Goal: Task Accomplishment & Management: Manage account settings

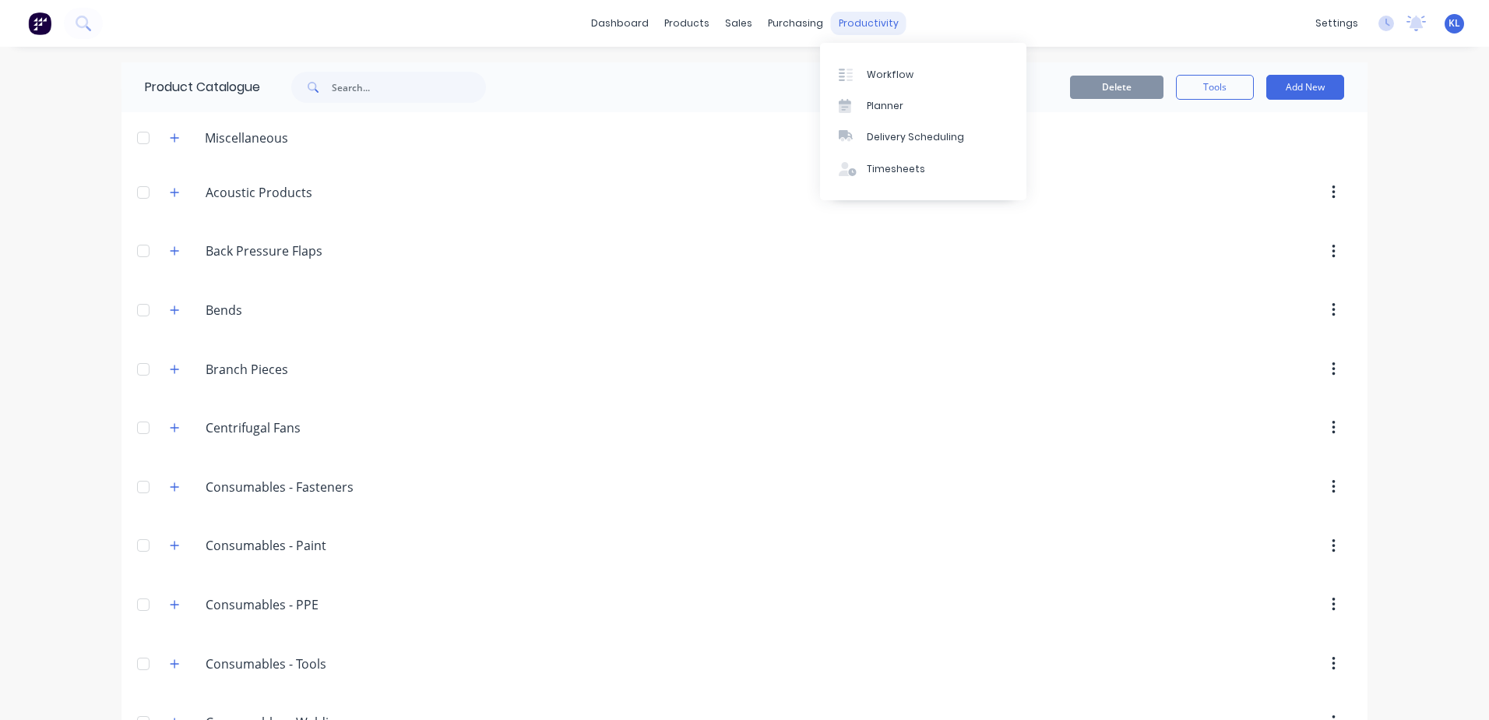
click at [841, 30] on div "productivity" at bounding box center [869, 23] width 76 height 23
click at [874, 73] on div "Workflow" at bounding box center [890, 75] width 47 height 14
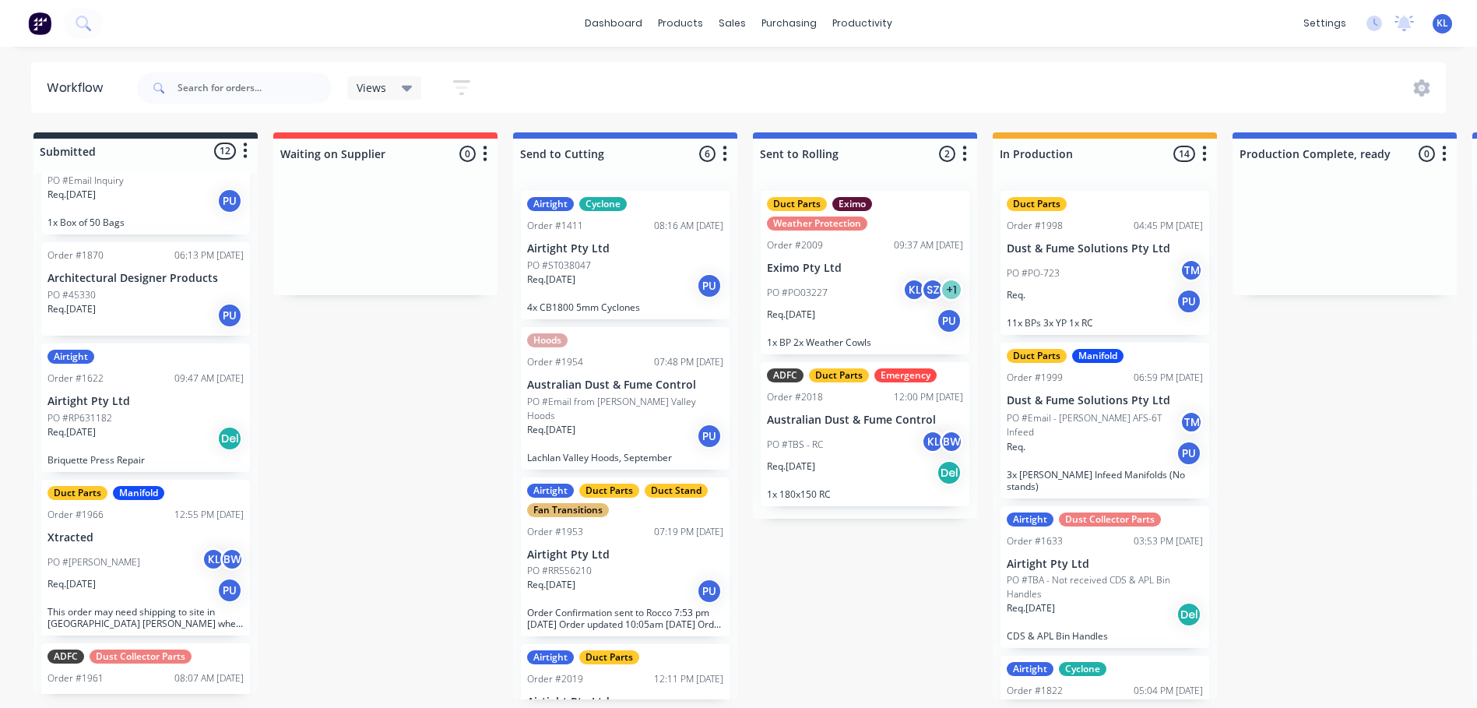
scroll to position [467, 0]
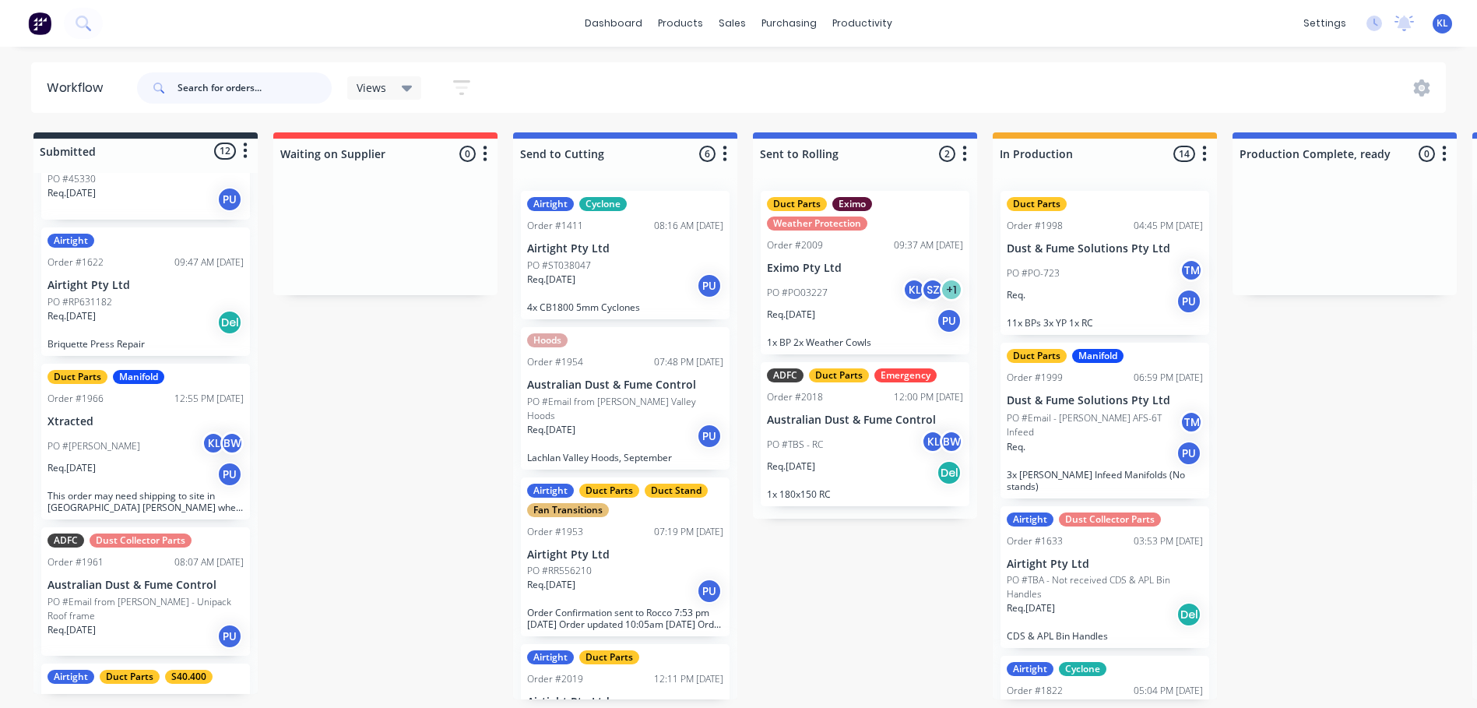
click at [227, 78] on input "text" at bounding box center [255, 87] width 154 height 31
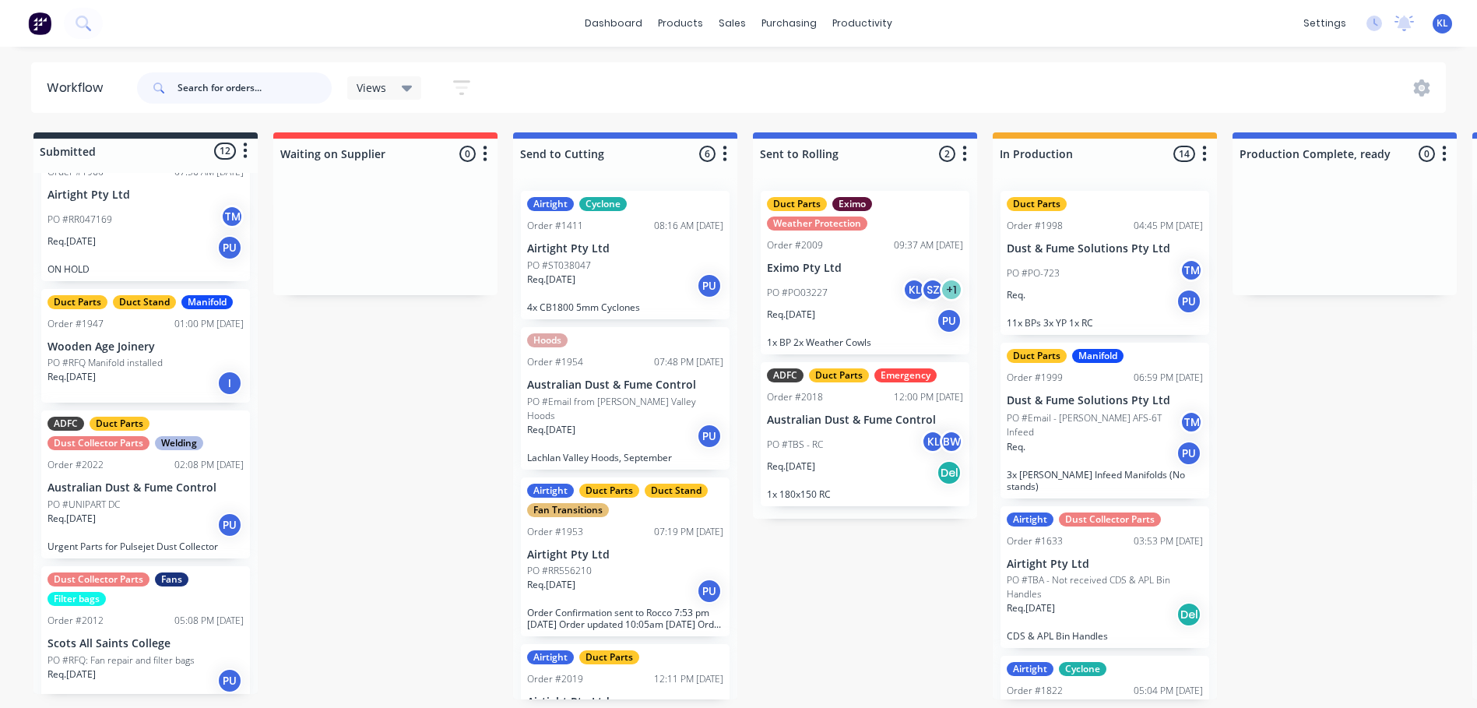
scroll to position [901, 0]
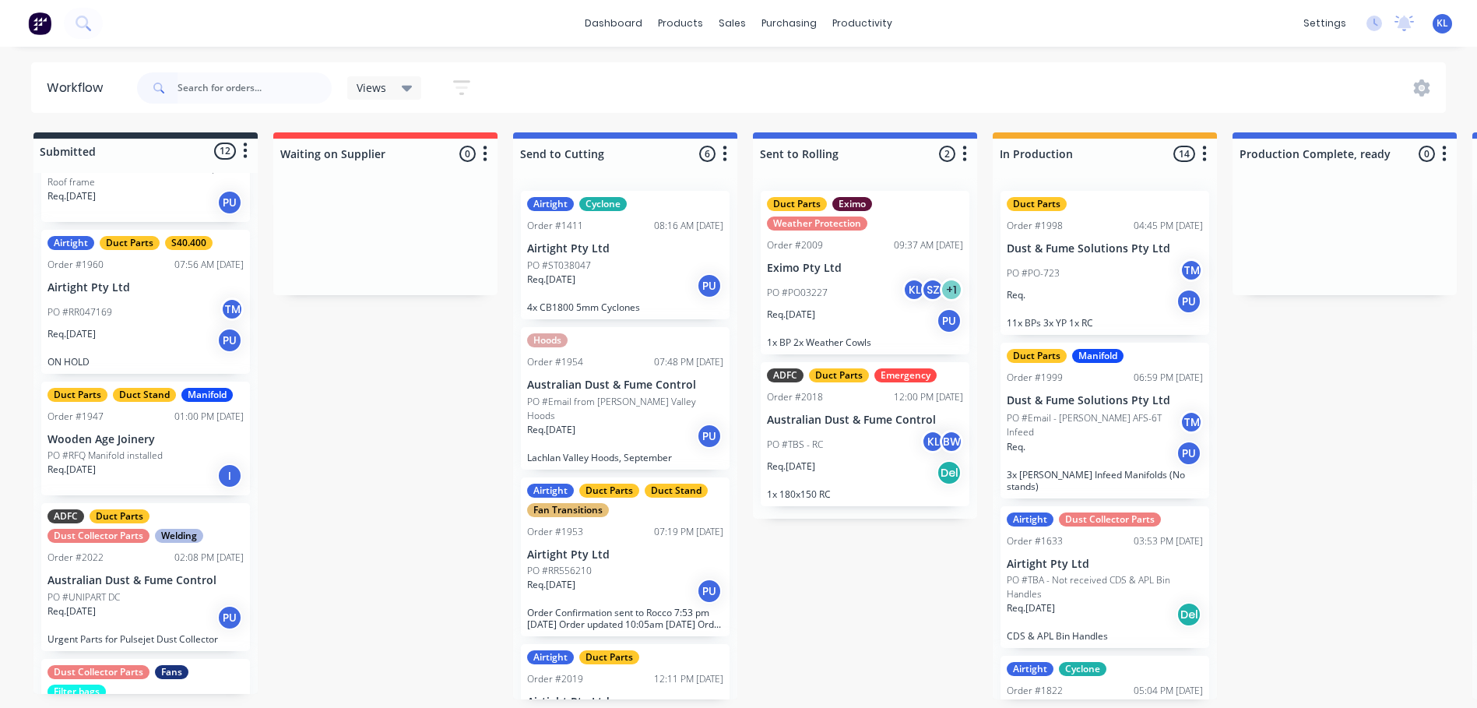
click at [164, 449] on div "PO #RFQ Manifold installed" at bounding box center [146, 456] width 196 height 14
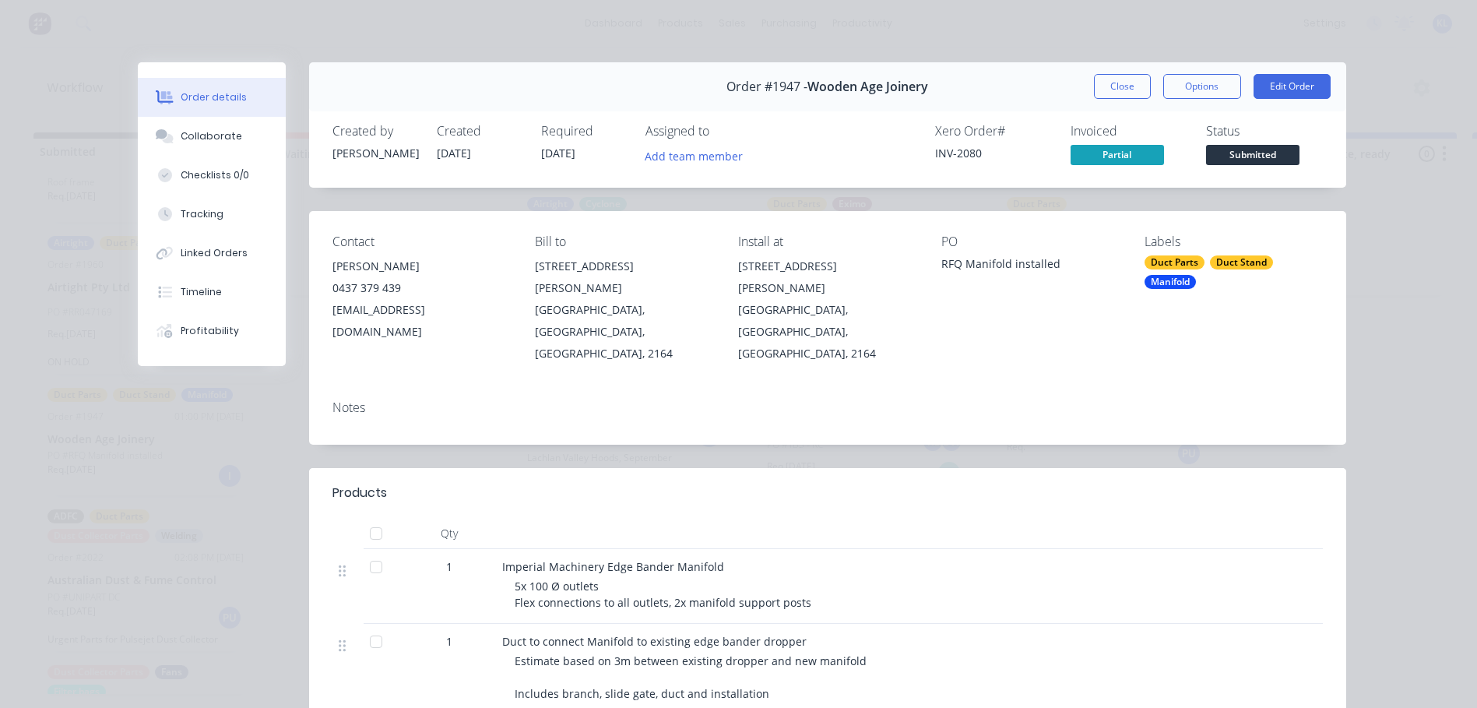
click at [1084, 79] on div "Order #1947 - Wooden Age Joinery Close Options Edit Order" at bounding box center [827, 86] width 1037 height 49
click at [1114, 90] on button "Close" at bounding box center [1122, 86] width 57 height 25
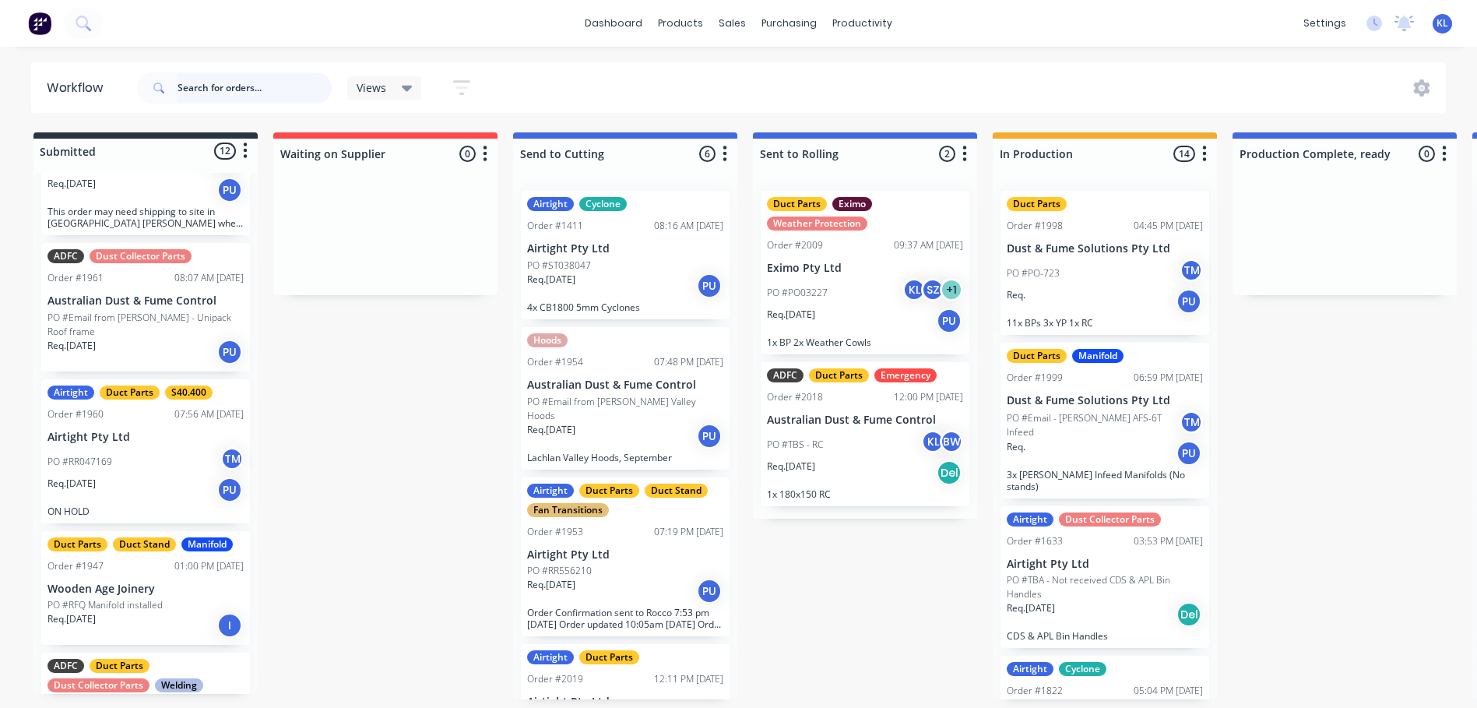
scroll to position [745, 0]
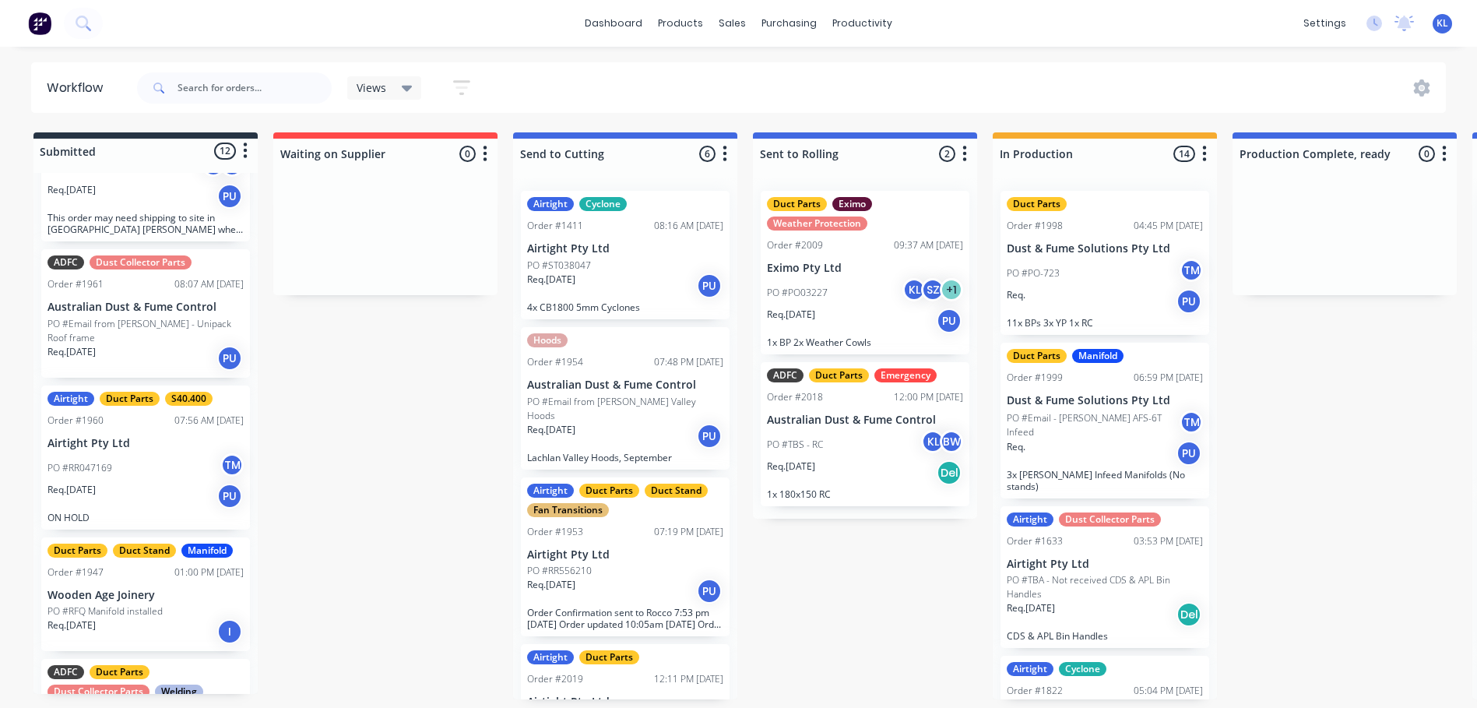
click at [136, 604] on p "PO #RFQ Manifold installed" at bounding box center [105, 611] width 115 height 14
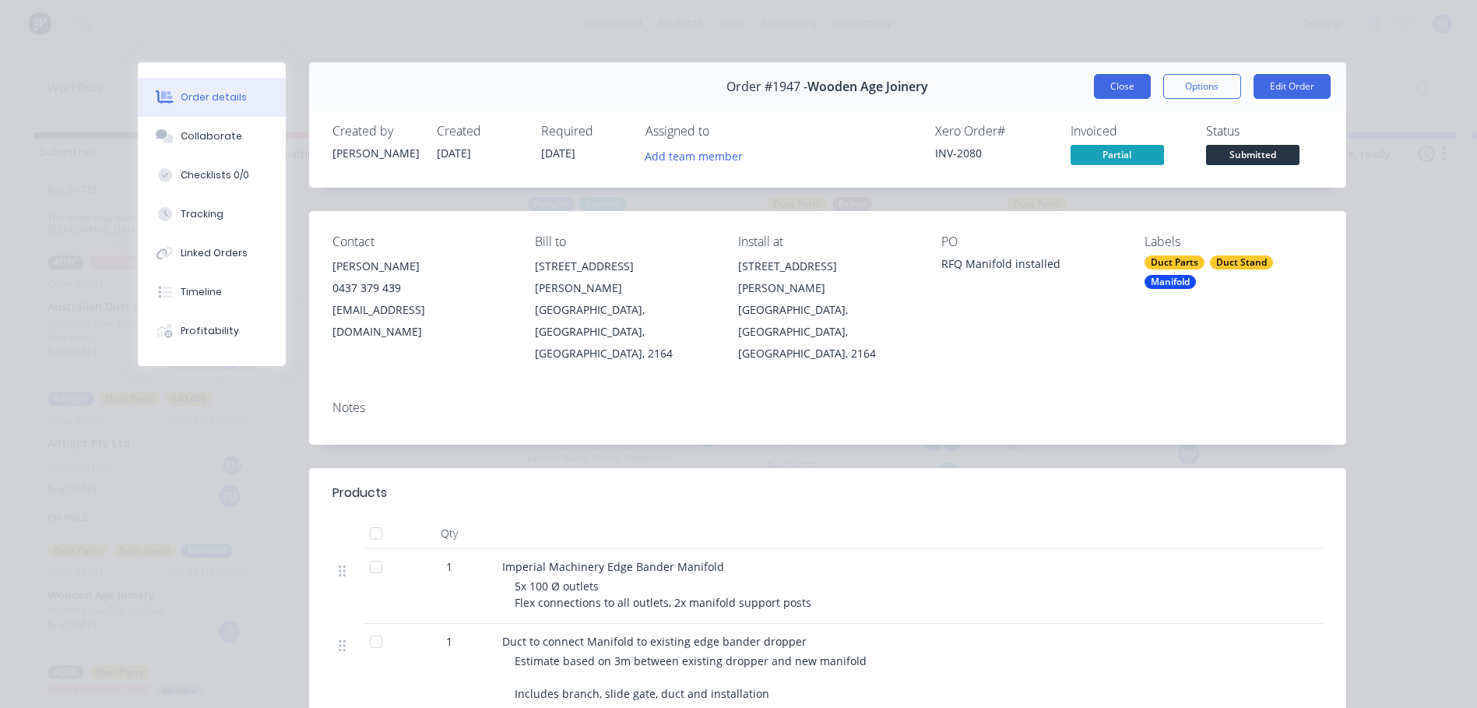
click at [1122, 84] on button "Close" at bounding box center [1122, 86] width 57 height 25
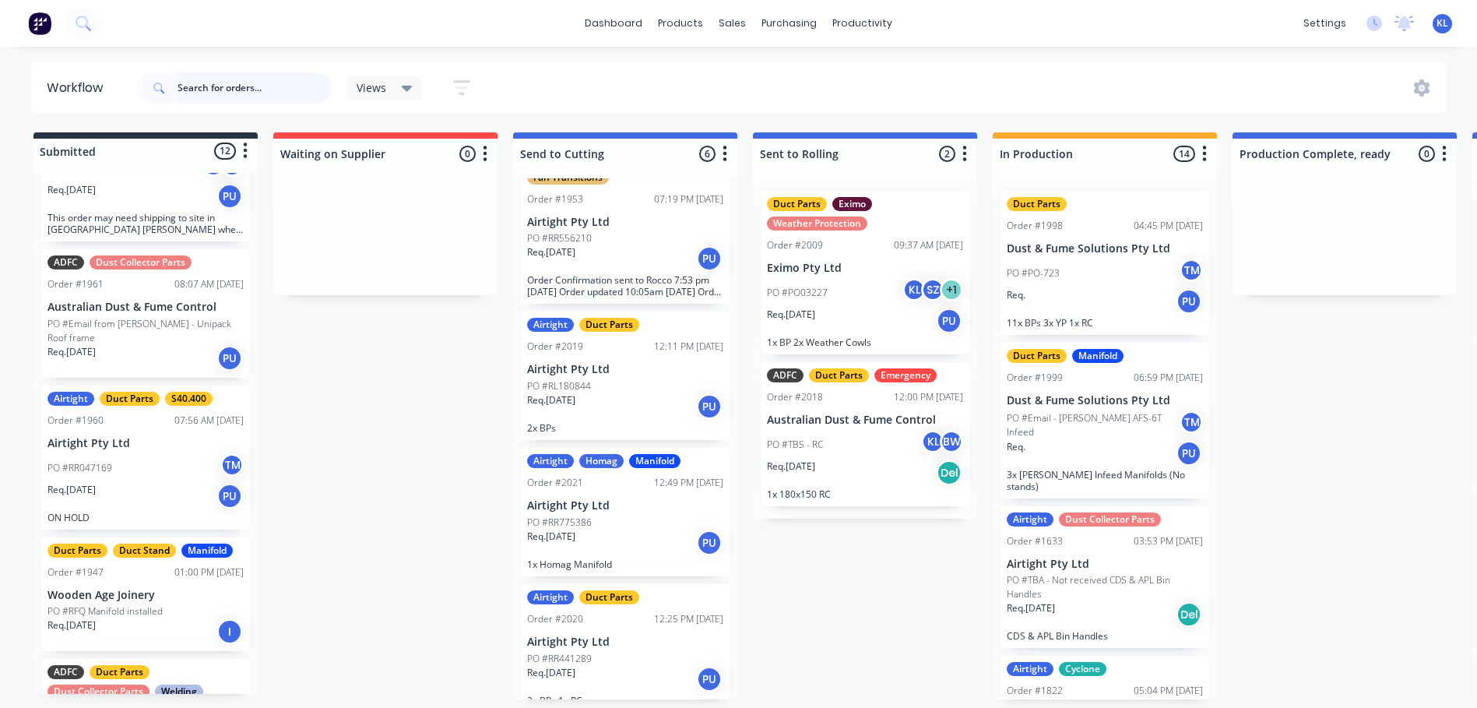
scroll to position [3, 0]
click at [597, 393] on div "Req. 25/09/25 PU" at bounding box center [625, 406] width 196 height 26
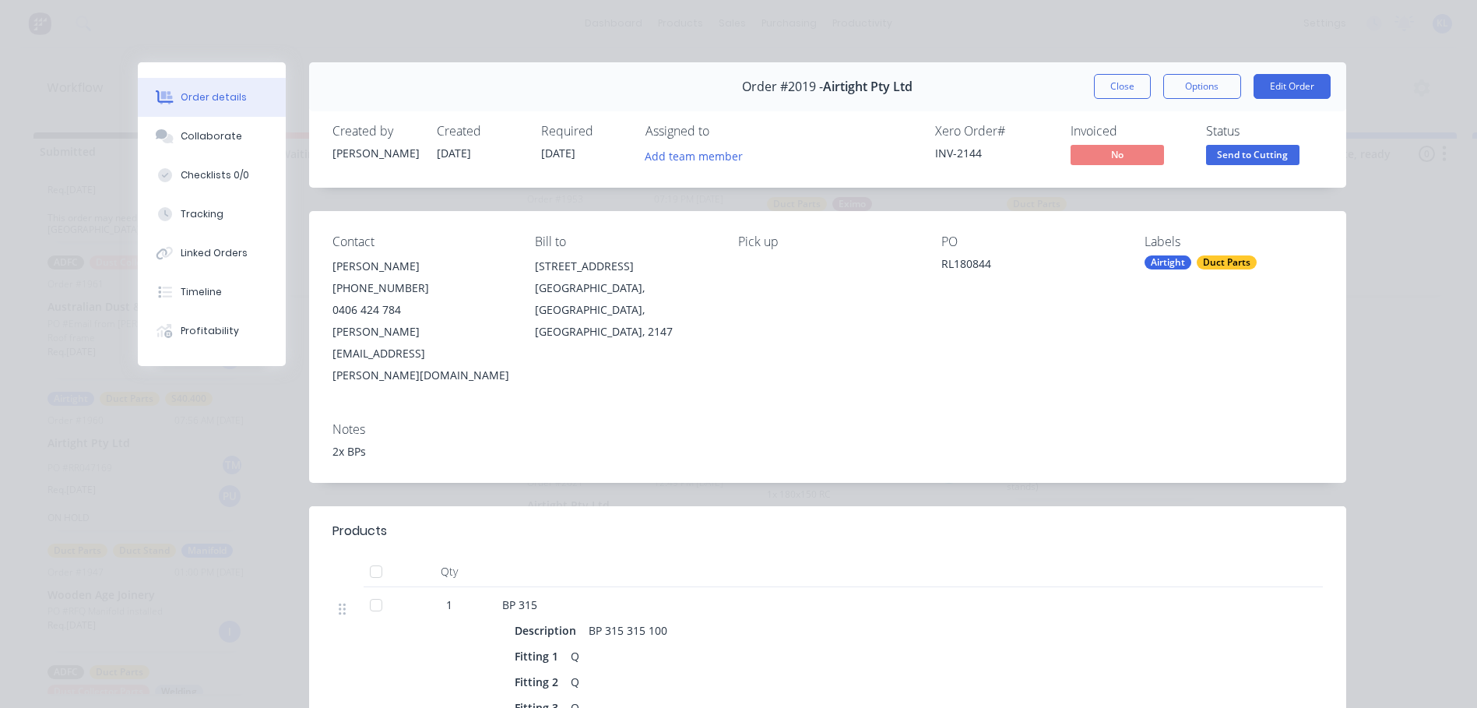
click at [1232, 149] on span "Send to Cutting" at bounding box center [1252, 154] width 93 height 19
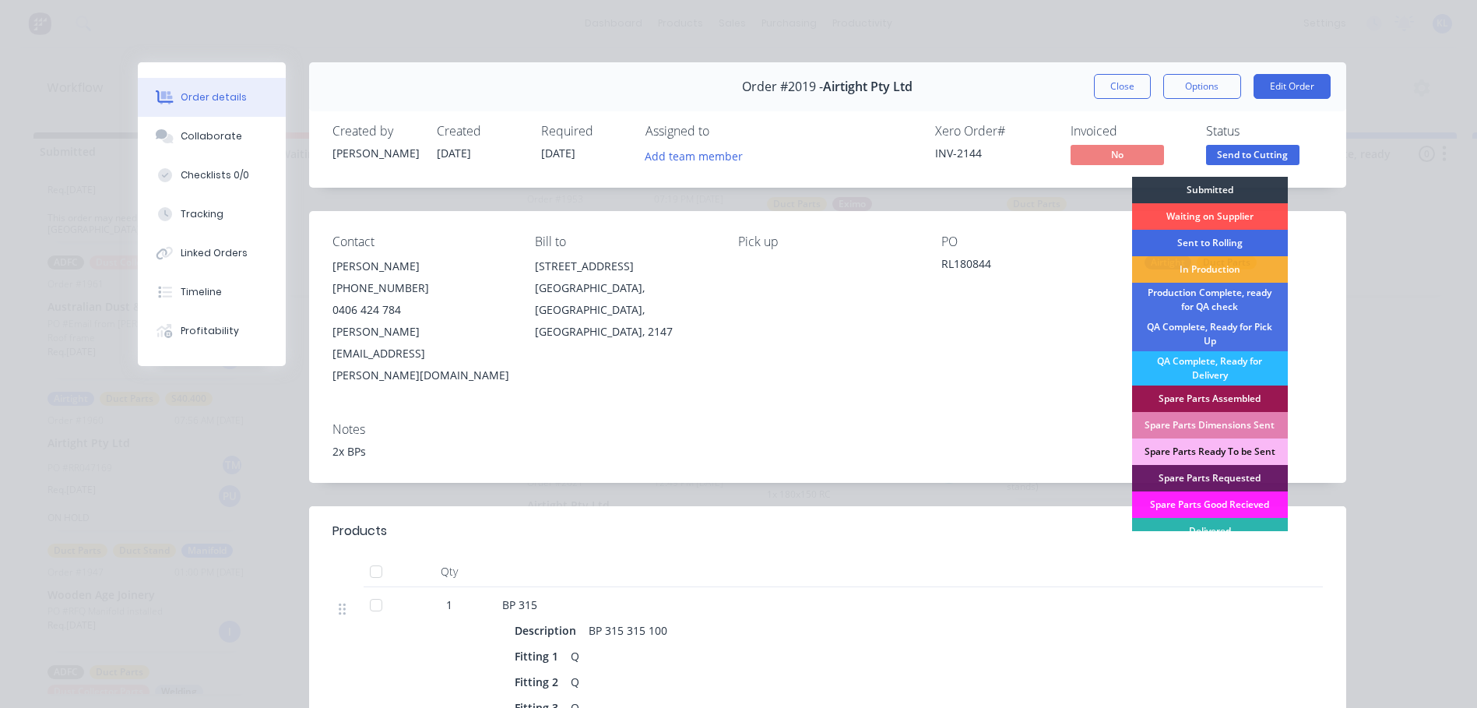
click at [1227, 244] on div "Sent to Rolling" at bounding box center [1210, 243] width 156 height 26
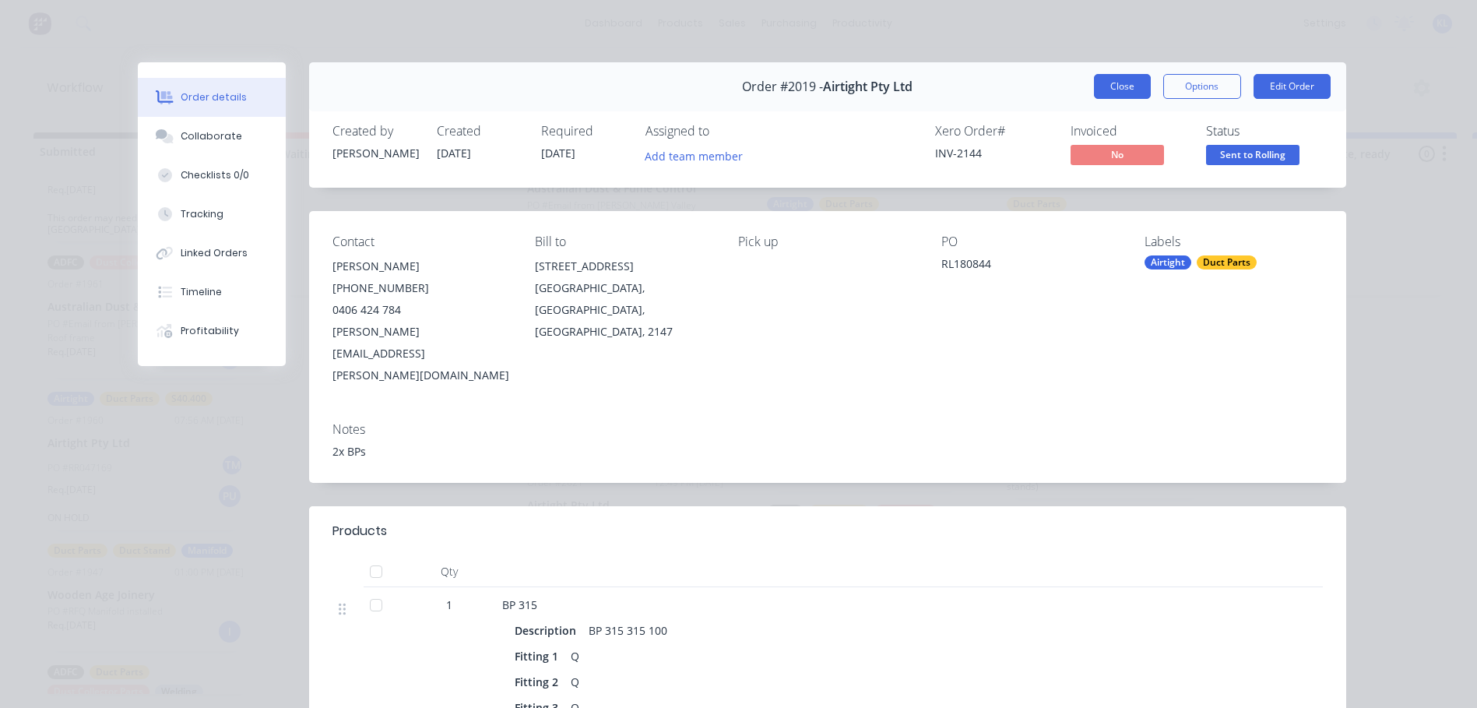
click at [1107, 86] on button "Close" at bounding box center [1122, 86] width 57 height 25
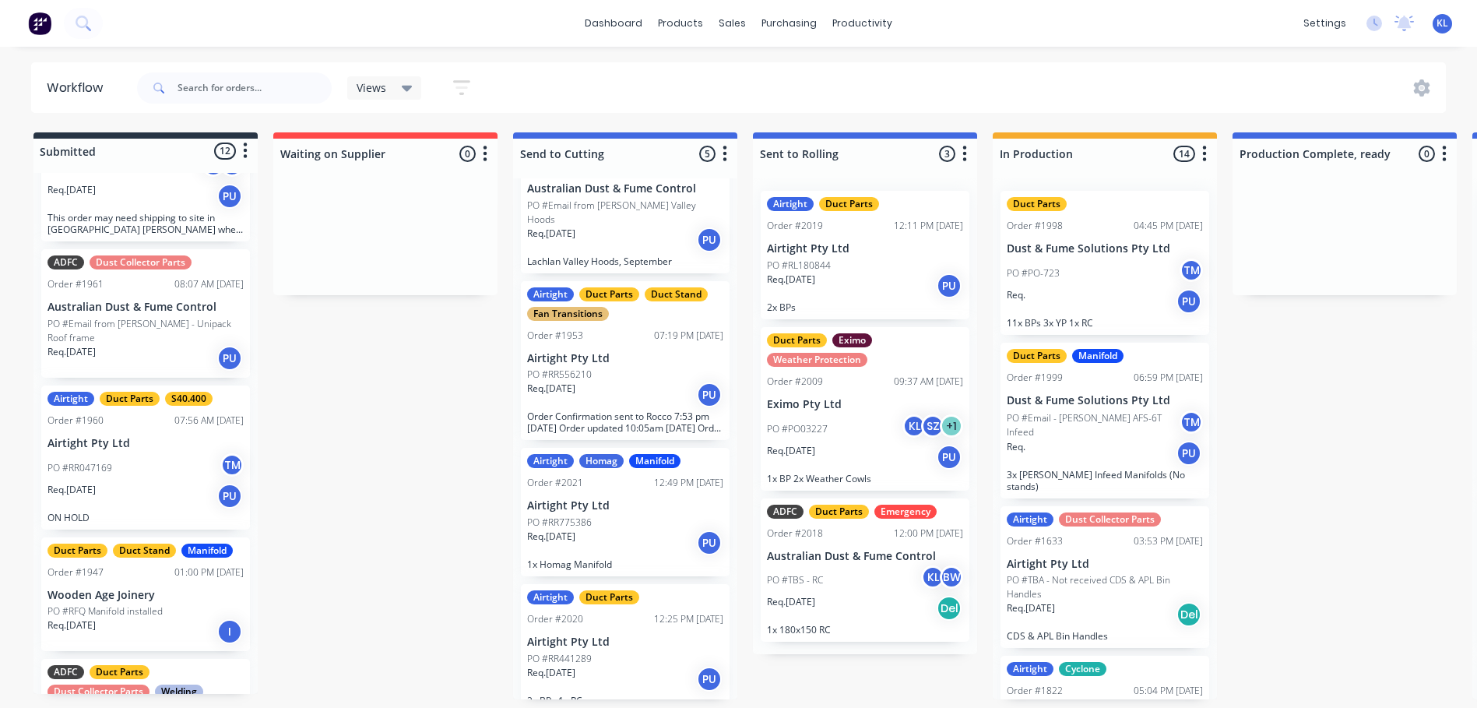
click at [597, 516] on div "PO #RR775386" at bounding box center [625, 523] width 196 height 14
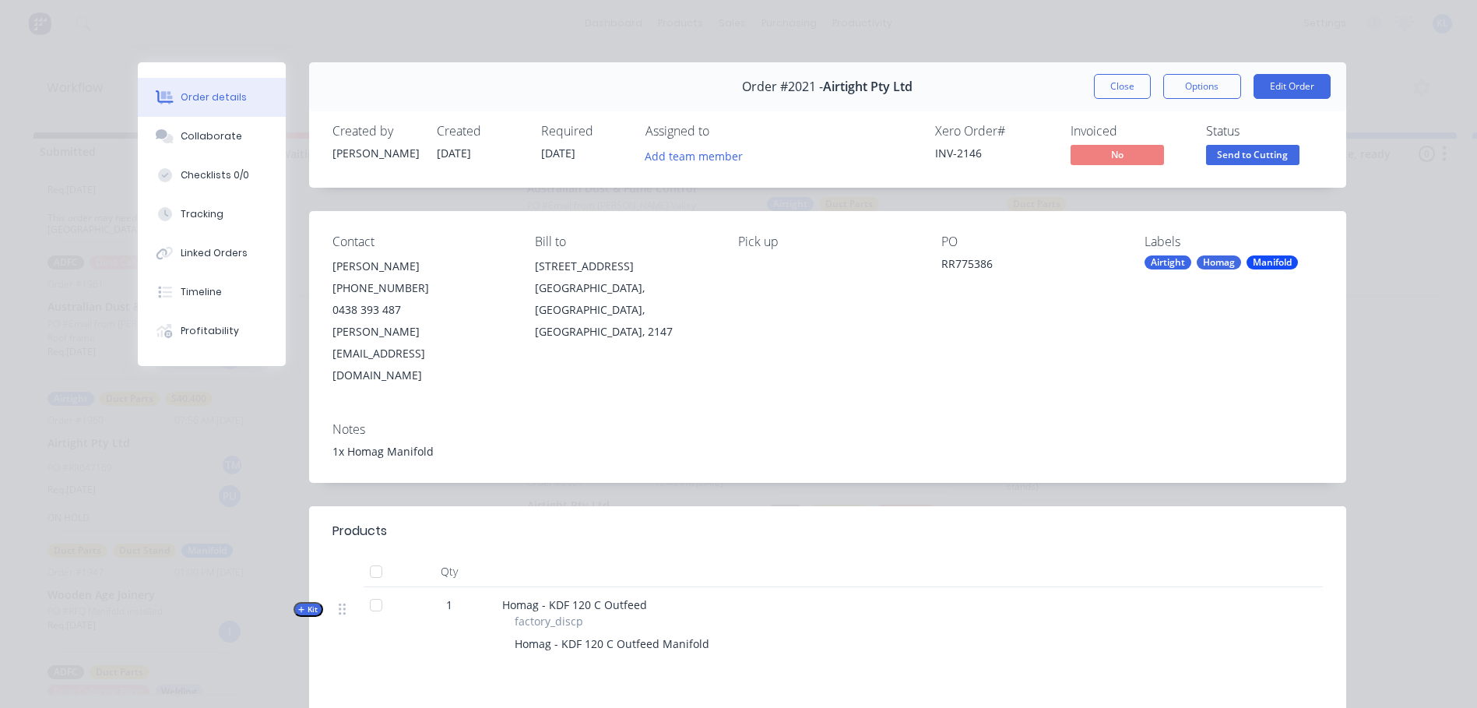
click at [1248, 157] on span "Send to Cutting" at bounding box center [1252, 154] width 93 height 19
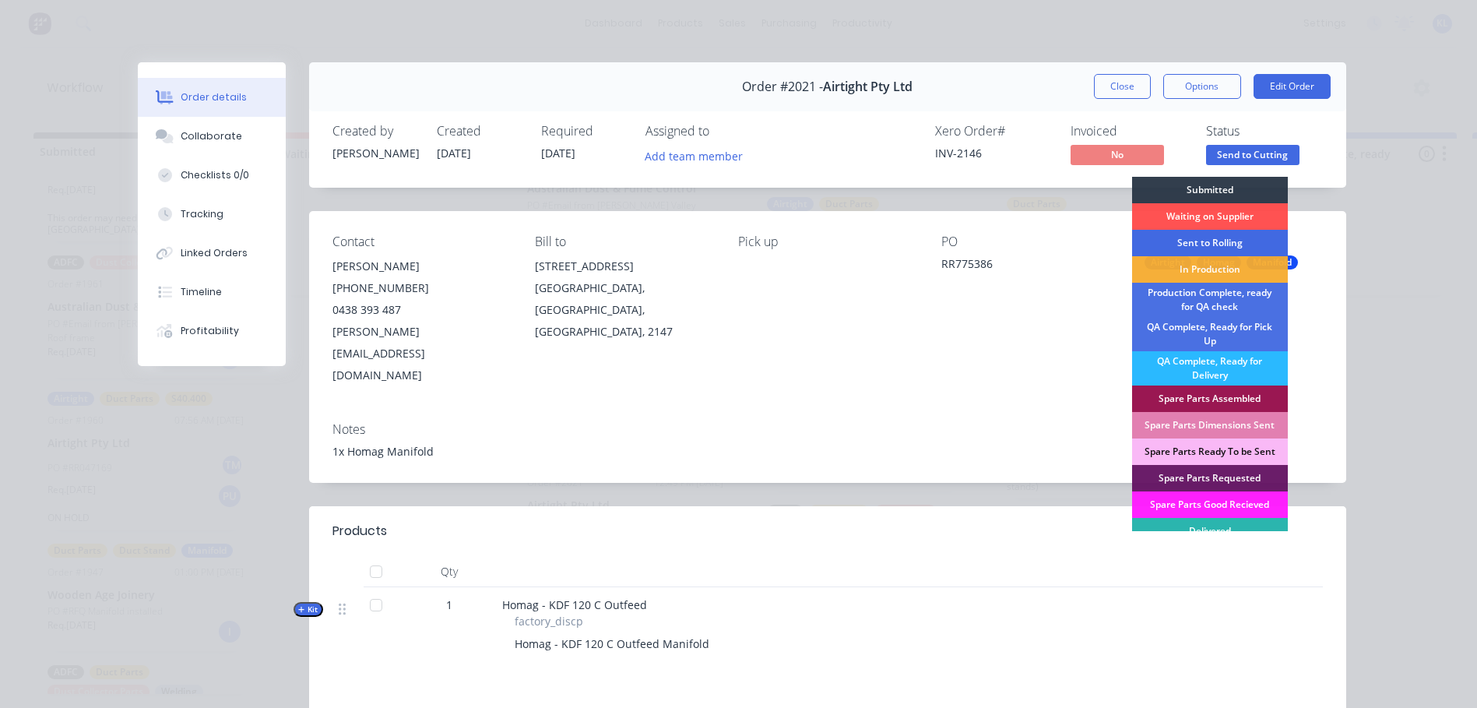
click at [1222, 238] on div "Sent to Rolling" at bounding box center [1210, 243] width 156 height 26
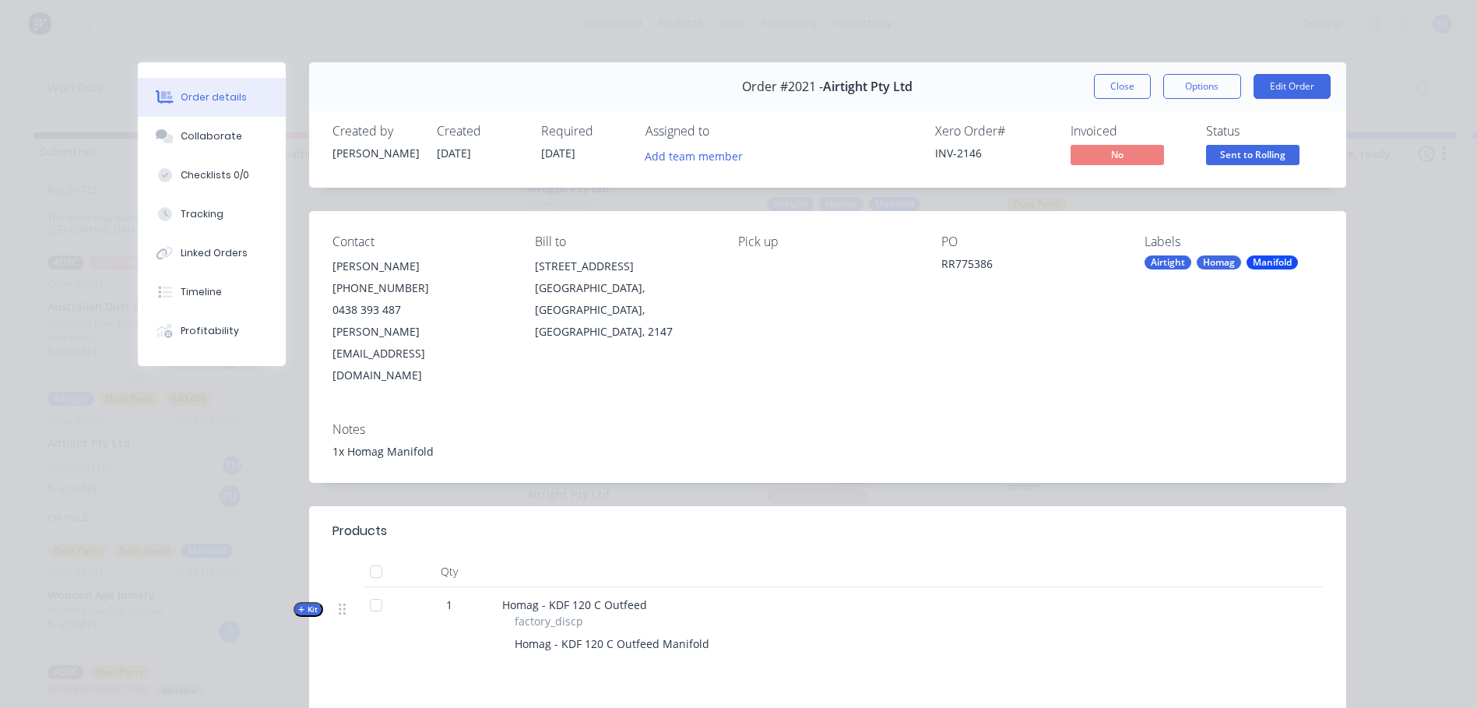
click at [1237, 161] on span "Sent to Rolling" at bounding box center [1252, 154] width 93 height 19
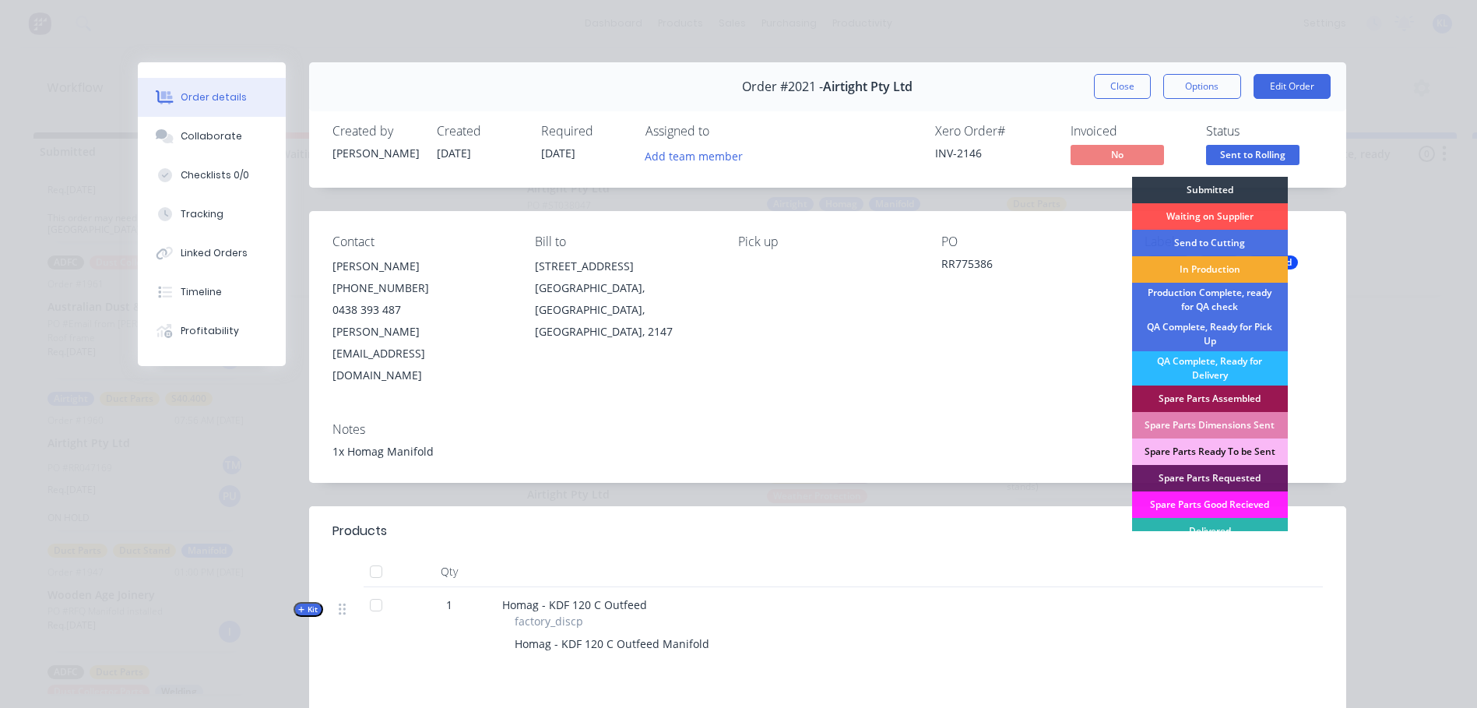
click at [1204, 271] on div "In Production" at bounding box center [1210, 269] width 156 height 26
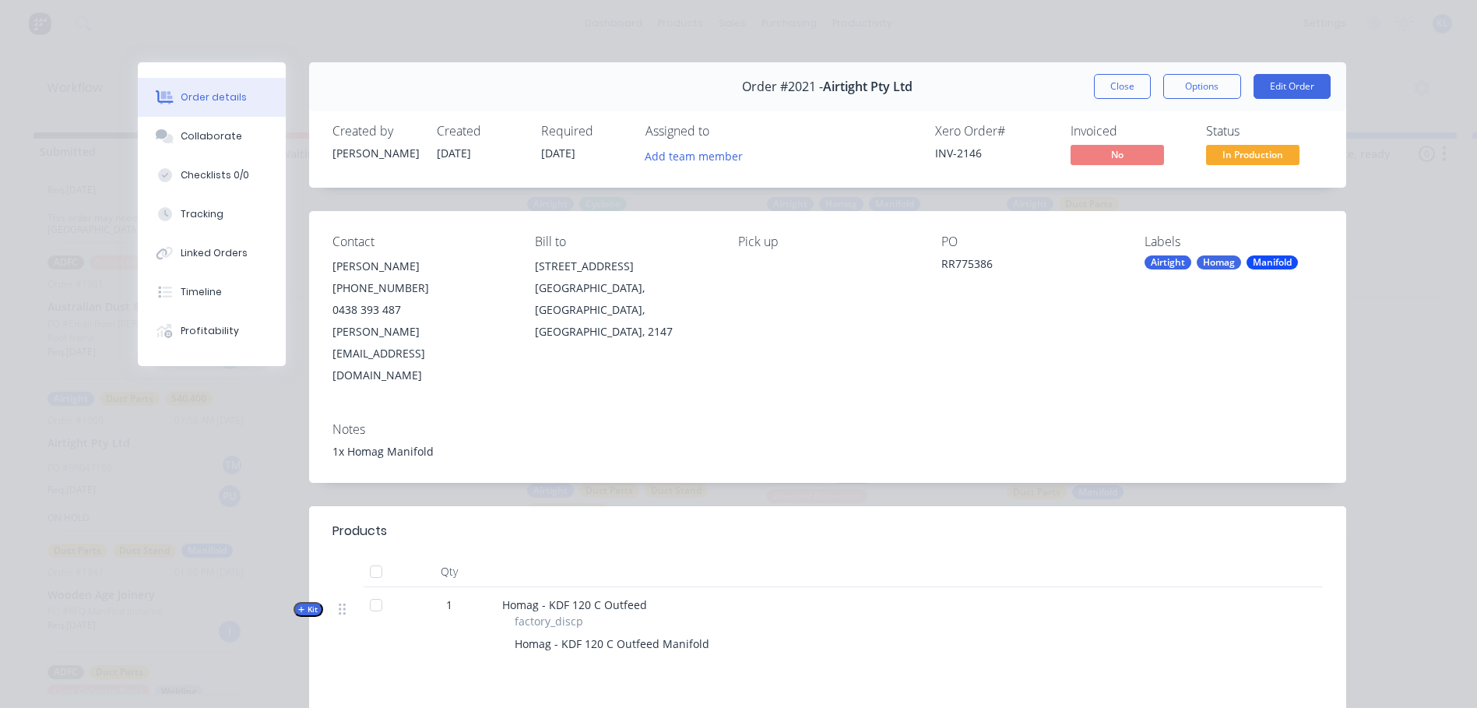
scroll to position [0, 0]
click at [1121, 90] on button "Close" at bounding box center [1122, 86] width 57 height 25
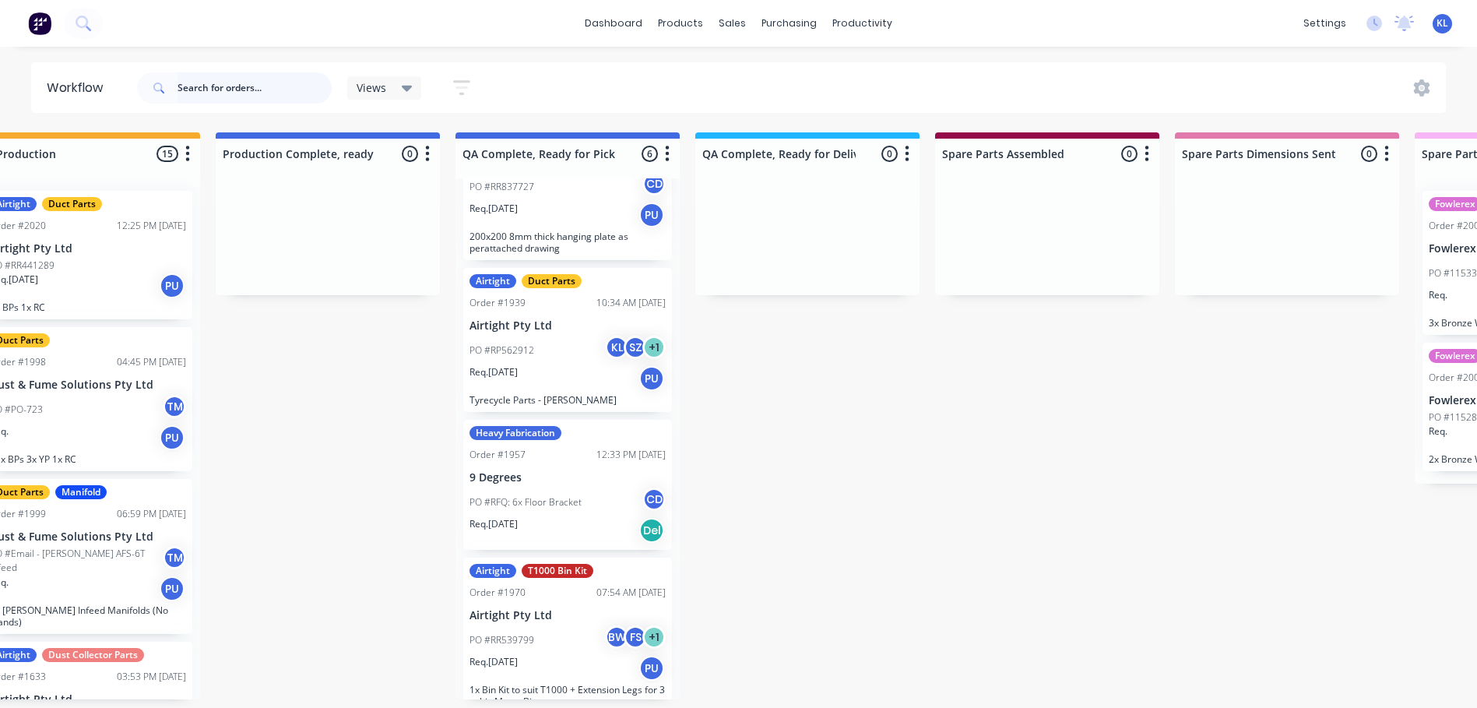
scroll to position [424, 0]
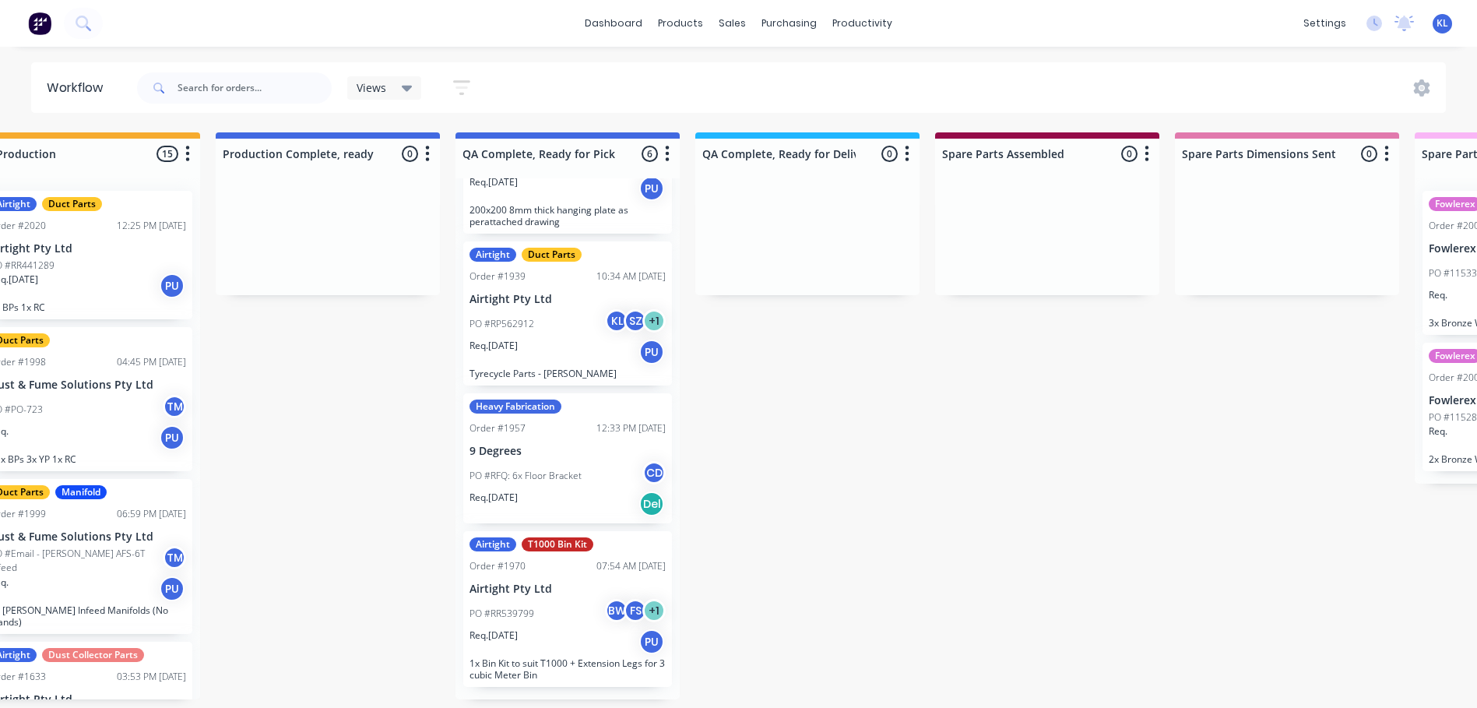
click at [560, 483] on p "PO #RFQ: 6x Floor Bracket" at bounding box center [526, 476] width 112 height 14
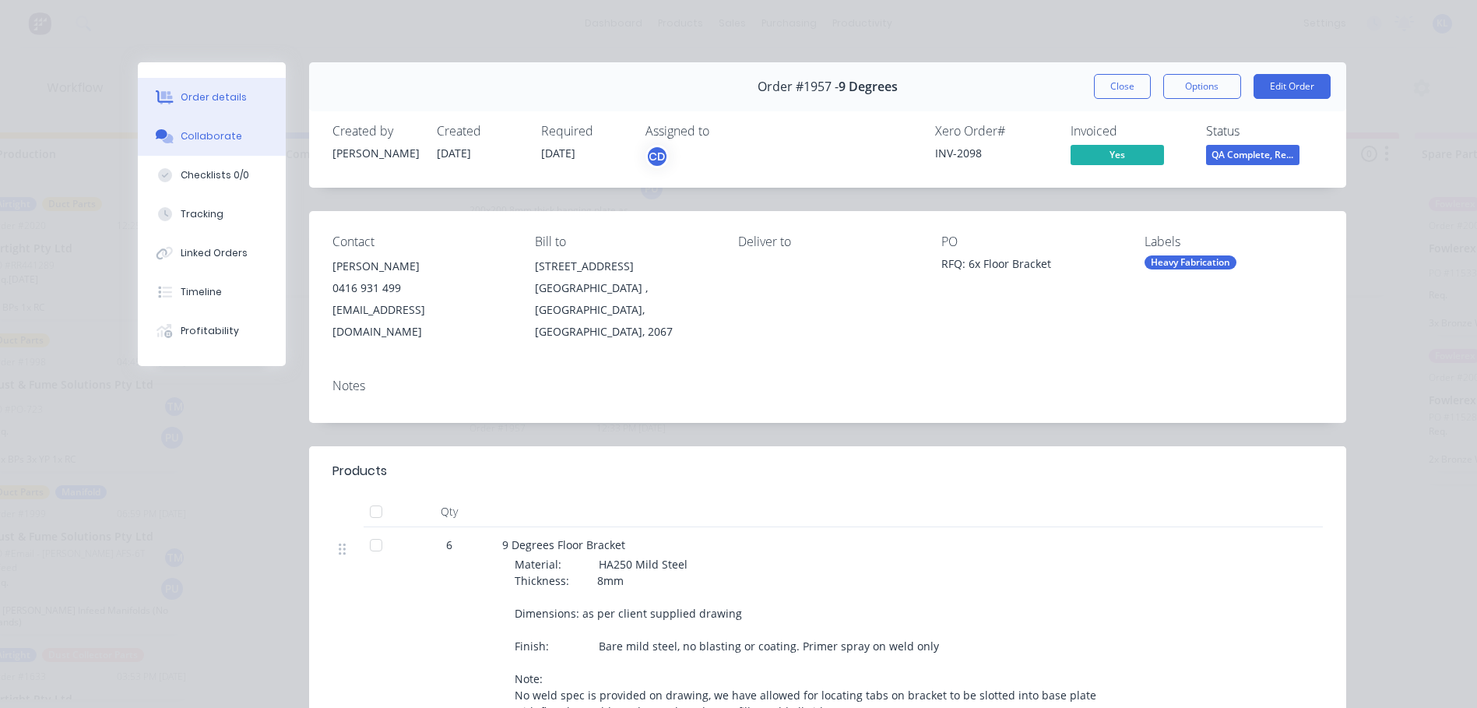
click at [212, 136] on div "Collaborate" at bounding box center [212, 136] width 62 height 14
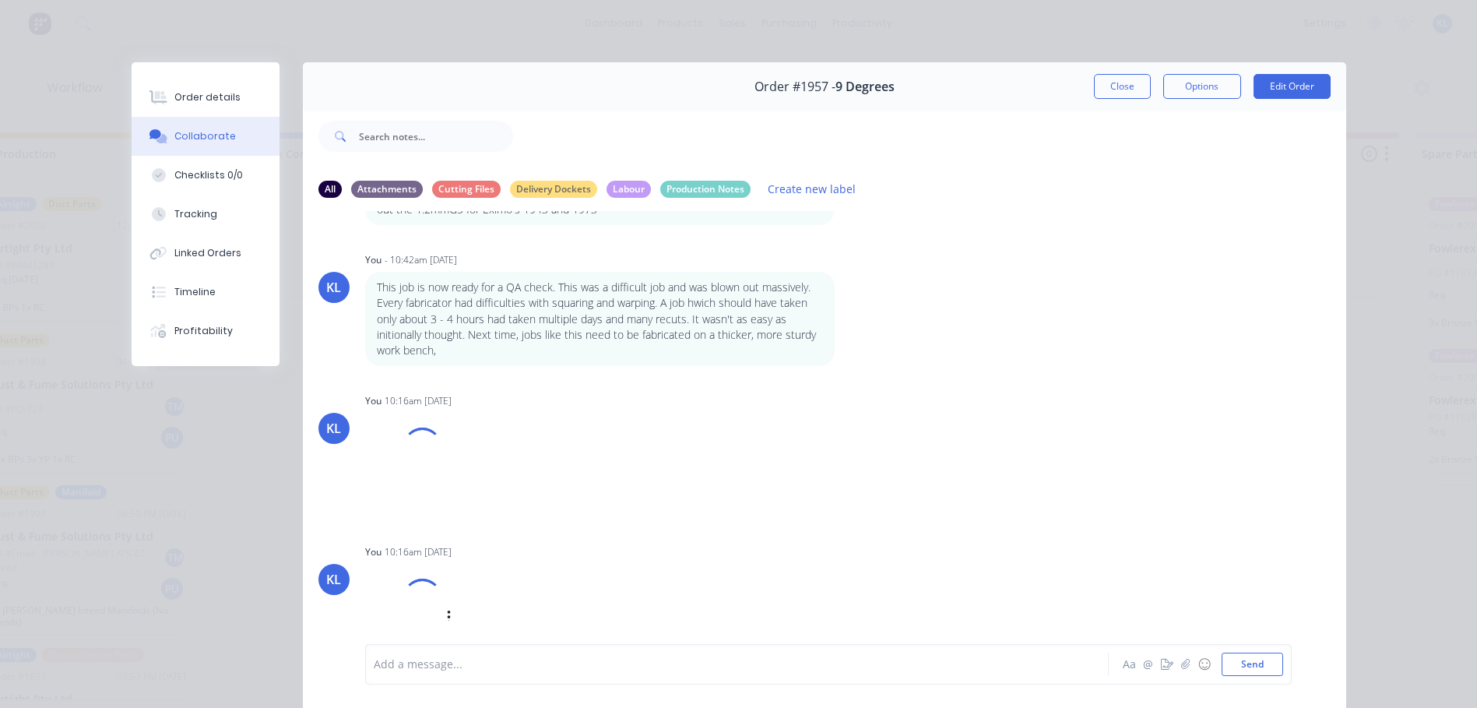
scroll to position [0, 0]
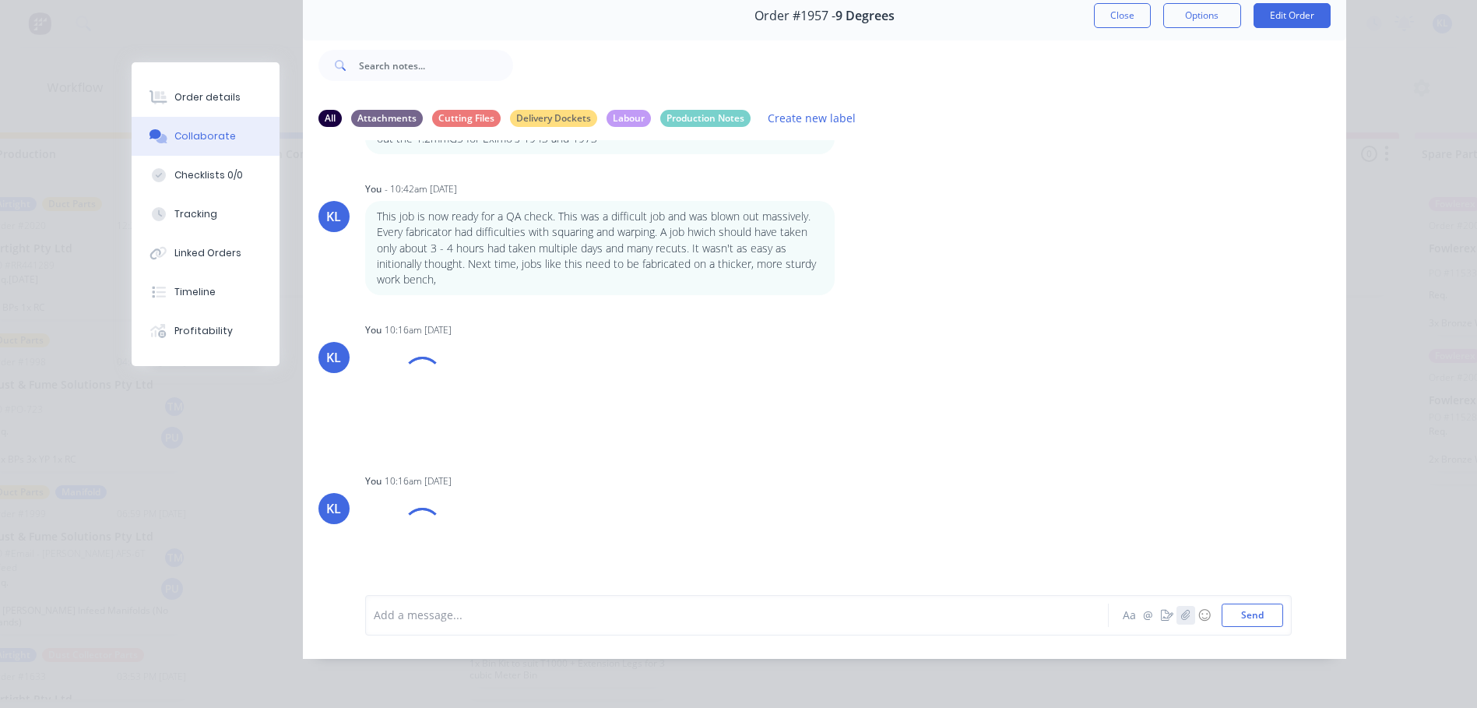
click at [1177, 613] on button "button" at bounding box center [1186, 615] width 19 height 19
click at [528, 632] on div "Add a message... Aa @ ☺ Send" at bounding box center [828, 615] width 927 height 40
click at [474, 622] on div at bounding box center [715, 615] width 681 height 16
click at [456, 607] on div "Cam" at bounding box center [715, 615] width 681 height 16
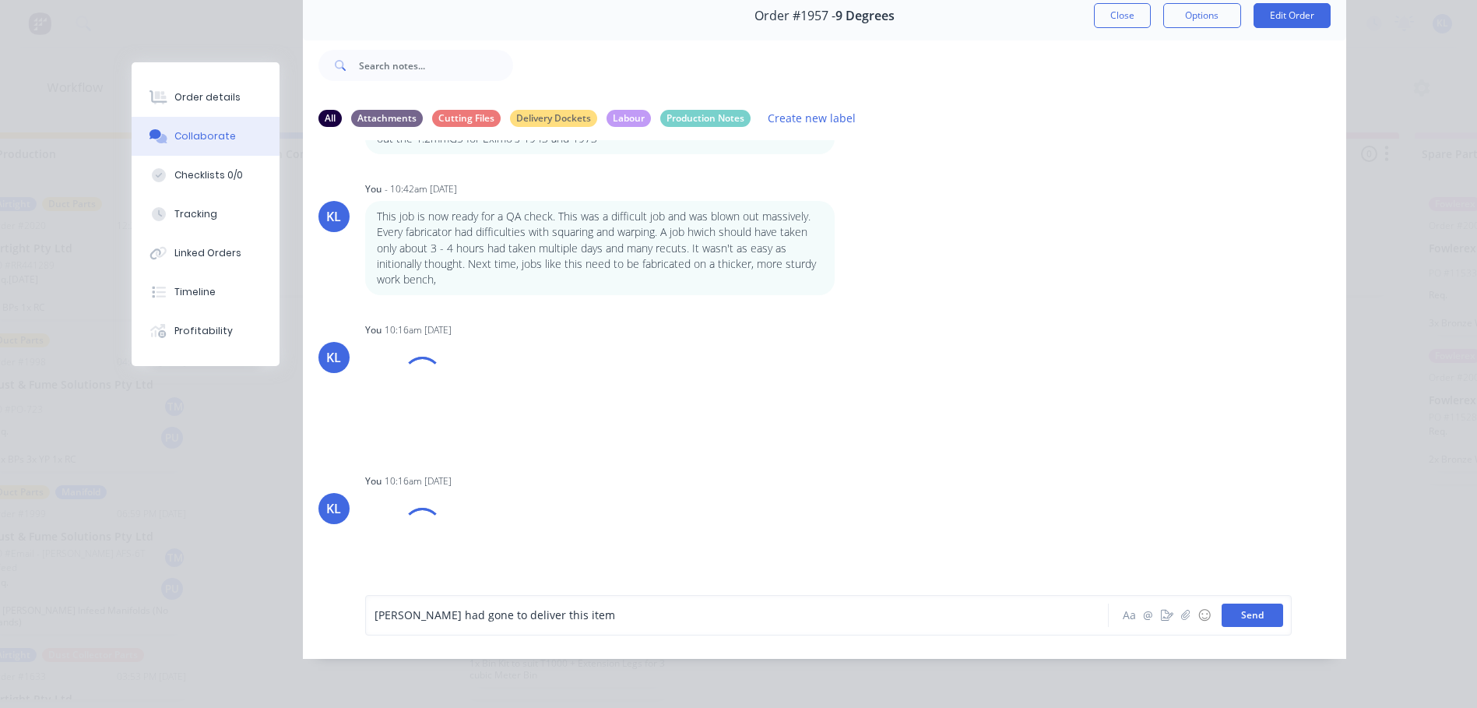
click at [1250, 619] on button "Send" at bounding box center [1253, 615] width 62 height 23
click at [216, 111] on button "Order details" at bounding box center [206, 97] width 148 height 39
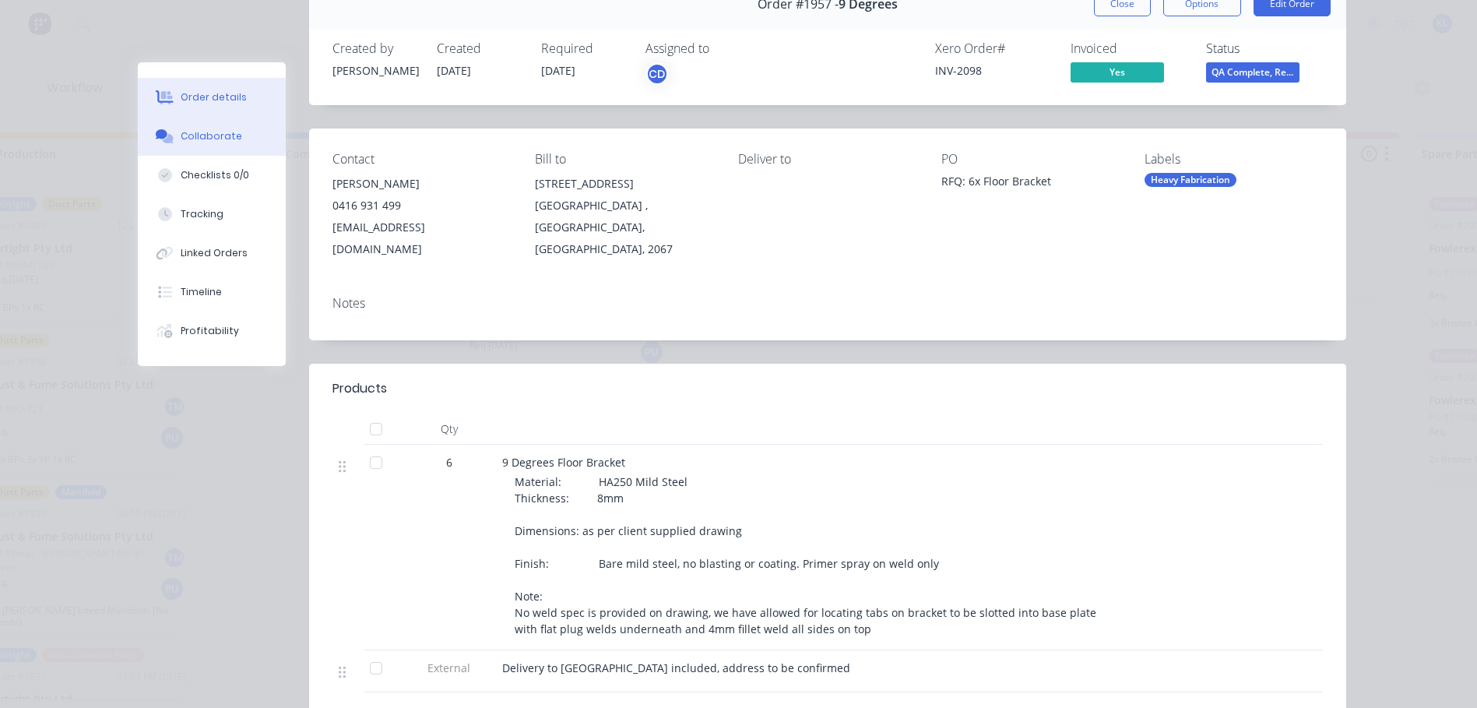
click at [208, 140] on div "Collaborate" at bounding box center [212, 136] width 62 height 14
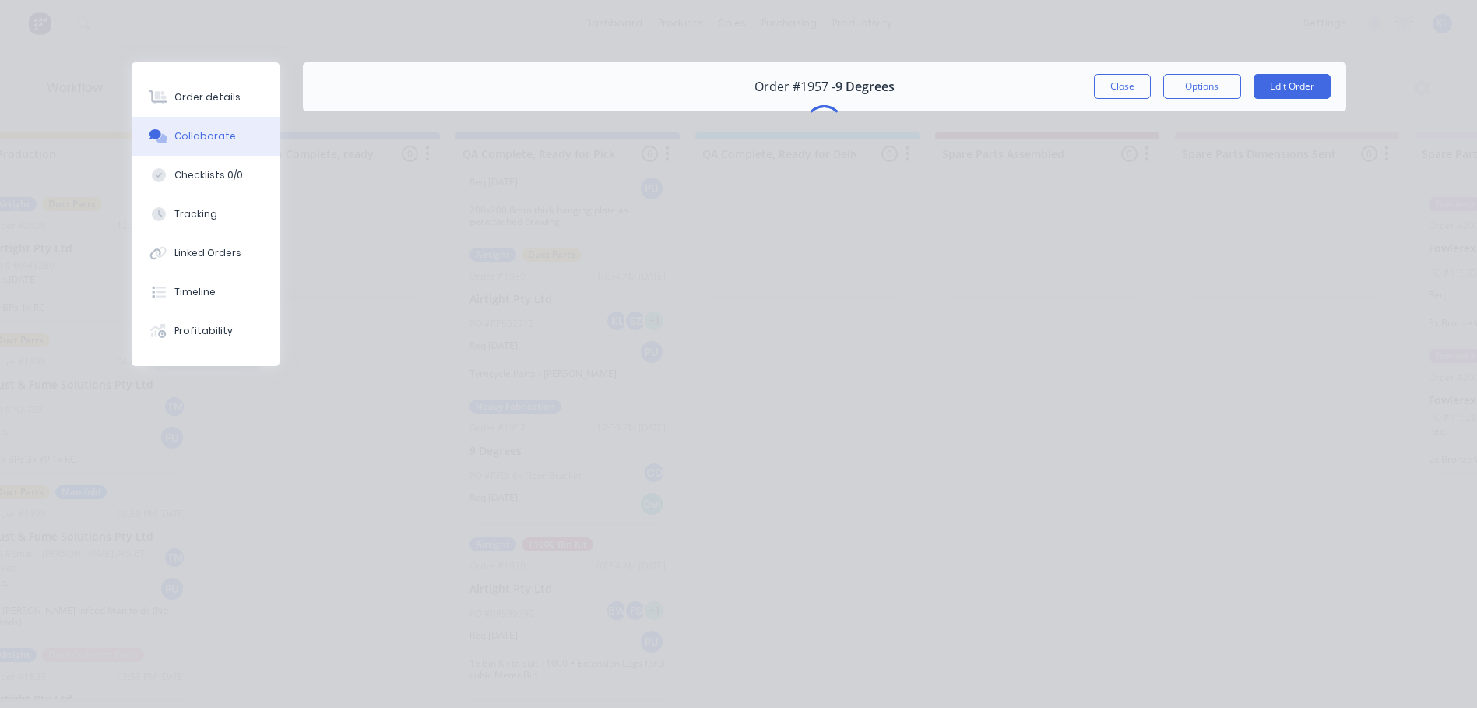
scroll to position [3, 1017]
click at [170, 108] on button "Order details" at bounding box center [206, 97] width 148 height 39
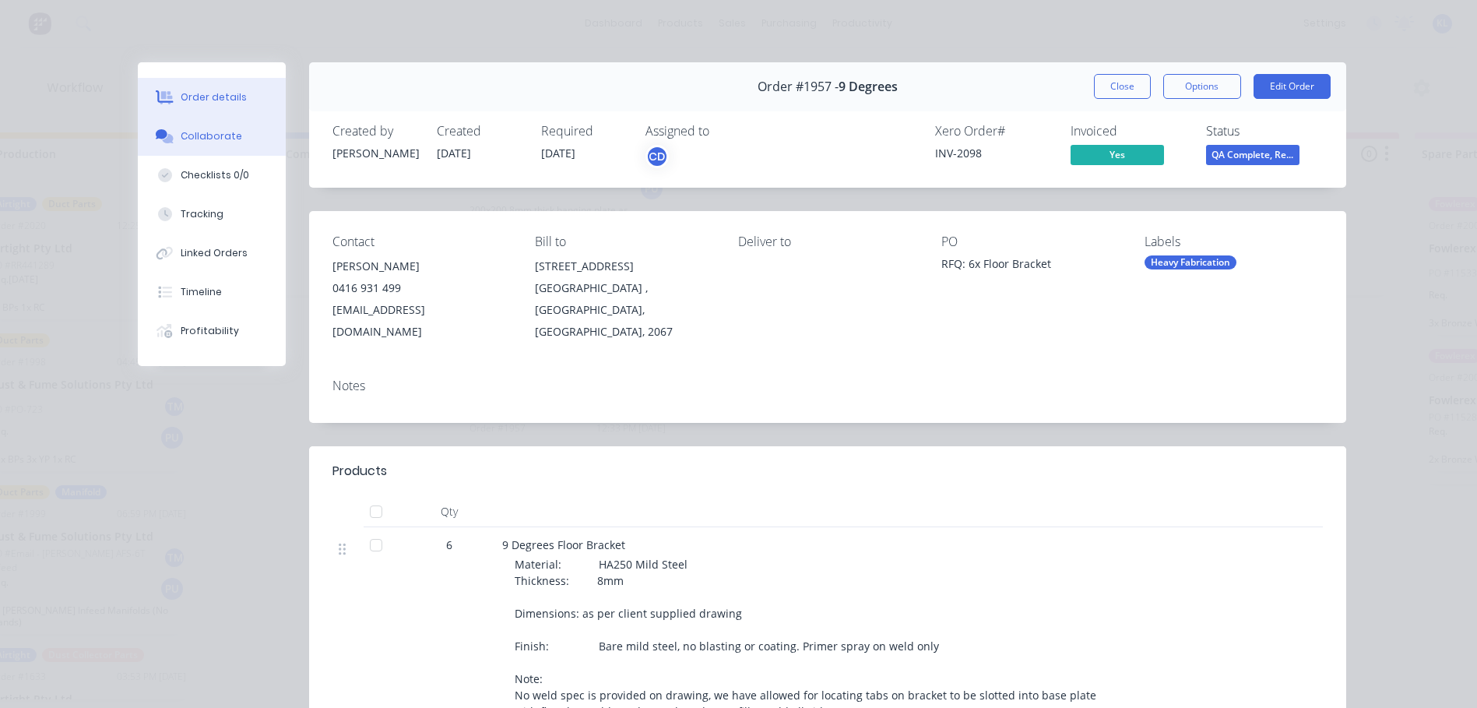
click at [181, 135] on div "Collaborate" at bounding box center [212, 136] width 62 height 14
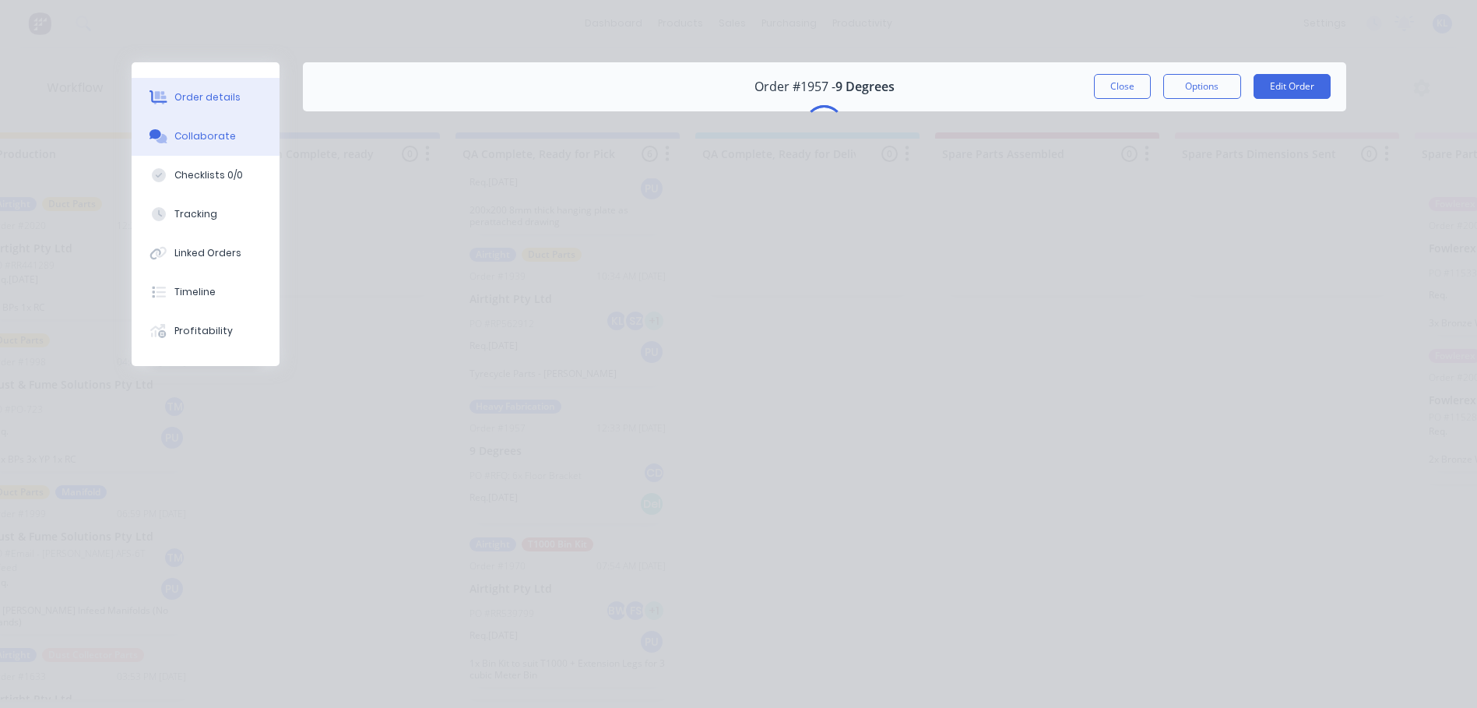
click at [213, 93] on div "Order details" at bounding box center [207, 97] width 66 height 14
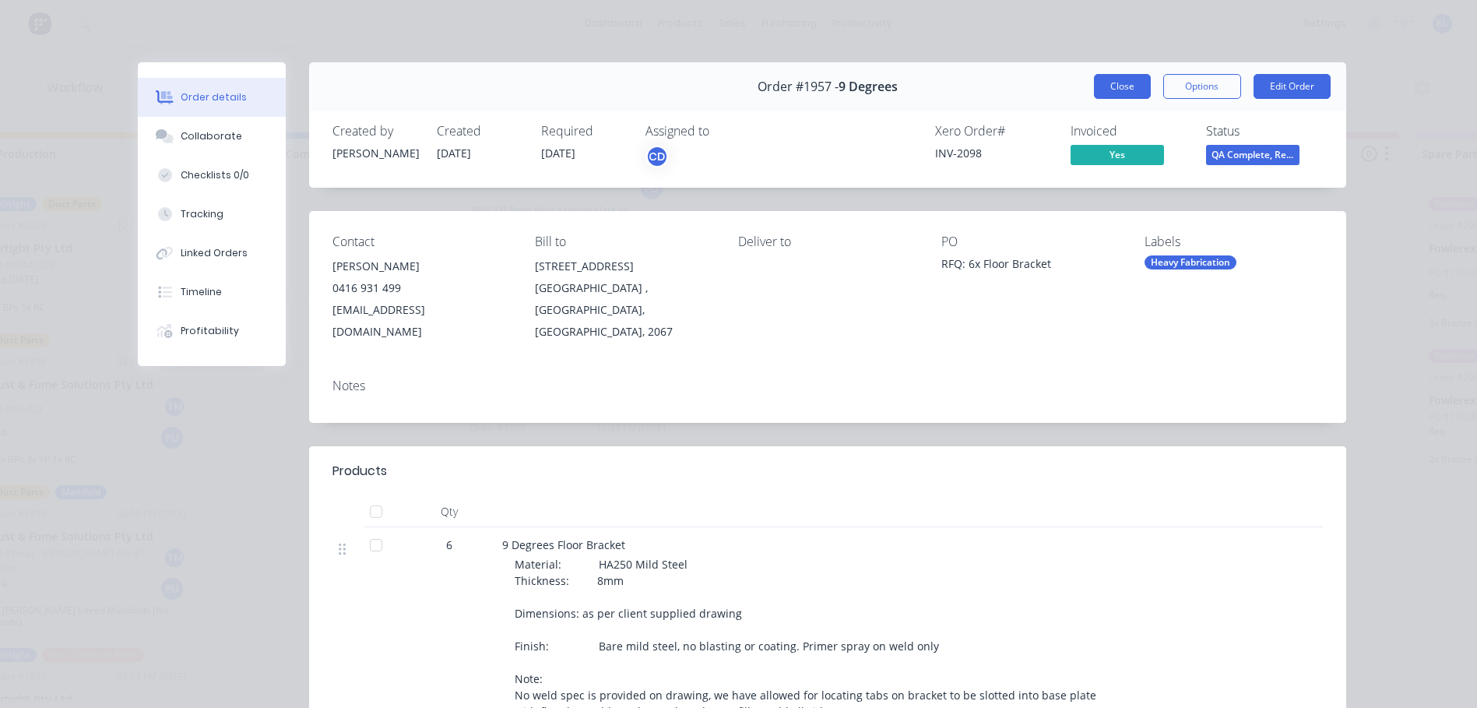
click at [1111, 92] on button "Close" at bounding box center [1122, 86] width 57 height 25
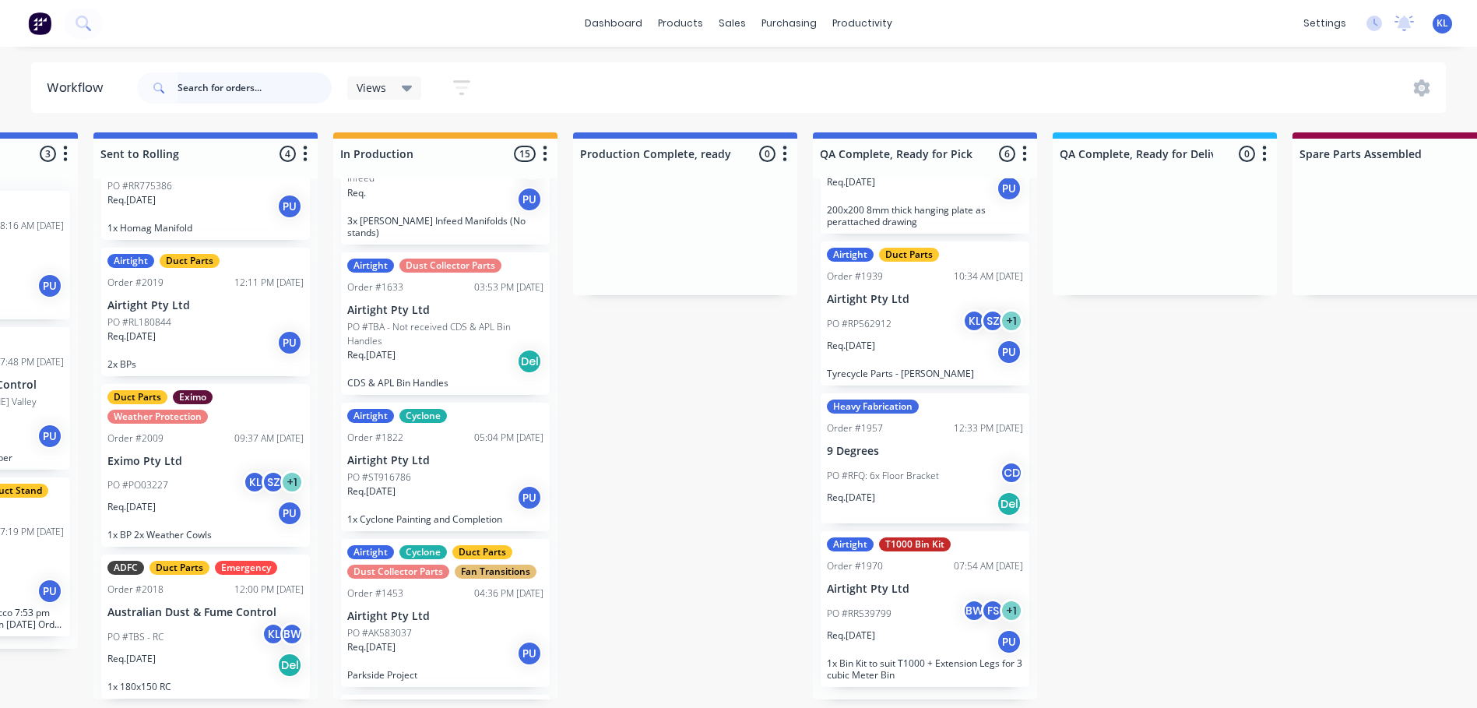
scroll to position [3, 660]
click at [196, 647] on div "PO #TBS - RC KL BW" at bounding box center [205, 637] width 196 height 30
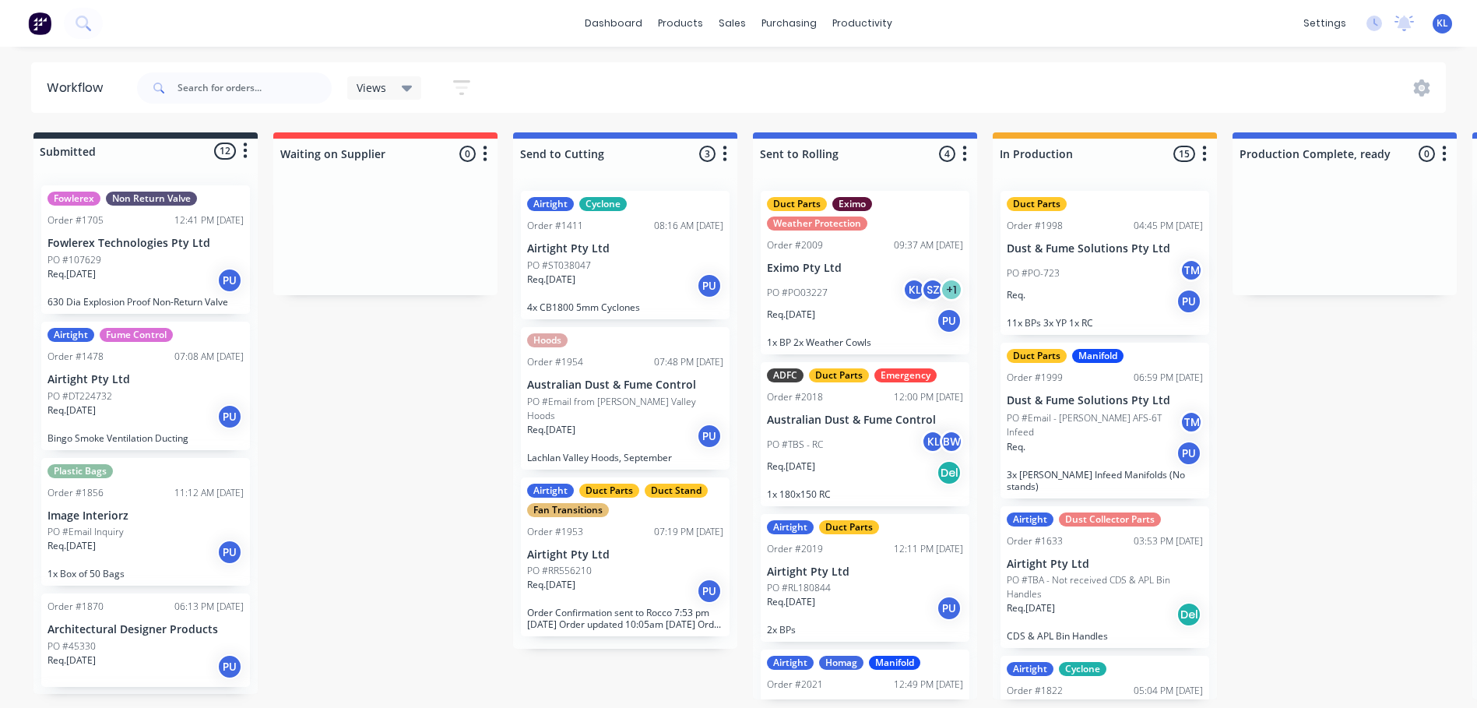
scroll to position [3, 0]
click at [818, 474] on div "Req. [DATE] Del" at bounding box center [865, 473] width 196 height 26
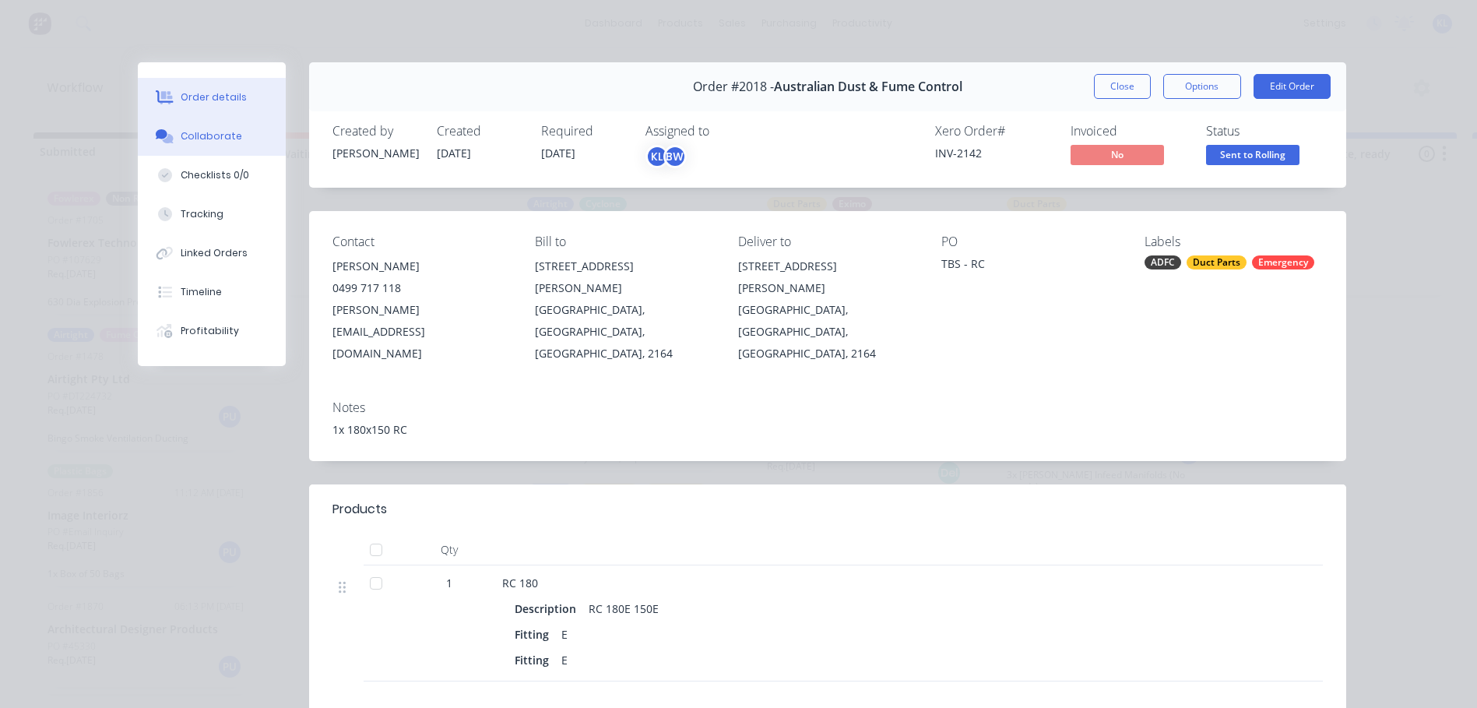
click at [212, 129] on div "Collaborate" at bounding box center [212, 136] width 62 height 14
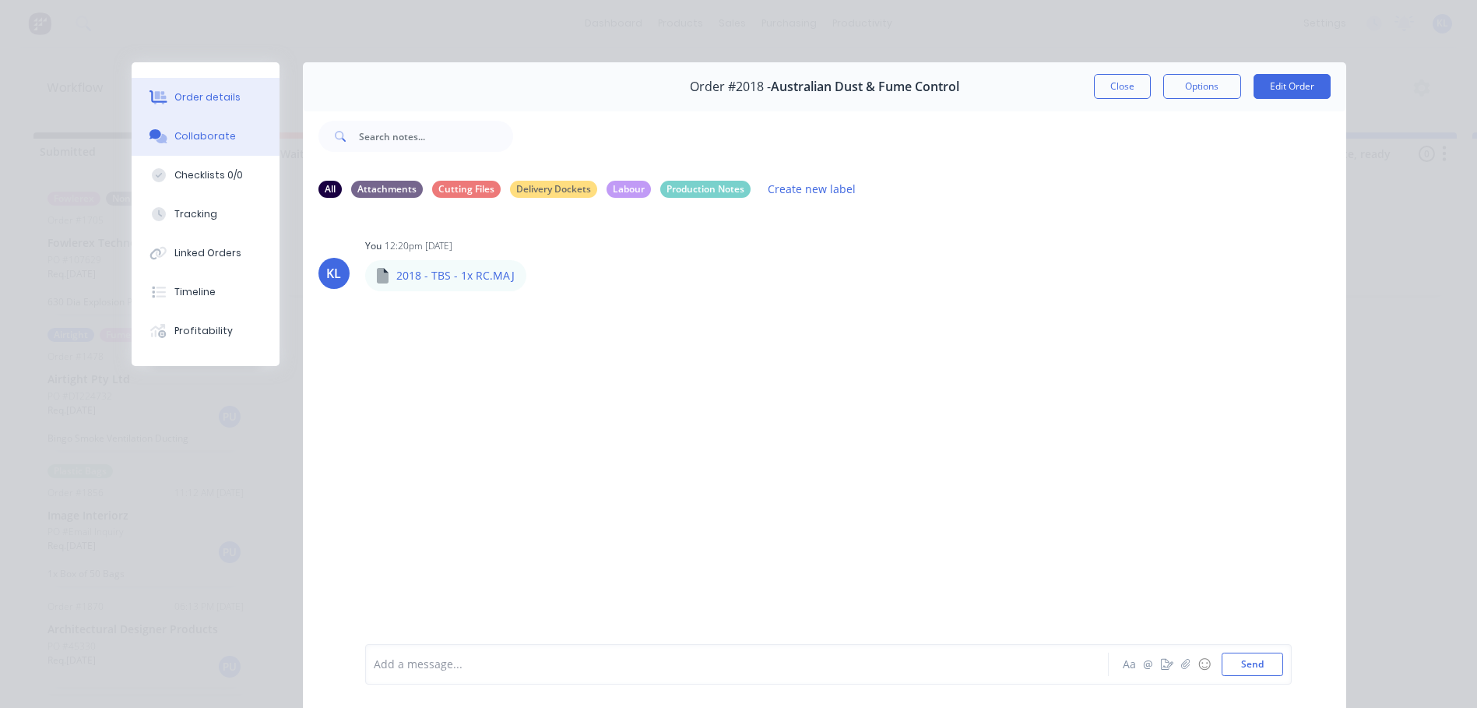
click at [186, 93] on div "Order details" at bounding box center [207, 97] width 66 height 14
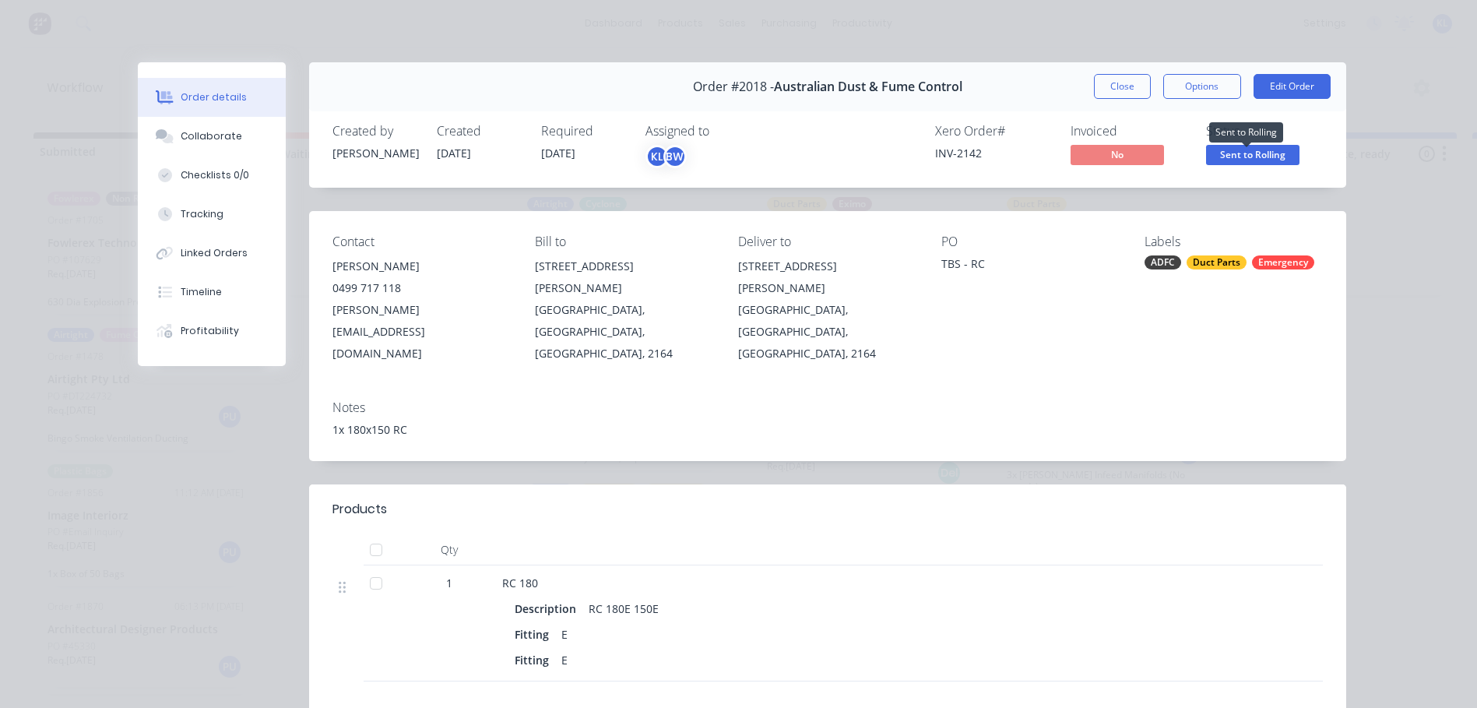
click at [1206, 157] on span "Sent to Rolling" at bounding box center [1252, 154] width 93 height 19
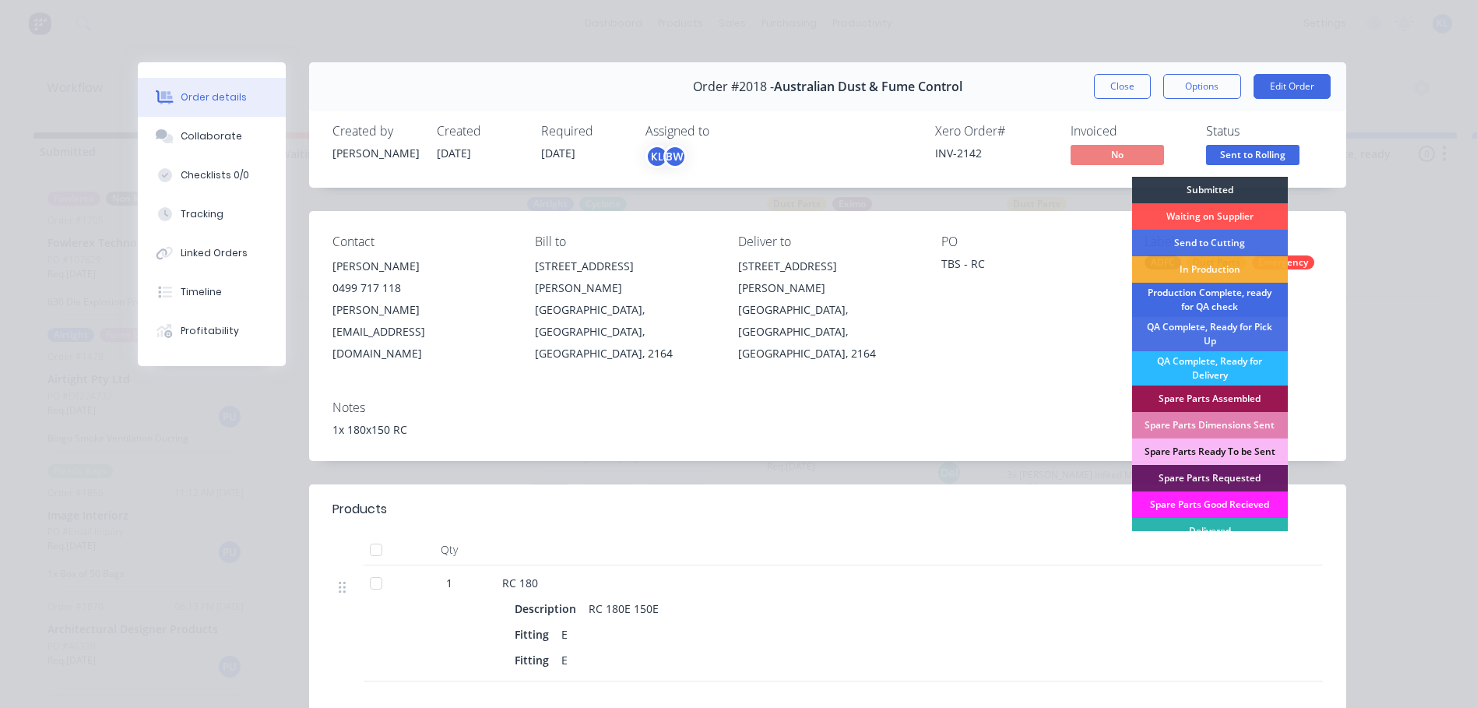
click at [1210, 303] on div "Production Complete, ready for QA check" at bounding box center [1210, 300] width 156 height 34
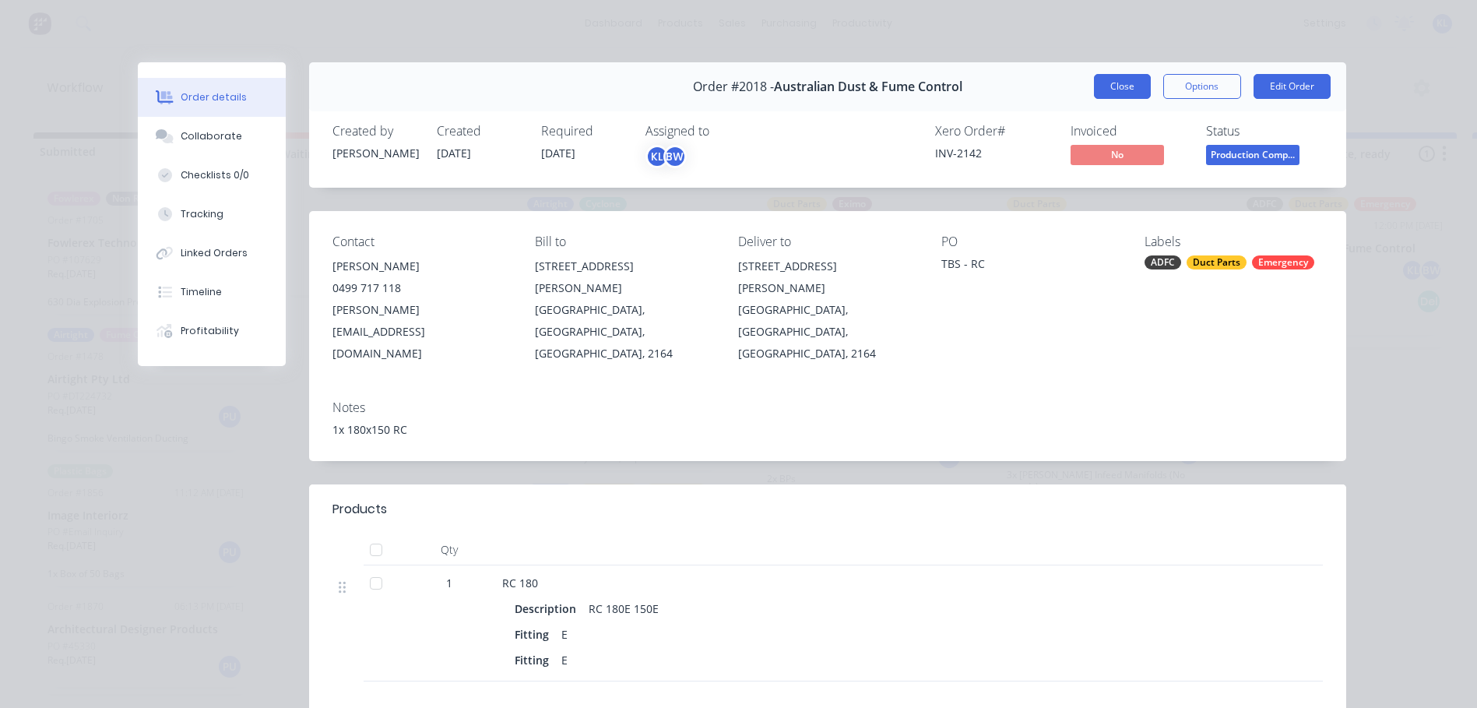
click at [1125, 86] on button "Close" at bounding box center [1122, 86] width 57 height 25
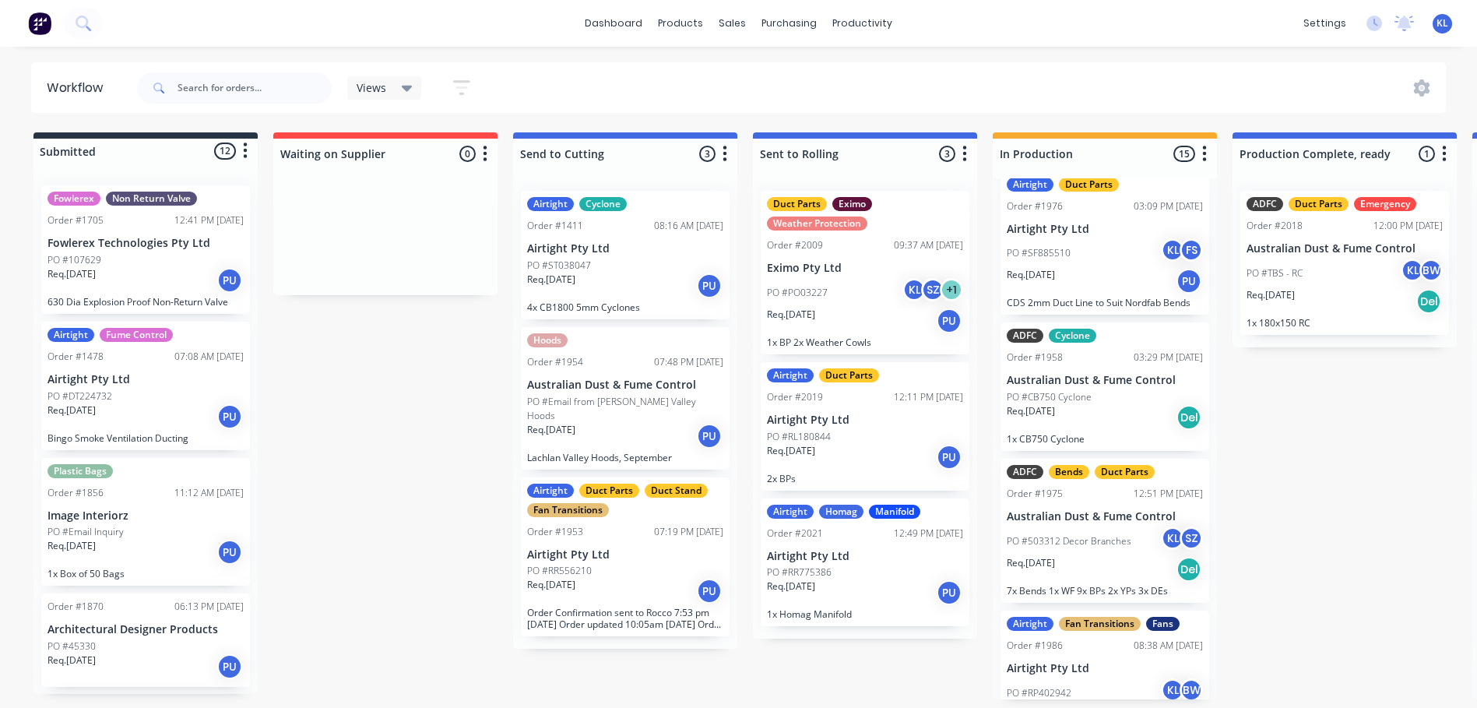
scroll to position [1090, 0]
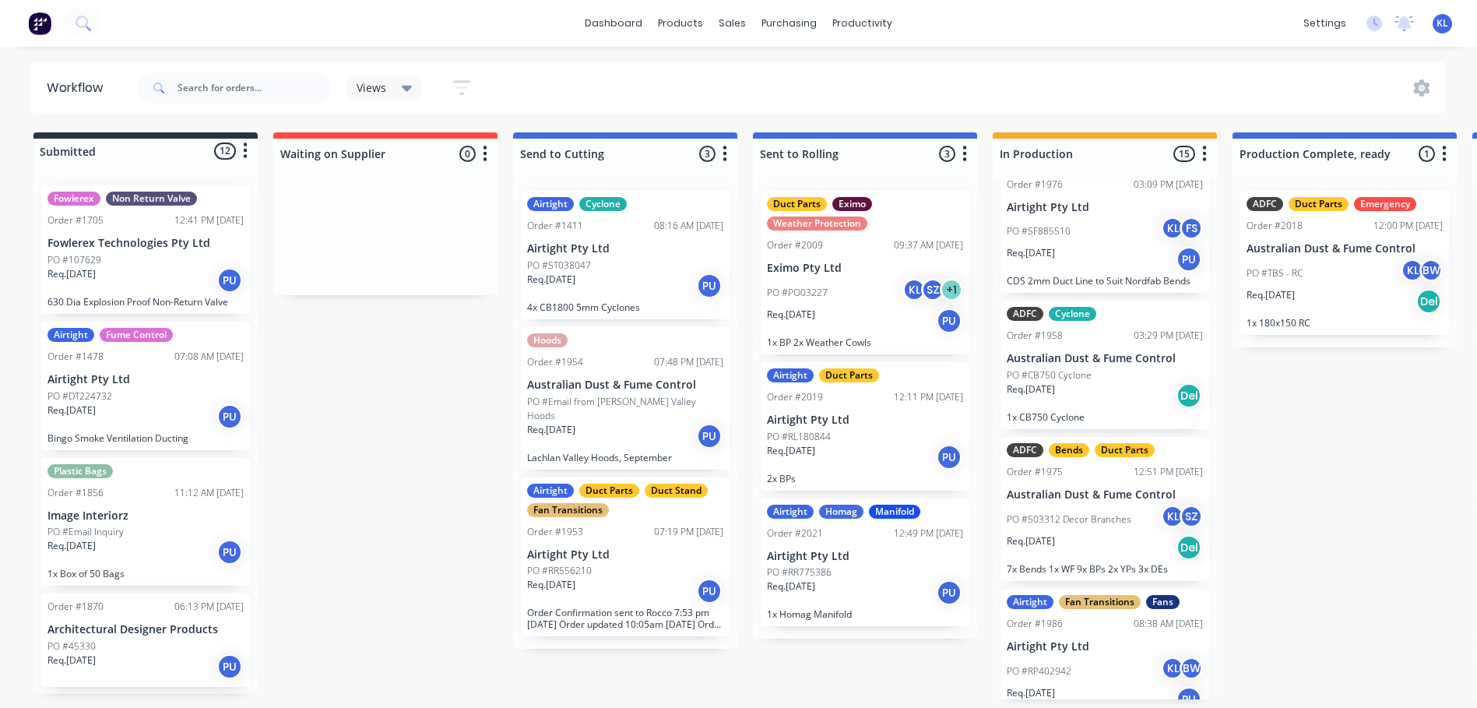
click at [1095, 252] on div "Req. [DATE] PU" at bounding box center [1105, 259] width 196 height 26
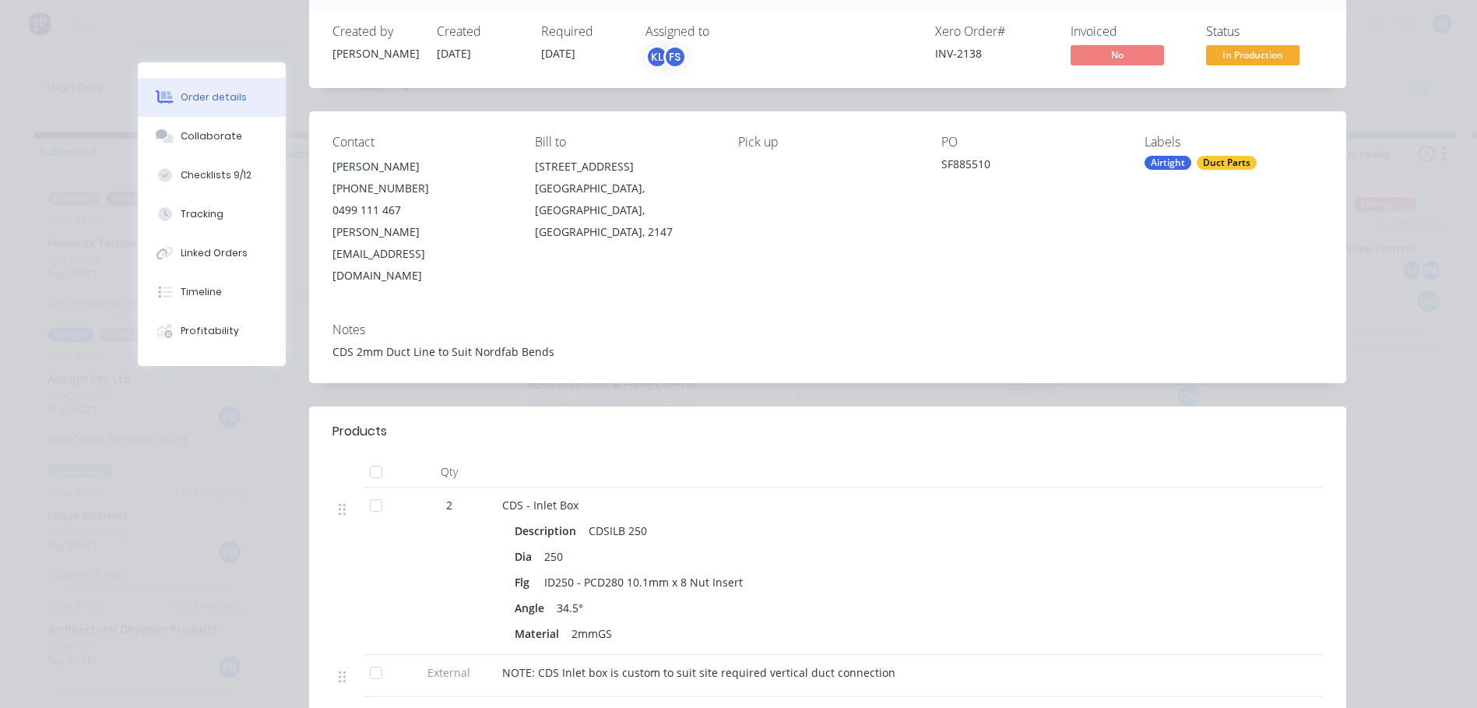
scroll to position [234, 0]
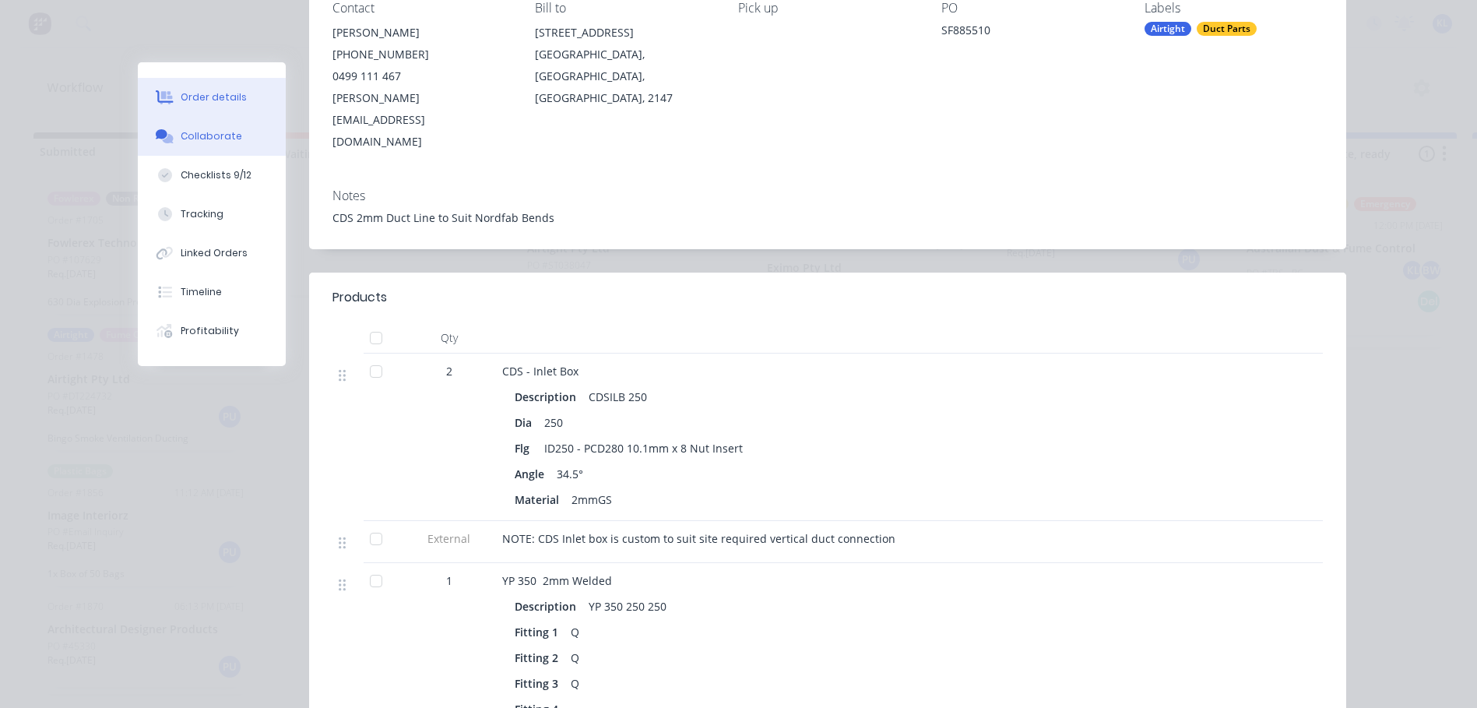
click at [217, 144] on button "Collaborate" at bounding box center [212, 136] width 148 height 39
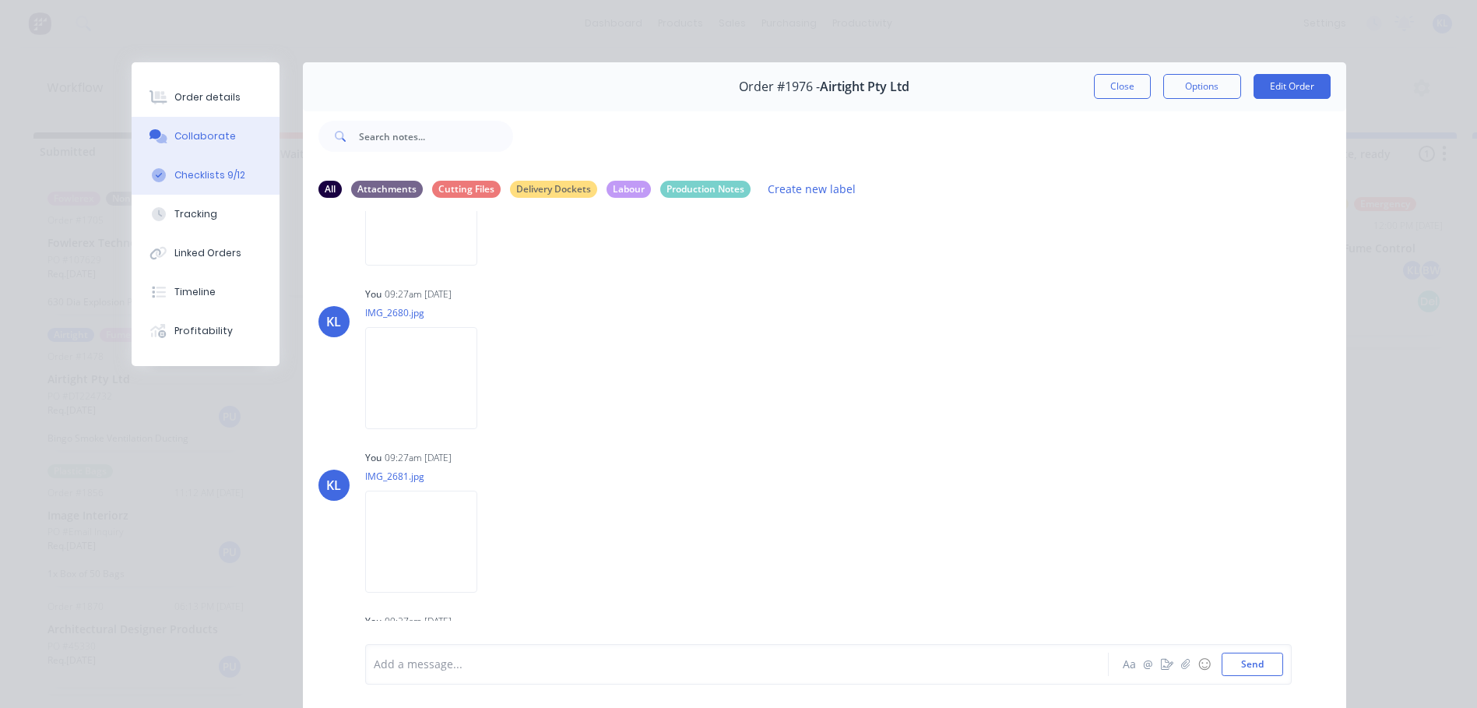
scroll to position [763, 0]
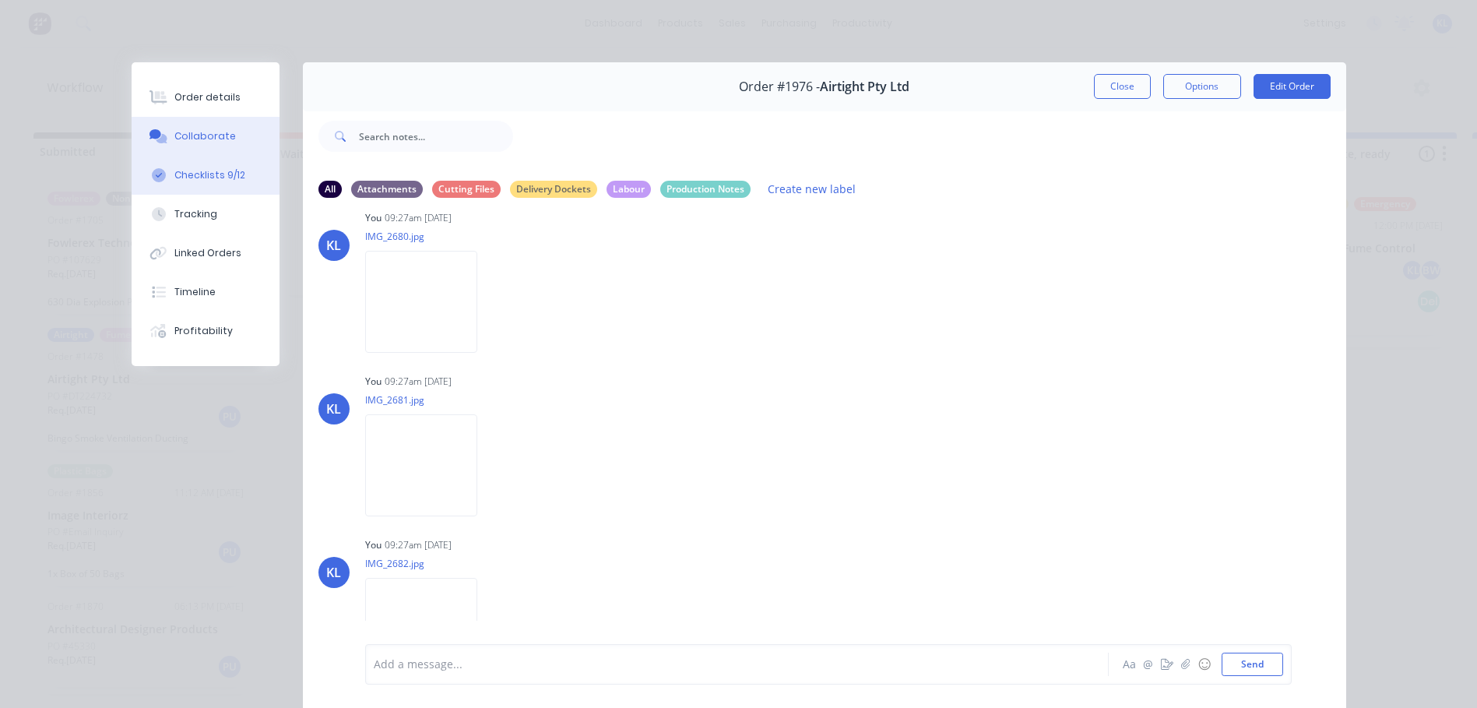
click at [203, 168] on div "Checklists 9/12" at bounding box center [209, 175] width 71 height 14
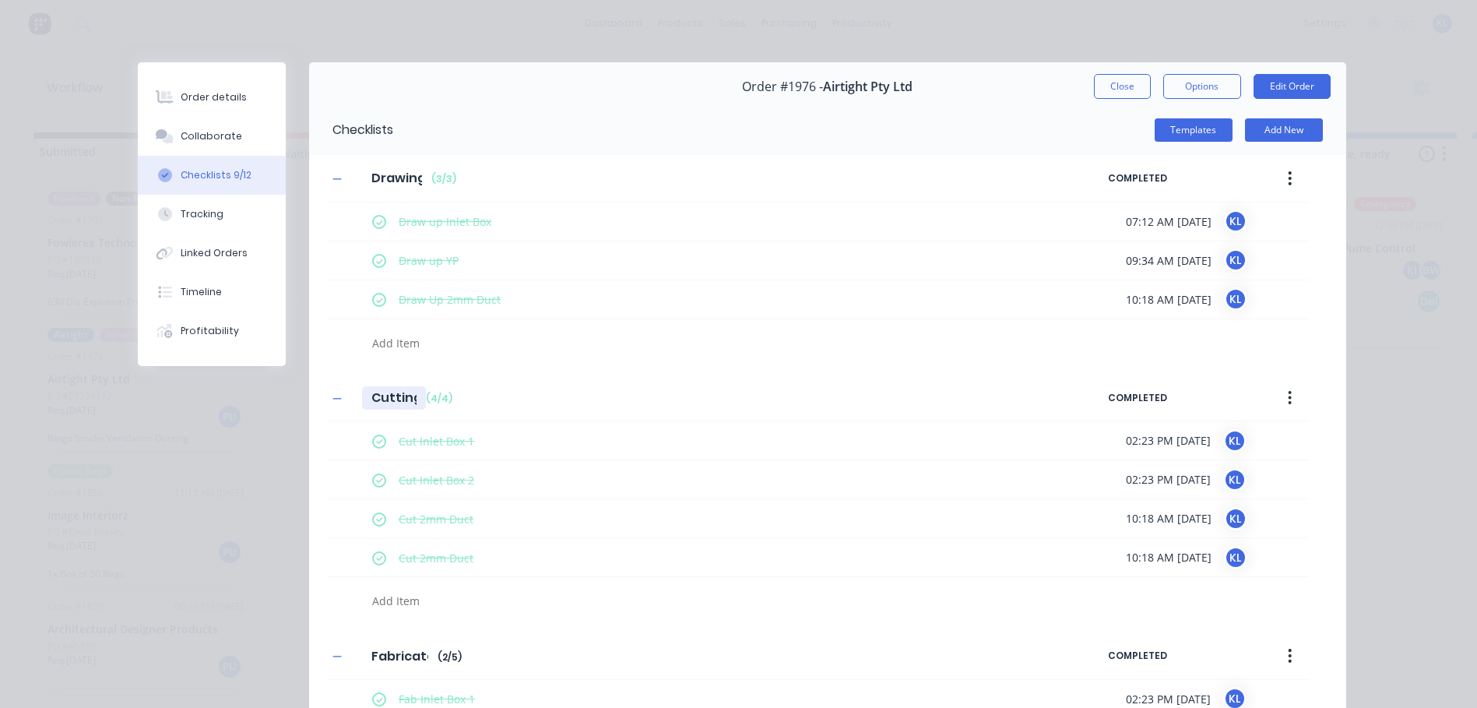
scroll to position [274, 0]
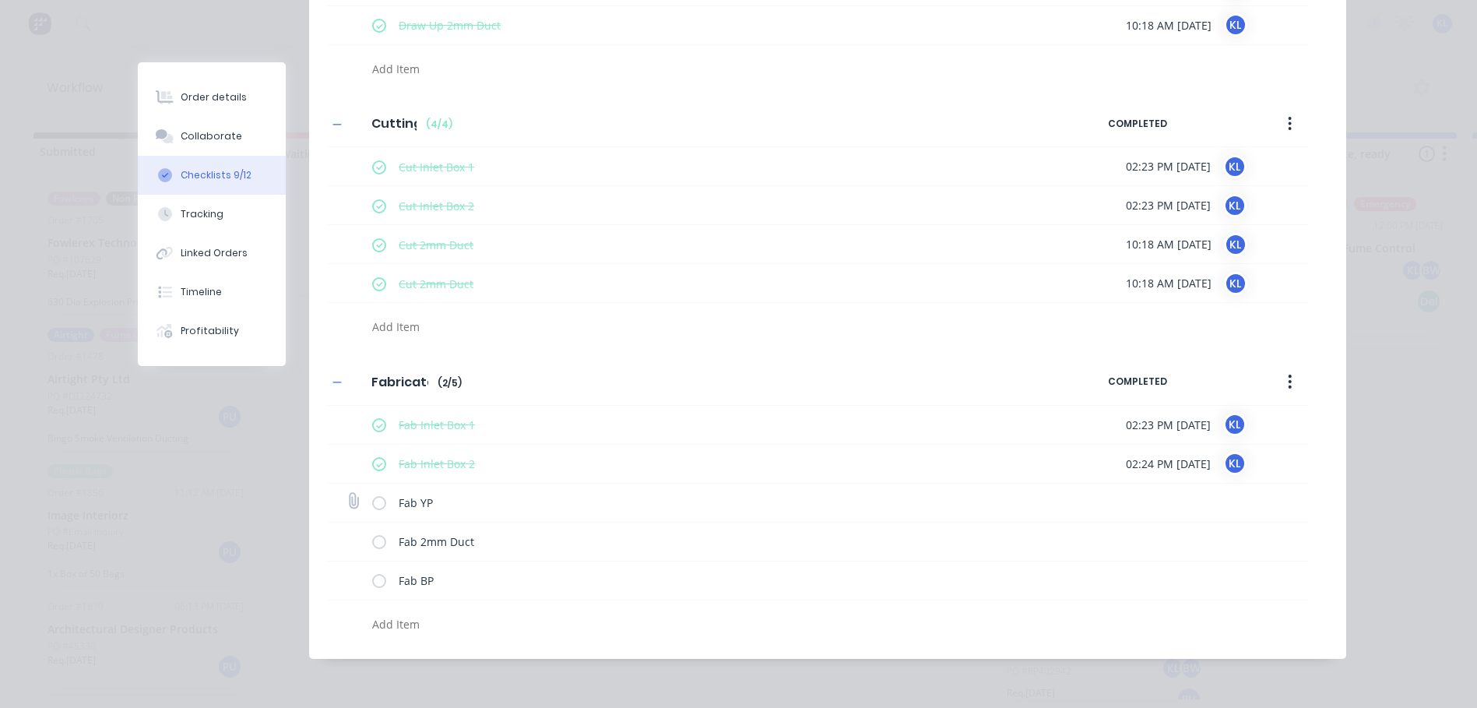
click at [372, 502] on label at bounding box center [379, 503] width 14 height 16
click at [0, 0] on input "checkbox" at bounding box center [0, 0] width 0 height 0
click at [372, 540] on label at bounding box center [379, 541] width 14 height 16
click at [0, 0] on input "checkbox" at bounding box center [0, 0] width 0 height 0
click at [373, 584] on label at bounding box center [379, 580] width 14 height 16
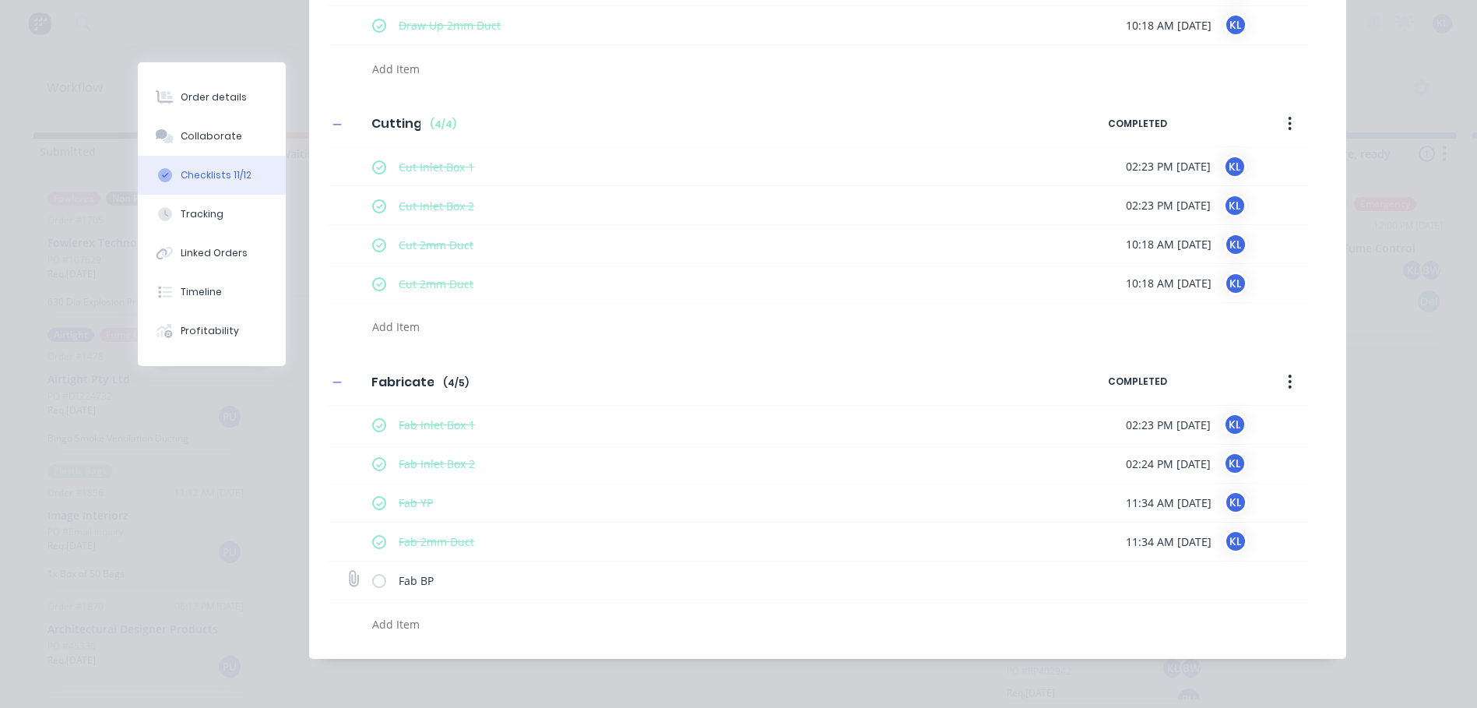
click at [0, 0] on input "checkbox" at bounding box center [0, 0] width 0 height 0
type textarea "x"
click at [227, 110] on button "Order details" at bounding box center [212, 97] width 148 height 39
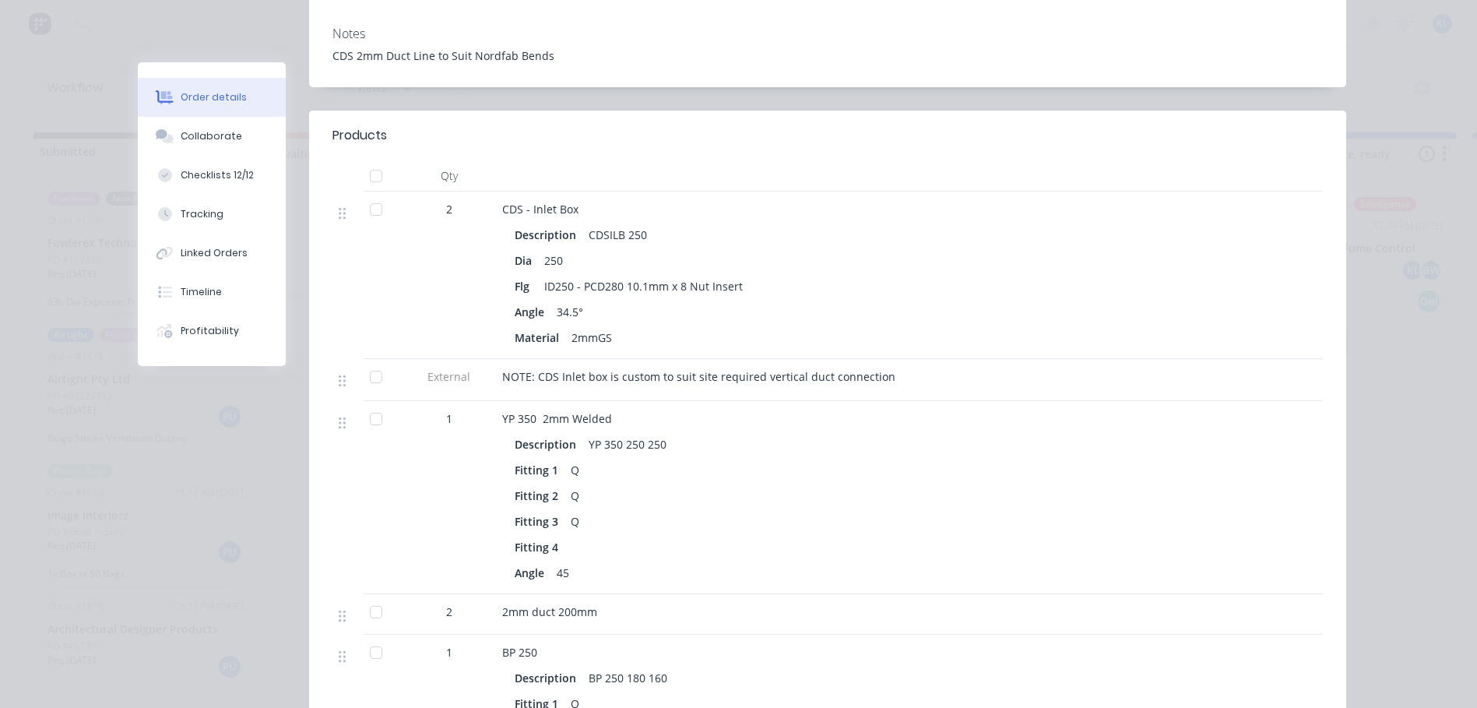
scroll to position [40, 0]
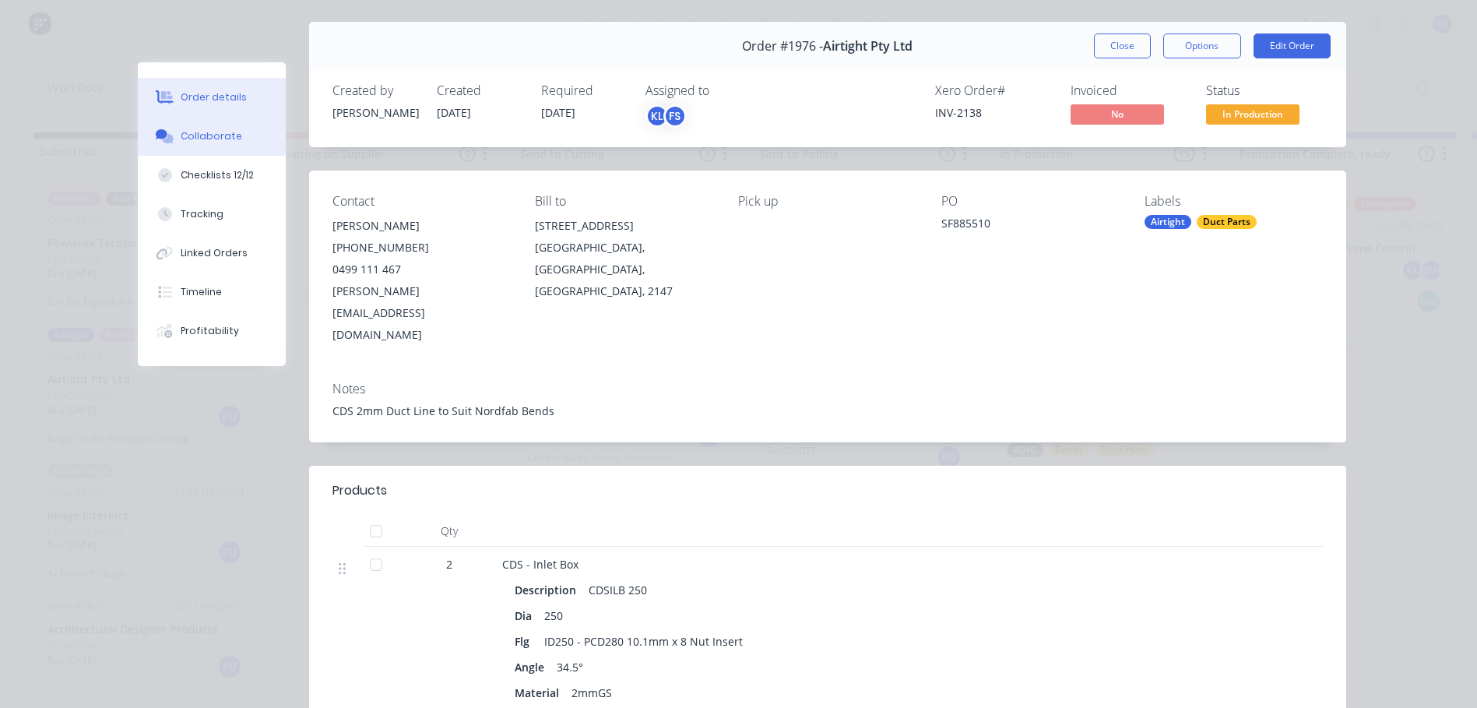
click at [189, 125] on button "Collaborate" at bounding box center [212, 136] width 148 height 39
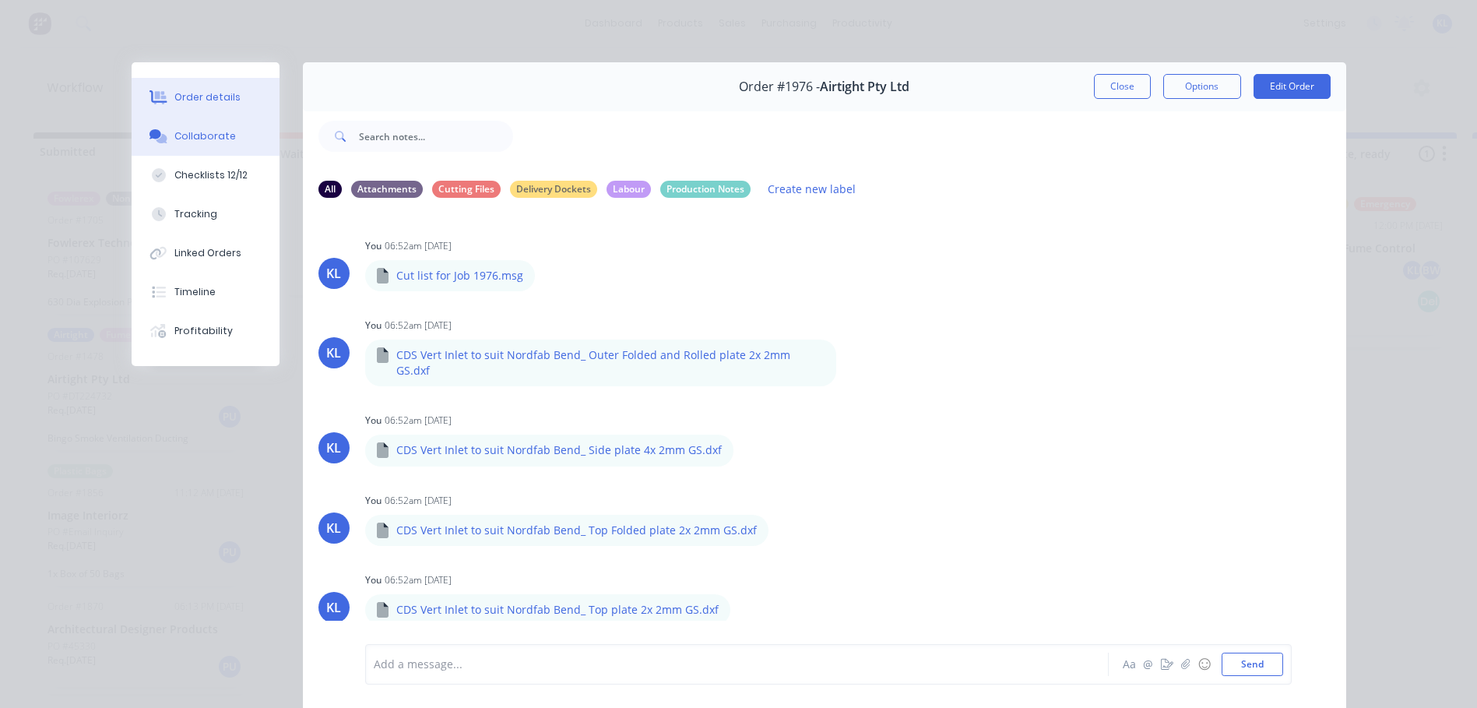
click at [205, 97] on div "Order details" at bounding box center [207, 97] width 66 height 14
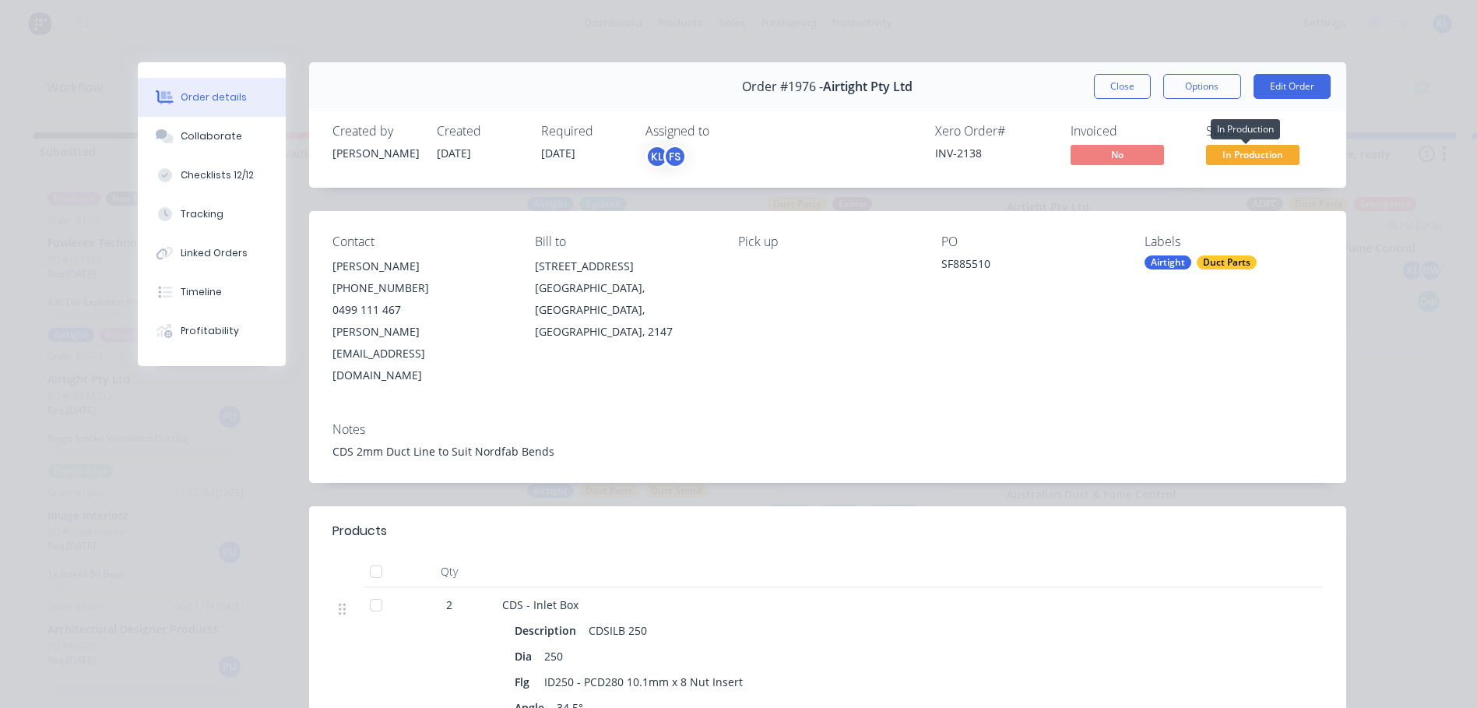
click at [1212, 153] on span "In Production" at bounding box center [1252, 154] width 93 height 19
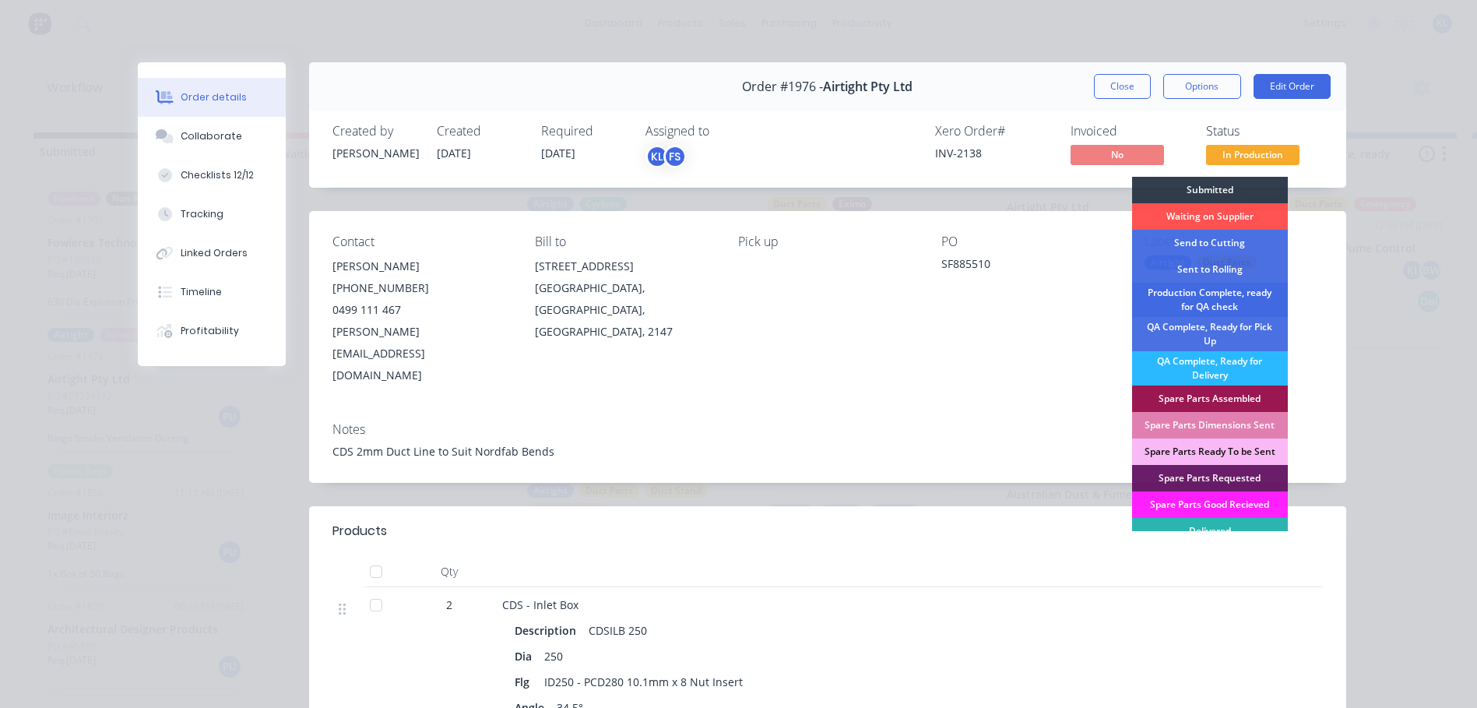
click at [1233, 297] on div "Production Complete, ready for QA check" at bounding box center [1210, 300] width 156 height 34
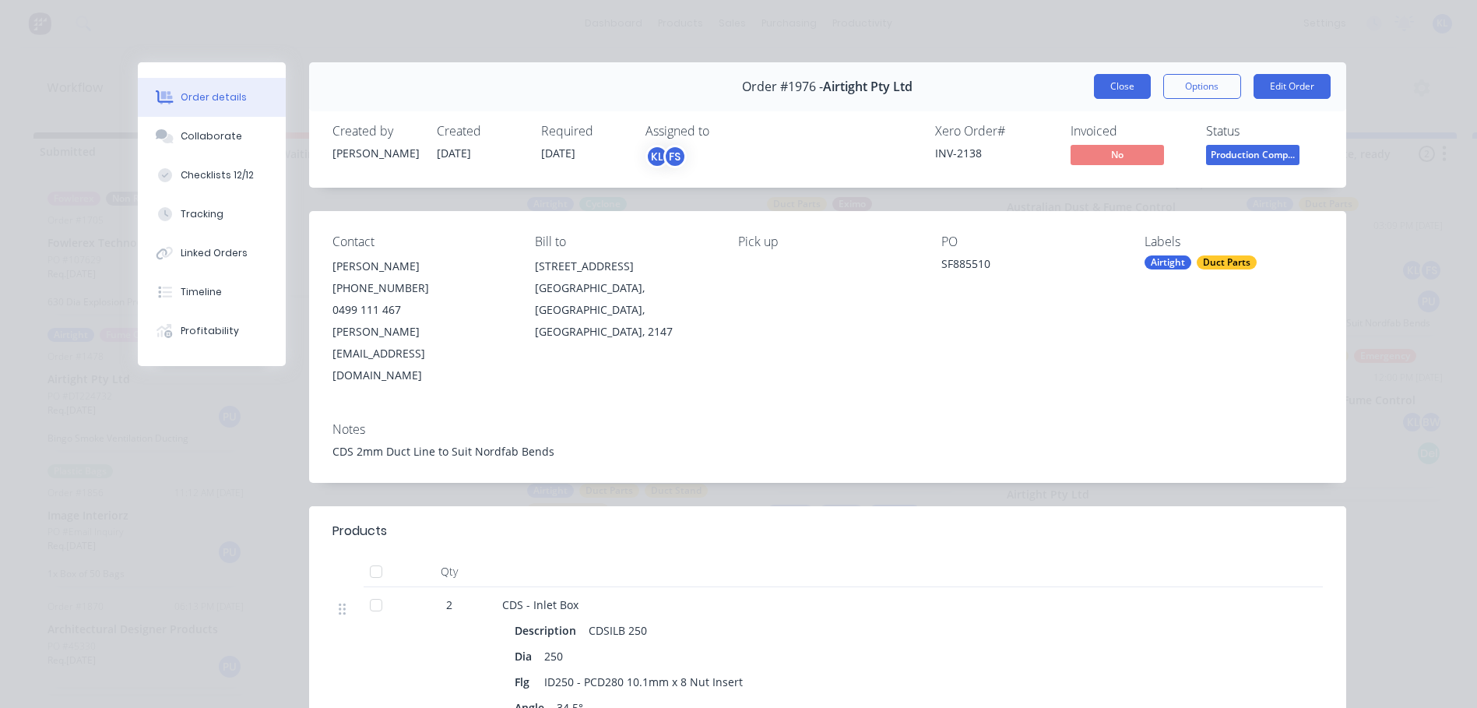
click at [1111, 86] on button "Close" at bounding box center [1122, 86] width 57 height 25
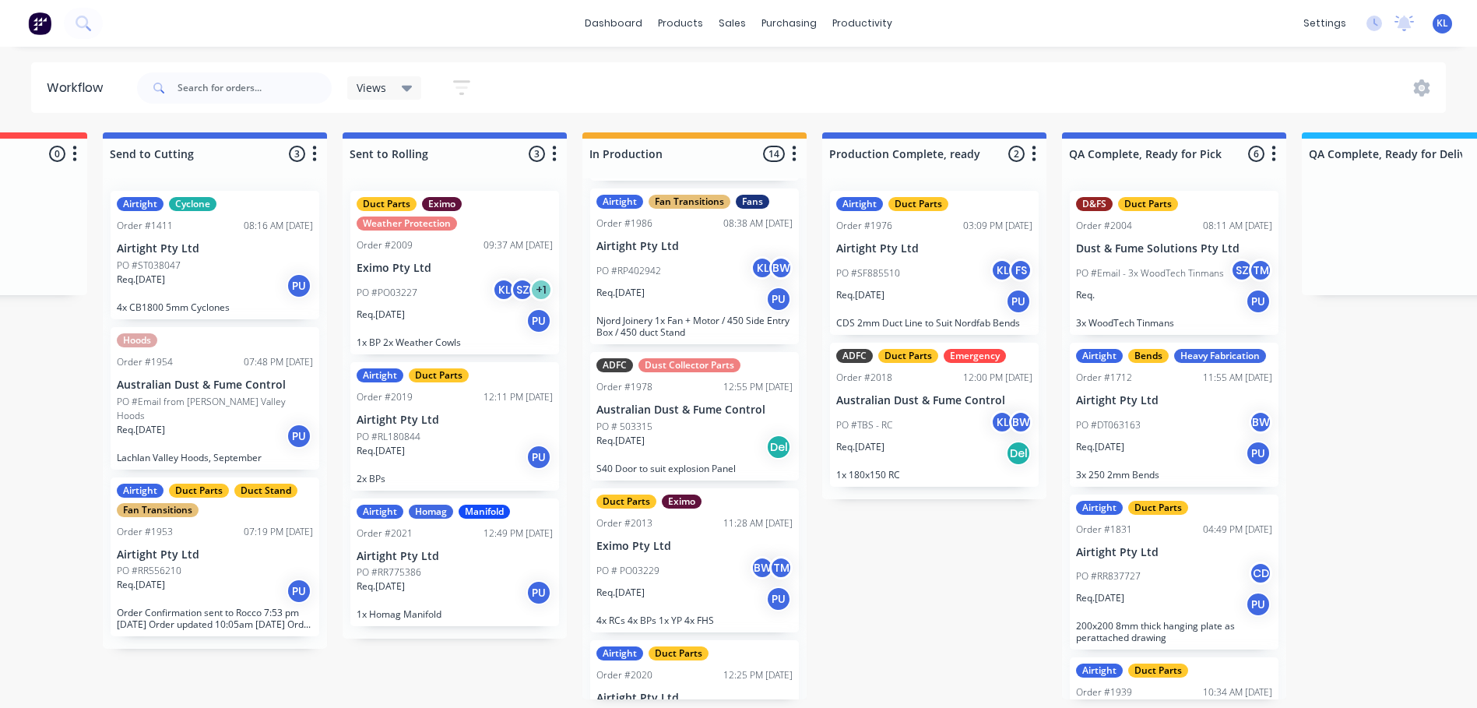
scroll to position [1324, 0]
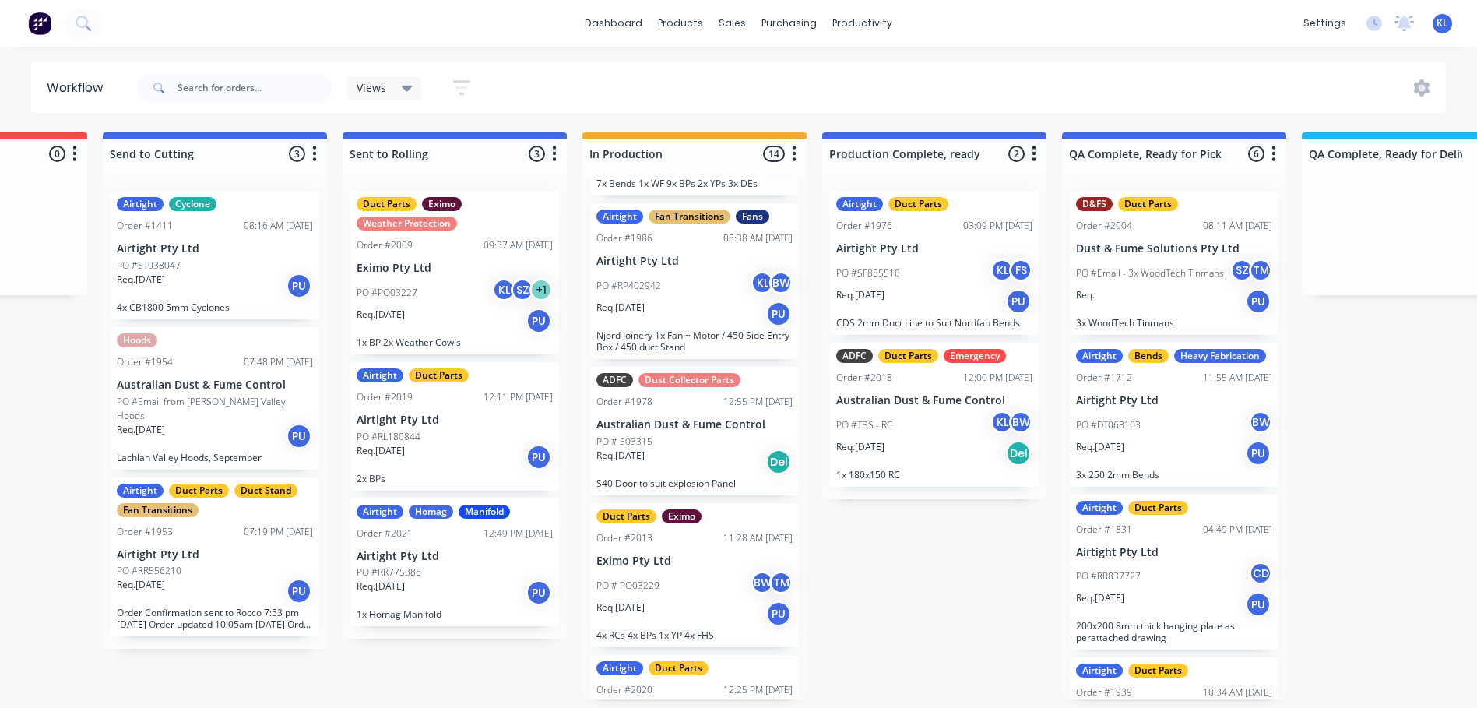
click at [671, 271] on div "PO #RP402942 KL BW" at bounding box center [695, 286] width 196 height 30
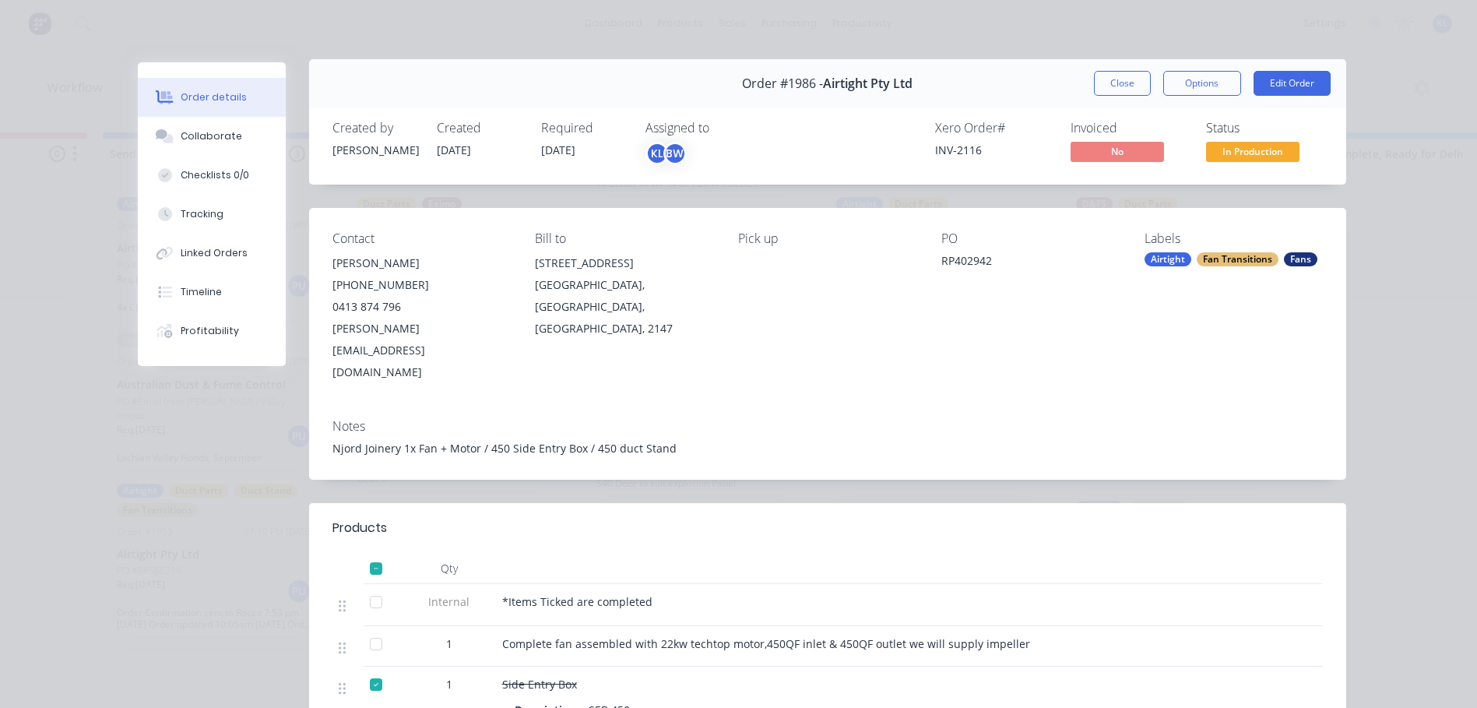
scroll to position [0, 0]
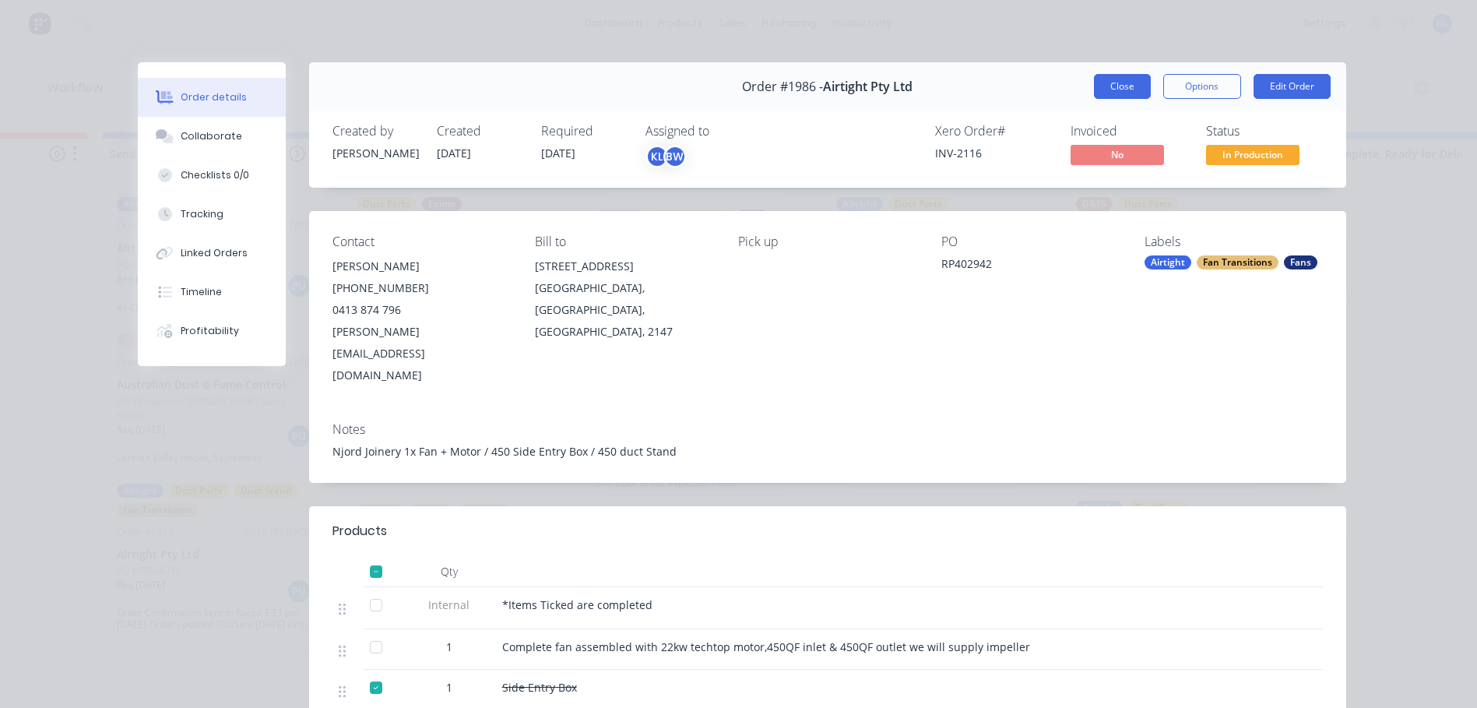
click at [1126, 86] on button "Close" at bounding box center [1122, 86] width 57 height 25
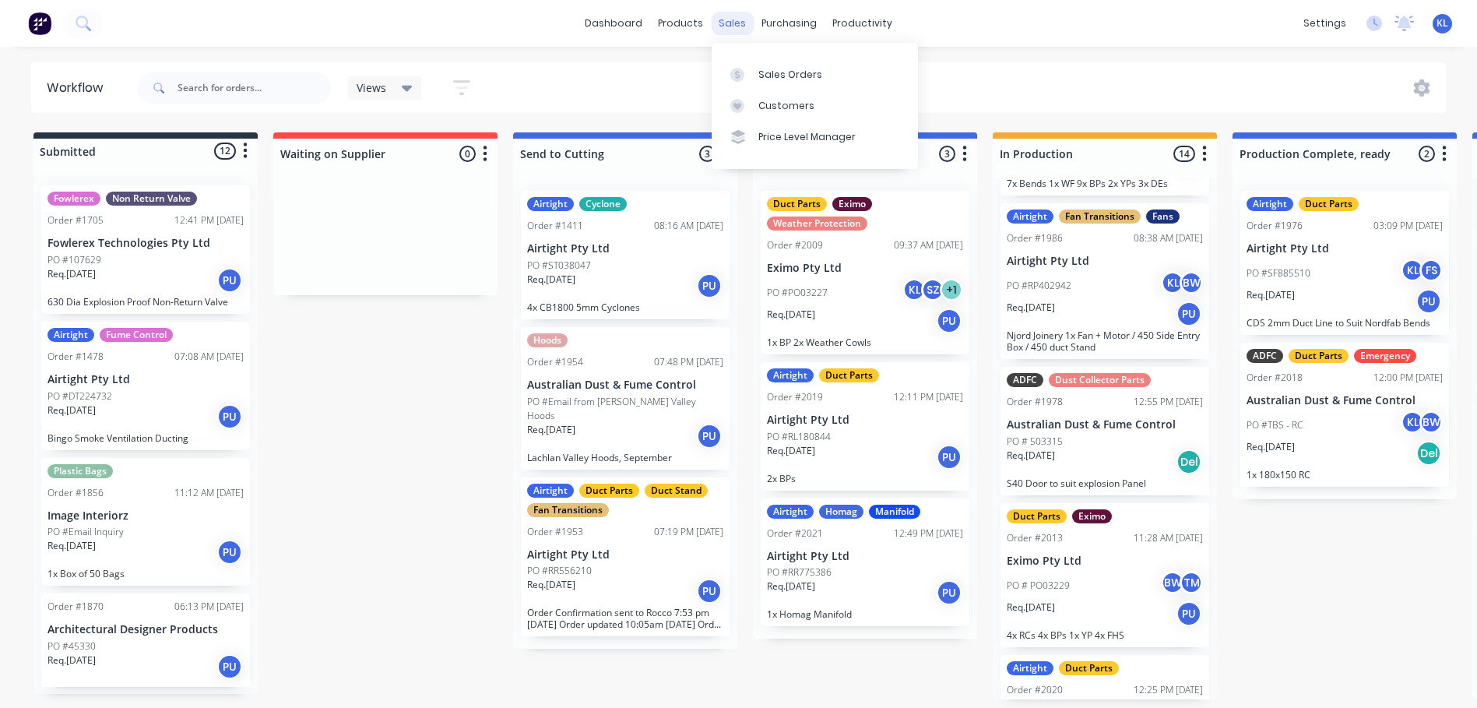
click at [721, 28] on div "sales" at bounding box center [732, 23] width 43 height 23
click at [783, 55] on div "Sales Orders Customers Price Level Manager" at bounding box center [815, 105] width 206 height 125
click at [786, 60] on link "Sales Orders" at bounding box center [815, 73] width 206 height 31
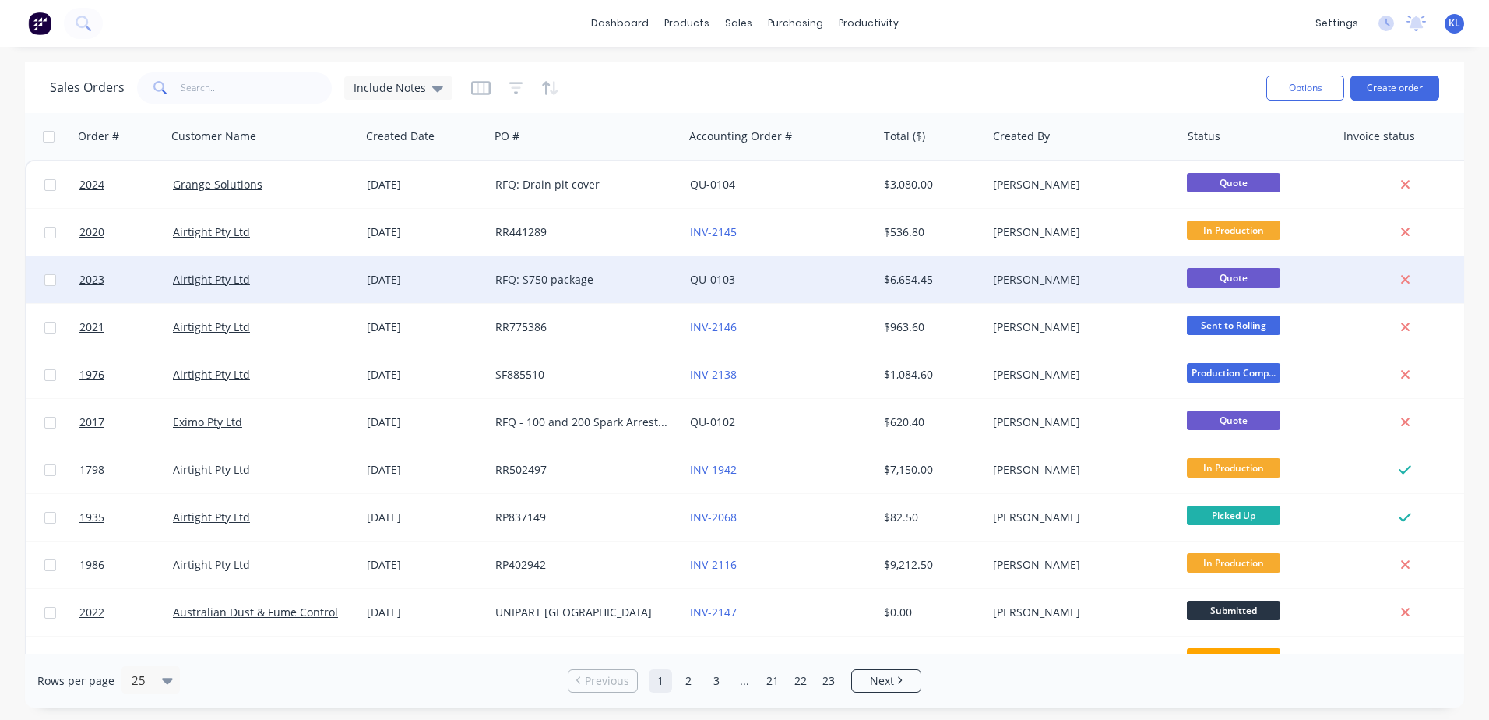
click at [1142, 274] on div "[PERSON_NAME]" at bounding box center [1079, 280] width 173 height 16
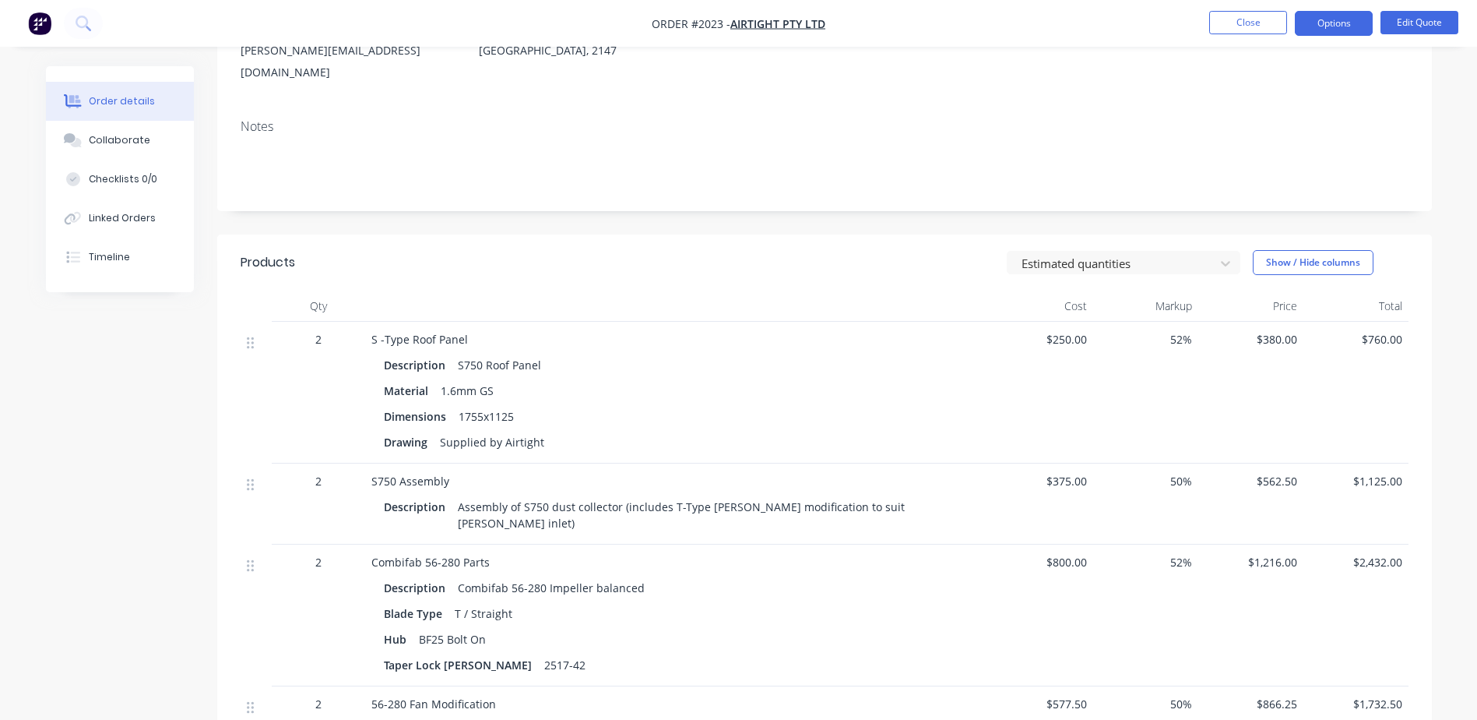
scroll to position [217, 0]
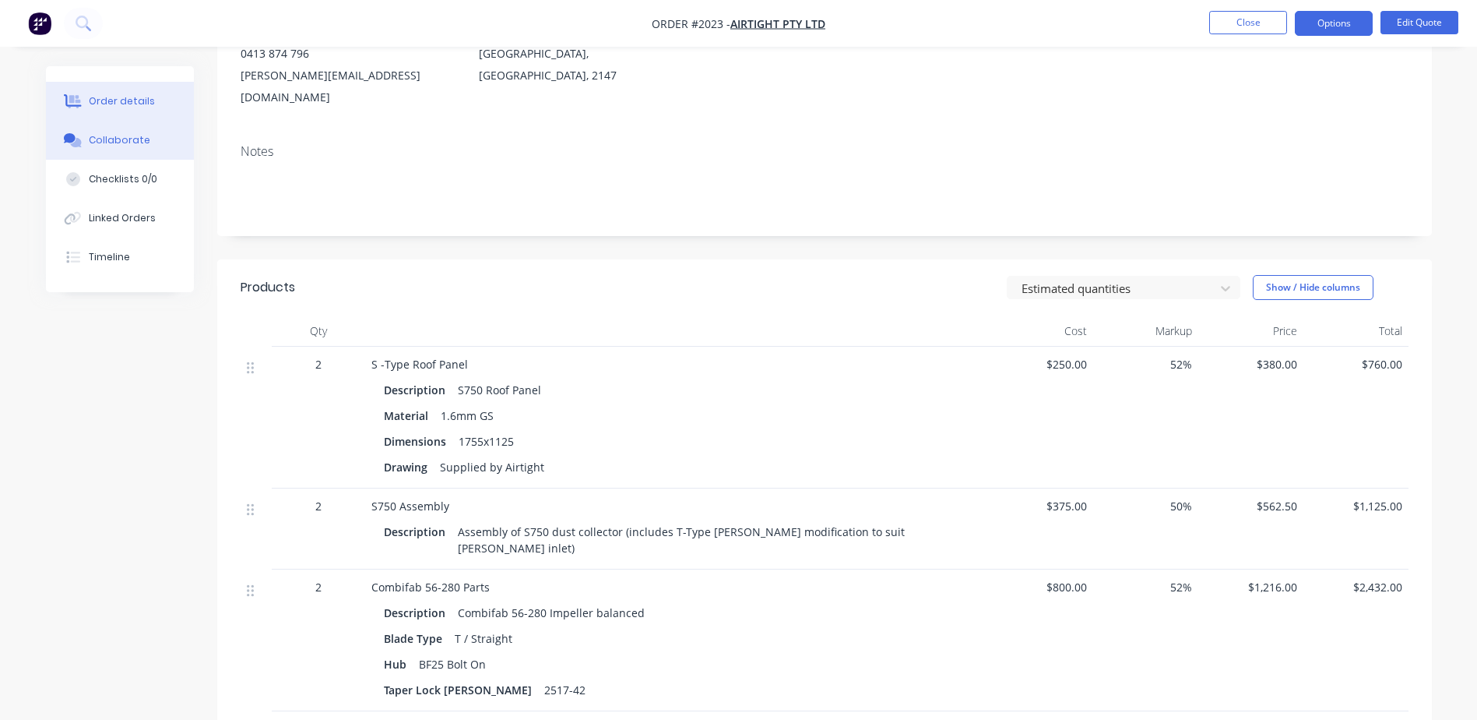
click at [94, 146] on div "Collaborate" at bounding box center [120, 140] width 62 height 14
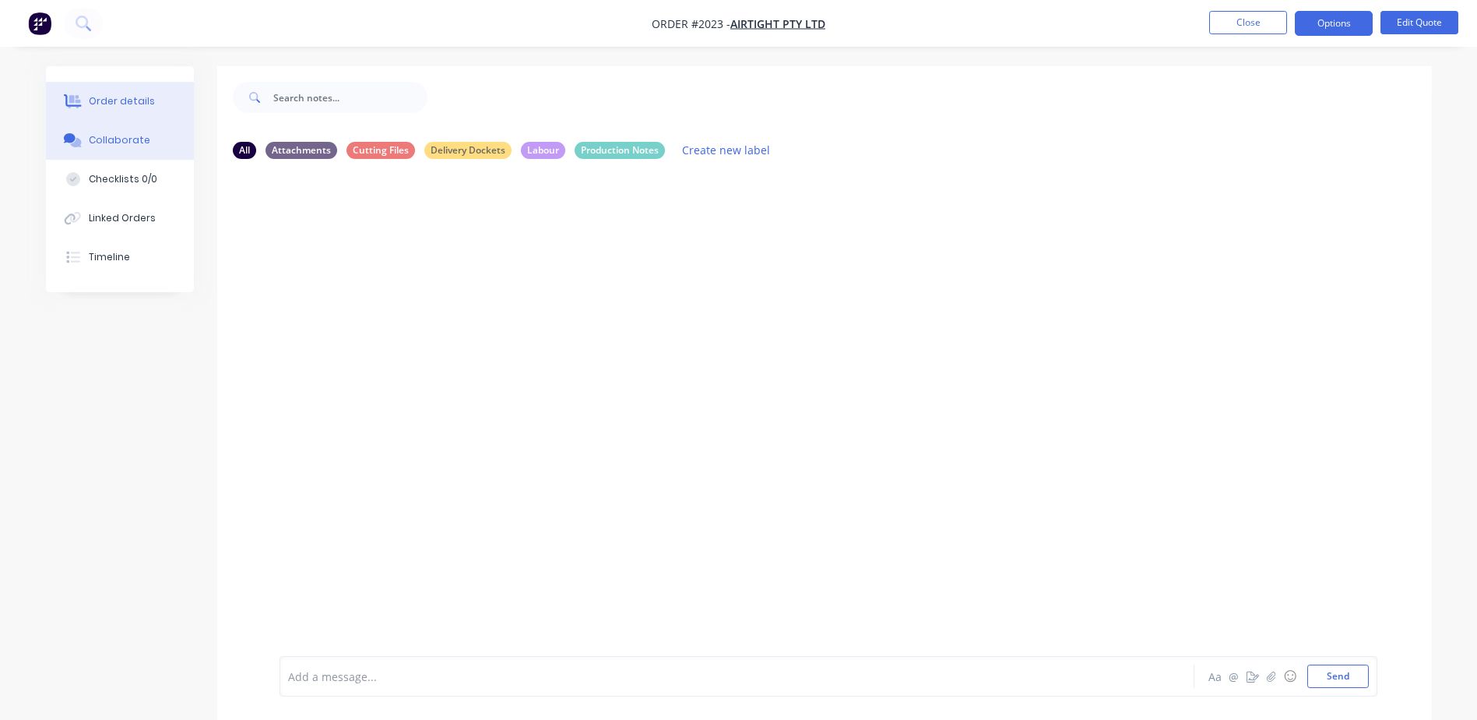
click at [122, 100] on div "Order details" at bounding box center [122, 101] width 66 height 14
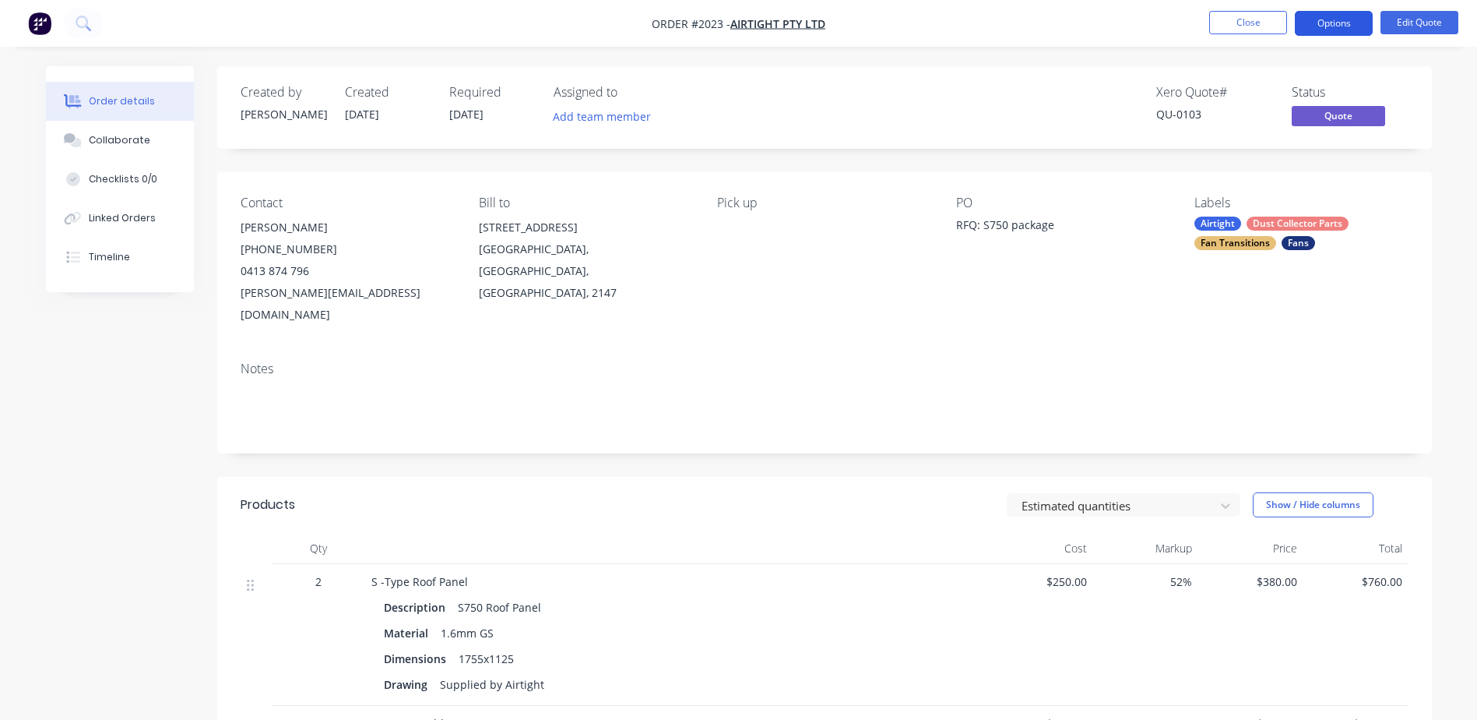
click at [1349, 12] on button "Options" at bounding box center [1334, 23] width 78 height 25
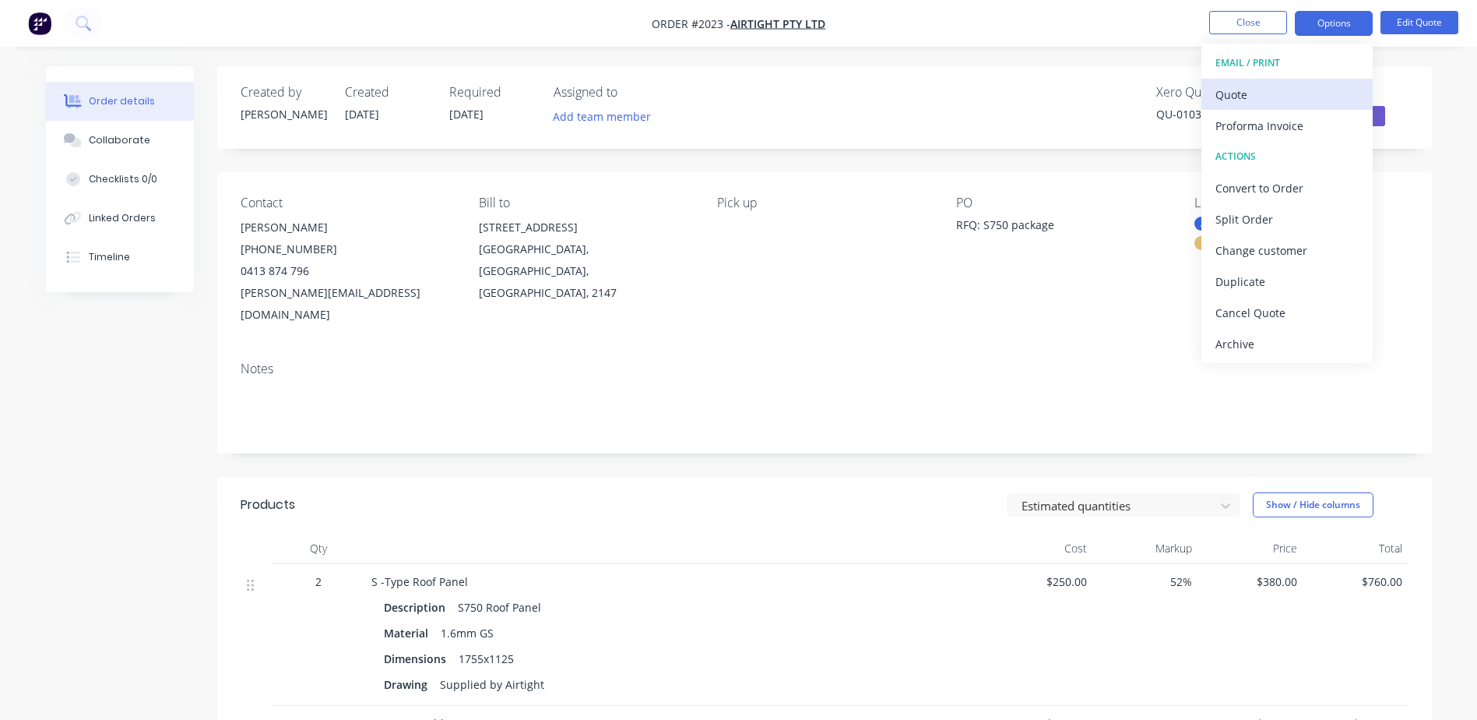
click at [1266, 91] on div "Quote" at bounding box center [1287, 94] width 143 height 23
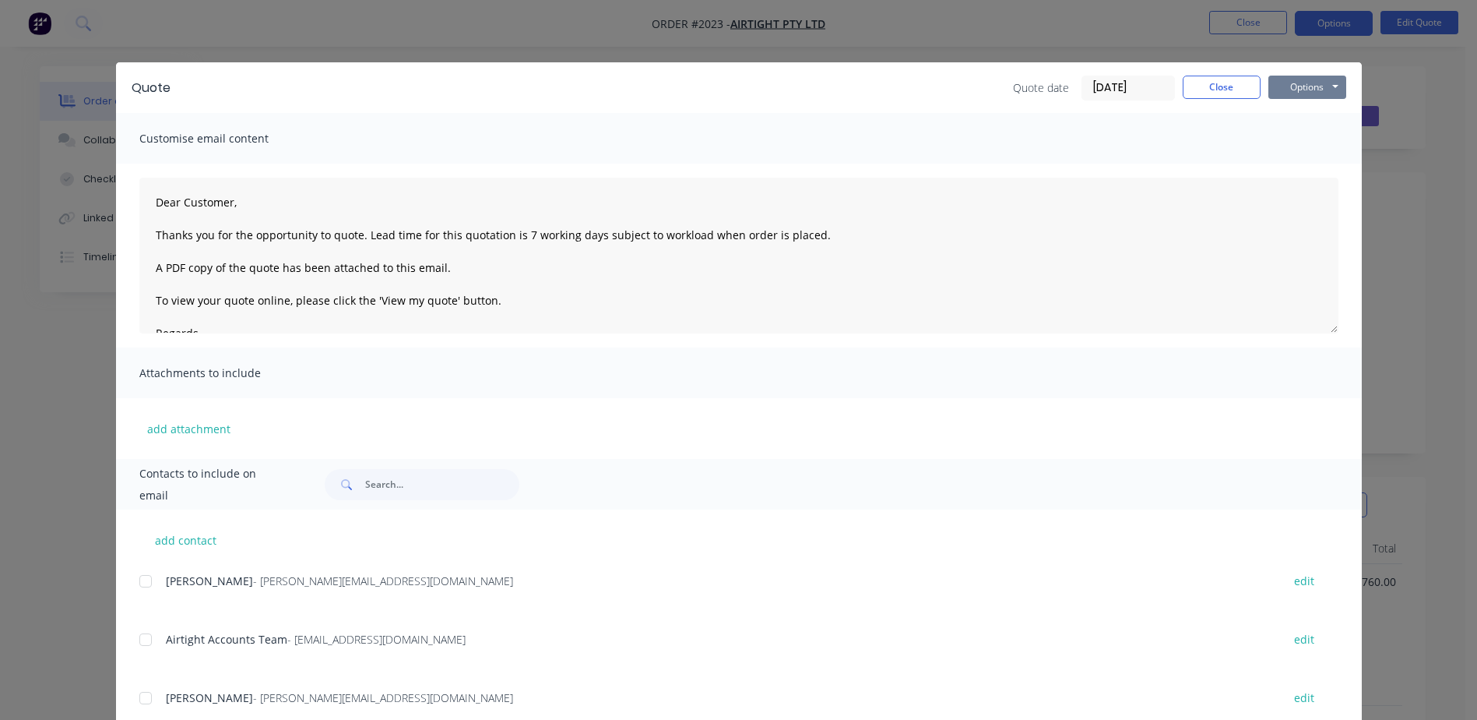
click at [1294, 85] on button "Options" at bounding box center [1308, 87] width 78 height 23
click at [1305, 142] on button "Print" at bounding box center [1319, 141] width 100 height 26
click at [1209, 81] on button "Close" at bounding box center [1222, 87] width 78 height 23
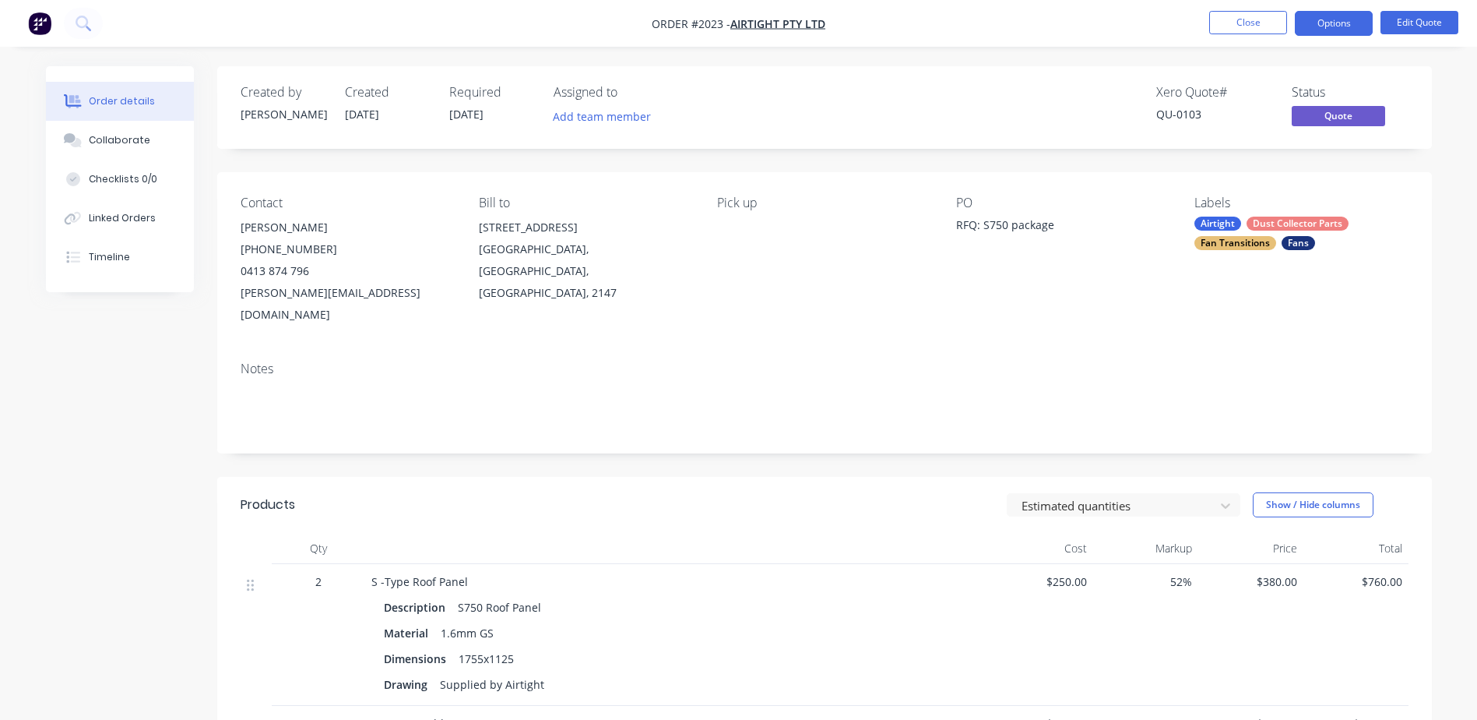
click at [1329, 3] on nav "Order #2023 - Airtight Pty Ltd Close Options Edit Quote" at bounding box center [738, 23] width 1477 height 47
click at [1323, 22] on button "Options" at bounding box center [1334, 23] width 78 height 25
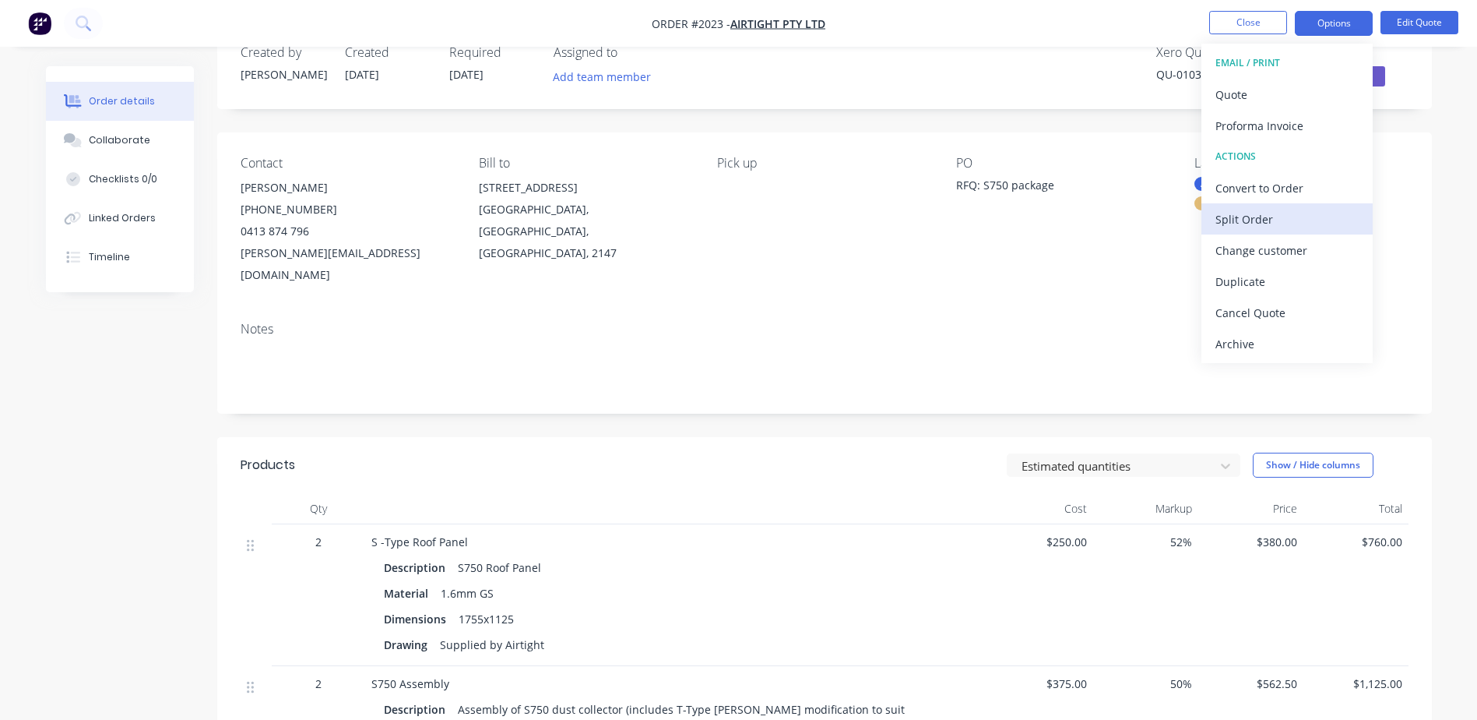
scroll to position [78, 0]
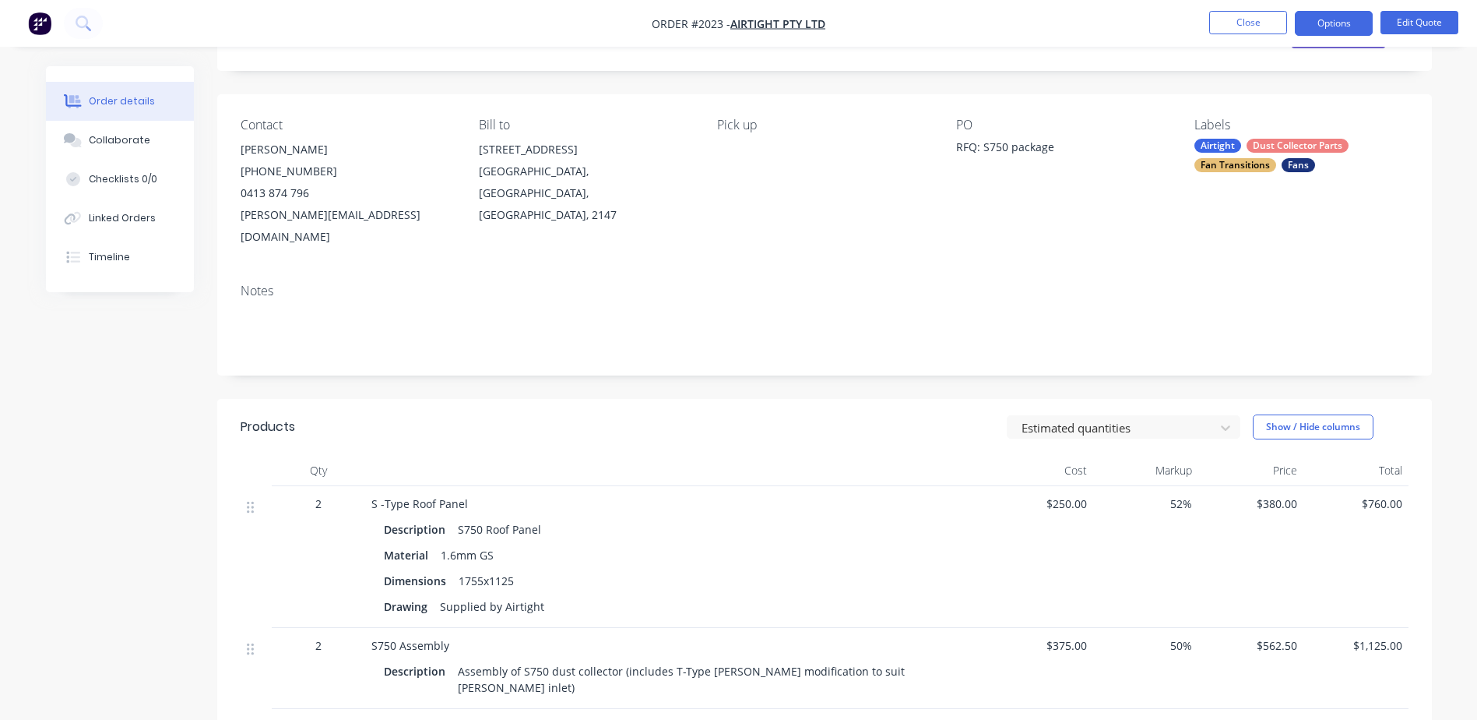
click at [1430, 159] on div "Contact [PERSON_NAME] [PHONE_NUMBER] [PERSON_NAME][EMAIL_ADDRESS][DOMAIN_NAME] …" at bounding box center [824, 182] width 1215 height 177
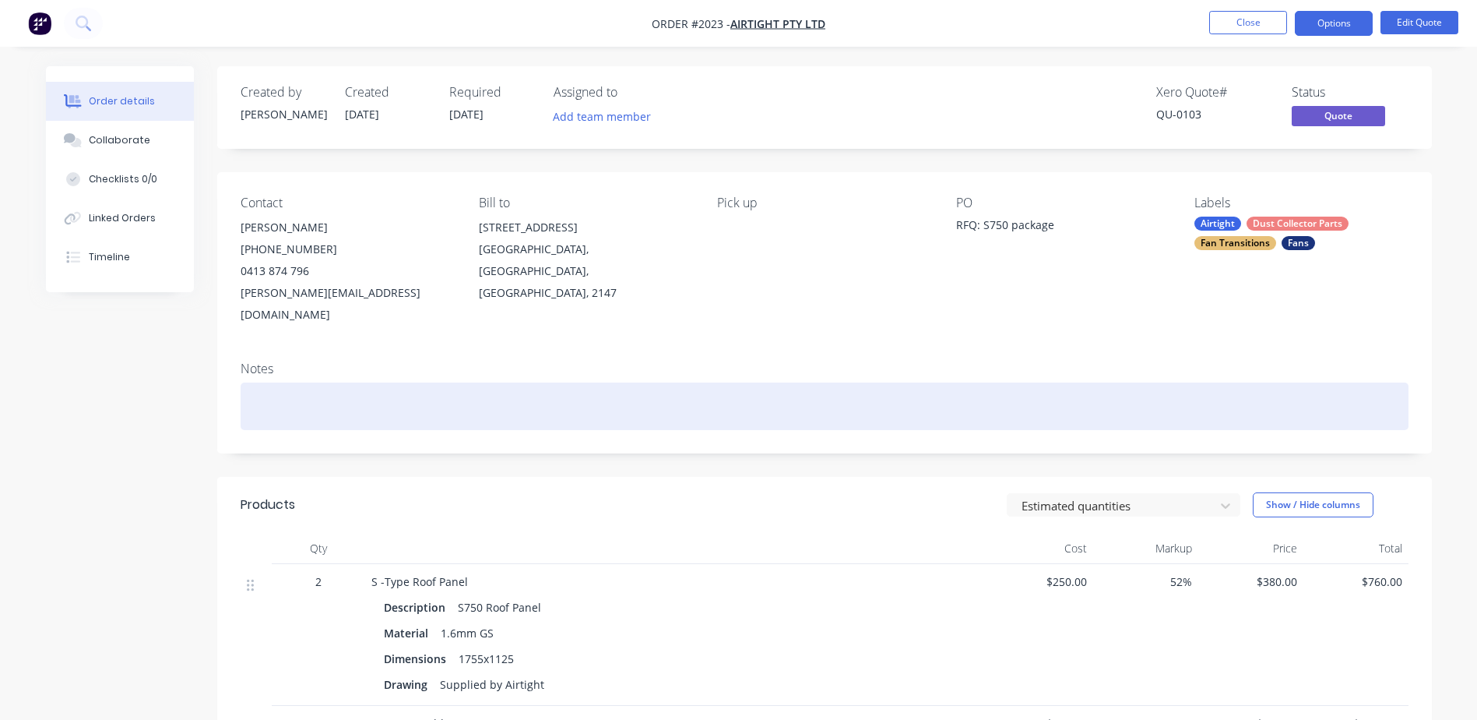
click at [265, 382] on div at bounding box center [825, 406] width 1168 height 48
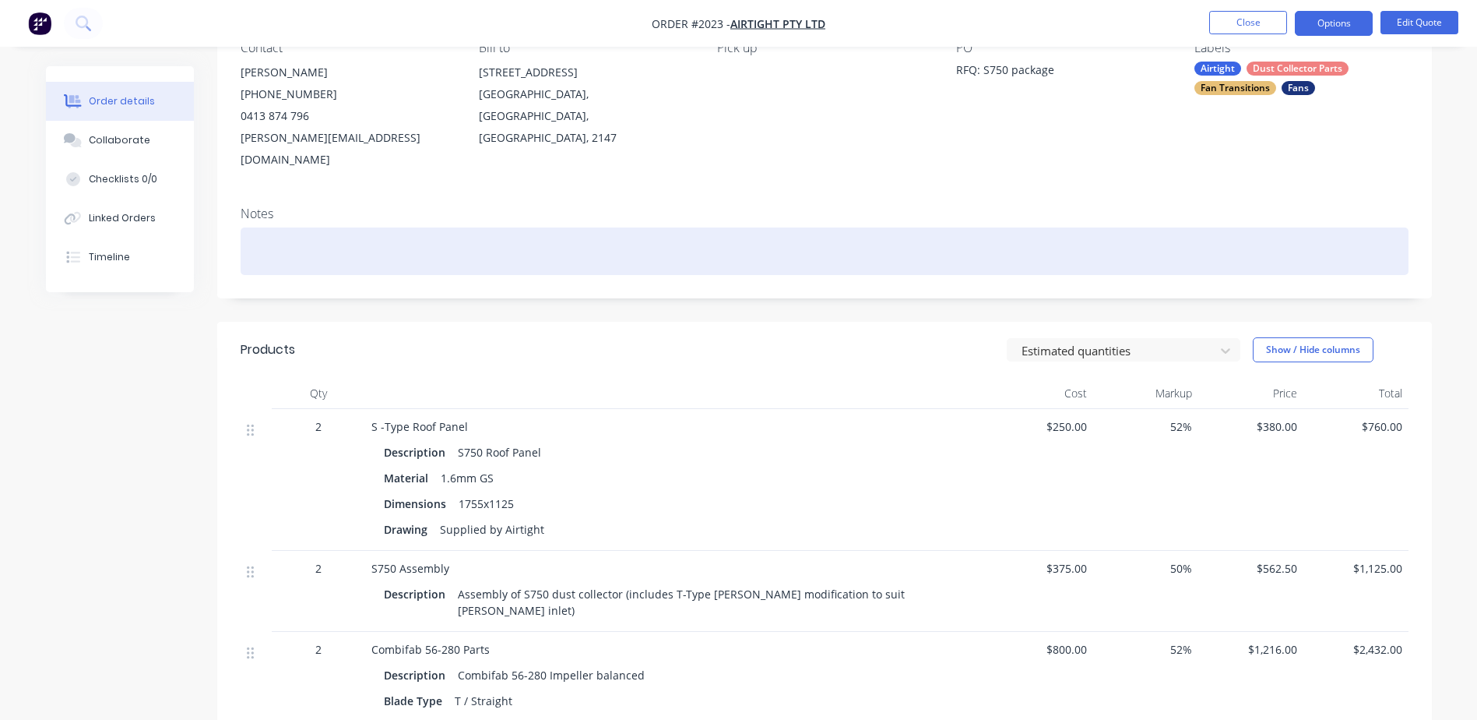
scroll to position [156, 0]
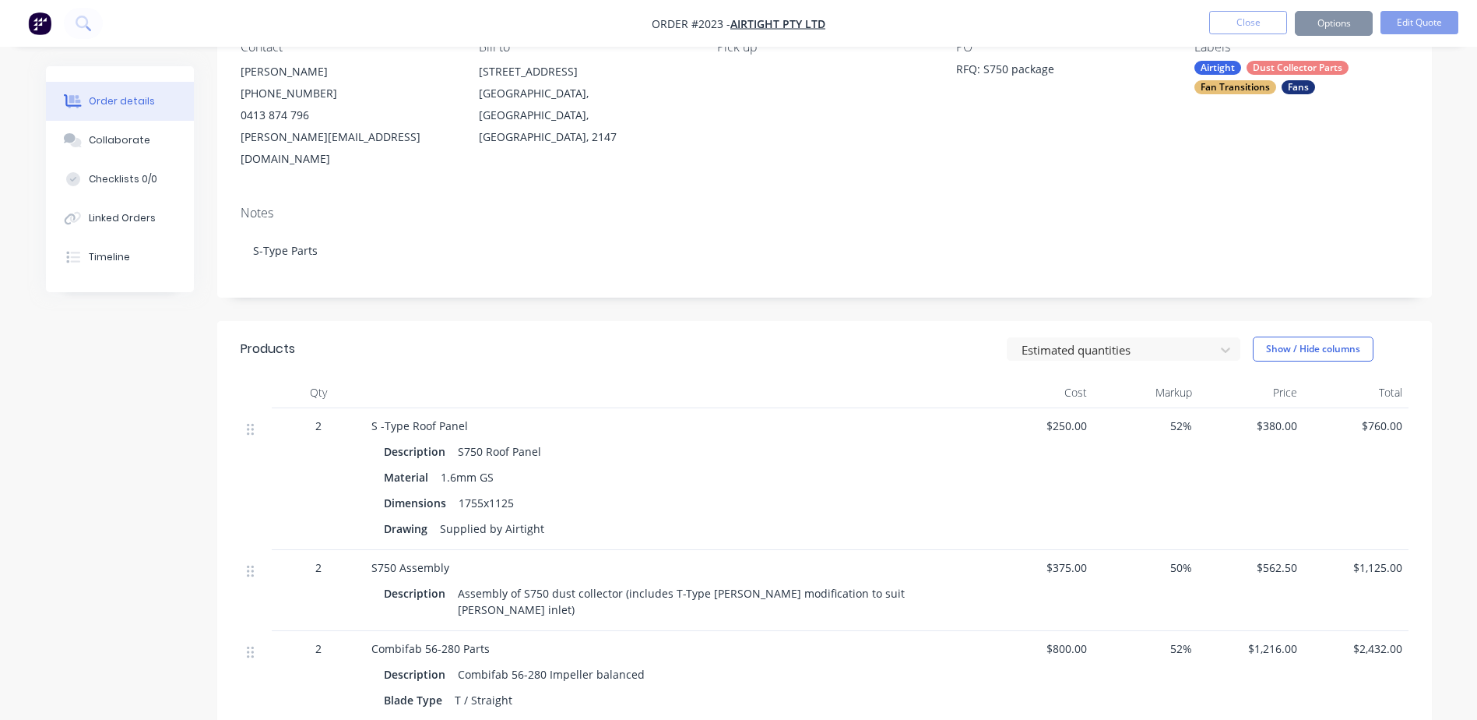
click at [326, 272] on div "Notes S-Type Parts" at bounding box center [824, 245] width 1215 height 104
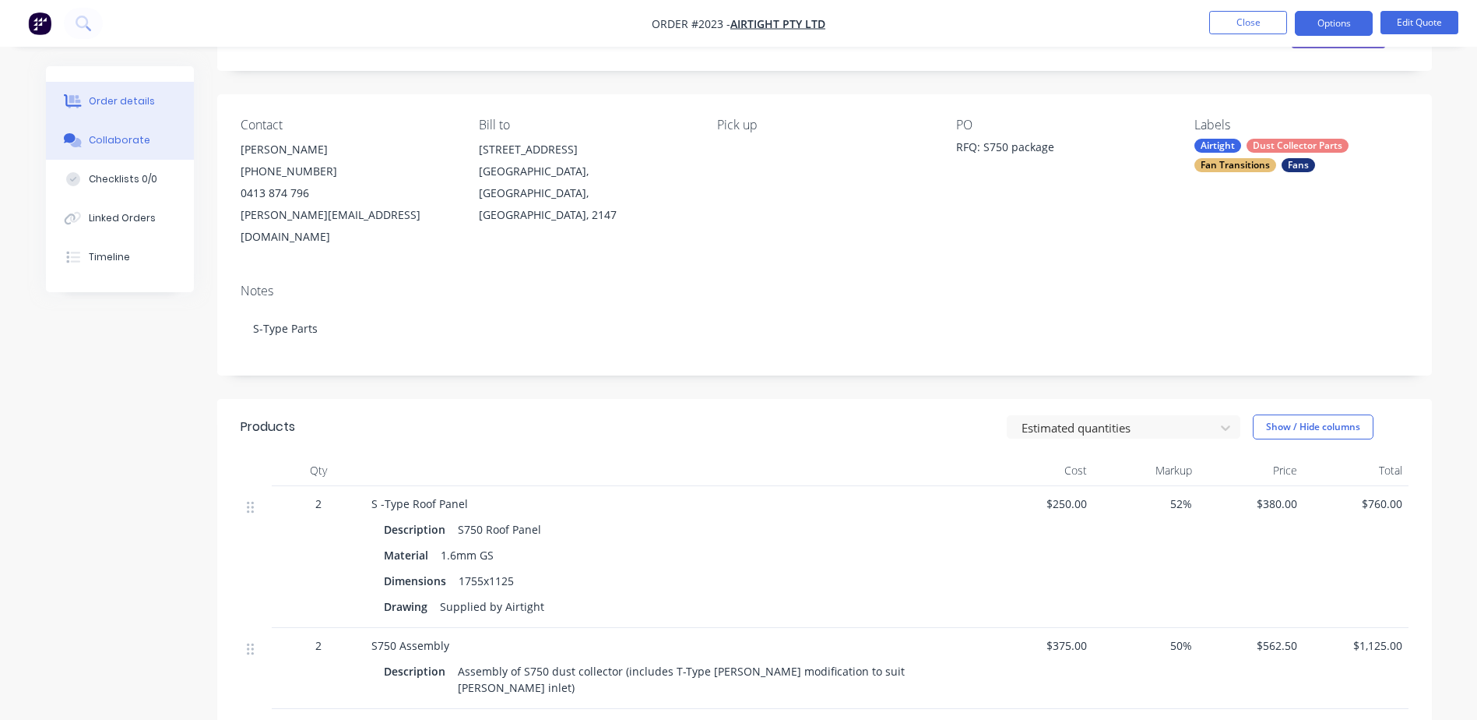
click at [129, 143] on div "Collaborate" at bounding box center [120, 140] width 62 height 14
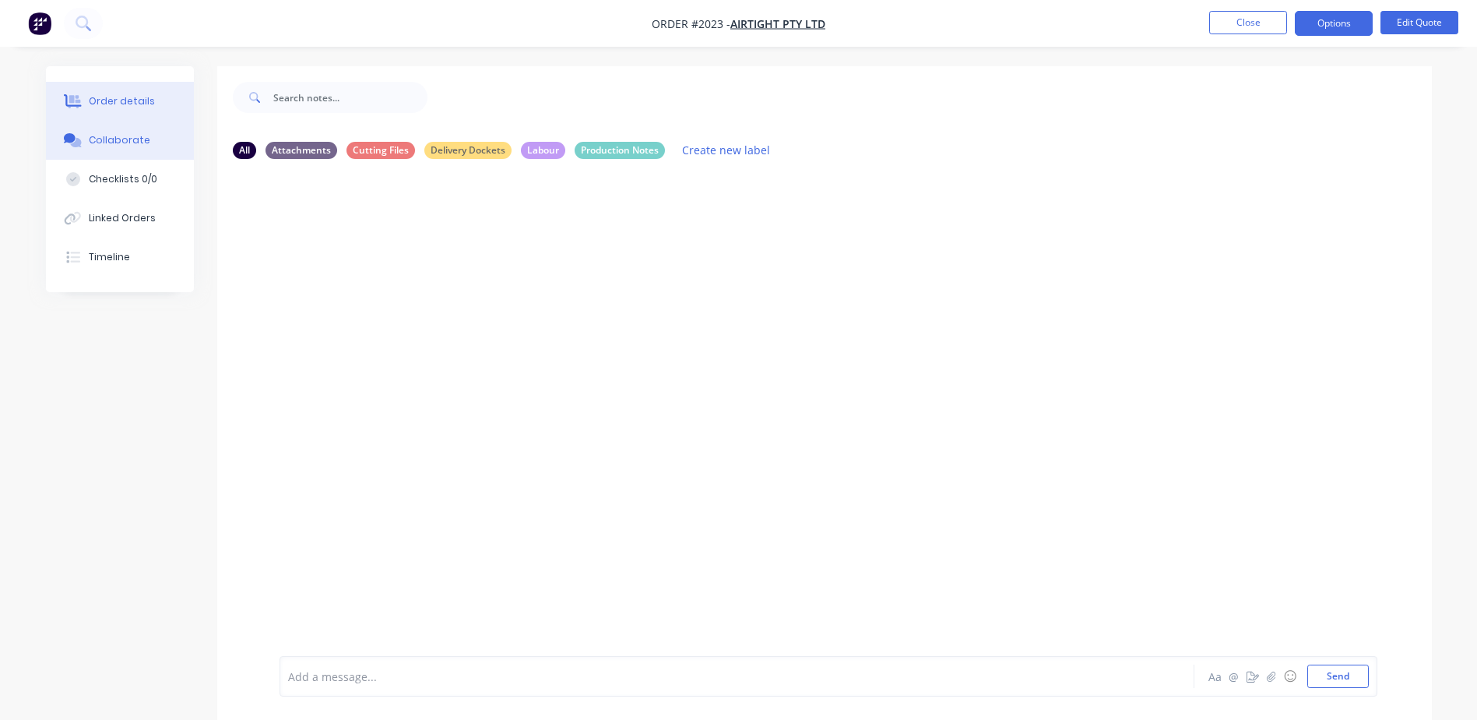
click at [129, 104] on div "Order details" at bounding box center [122, 101] width 66 height 14
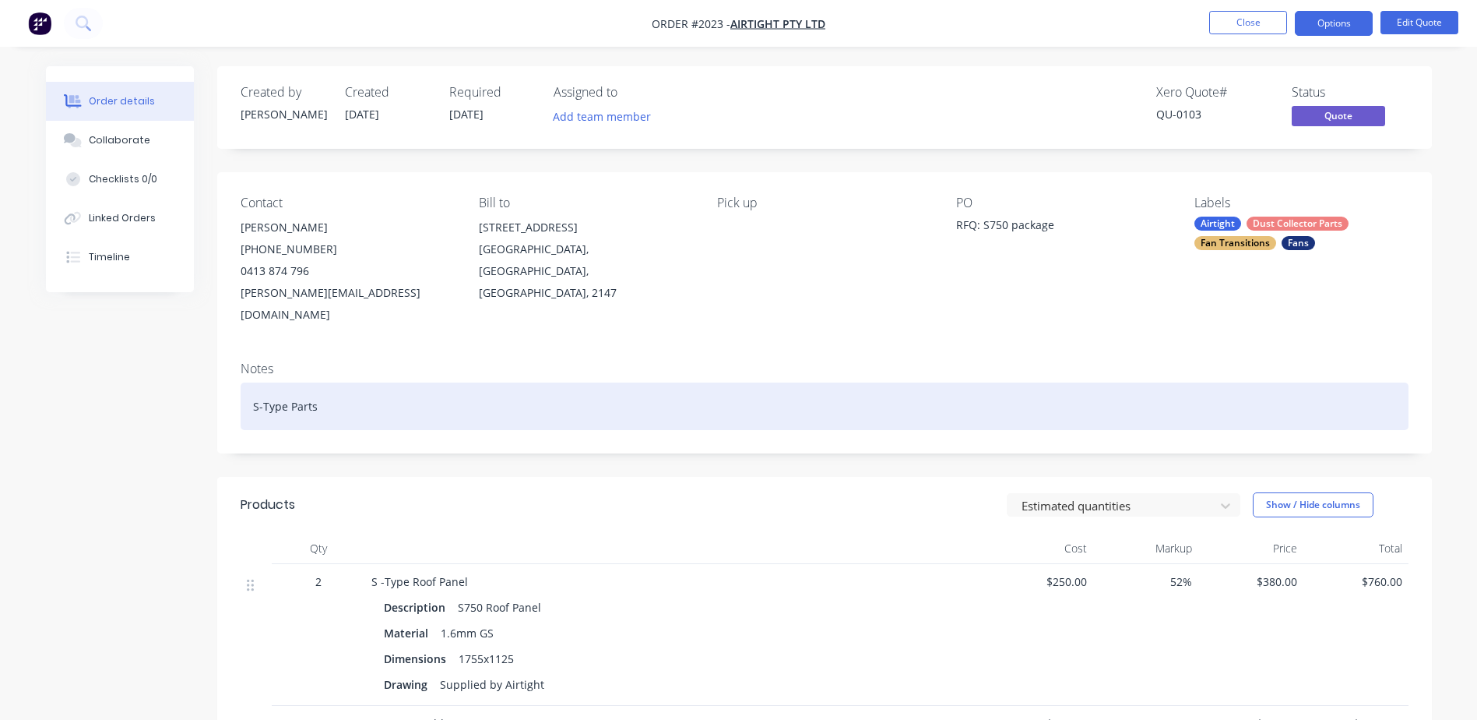
click at [262, 390] on div "S-Type Parts" at bounding box center [825, 406] width 1168 height 48
click at [263, 389] on div "S-Type Parts" at bounding box center [825, 406] width 1168 height 48
click at [289, 384] on div "S-Type Parts" at bounding box center [825, 406] width 1168 height 48
click at [283, 384] on div "S-Type Parts" at bounding box center [825, 406] width 1168 height 48
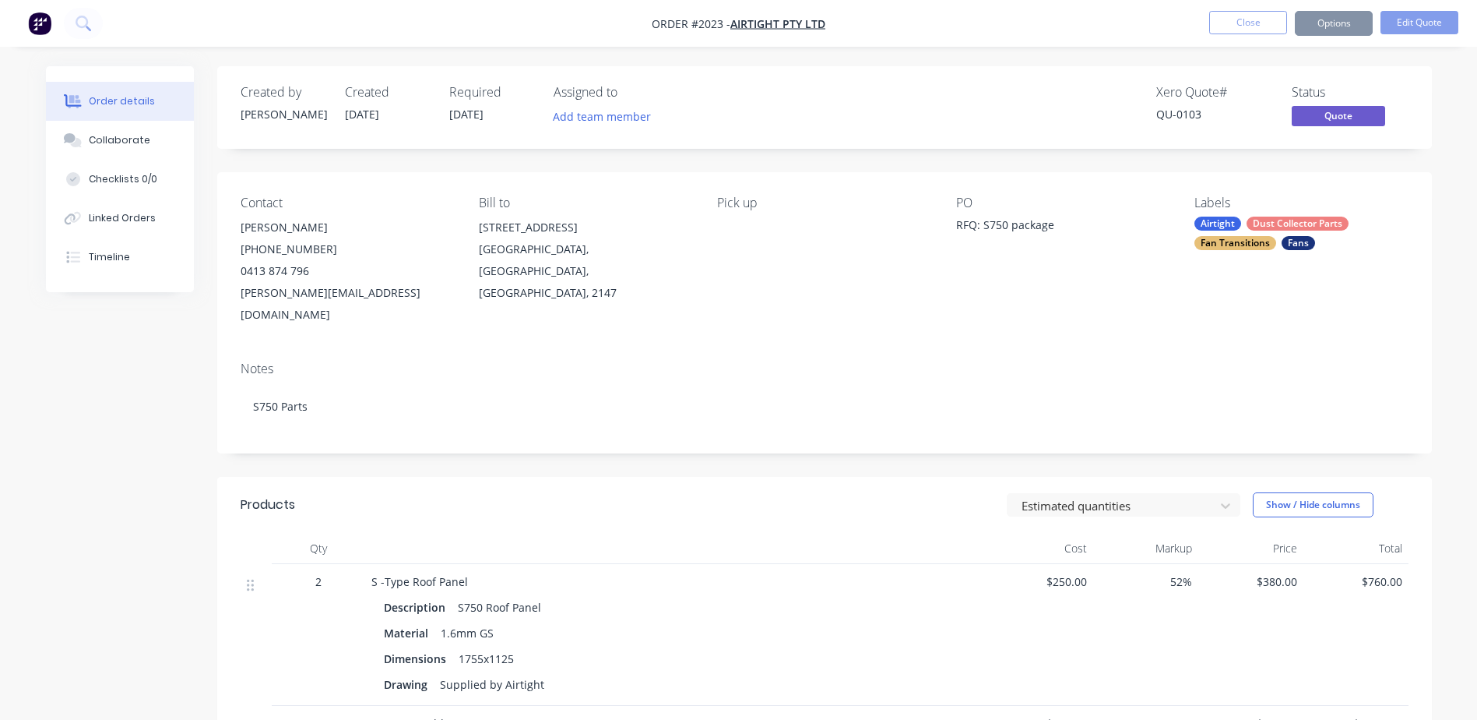
click at [520, 361] on div "Notes" at bounding box center [825, 368] width 1168 height 15
click at [1233, 19] on button "Close" at bounding box center [1249, 22] width 78 height 23
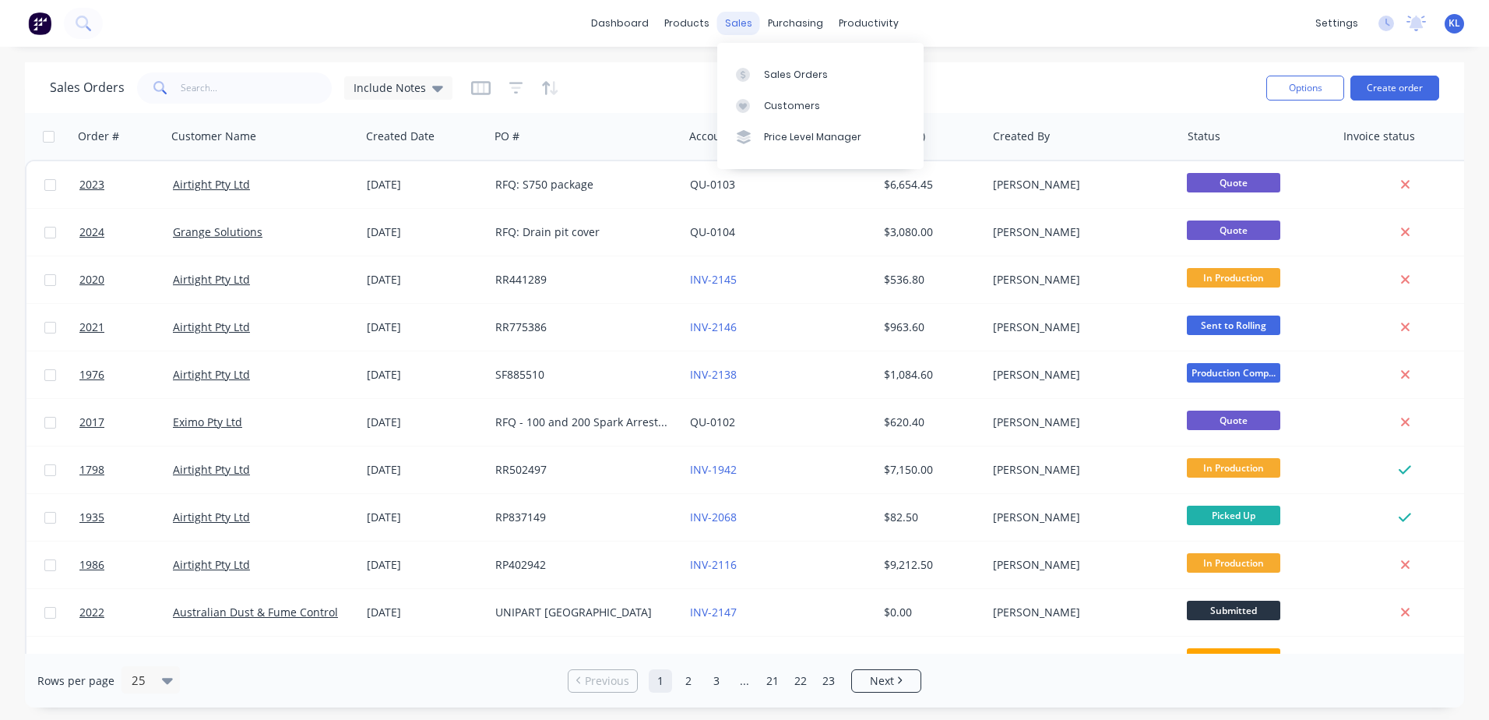
click at [746, 21] on div "sales" at bounding box center [738, 23] width 43 height 23
click at [789, 72] on div "Sales Orders" at bounding box center [796, 75] width 64 height 14
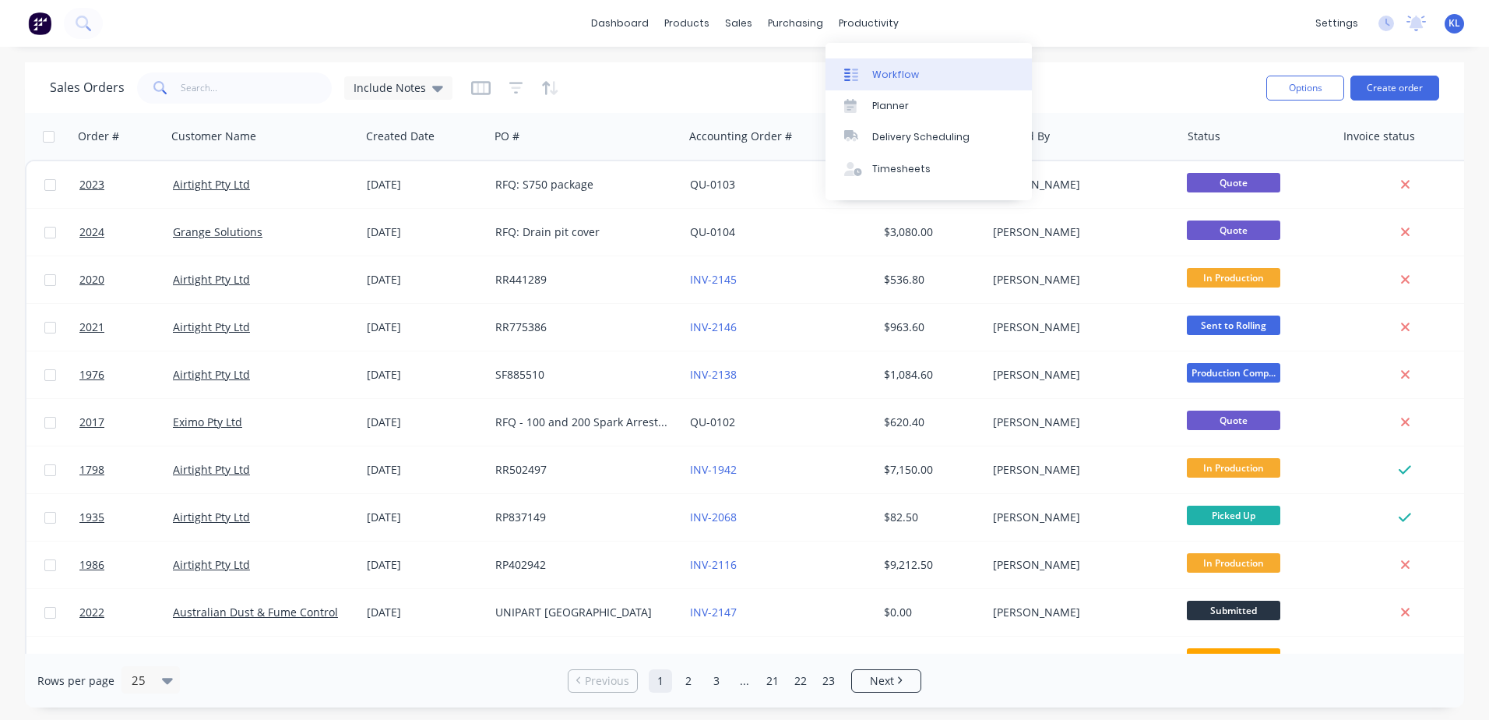
click at [895, 73] on div "Workflow" at bounding box center [895, 75] width 47 height 14
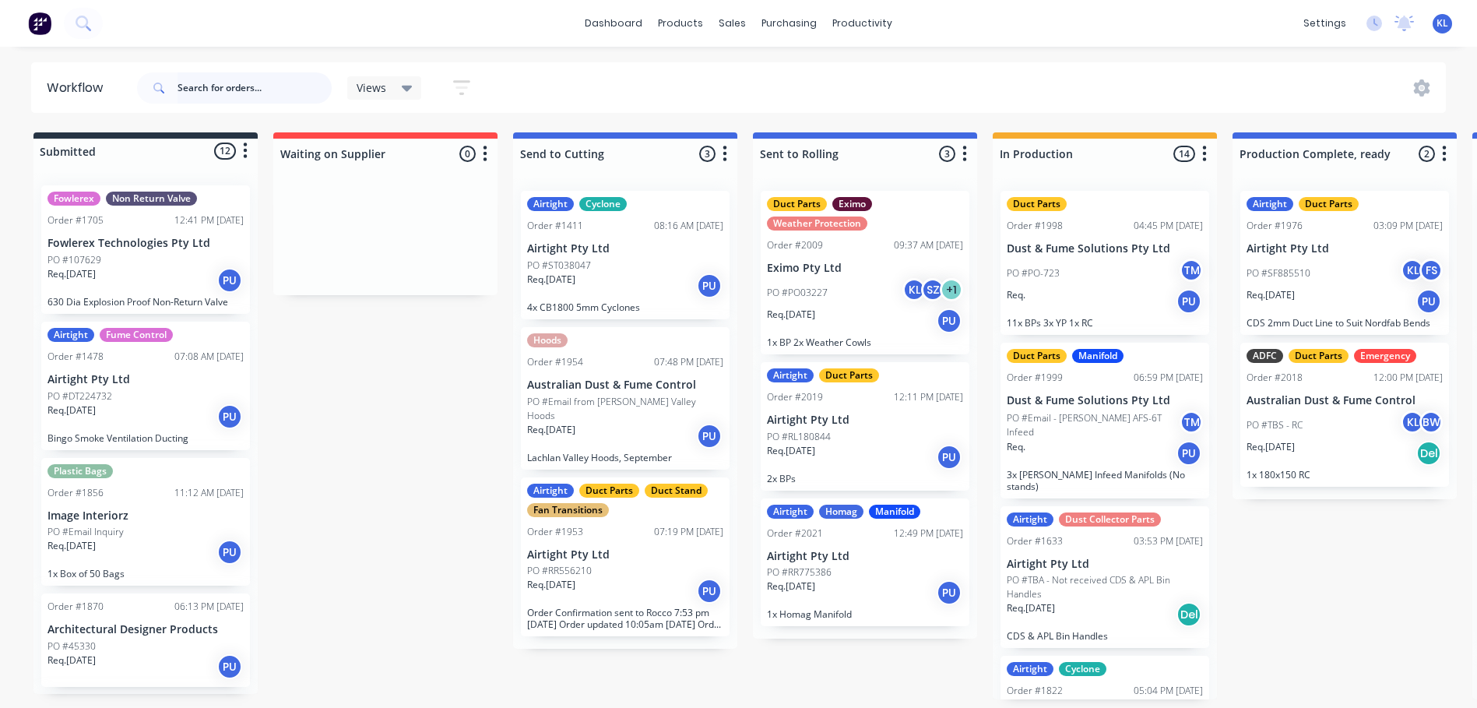
click at [293, 101] on input "text" at bounding box center [255, 87] width 154 height 31
click at [733, 25] on div "sales" at bounding box center [732, 23] width 43 height 23
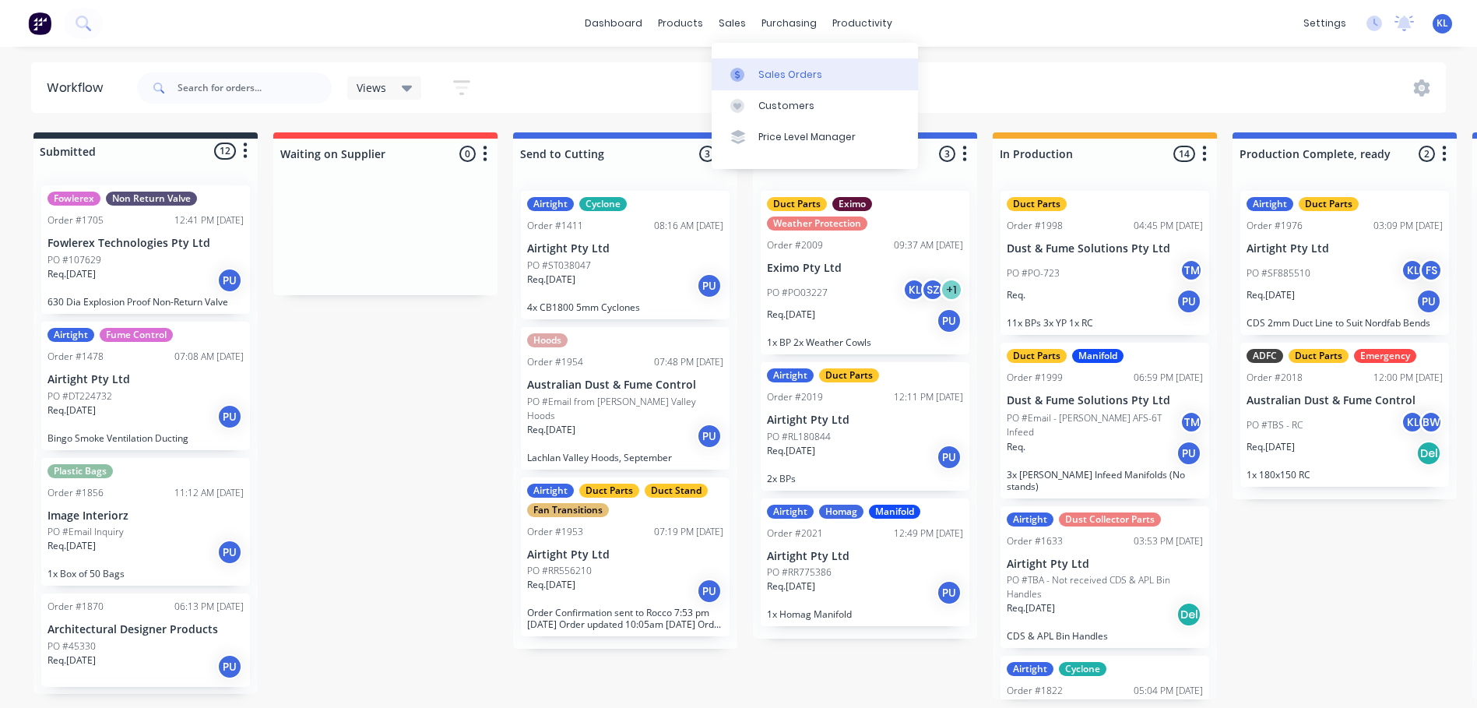
click at [782, 88] on link "Sales Orders" at bounding box center [815, 73] width 206 height 31
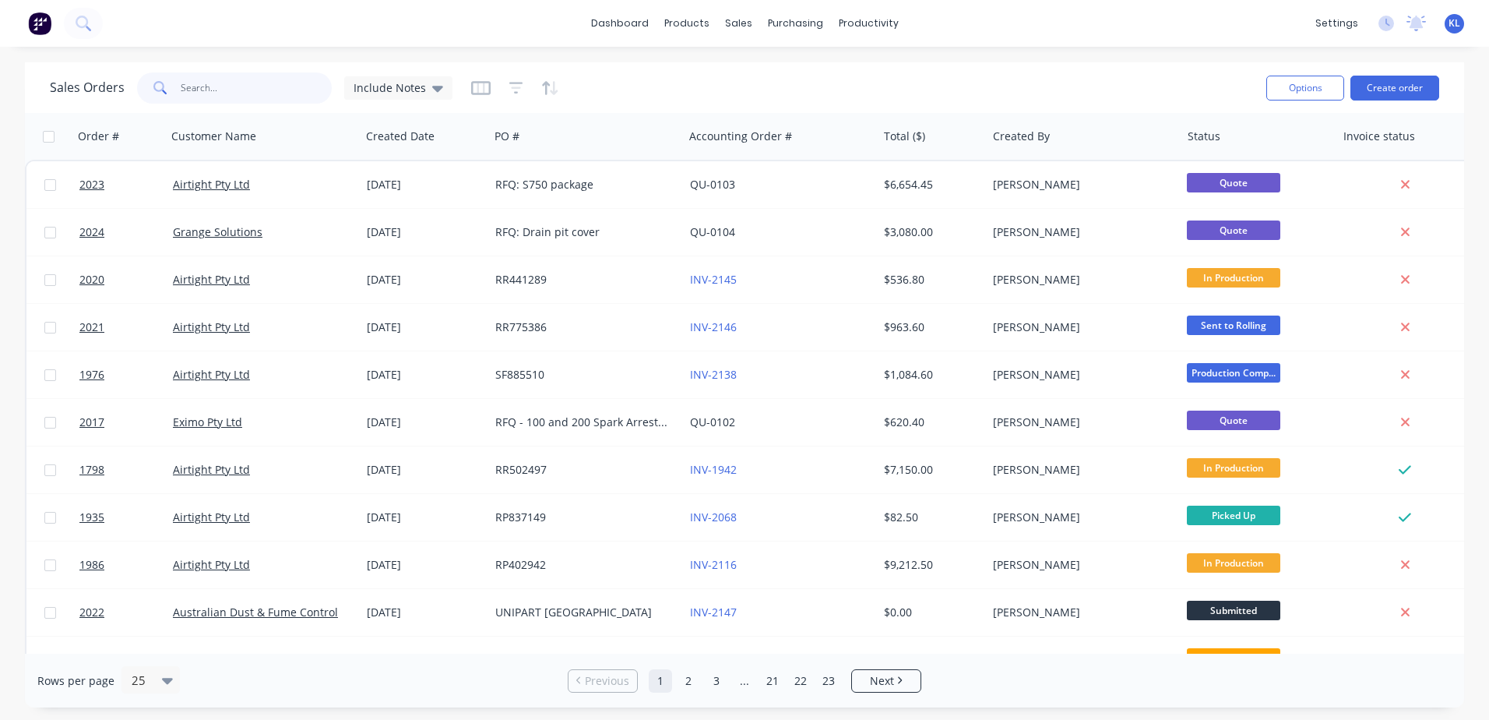
click at [277, 85] on input "text" at bounding box center [257, 87] width 152 height 31
type input "2023"
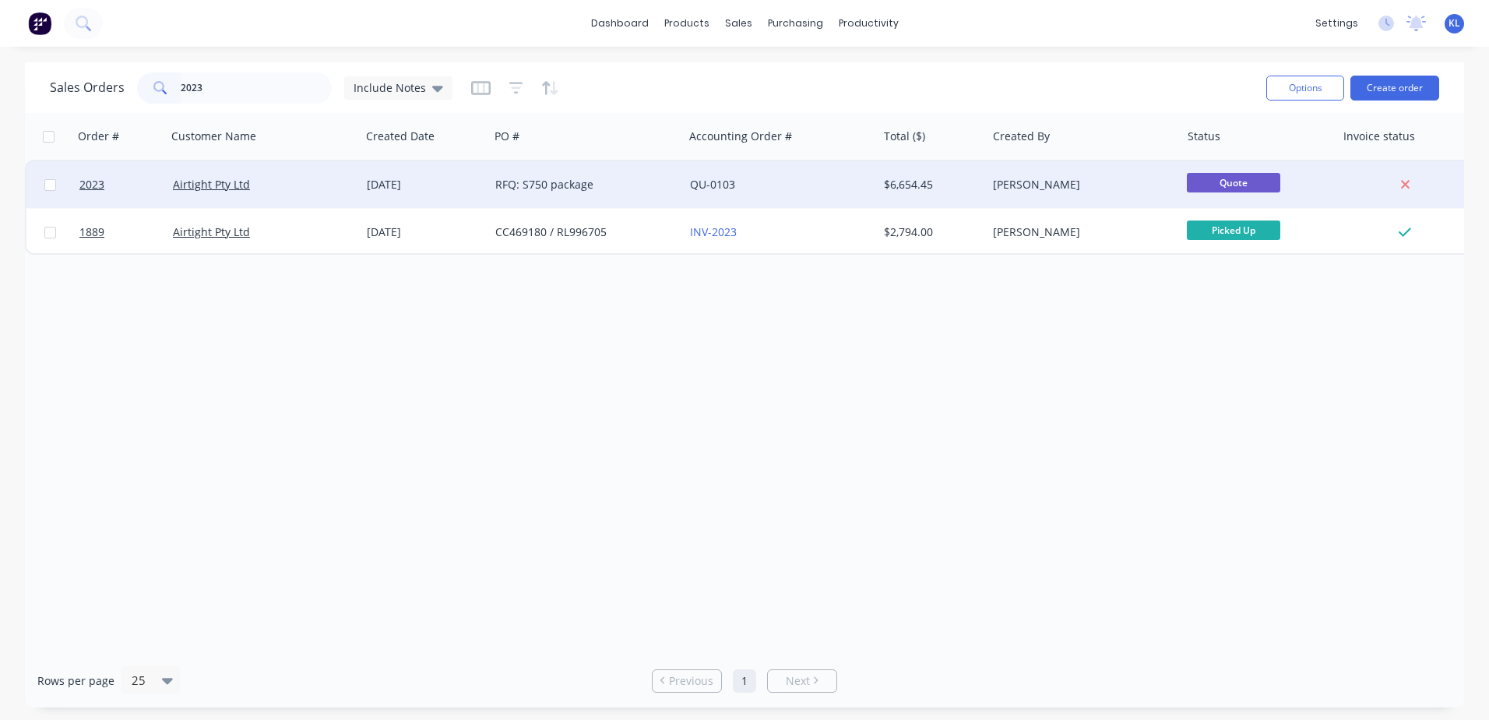
click at [306, 186] on div "Airtight Pty Ltd" at bounding box center [259, 185] width 173 height 16
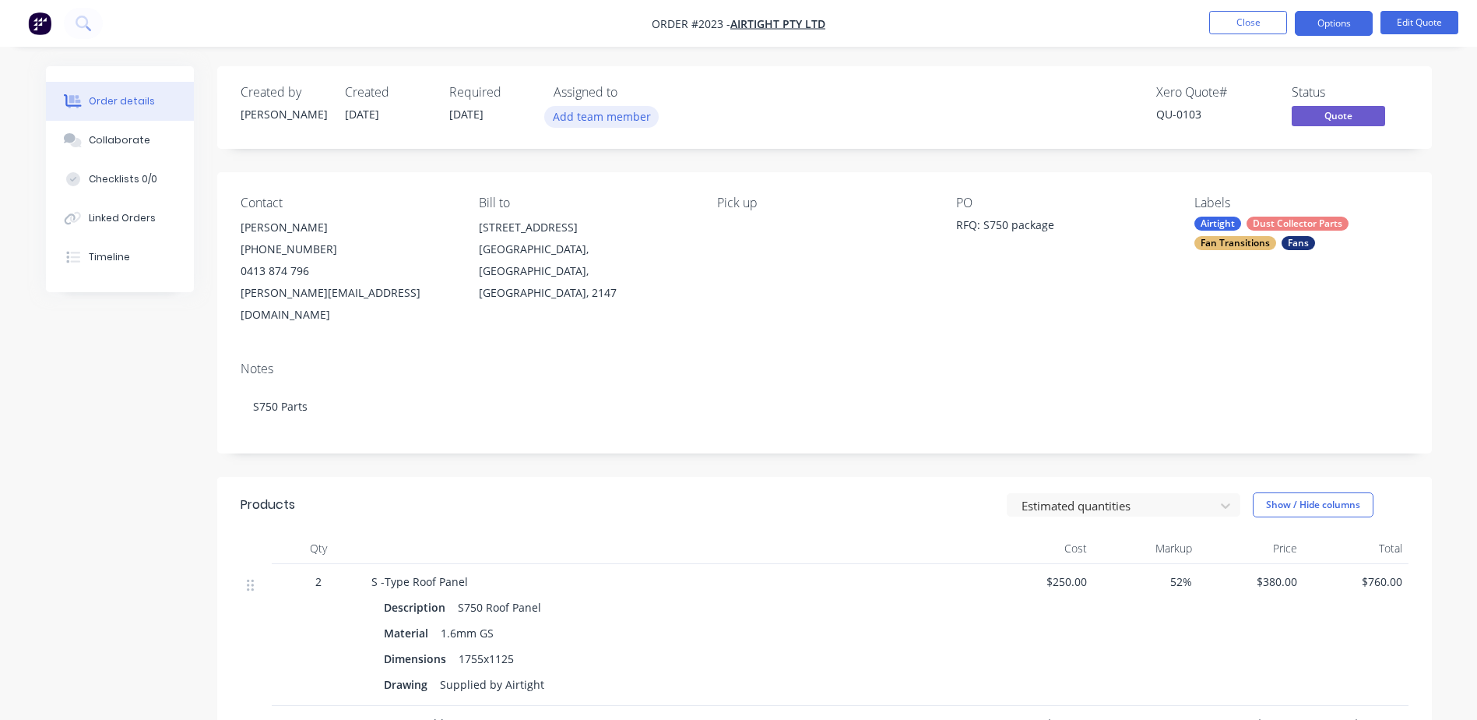
click at [581, 126] on button "Add team member" at bounding box center [601, 116] width 114 height 21
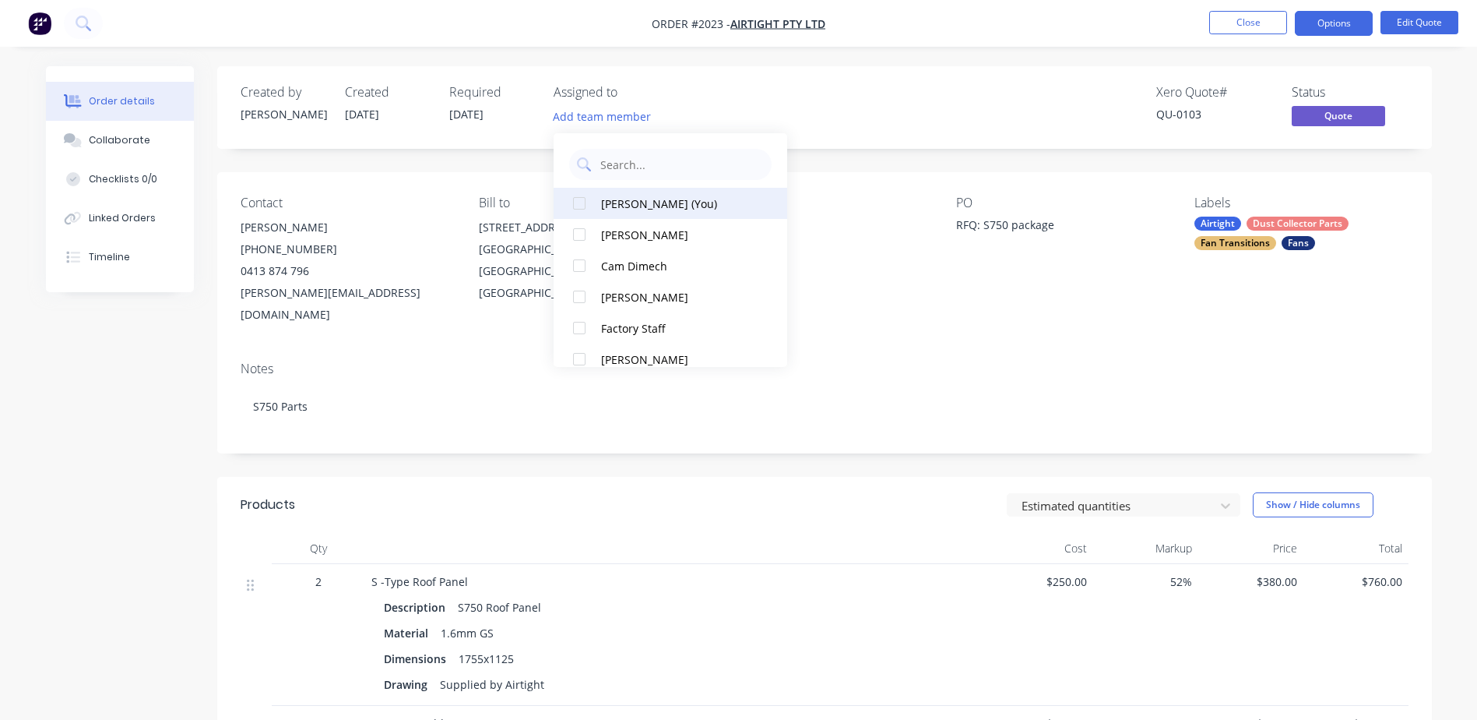
click at [644, 199] on div "[PERSON_NAME] (You)" at bounding box center [679, 203] width 156 height 16
click at [636, 162] on input "text" at bounding box center [681, 164] width 165 height 31
type input "B"
click at [633, 200] on div "[PERSON_NAME]" at bounding box center [679, 203] width 156 height 16
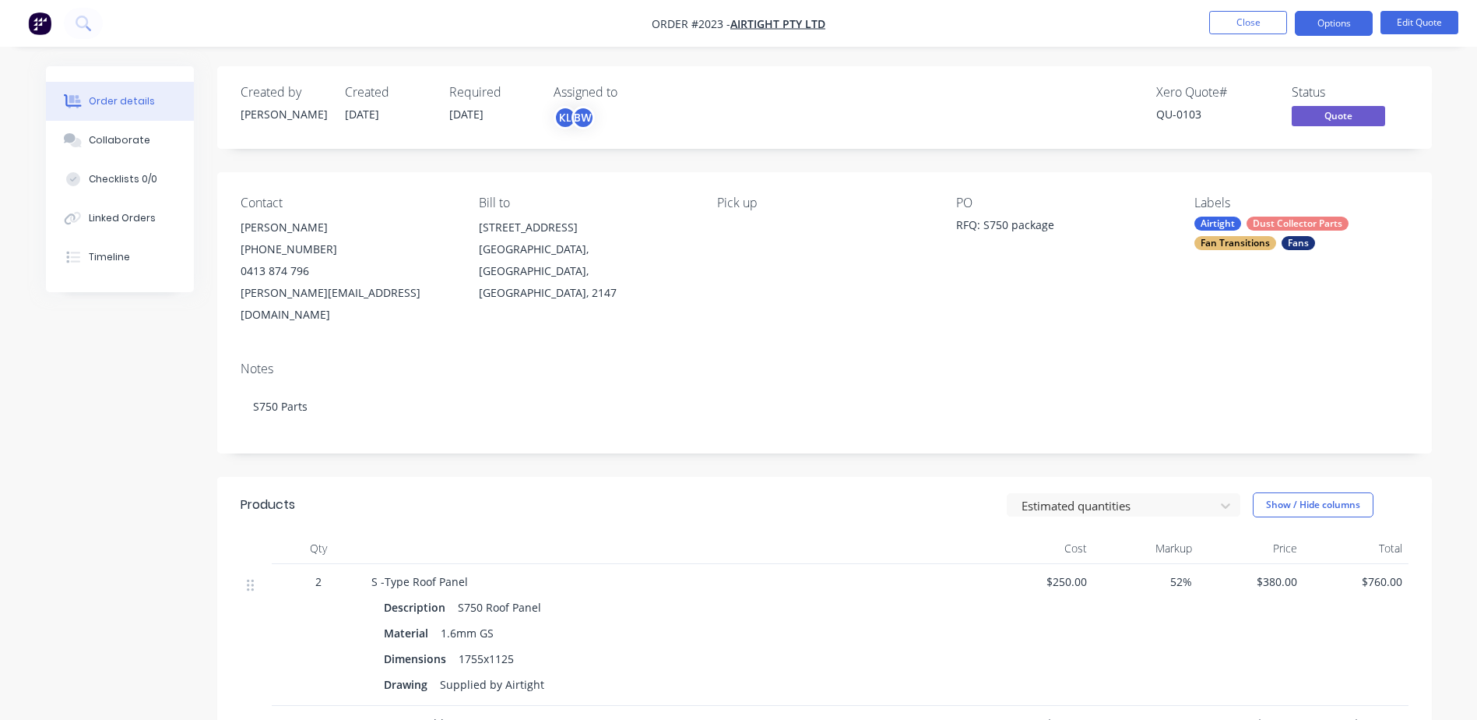
click at [837, 167] on div "Created by [PERSON_NAME] Created [DATE] Required [DATE] Assigned to KL BW Xero …" at bounding box center [824, 664] width 1215 height 1197
click at [93, 139] on div "Collaborate" at bounding box center [120, 140] width 62 height 14
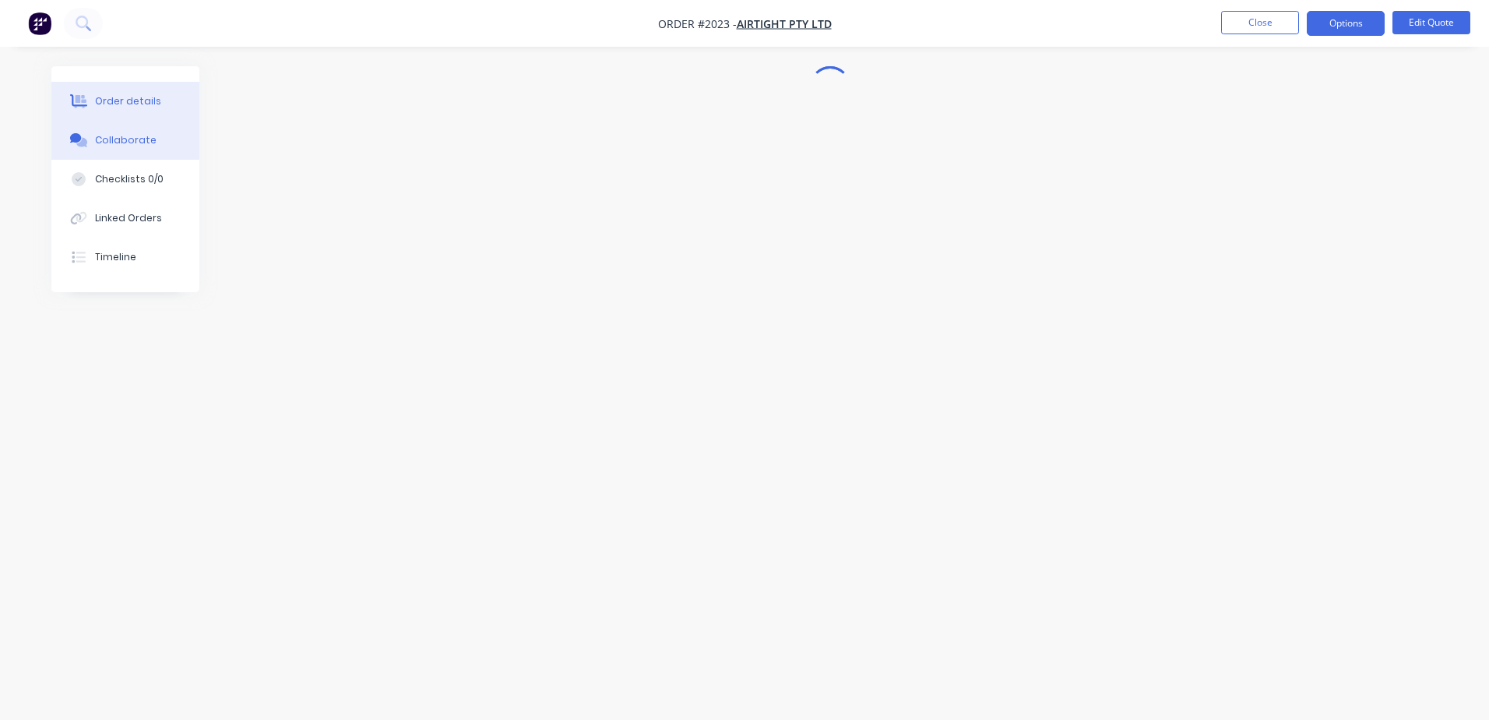
click at [125, 97] on div "Order details" at bounding box center [128, 101] width 66 height 14
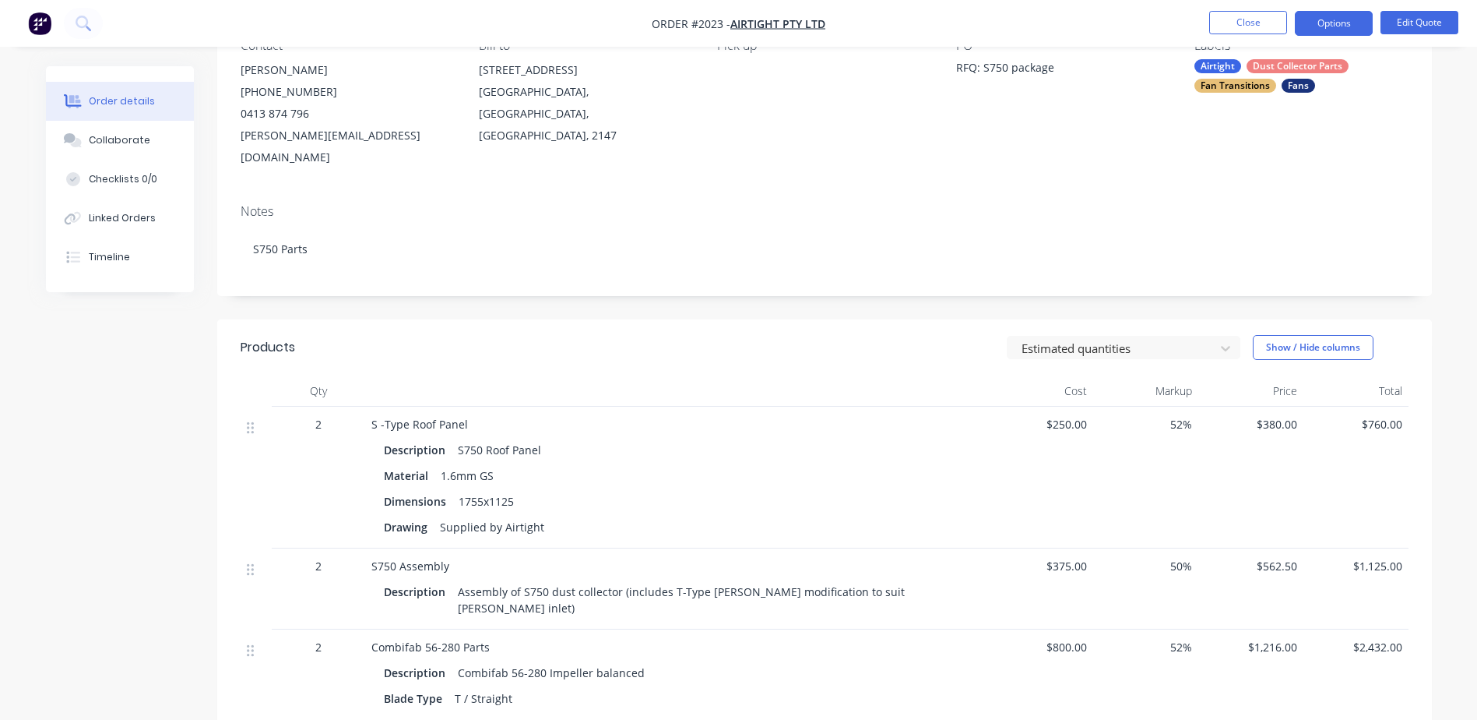
scroll to position [156, 0]
click at [100, 143] on div "Collaborate" at bounding box center [120, 140] width 62 height 14
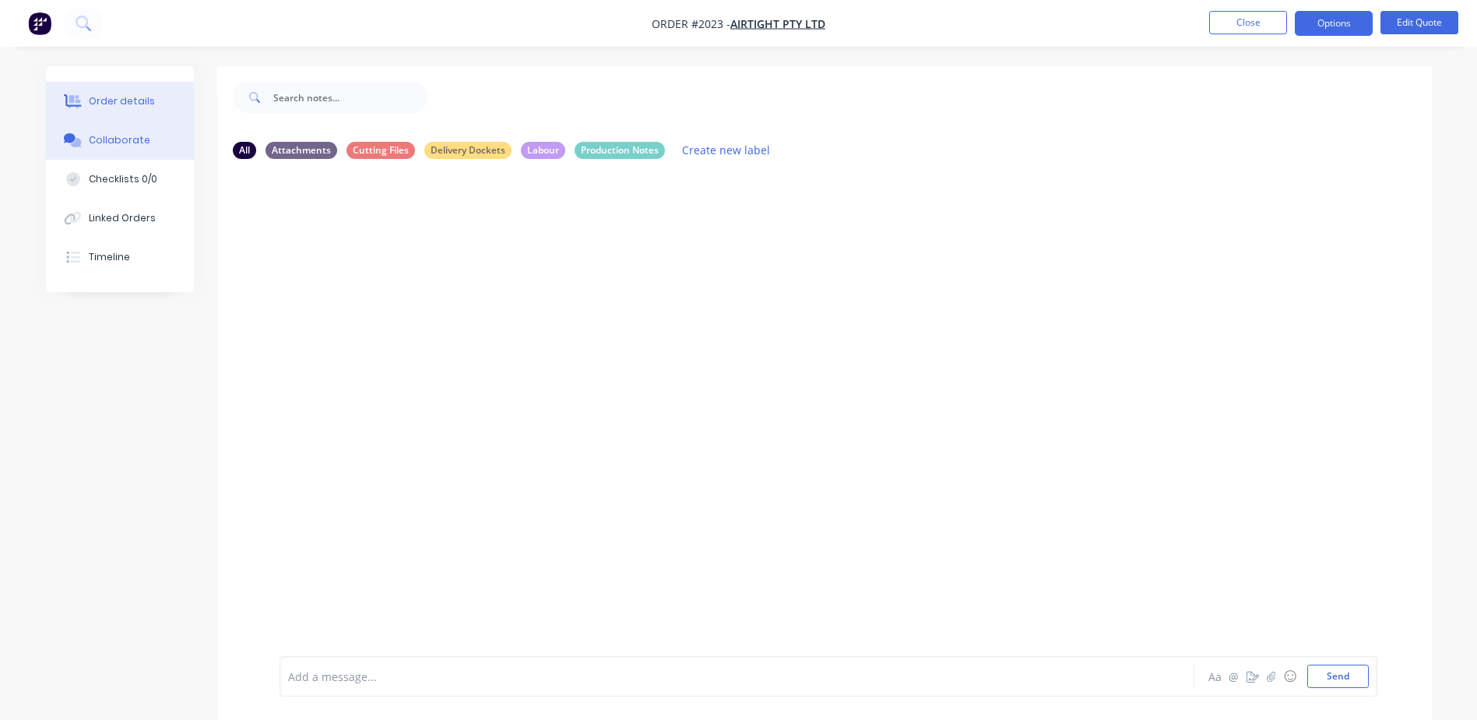
click at [162, 97] on button "Order details" at bounding box center [120, 101] width 148 height 39
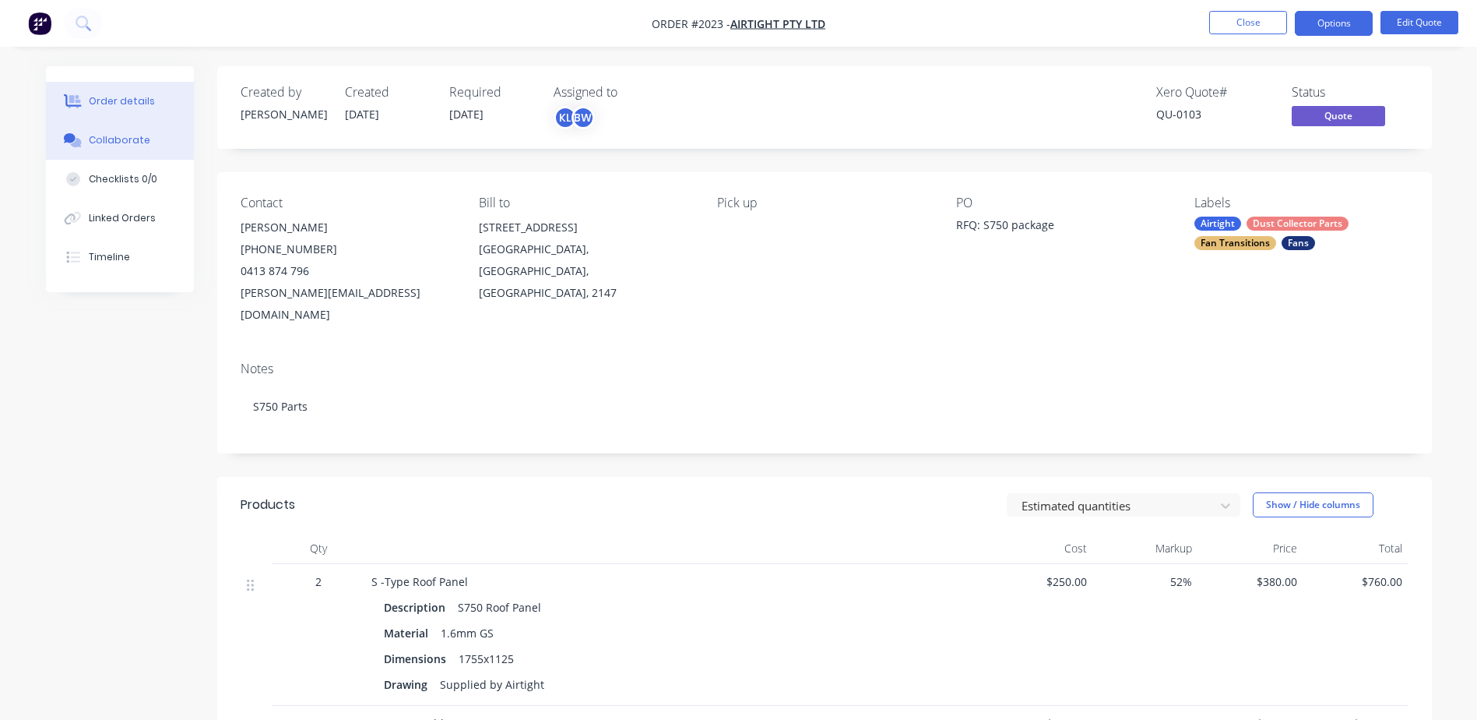
click at [129, 139] on div "Collaborate" at bounding box center [120, 140] width 62 height 14
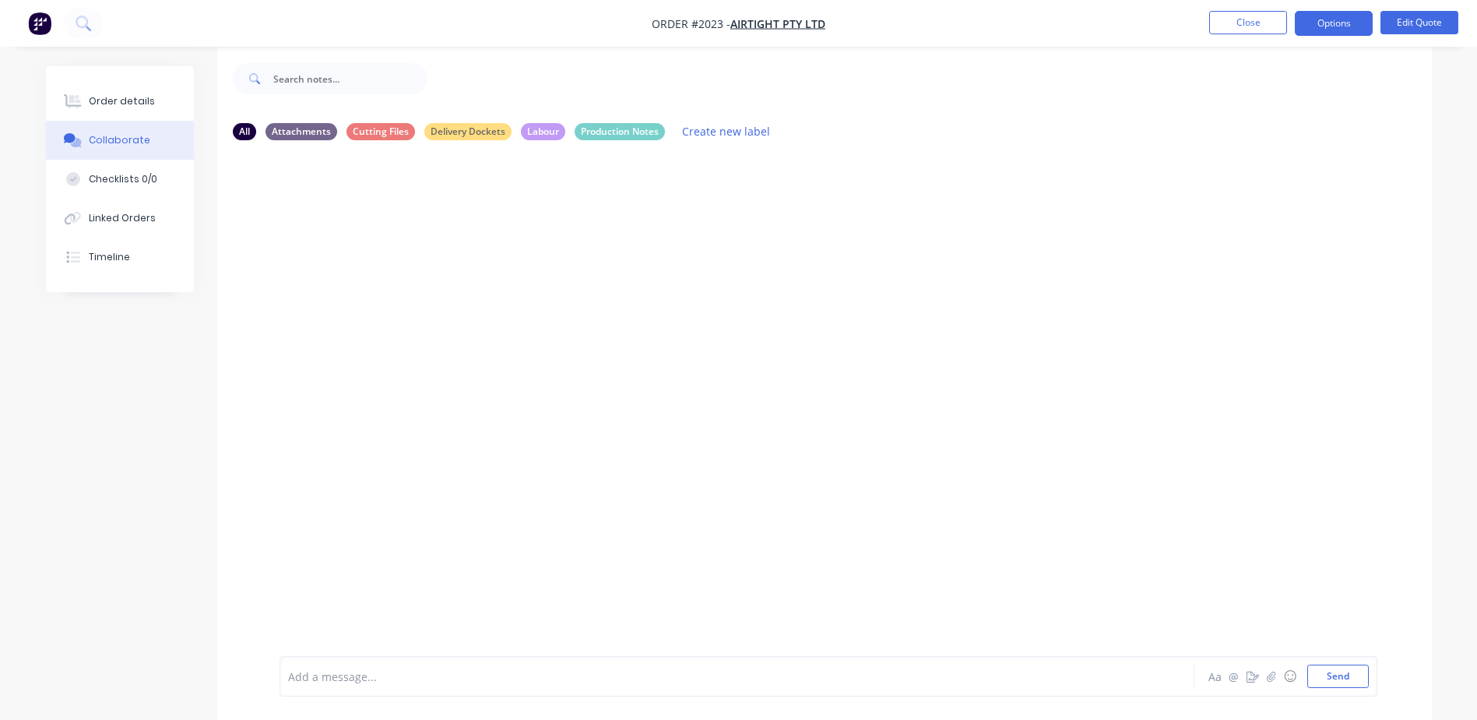
scroll to position [23, 0]
click at [344, 685] on div "Add a message..." at bounding box center [693, 675] width 811 height 23
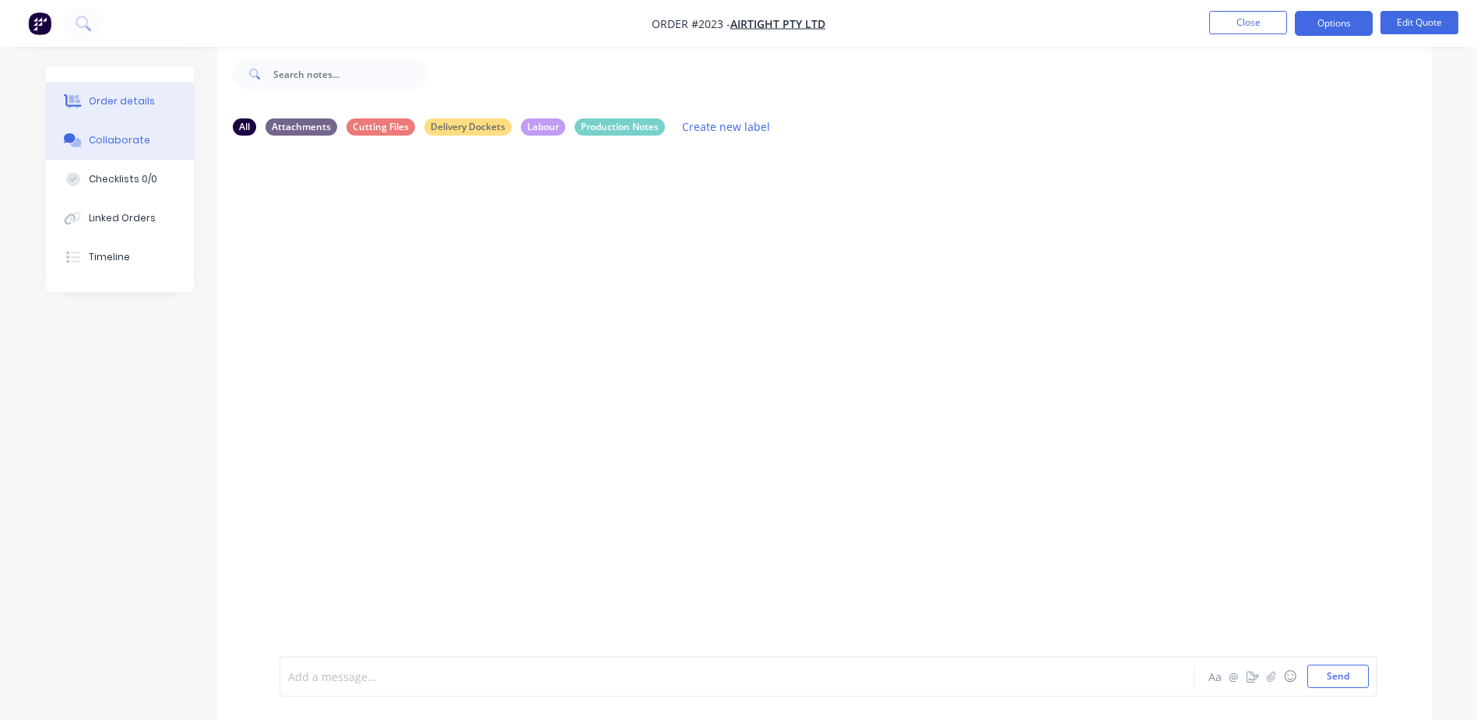
click at [121, 94] on div "Order details" at bounding box center [122, 101] width 66 height 14
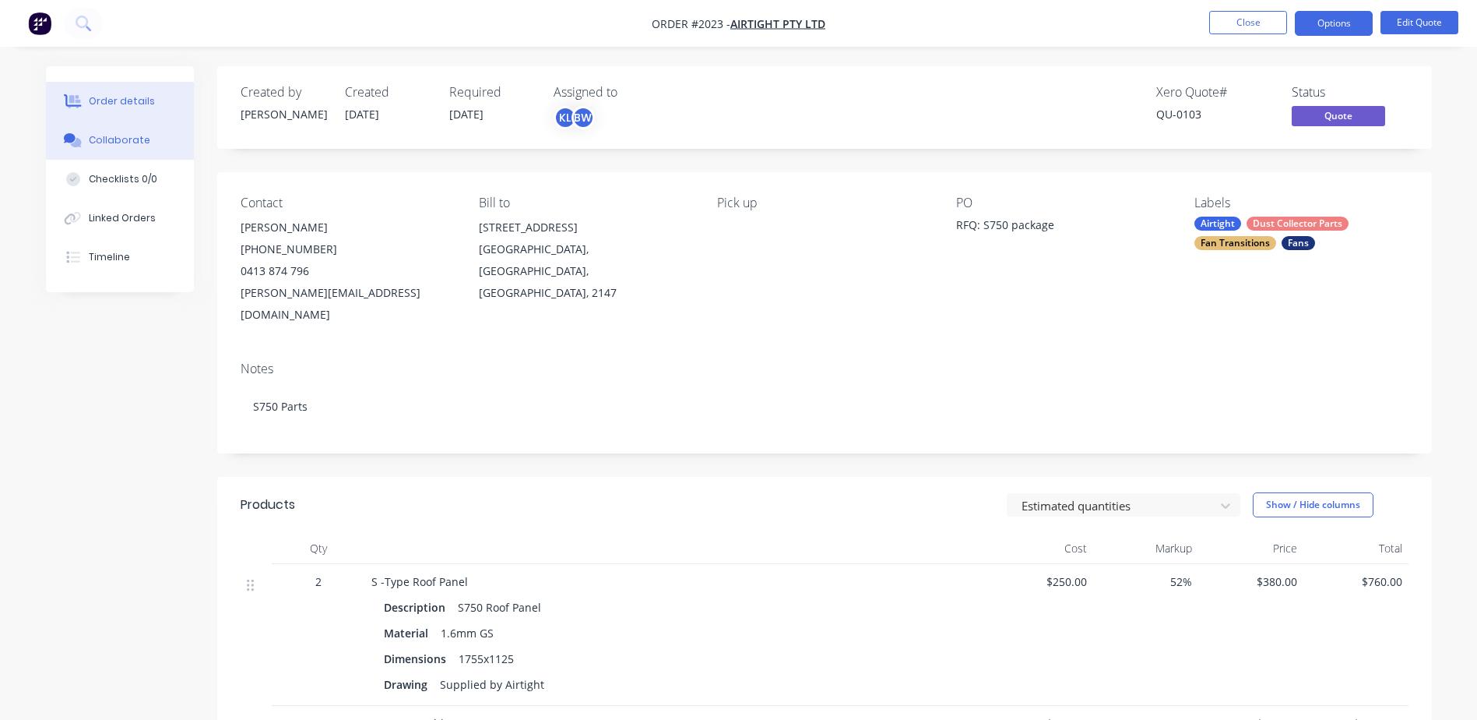
click at [116, 141] on div "Collaborate" at bounding box center [120, 140] width 62 height 14
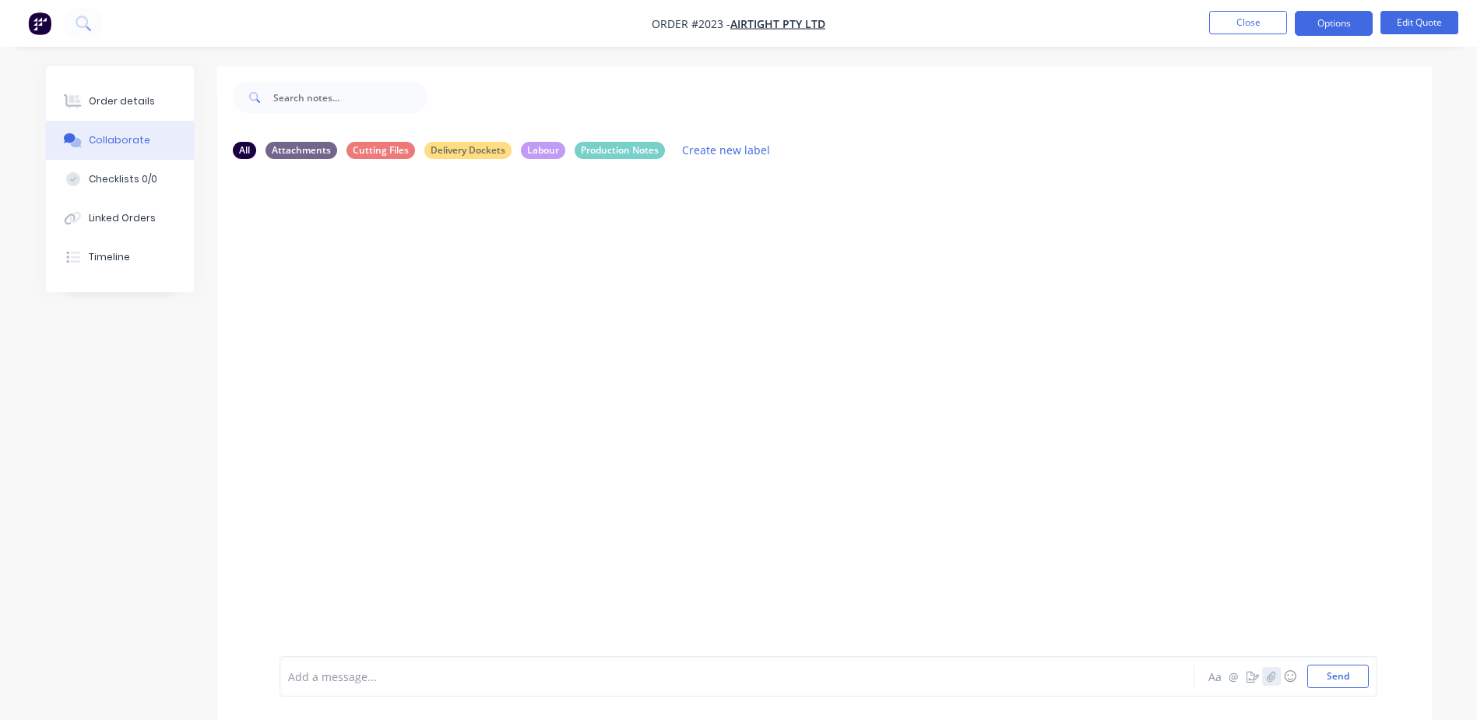
click at [1271, 676] on icon "button" at bounding box center [1270, 676] width 9 height 11
click at [1334, 672] on button "Send" at bounding box center [1339, 675] width 62 height 23
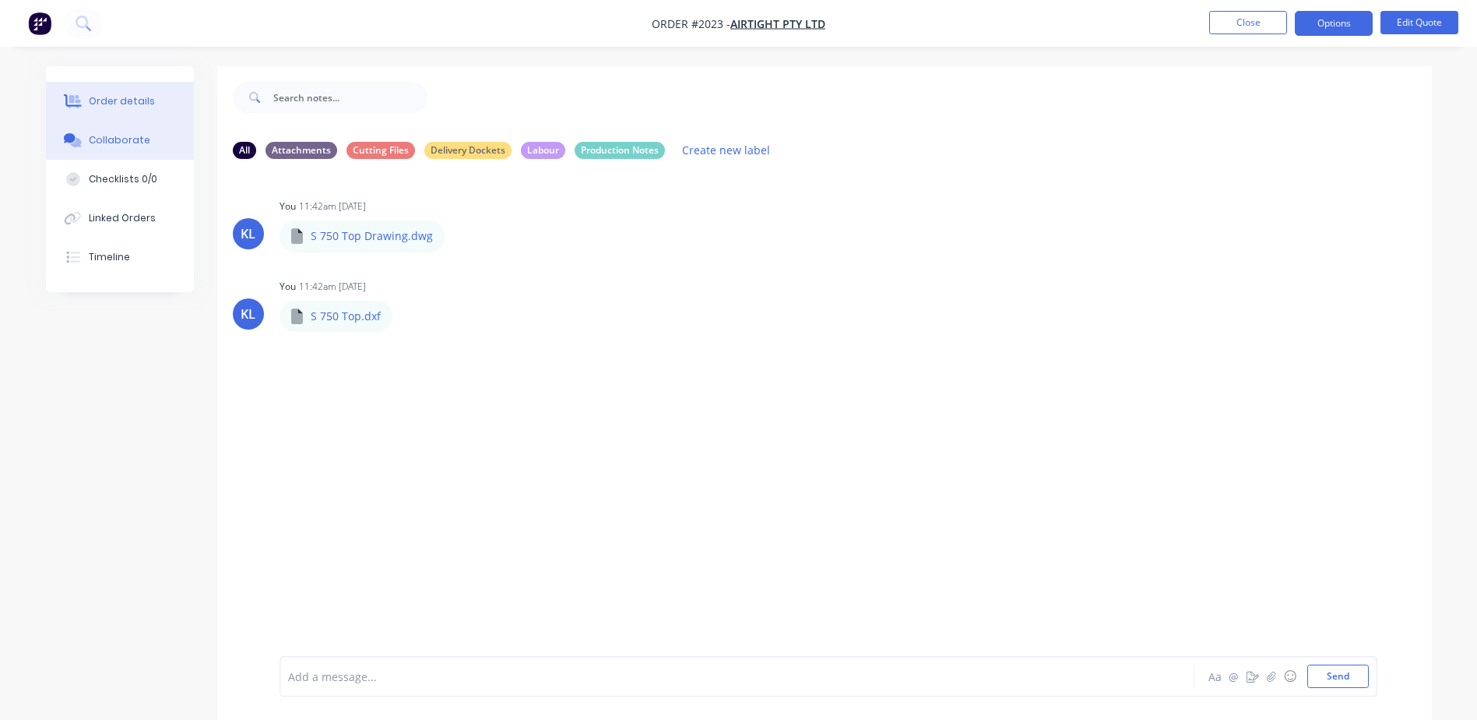
click at [135, 99] on div "Order details" at bounding box center [122, 101] width 66 height 14
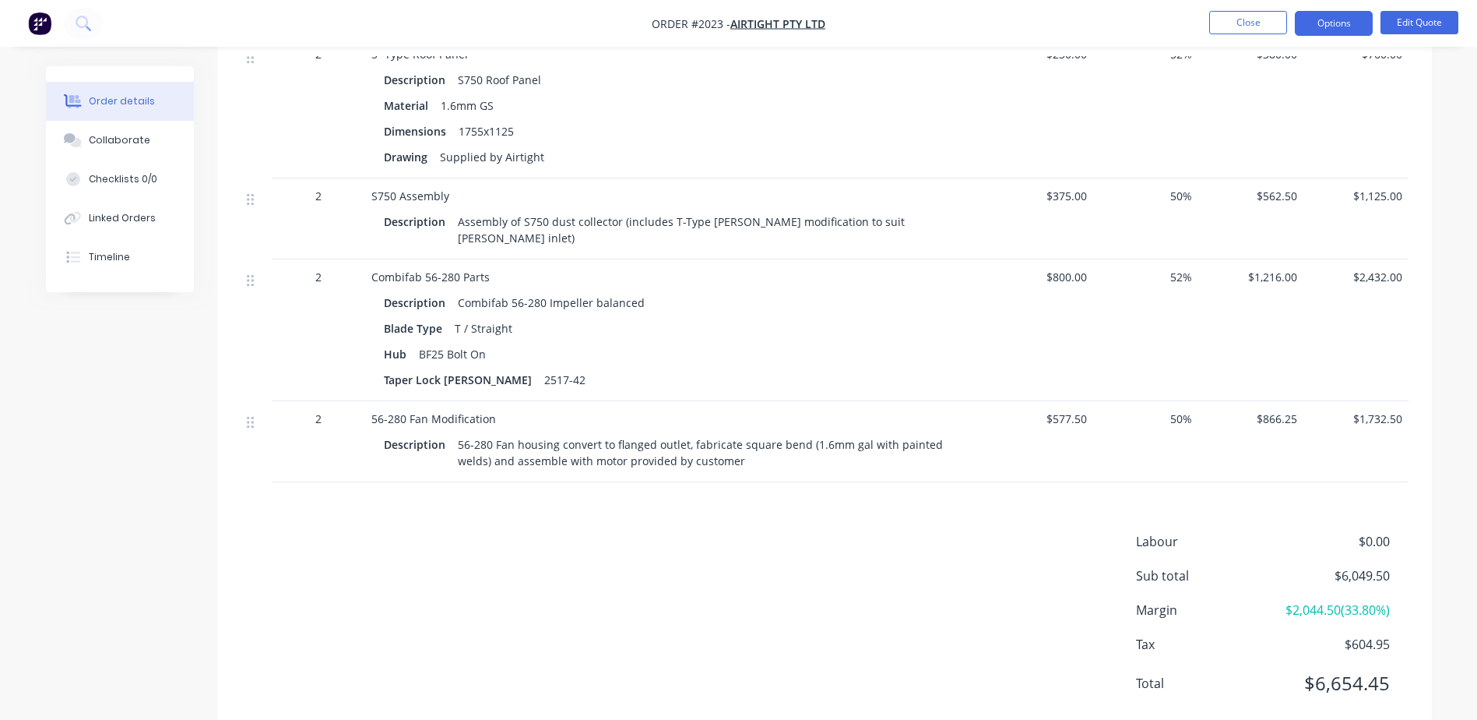
scroll to position [529, 0]
drag, startPoint x: 604, startPoint y: 530, endPoint x: 537, endPoint y: 503, distance: 71.6
click at [604, 530] on div "Labour $0.00 Sub total $6,049.50 Margin $2,044.50 ( 33.80 %) Tax $604.95 Total …" at bounding box center [825, 620] width 1168 height 181
click at [125, 155] on button "Collaborate" at bounding box center [120, 140] width 148 height 39
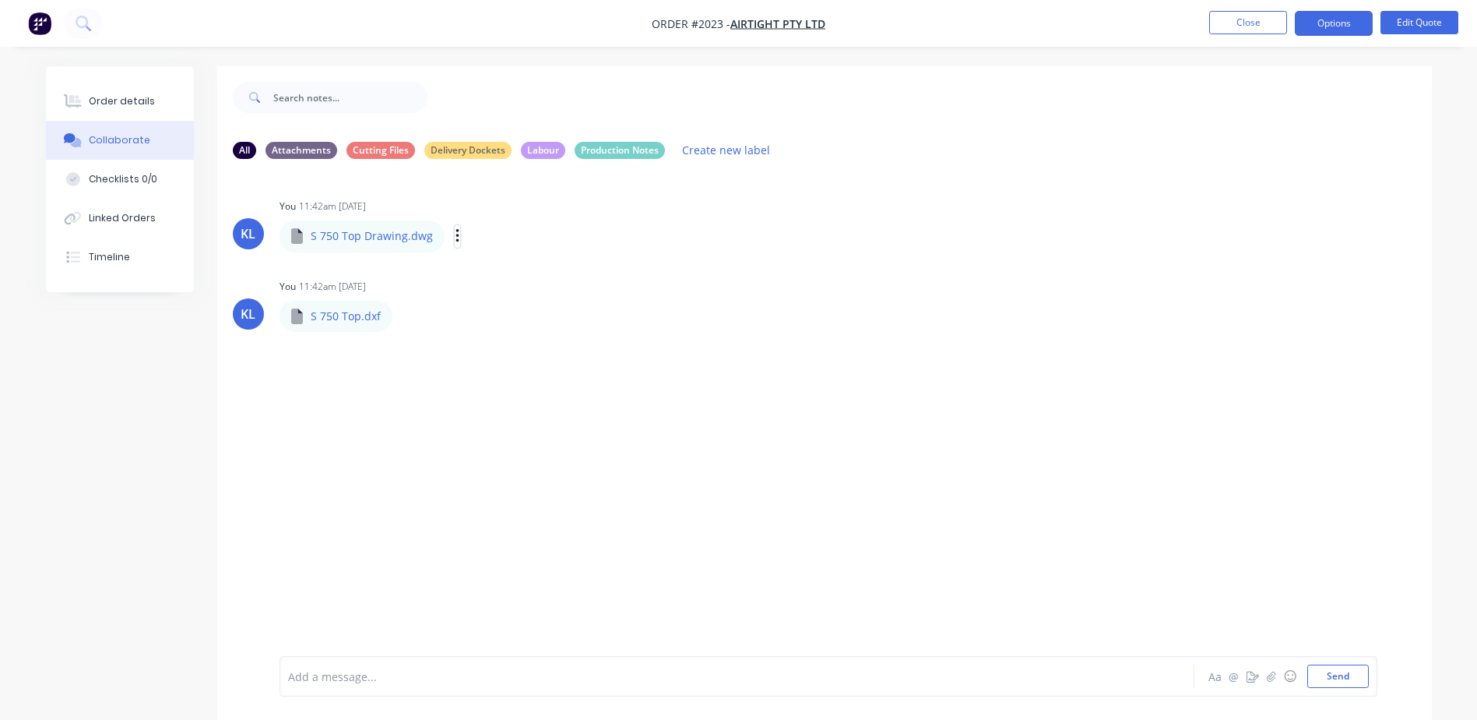
click at [456, 244] on icon "button" at bounding box center [458, 236] width 5 height 18
click at [512, 312] on button "Delete" at bounding box center [559, 312] width 175 height 35
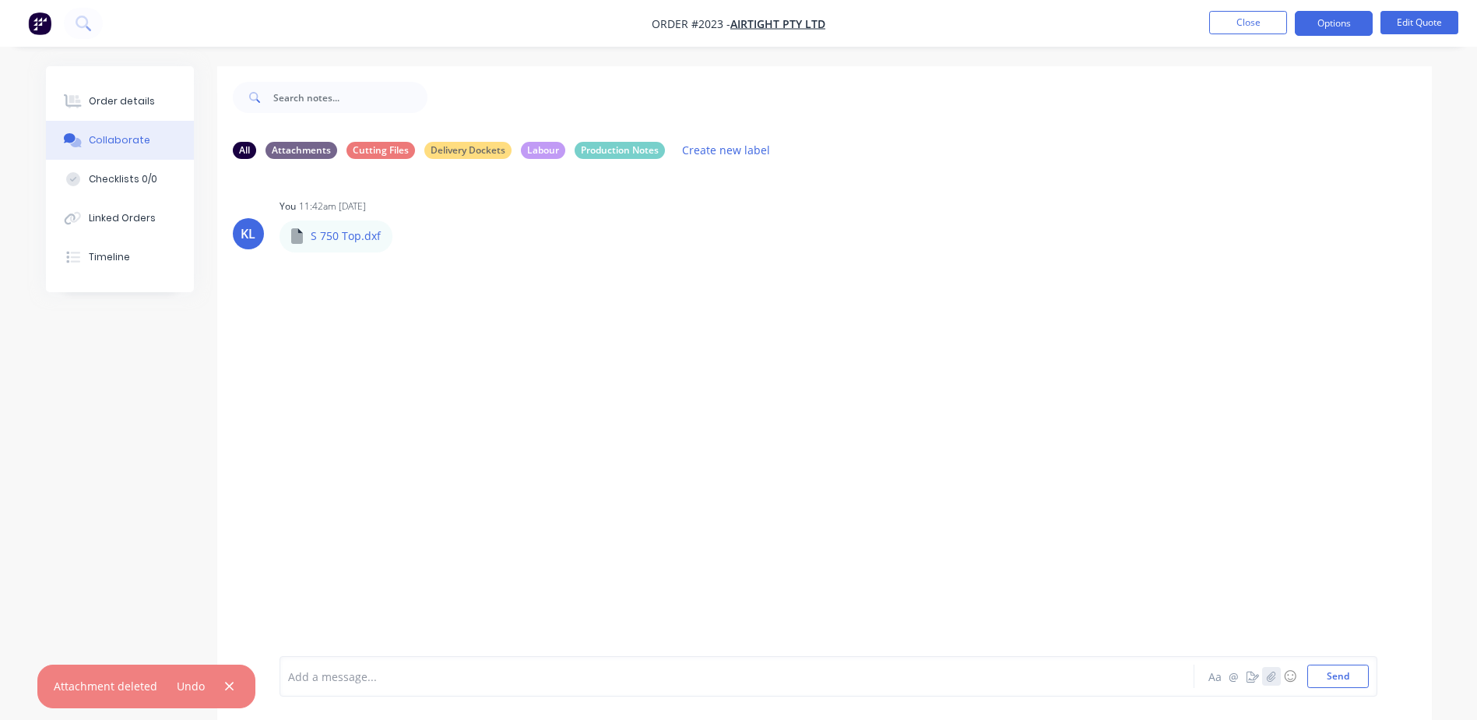
click at [1278, 680] on button "button" at bounding box center [1271, 676] width 19 height 19
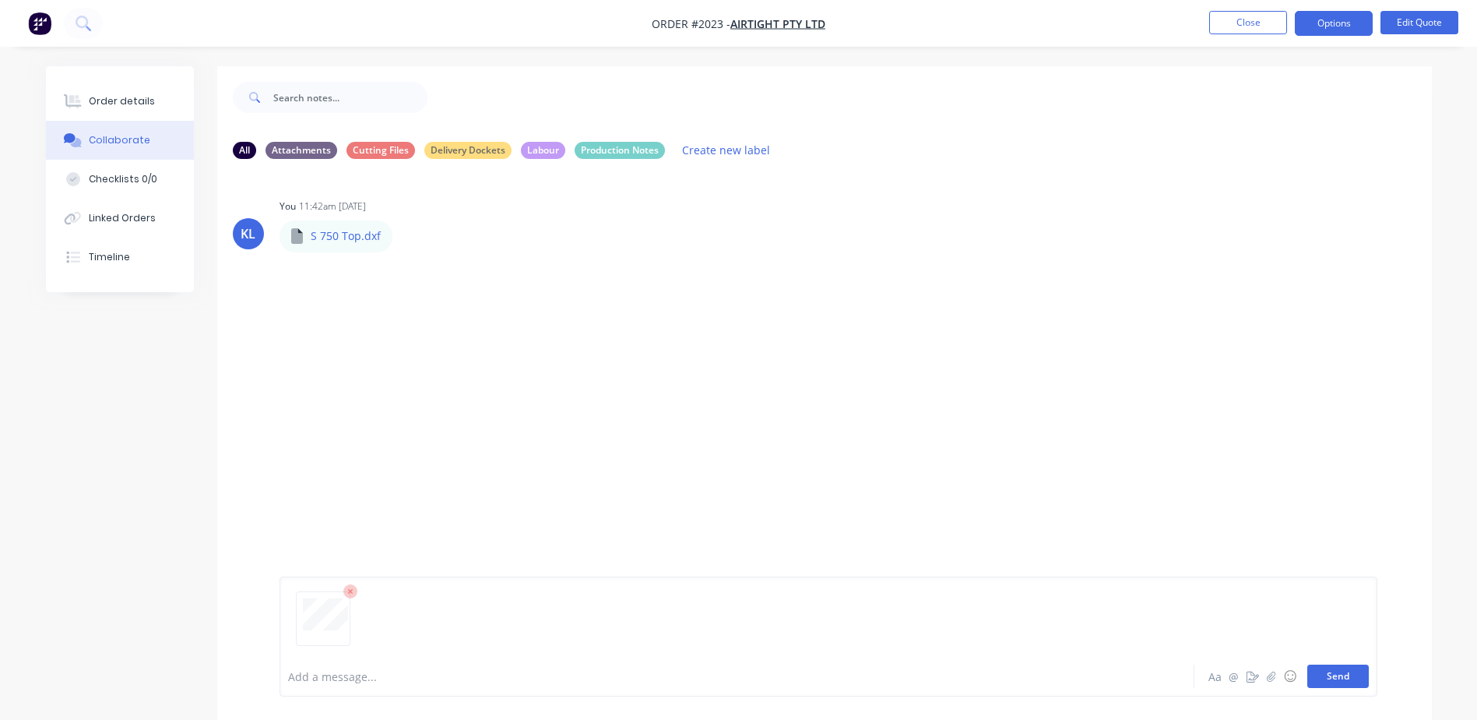
click at [1340, 681] on button "Send" at bounding box center [1339, 675] width 62 height 23
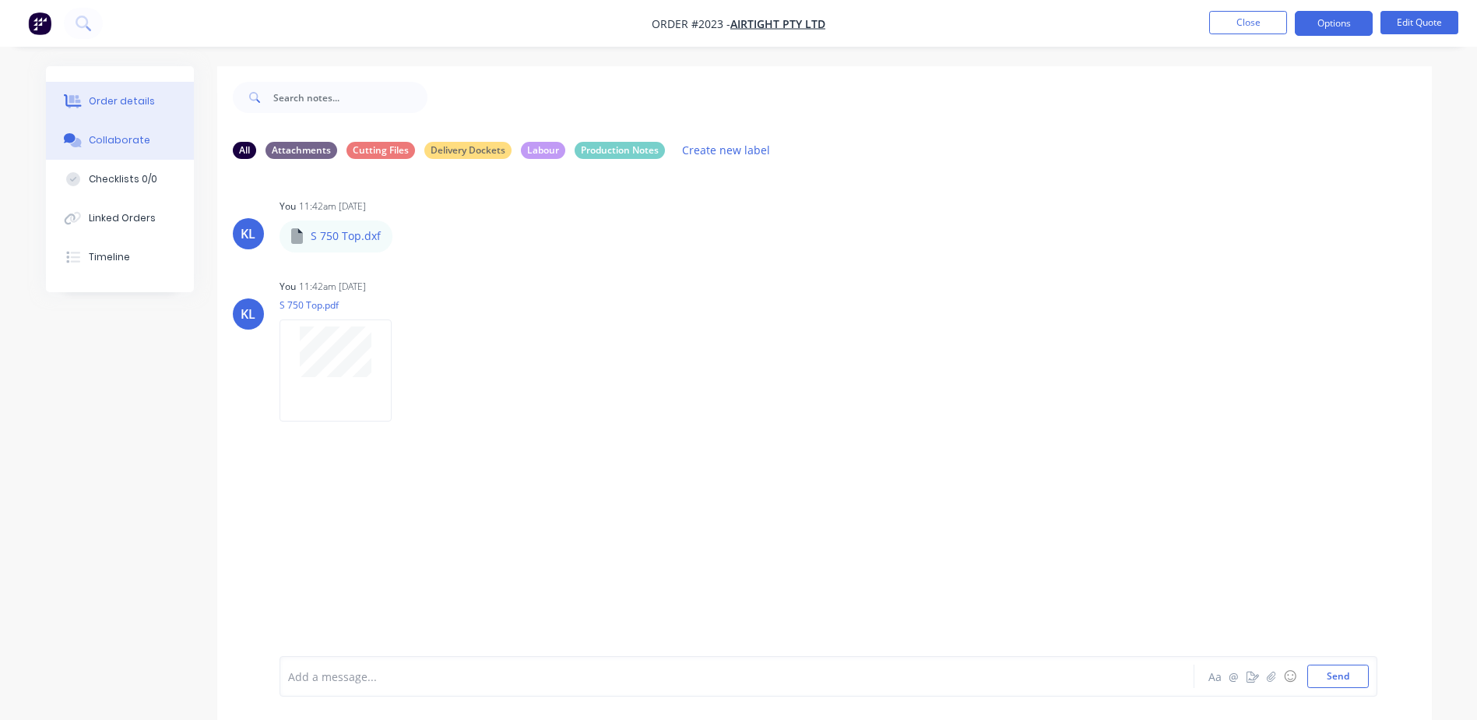
click at [163, 102] on button "Order details" at bounding box center [120, 101] width 148 height 39
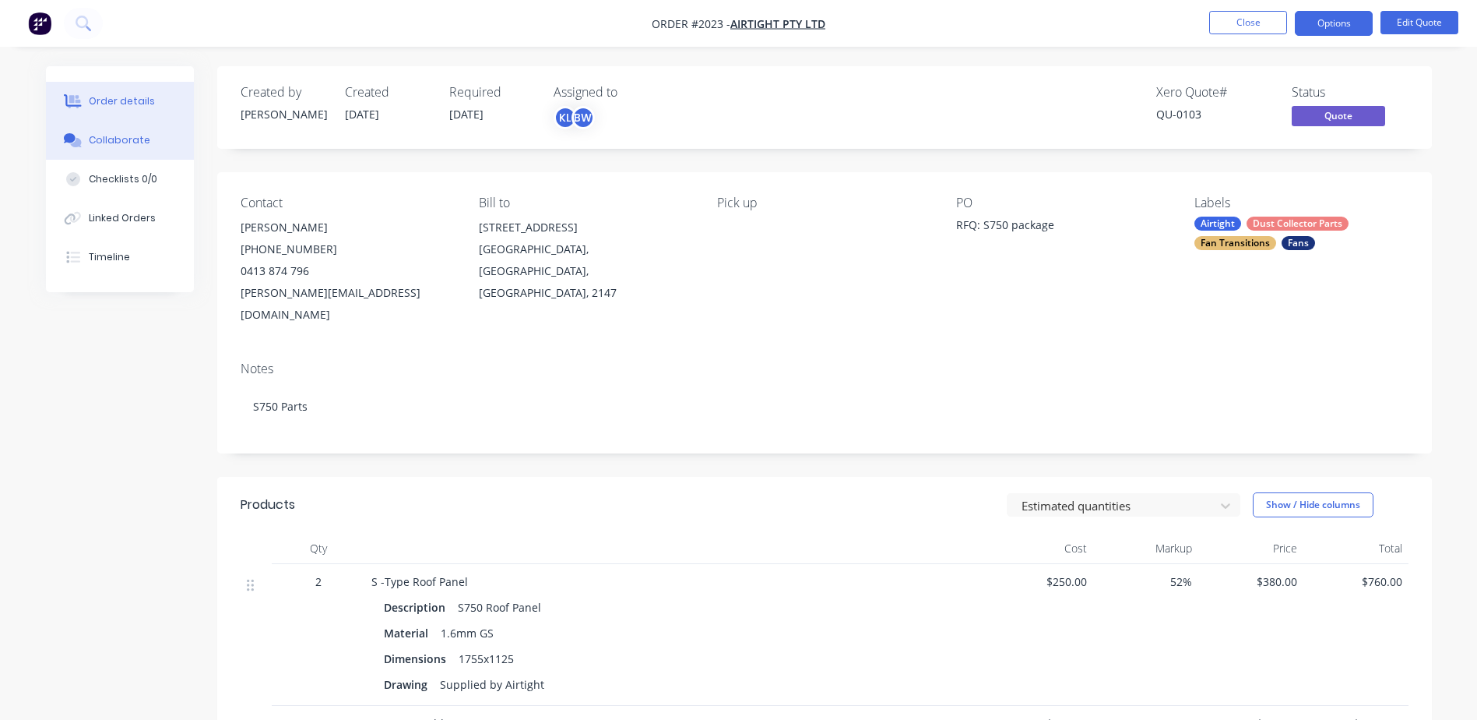
click at [92, 148] on button "Collaborate" at bounding box center [120, 140] width 148 height 39
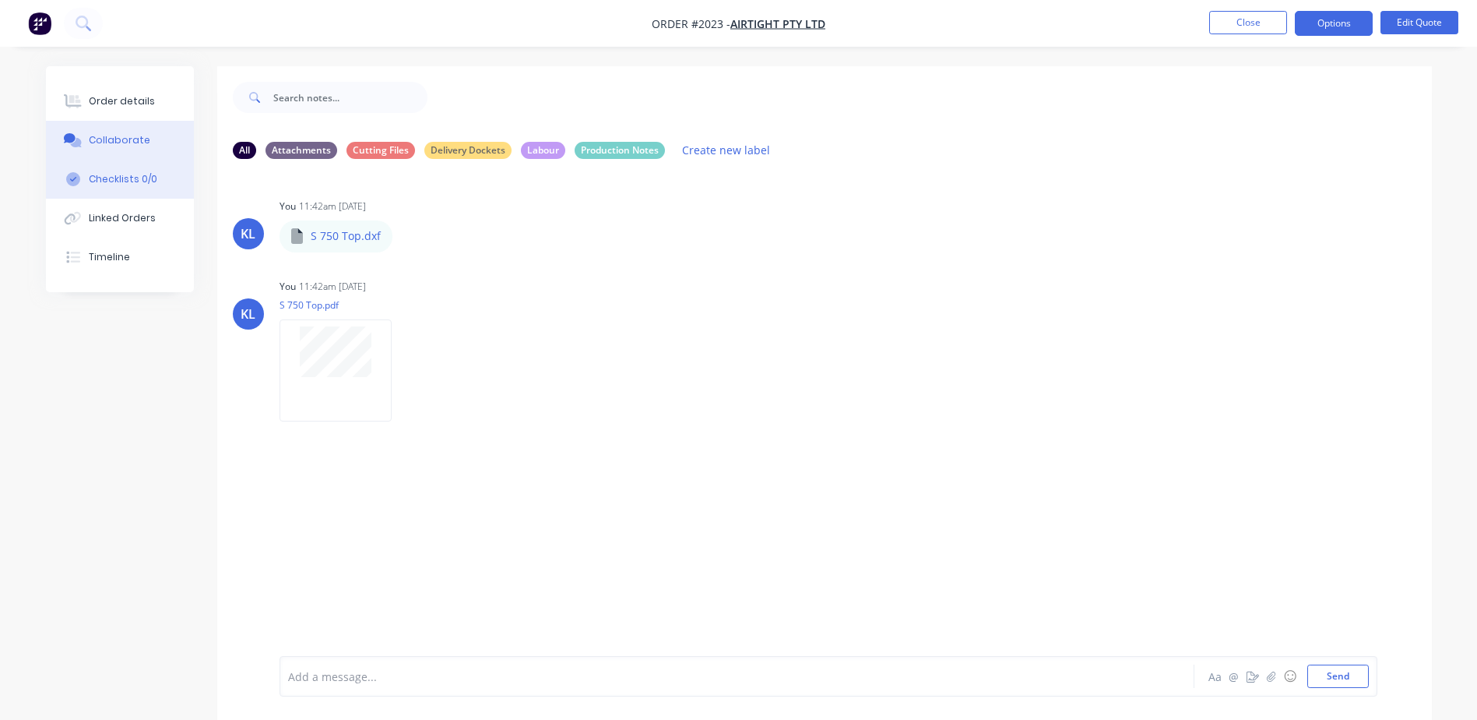
click at [108, 174] on div "Checklists 0/0" at bounding box center [123, 179] width 69 height 14
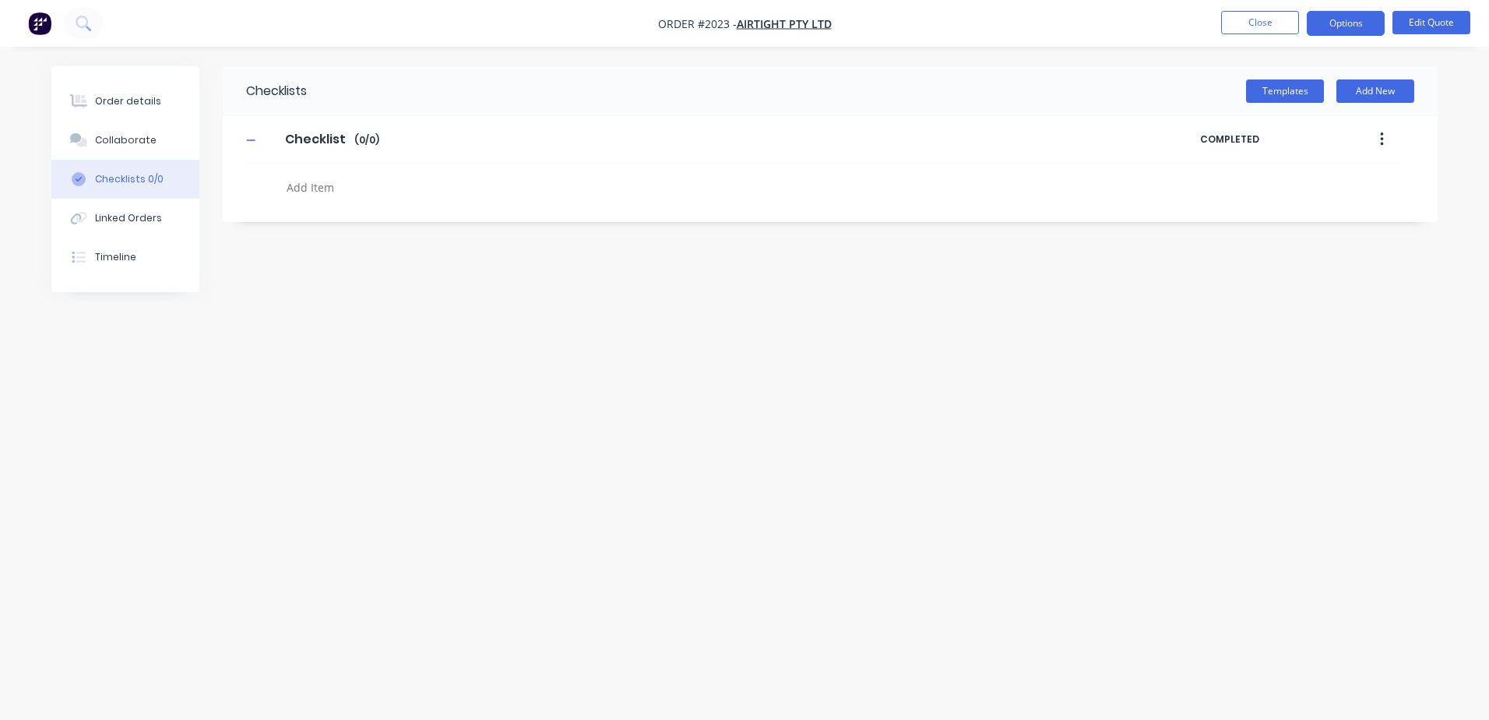
click at [331, 188] on textarea at bounding box center [654, 187] width 749 height 23
click at [136, 102] on div "Order details" at bounding box center [128, 101] width 66 height 14
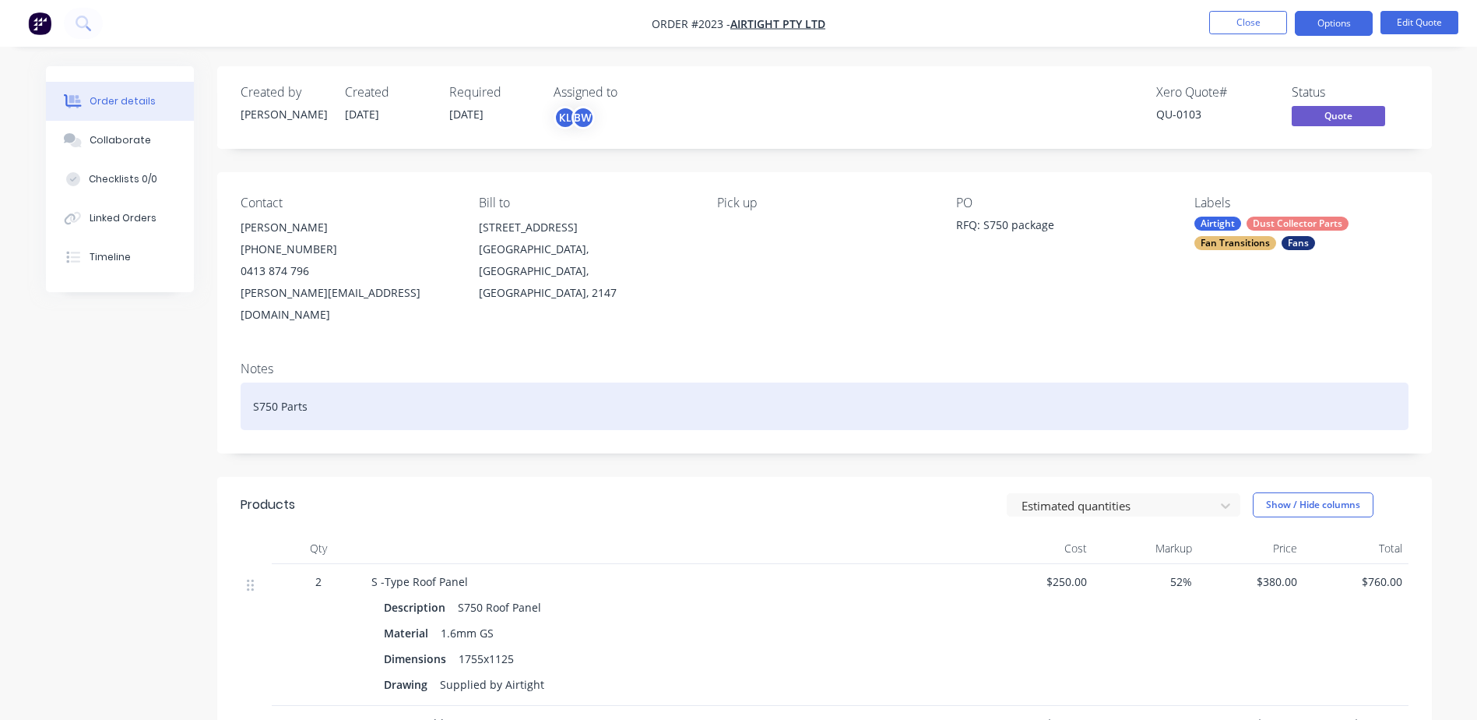
scroll to position [234, 0]
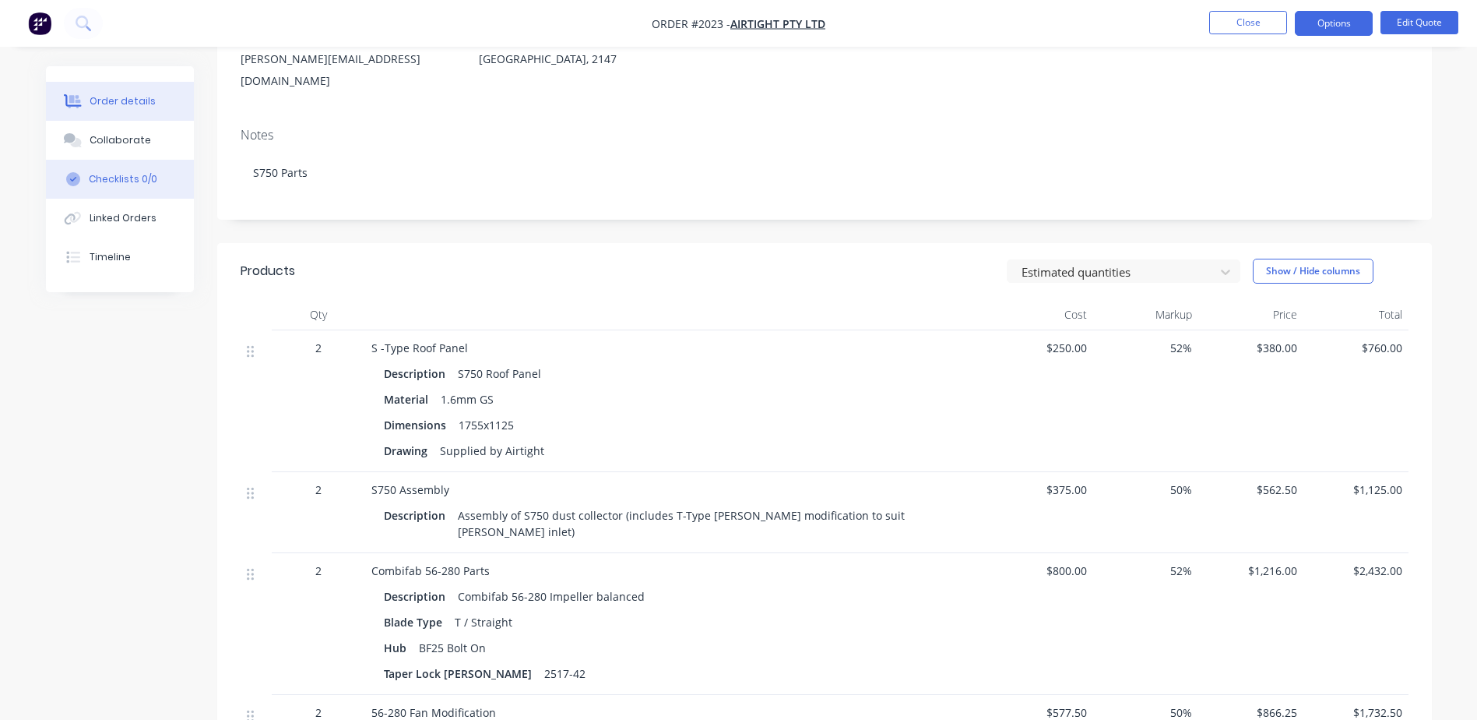
click at [143, 191] on button "Checklists 0/0" at bounding box center [120, 179] width 148 height 39
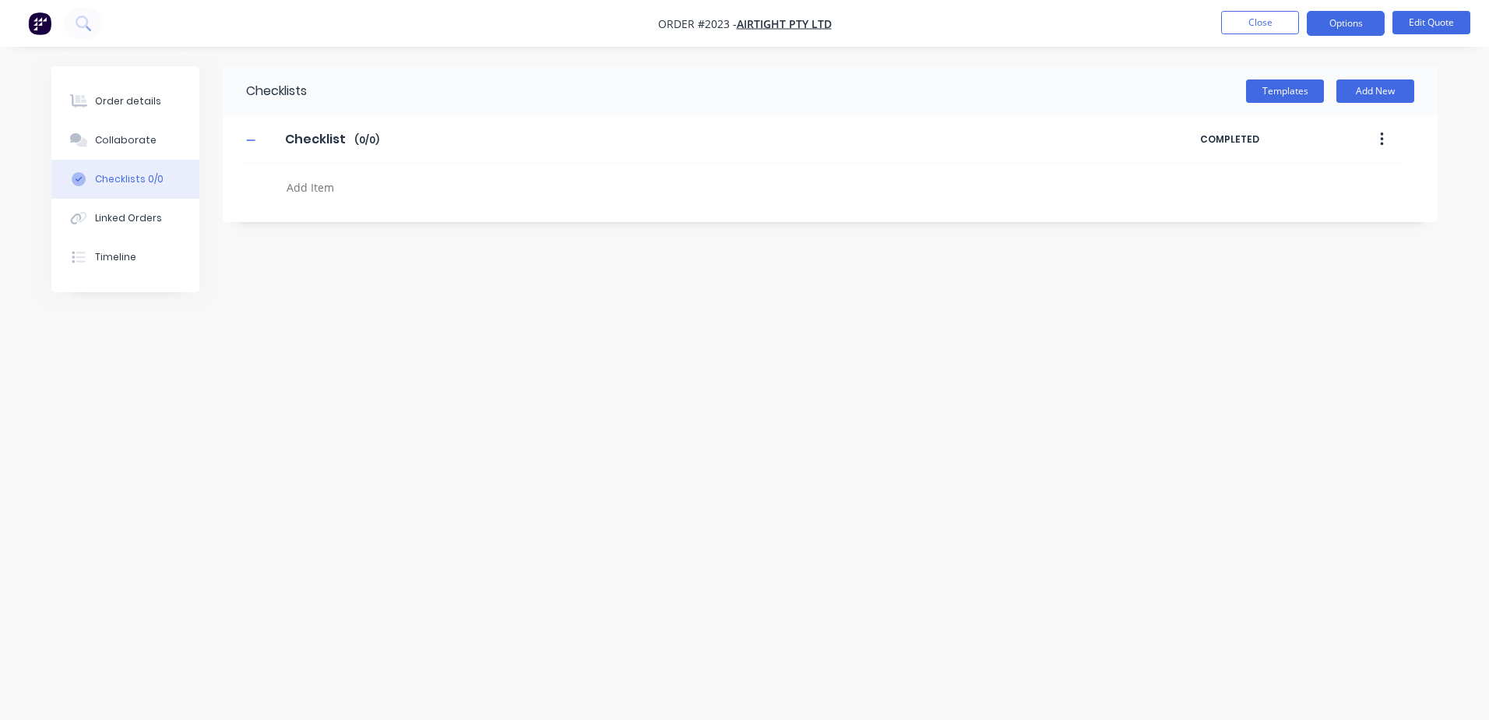
click at [338, 189] on textarea at bounding box center [654, 187] width 749 height 23
type textarea "x"
type textarea "R"
type textarea "x"
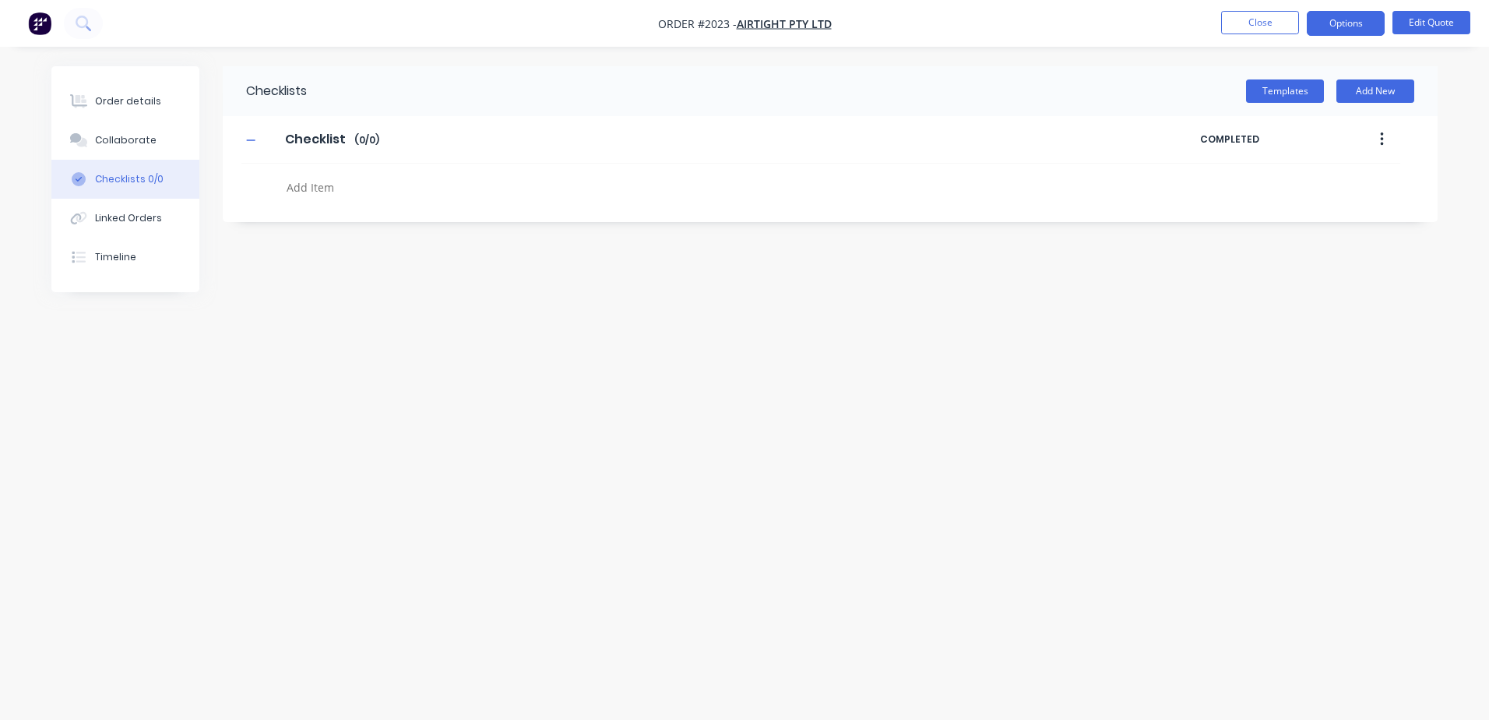
type textarea "G"
type textarea "x"
type textarea "Get"
type textarea "x"
type textarea "Get"
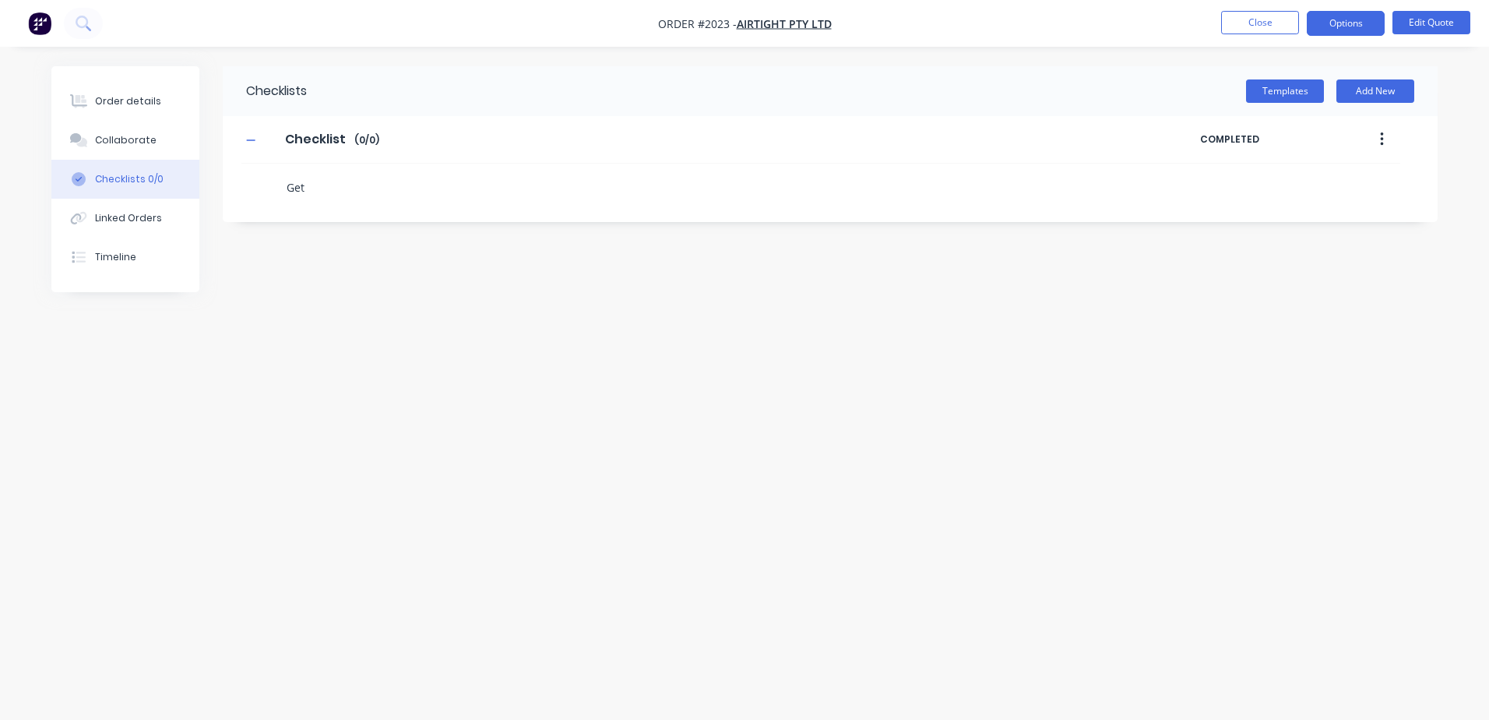
type textarea "x"
type textarea "Get S"
type textarea "x"
type textarea "Get S7"
type textarea "x"
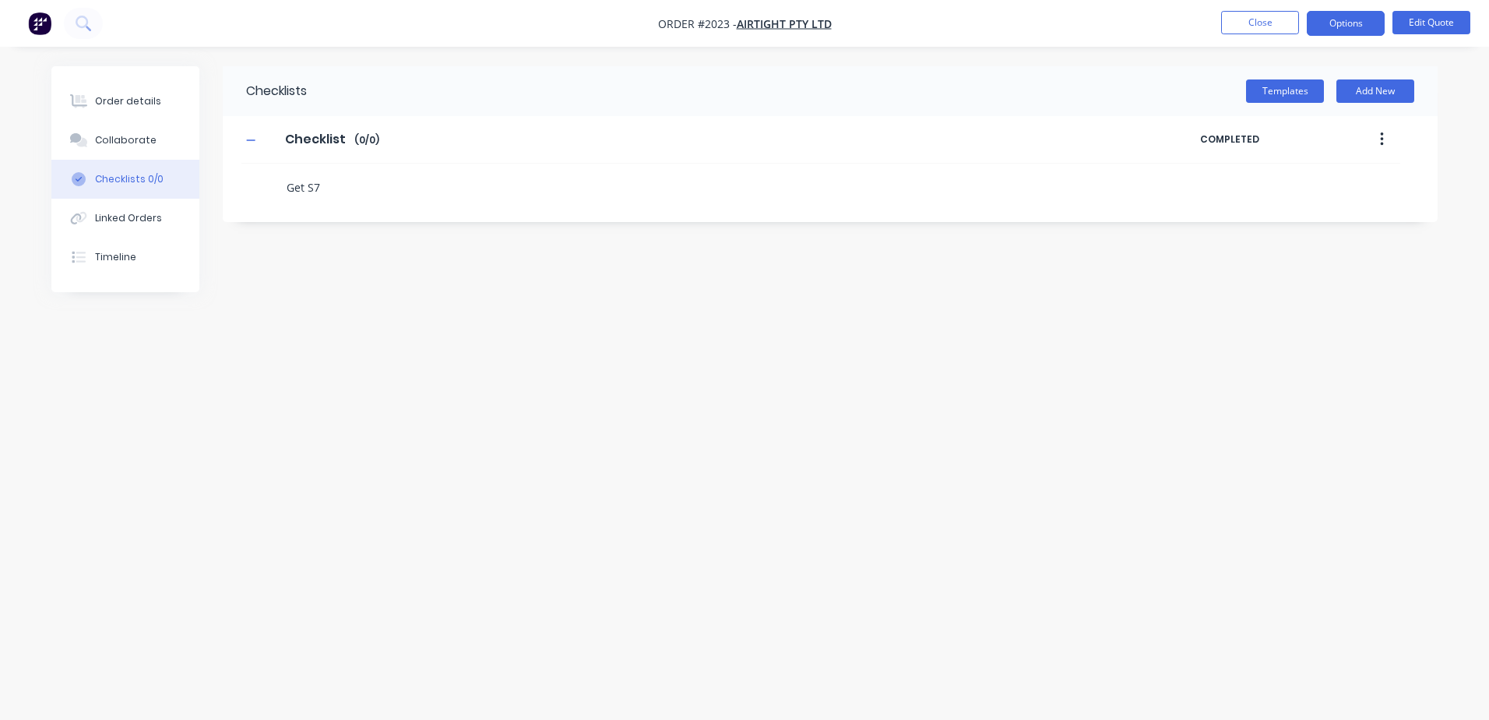
type textarea "Get S75"
type textarea "x"
type textarea "Get S750"
type textarea "x"
type textarea "Get S750"
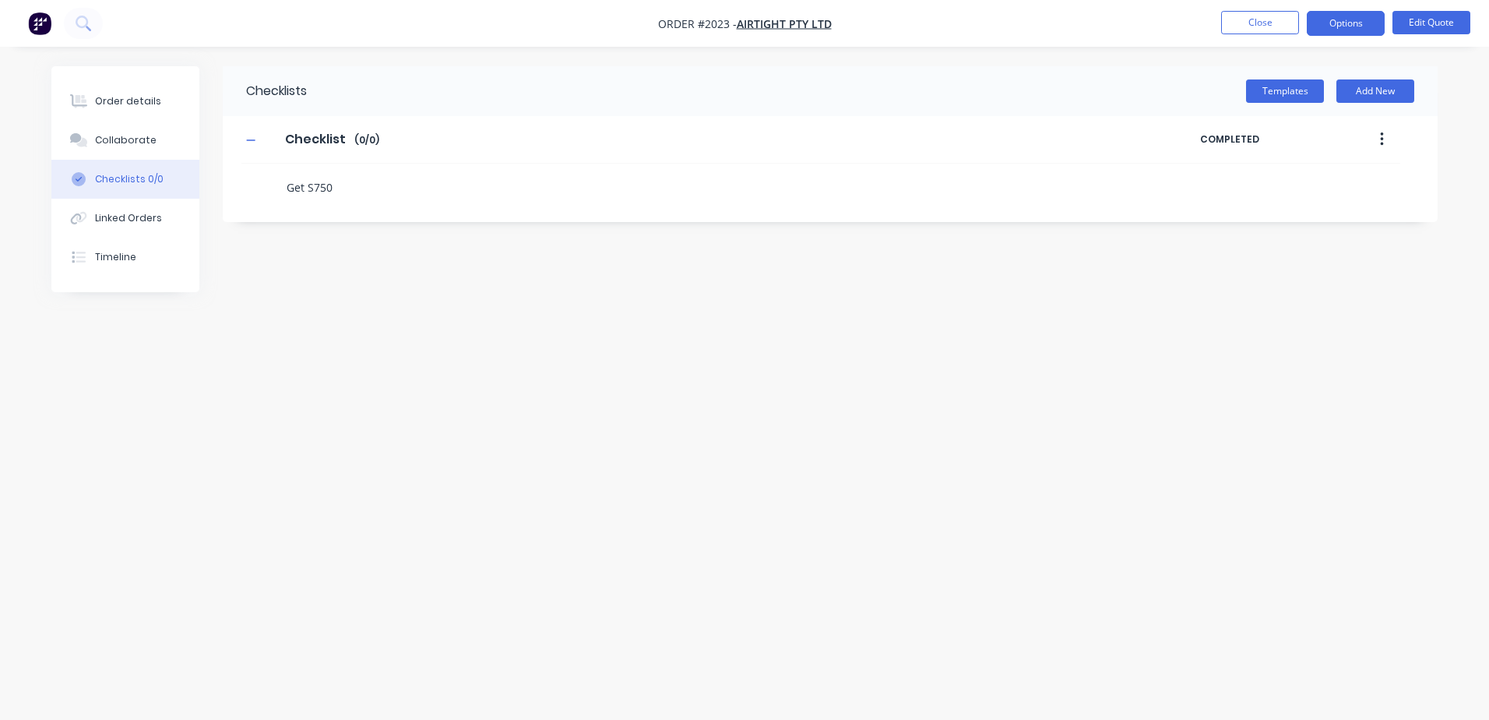
type textarea "x"
type textarea "Get S750 D"
type textarea "x"
type textarea "Get S750 Dr"
type textarea "x"
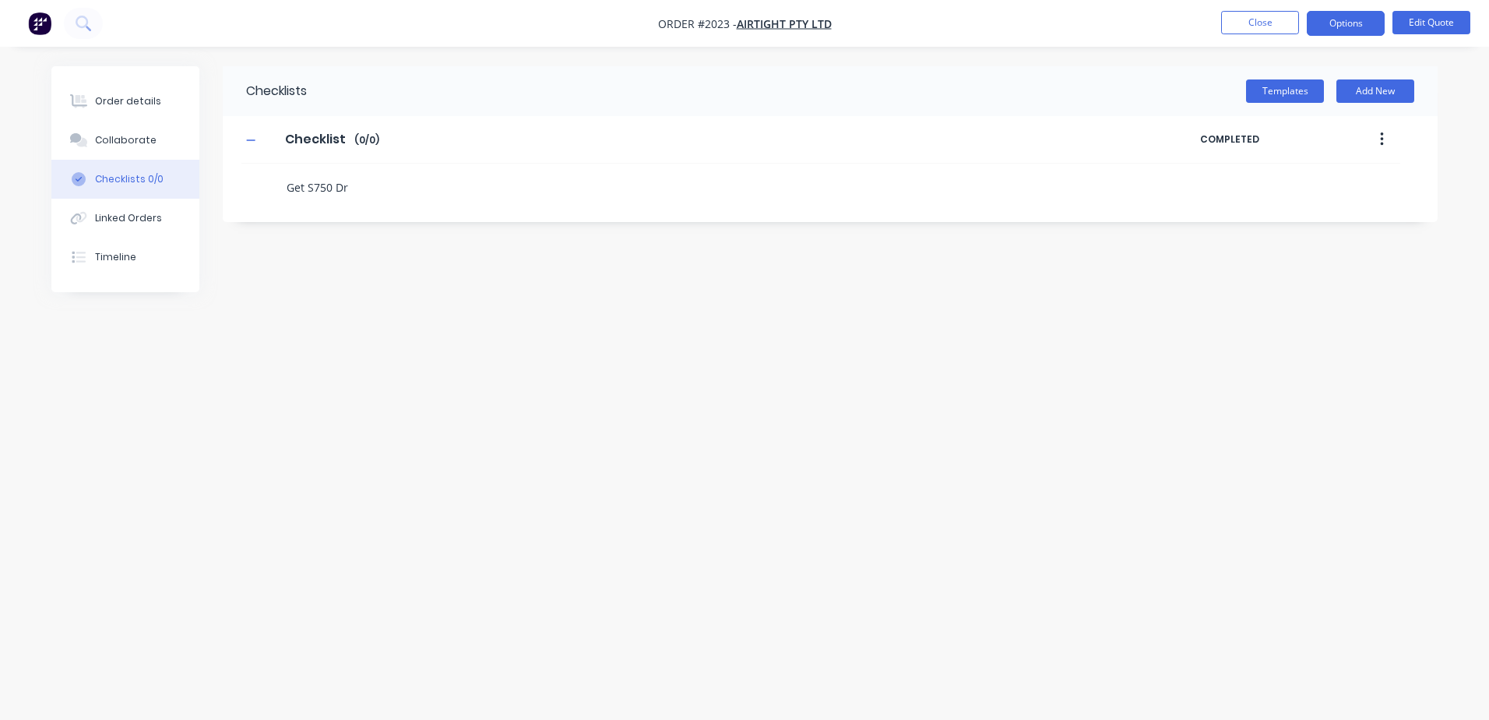
type textarea "Get S750 D"
type textarea "x"
type textarea "Get S750"
type textarea "x"
type textarea "Get S750"
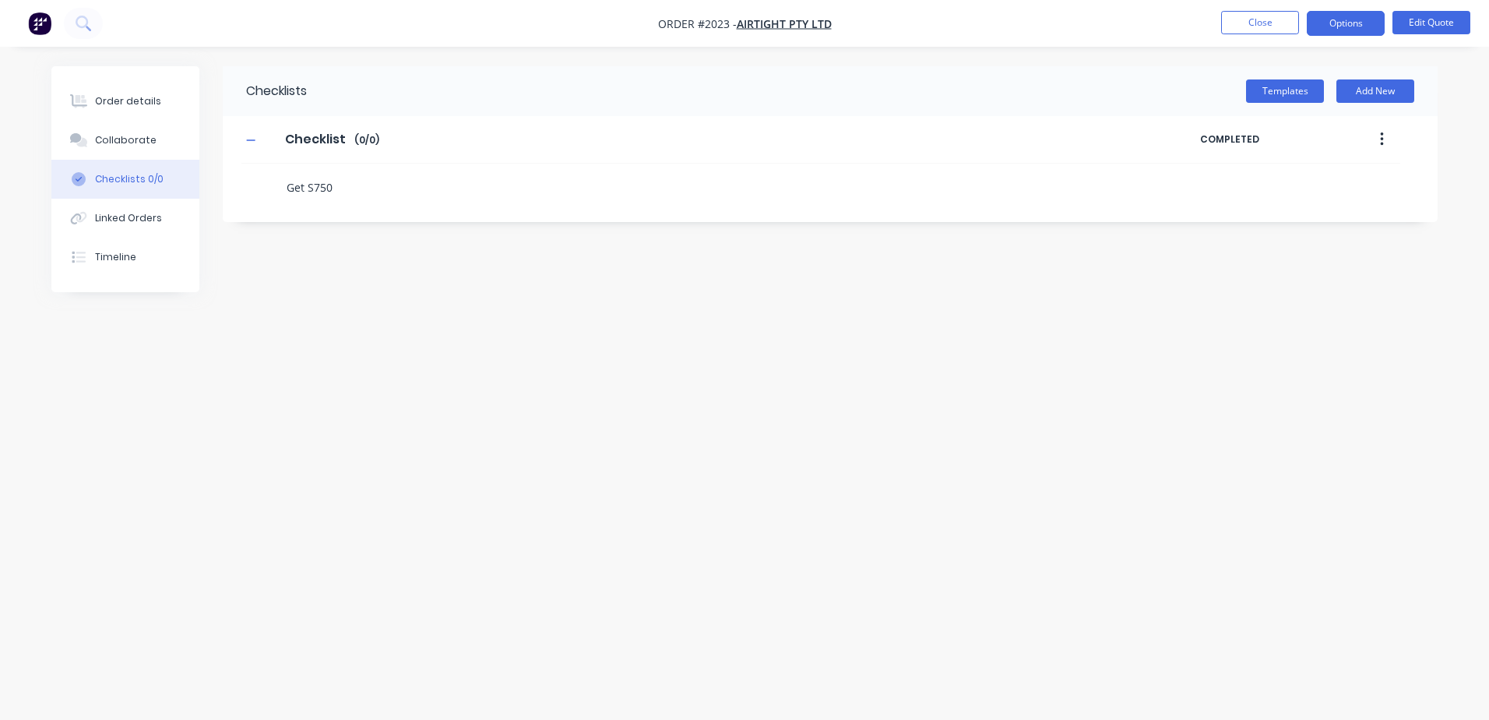
type textarea "x"
type textarea "Get S75"
type textarea "x"
type textarea "Get S7"
type textarea "x"
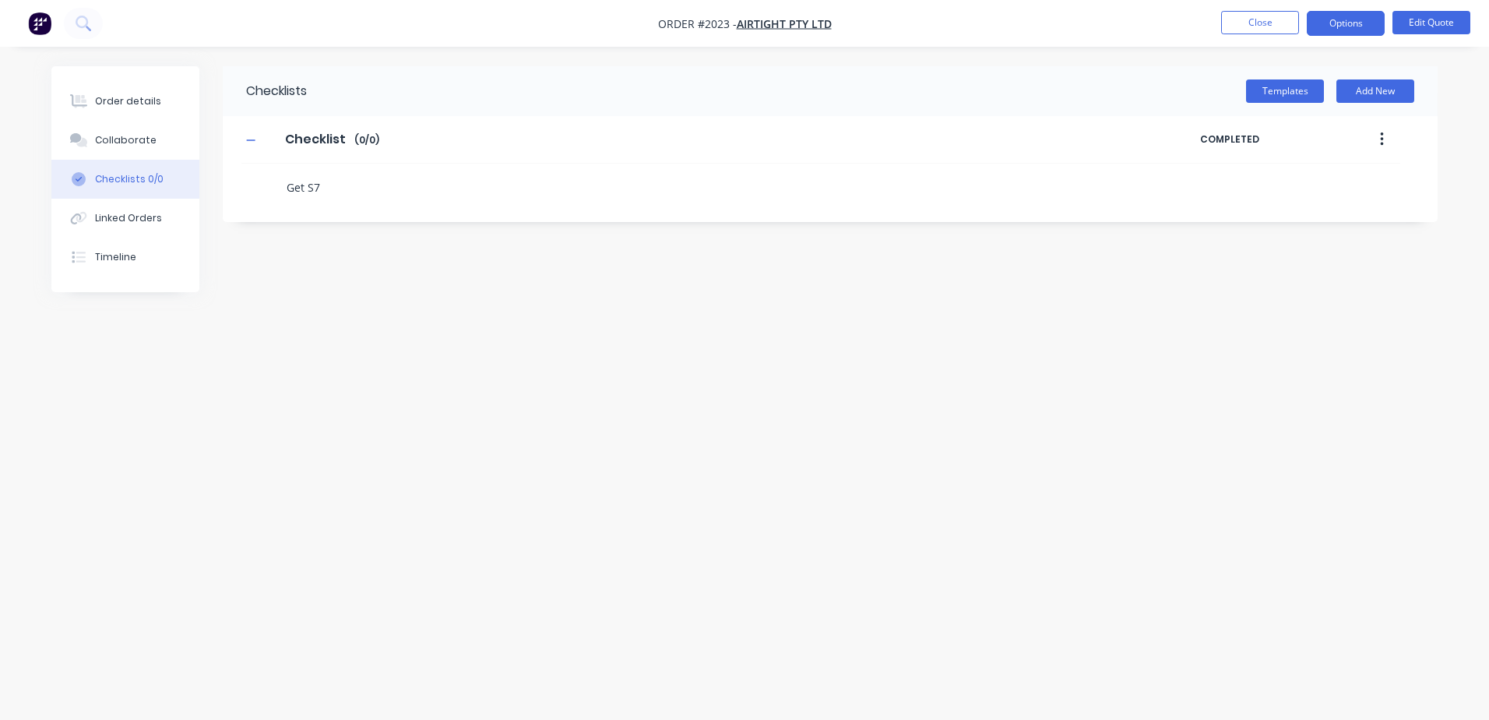
type textarea "Get S"
type textarea "x"
type textarea "Get"
type textarea "x"
type textarea "Get"
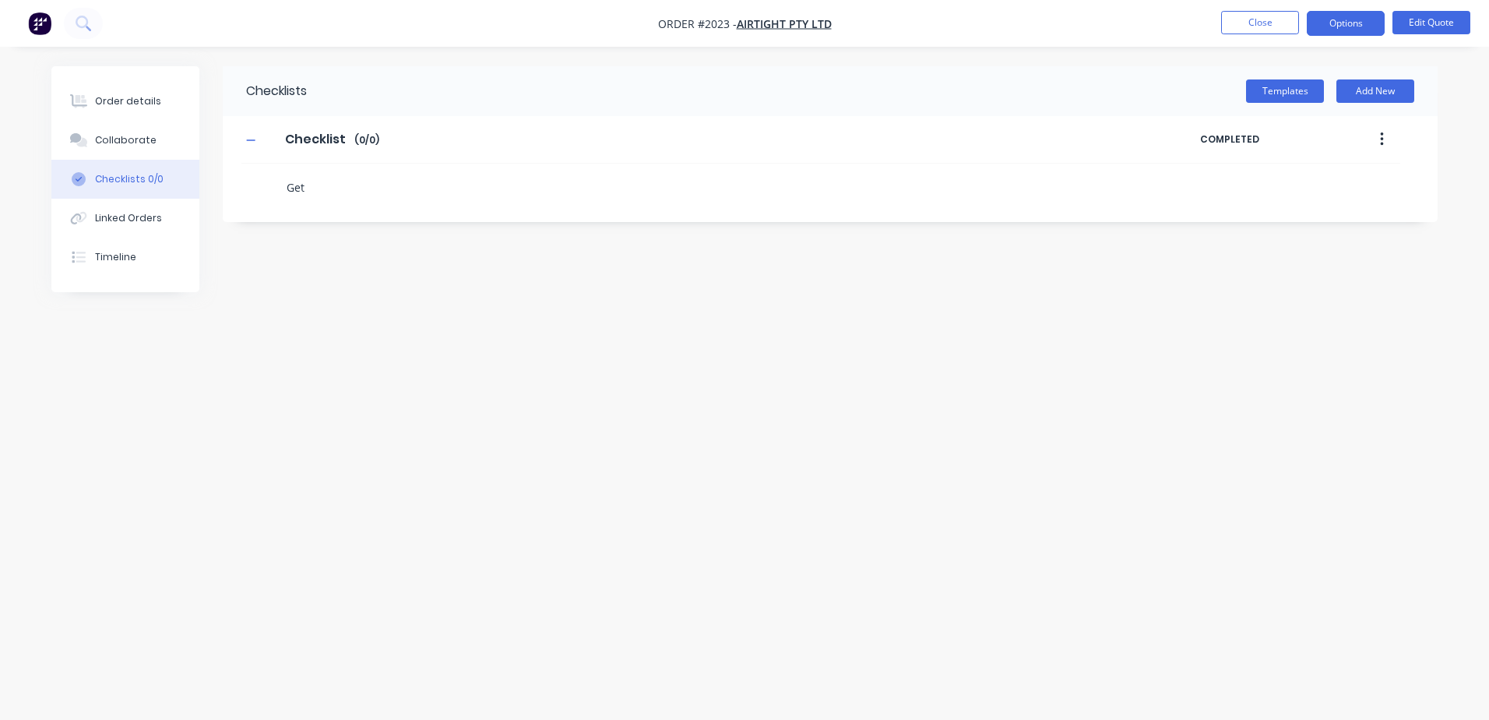
type textarea "x"
type textarea "Ge"
type textarea "x"
type textarea "G"
type textarea "x"
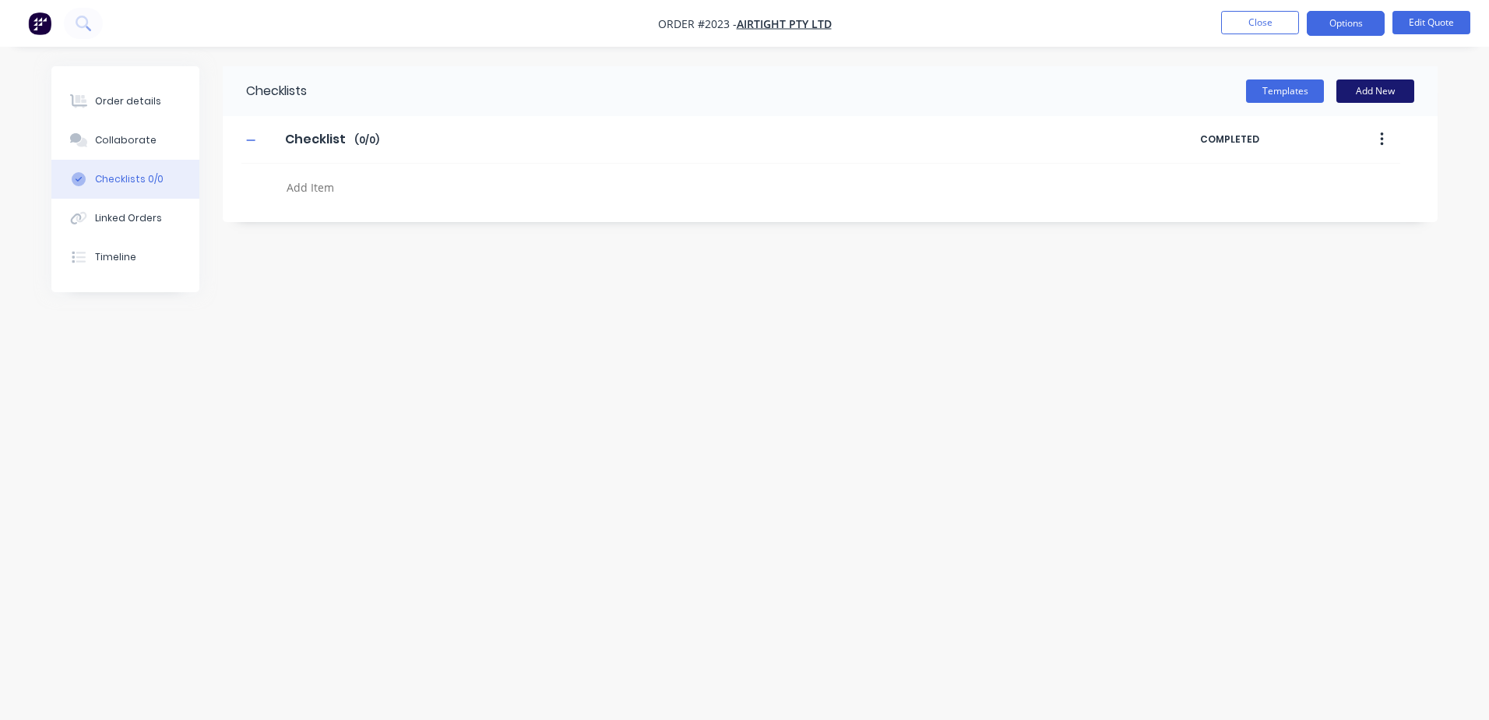
click at [1363, 83] on button "Add New" at bounding box center [1375, 90] width 78 height 23
type textarea "x"
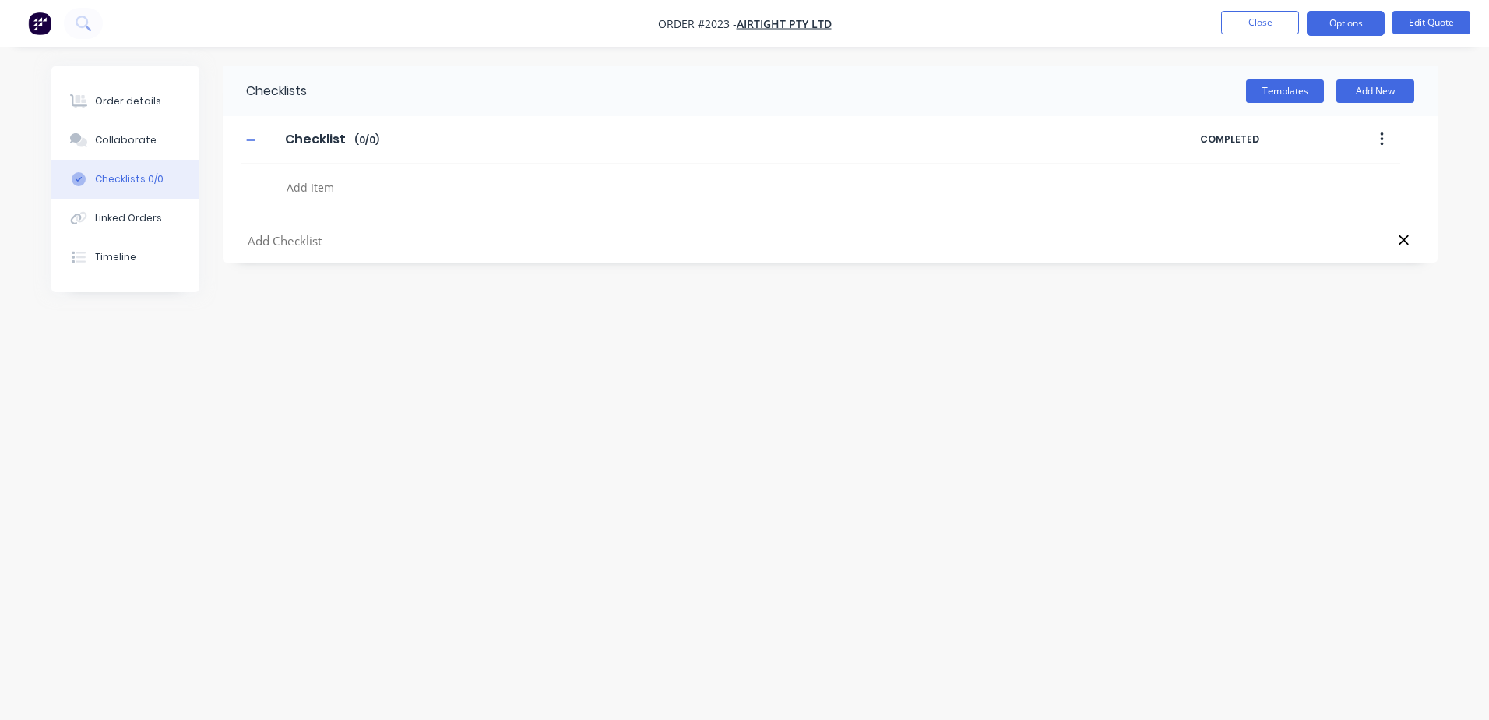
click at [274, 246] on input "text" at bounding box center [655, 240] width 818 height 19
type input "dddd"
type textarea "x"
type input "ddd"
type textarea "x"
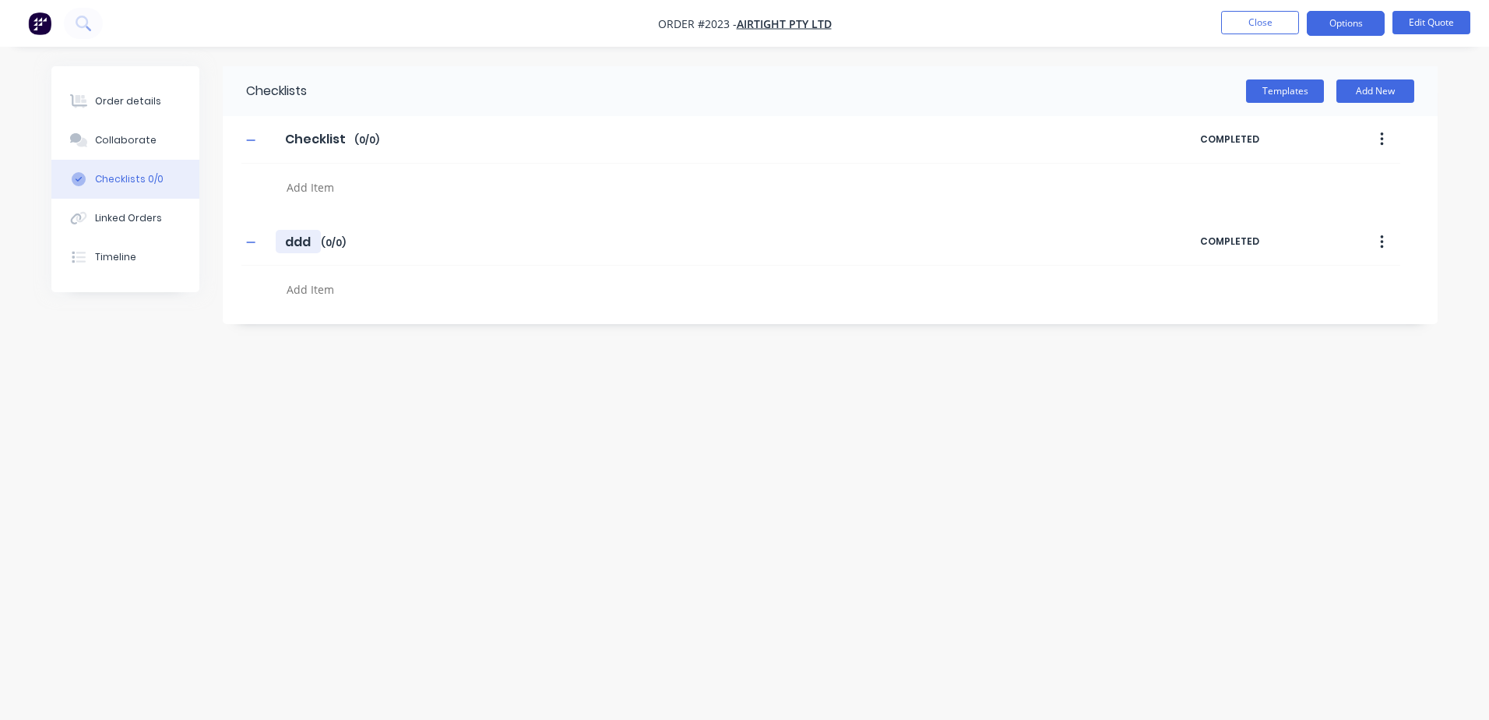
type input "dd"
type textarea "x"
type input "d"
type textarea "x"
drag, startPoint x: 348, startPoint y: 141, endPoint x: 283, endPoint y: 145, distance: 65.5
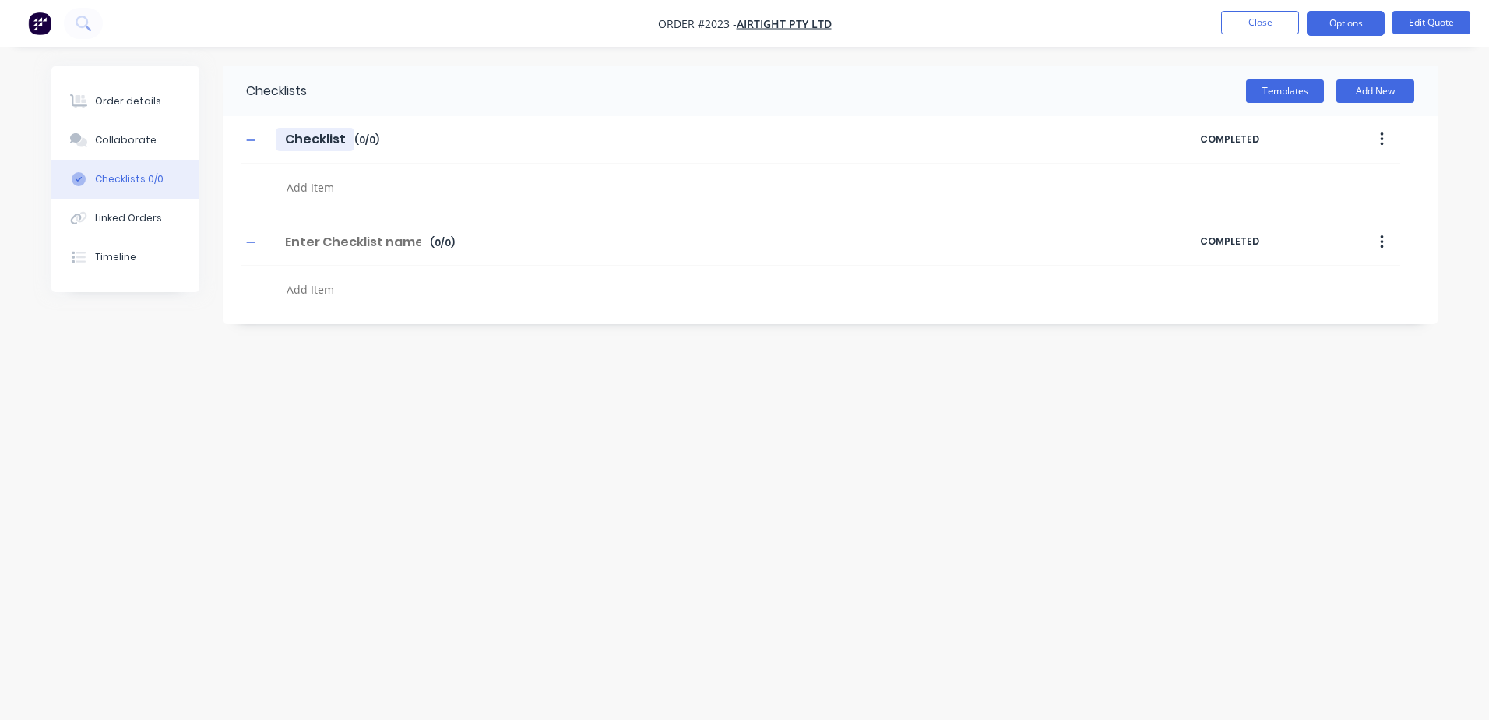
click at [283, 145] on input "Checklist" at bounding box center [315, 139] width 79 height 23
type textarea "x"
type input "T"
type textarea "x"
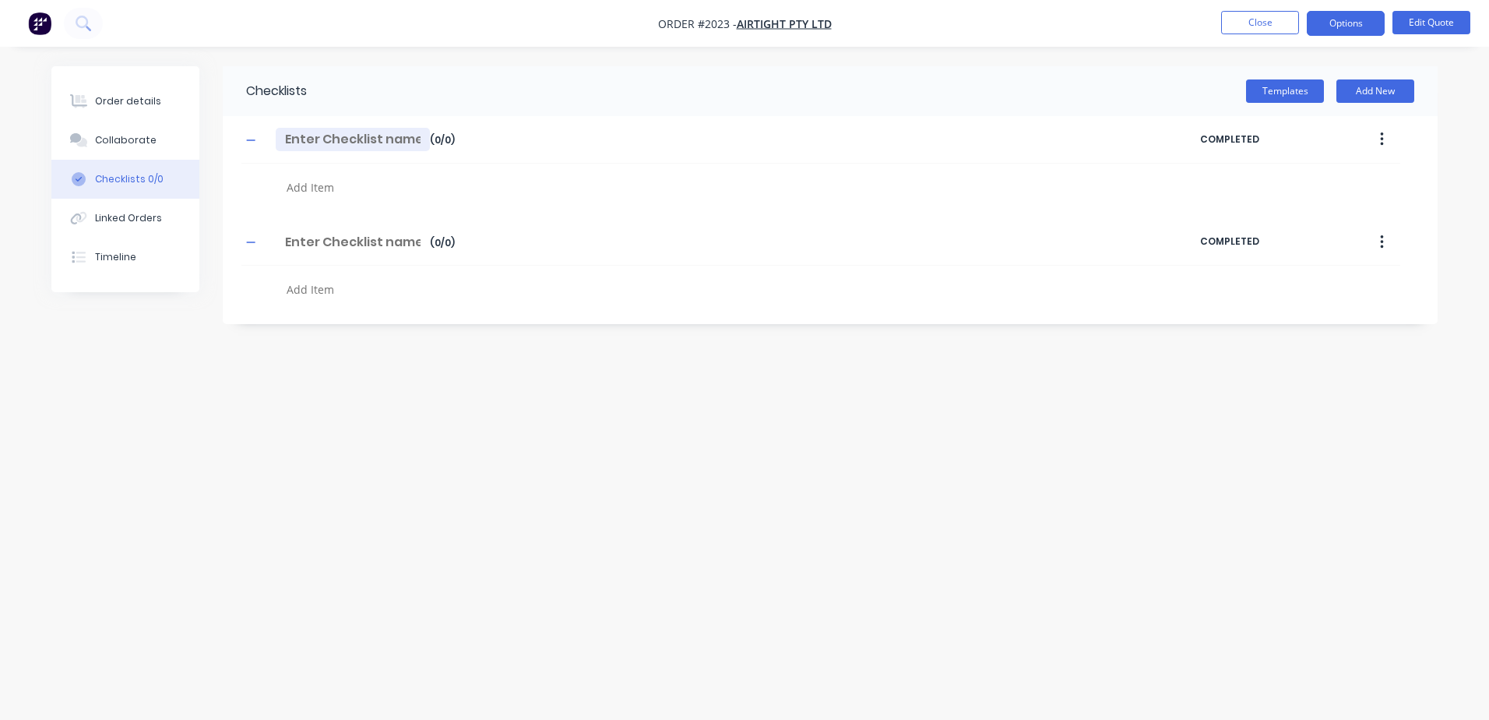
type input "S"
type textarea "x"
type input "S7"
type textarea "x"
type input "S75"
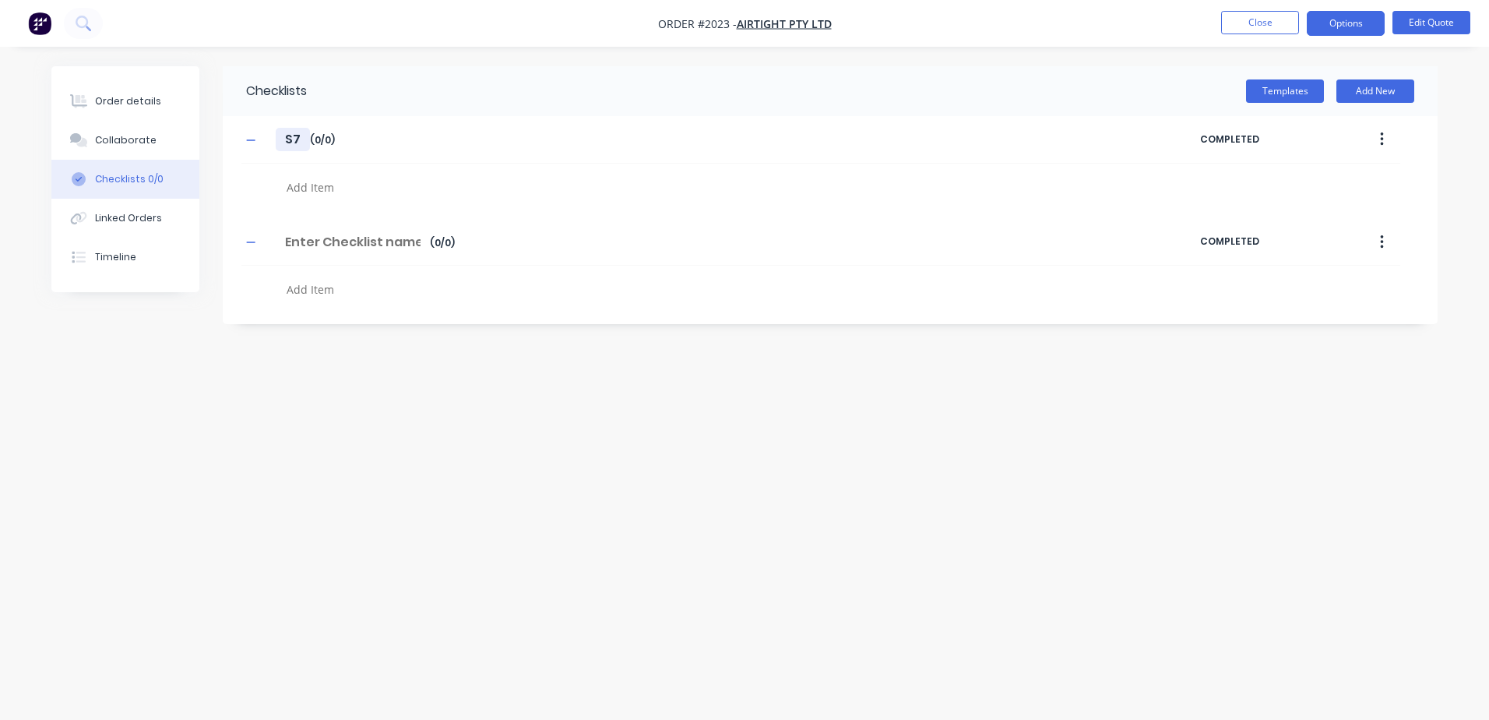
type textarea "x"
type input "S750"
type textarea "x"
type input "S750"
type textarea "x"
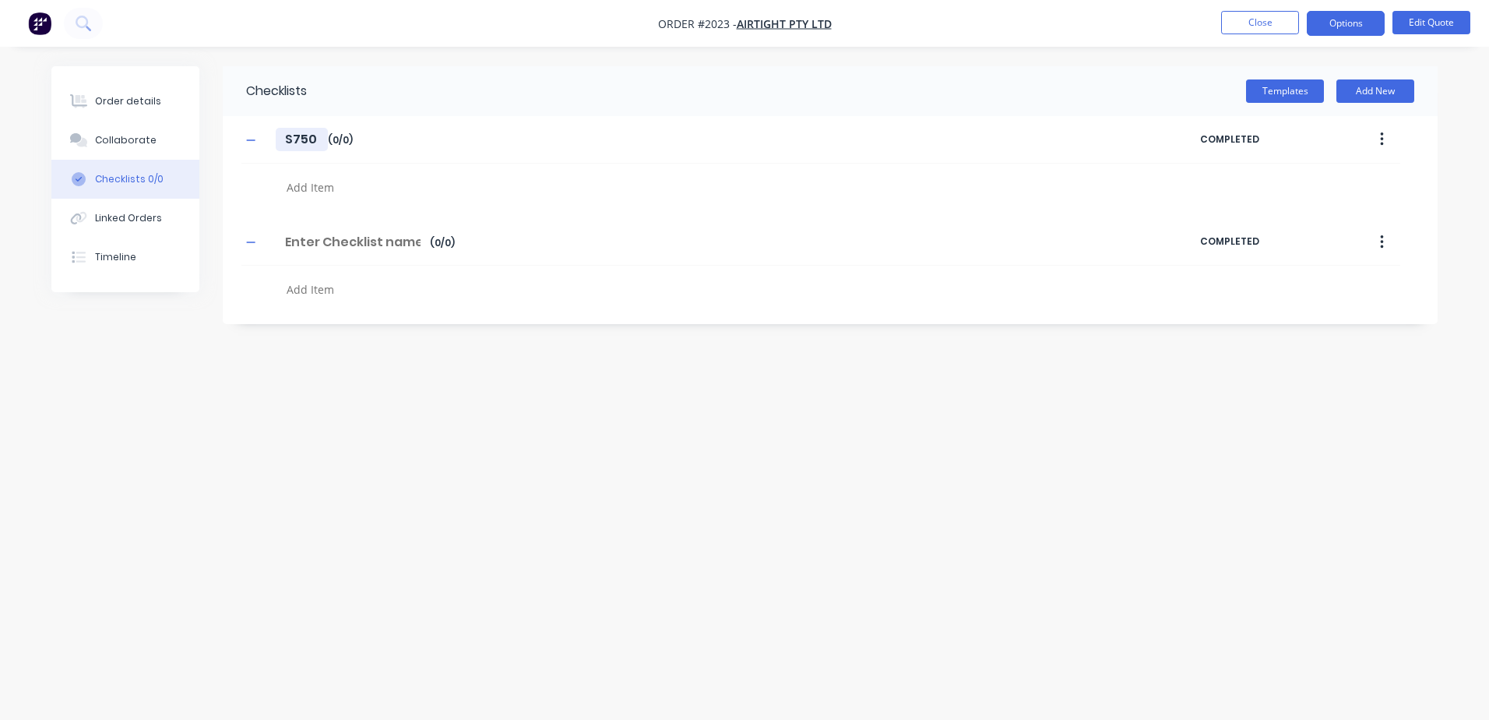
type input "S750 T"
type textarea "x"
type input "S750 To"
type textarea "x"
type input "S750 Top"
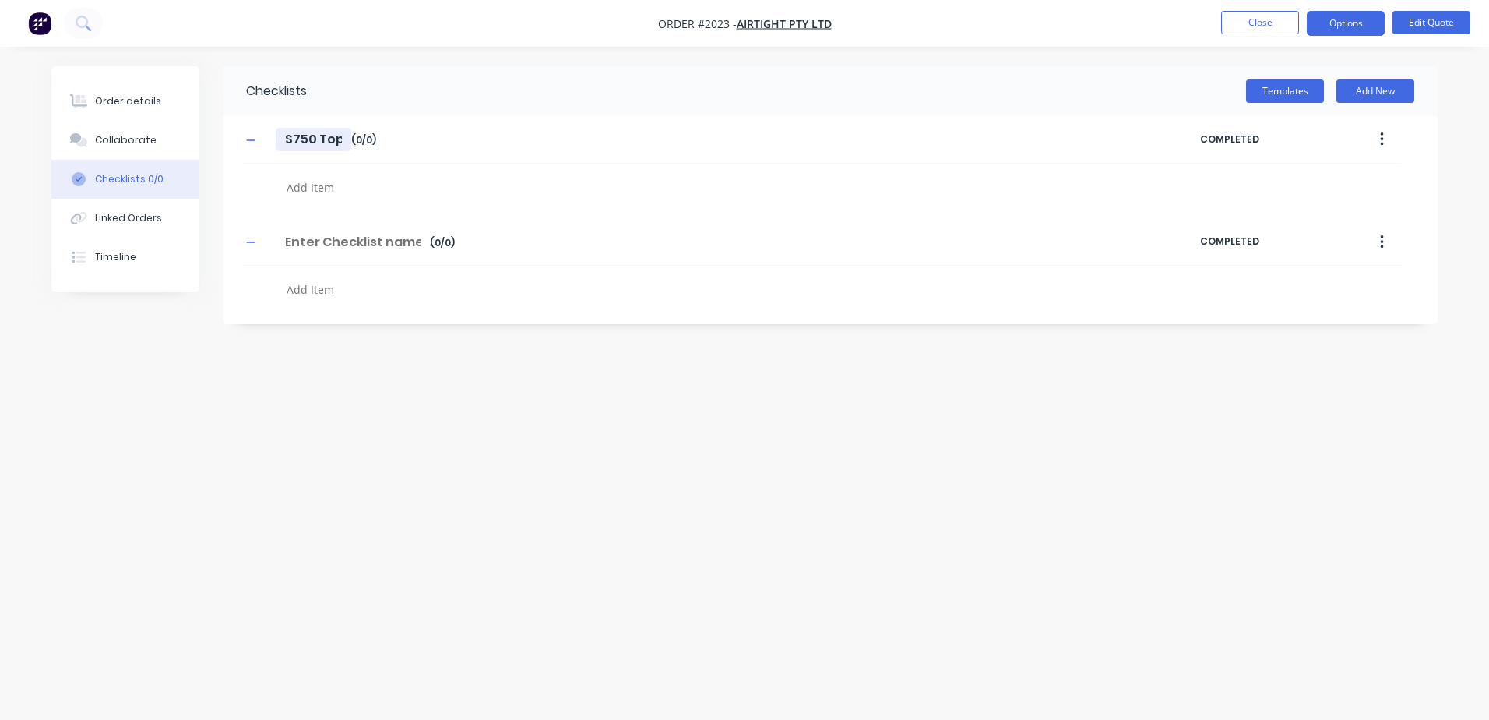
type textarea "x"
type input "S750 Top"
type textarea "x"
type input "S750 Top P"
type textarea "x"
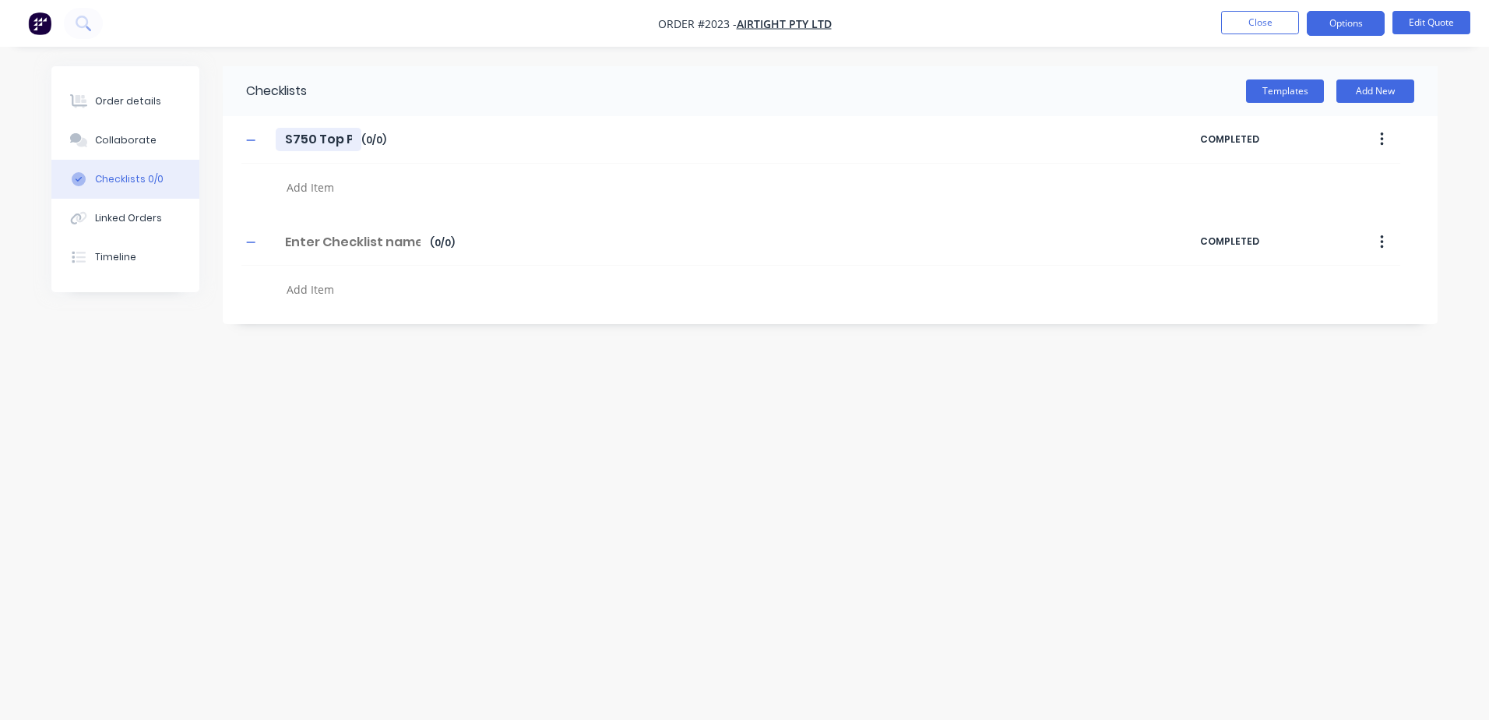
type input "S750 Top Pl"
type textarea "x"
type input "S750 Top Pla"
type textarea "x"
type input "S750 Top Plat"
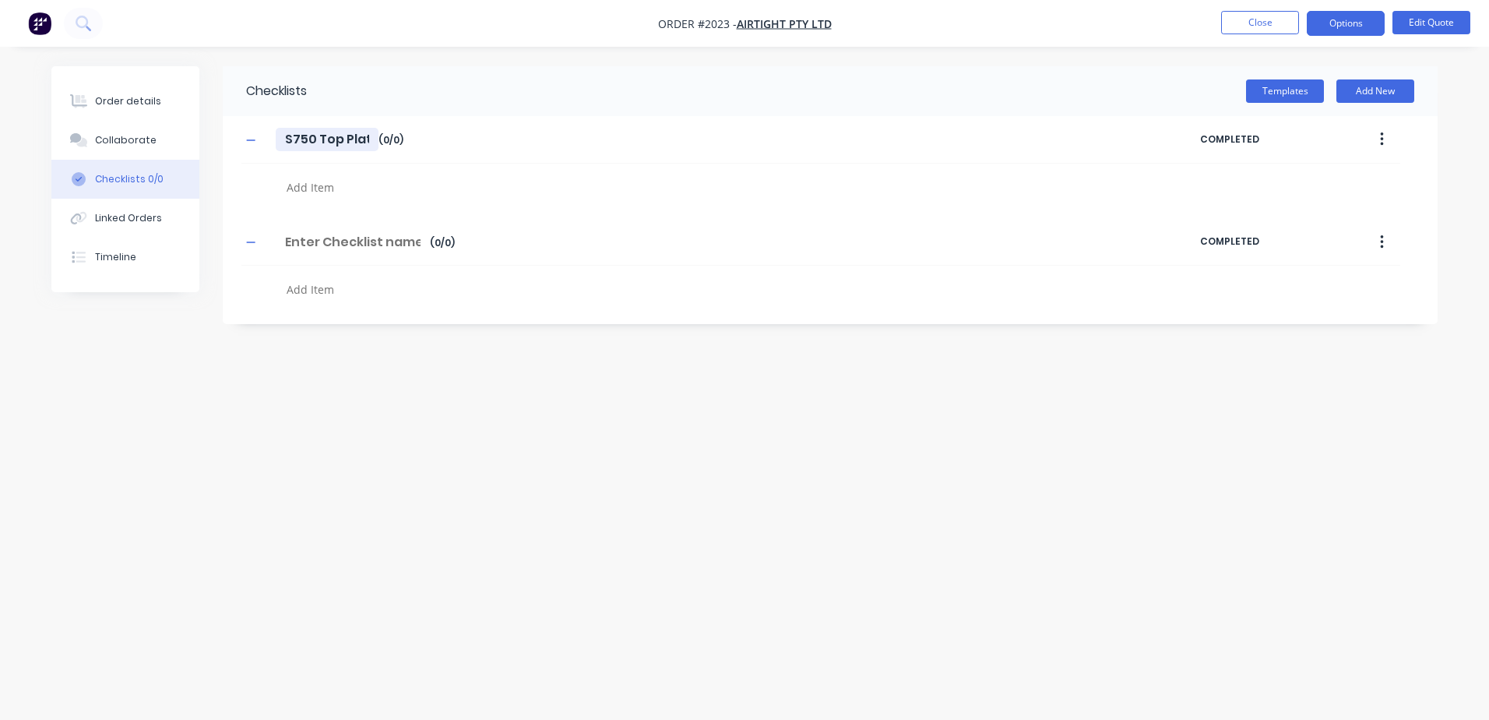
type textarea "x"
type input "S750 Top Plate"
type textarea "x"
type input "S750 Top Plates"
click at [317, 185] on textarea at bounding box center [654, 187] width 749 height 23
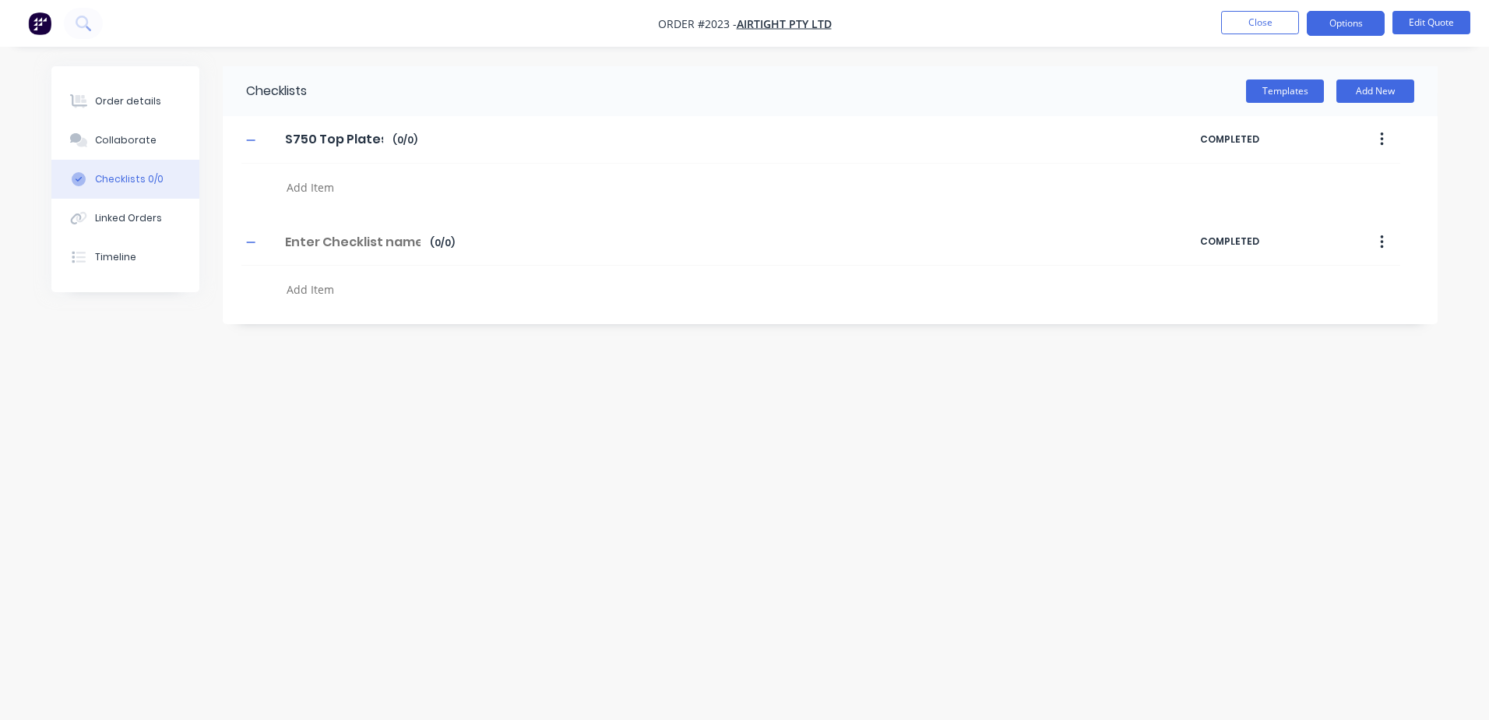
type textarea "x"
type textarea "G"
type textarea "x"
type textarea "Ge"
type textarea "x"
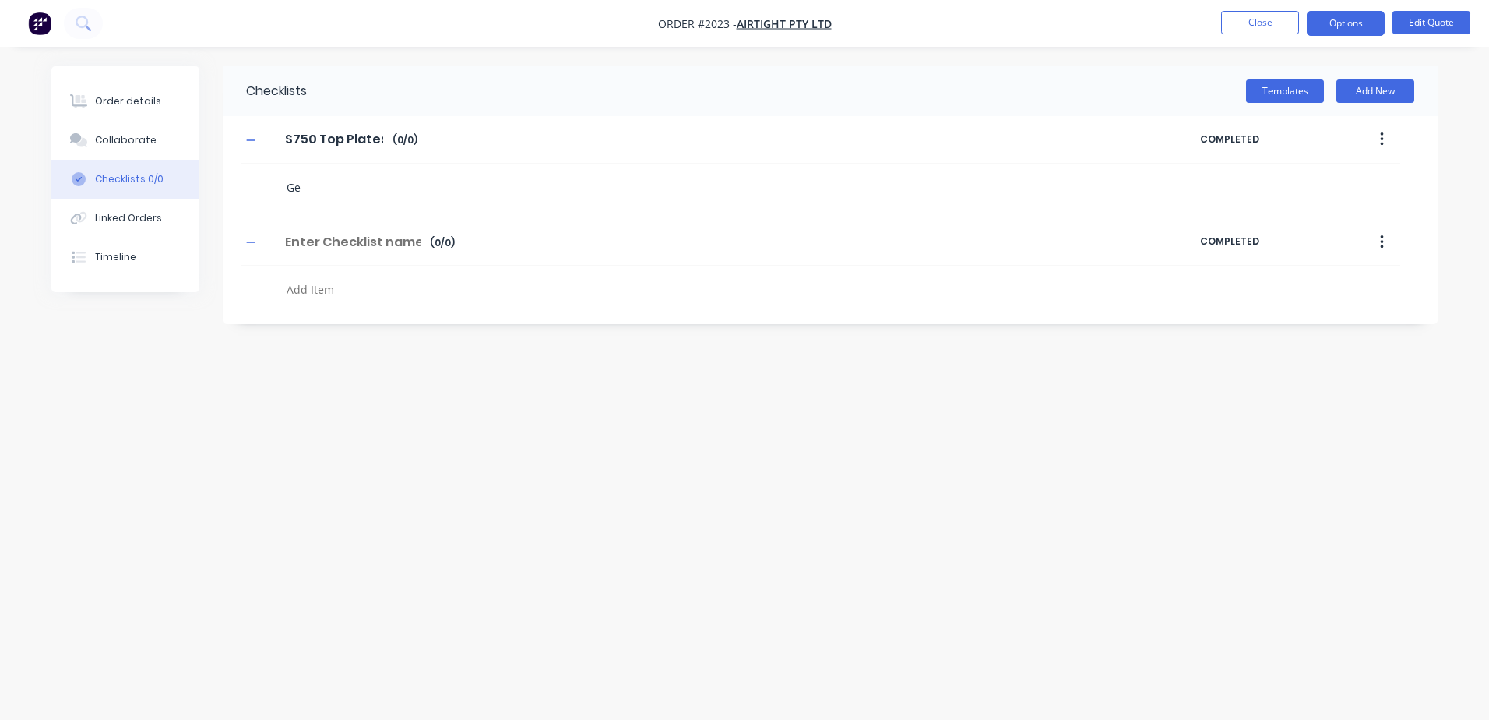
type textarea "Get"
type textarea "x"
type textarea "Get"
type textarea "x"
type textarea "Get D"
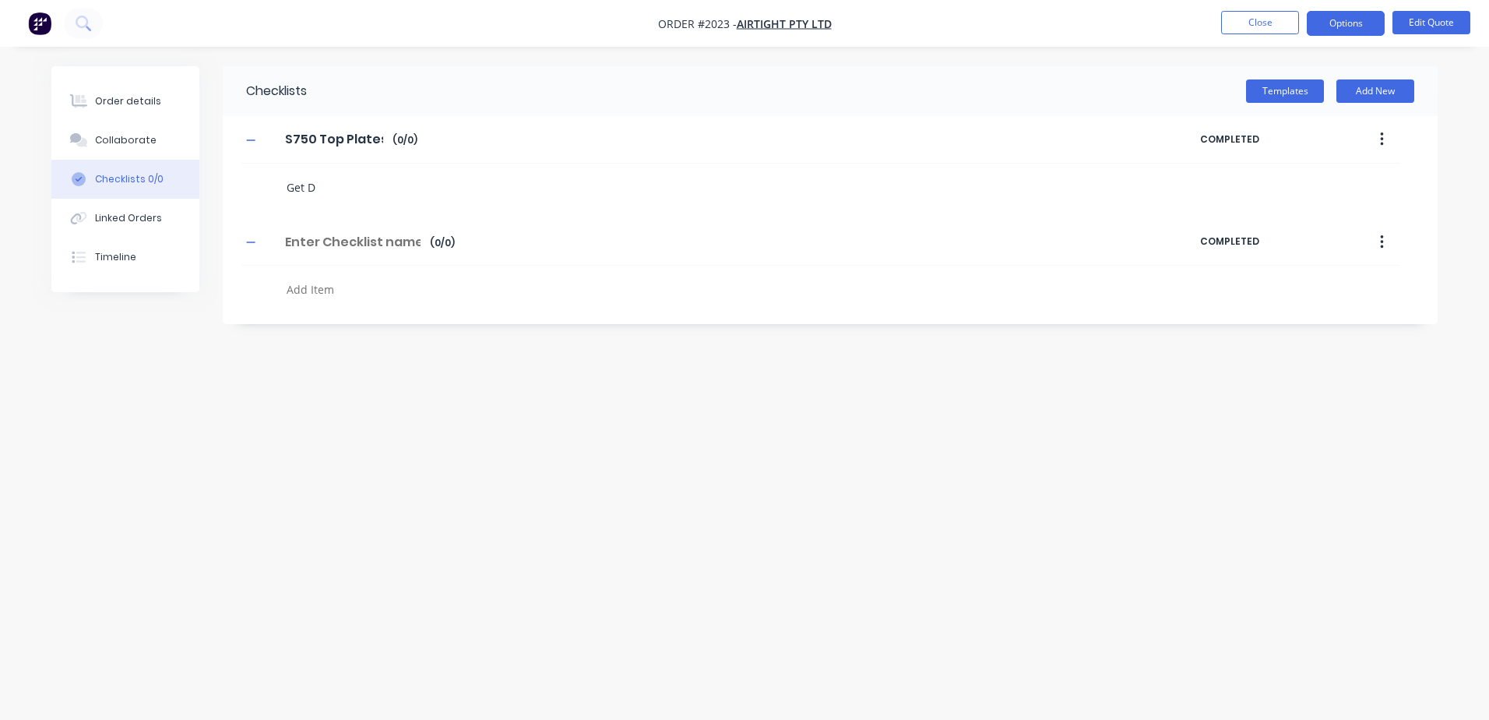
type textarea "x"
type textarea "Get Dr"
type textarea "x"
type textarea "Get D"
type textarea "x"
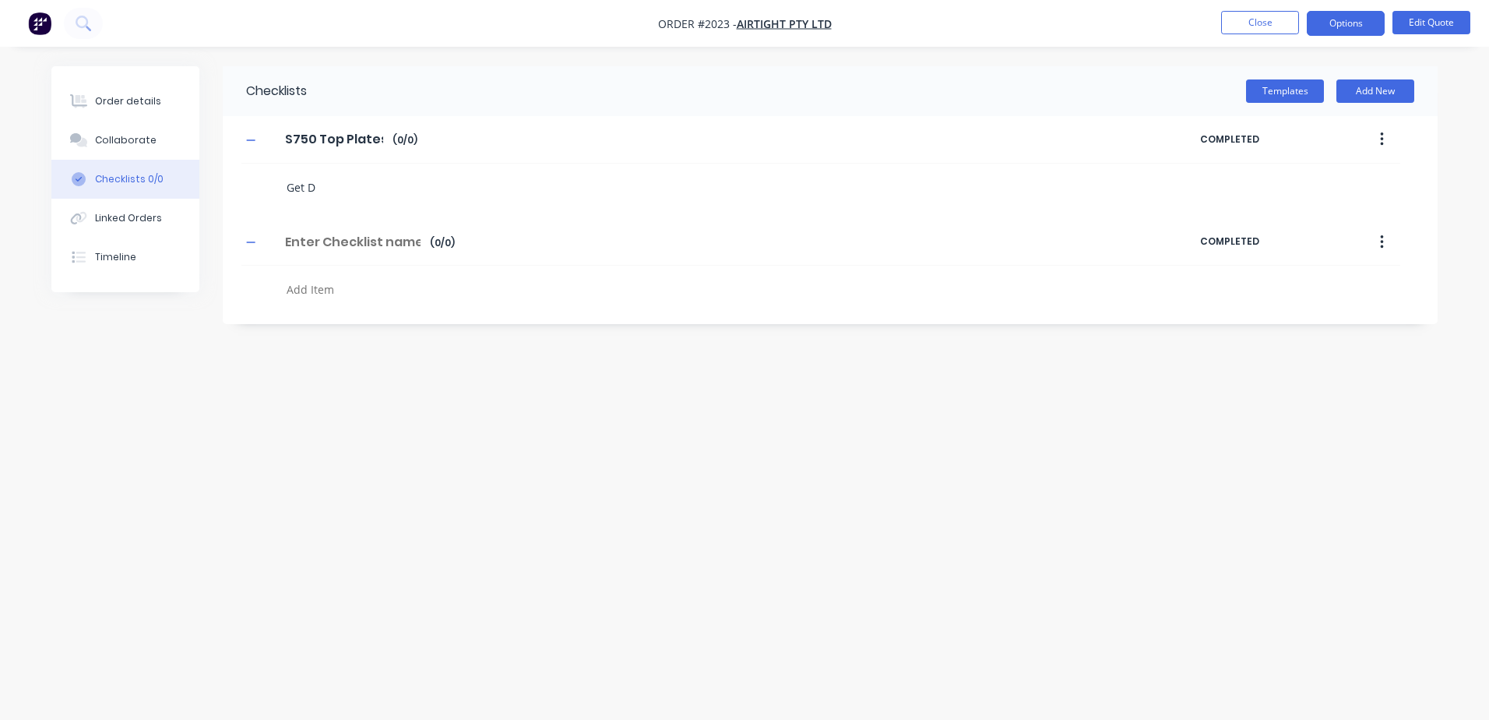
type textarea "Get"
type textarea "x"
type textarea "Get D"
type textarea "x"
type textarea "Get Dr"
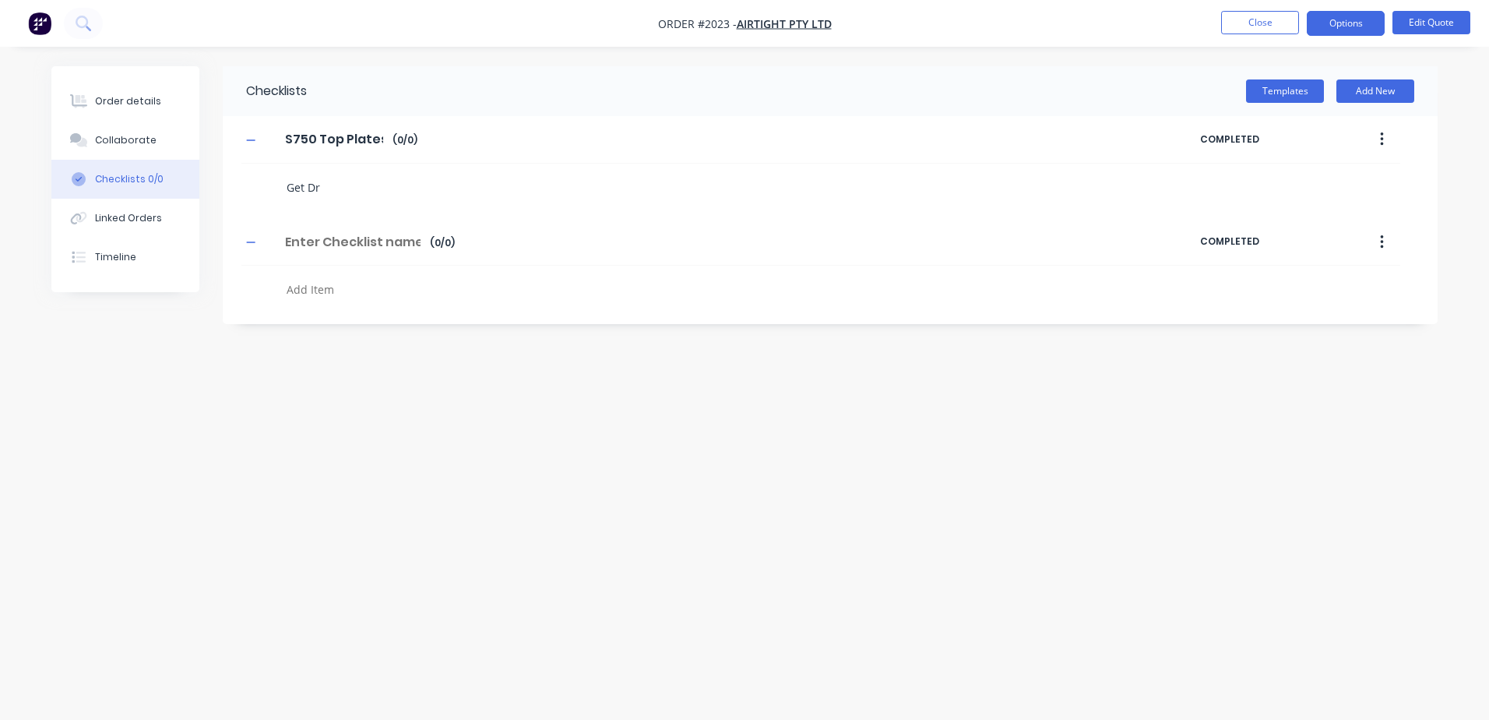
type textarea "x"
type textarea "Get Dra"
type textarea "x"
type textarea "Get Draw"
type textarea "x"
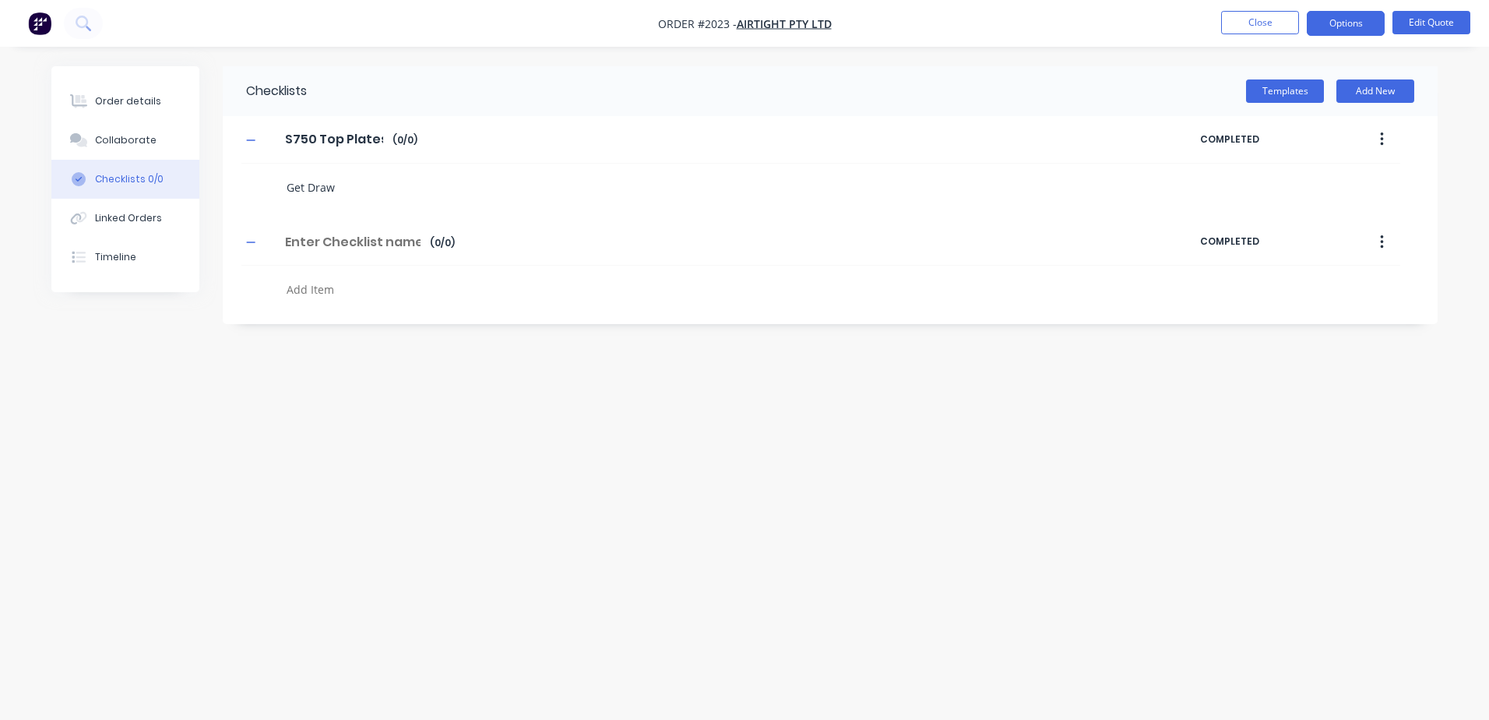
type textarea "Get Drawi"
type textarea "x"
type textarea "Get Drawin"
type textarea "x"
type textarea "Get Drawing"
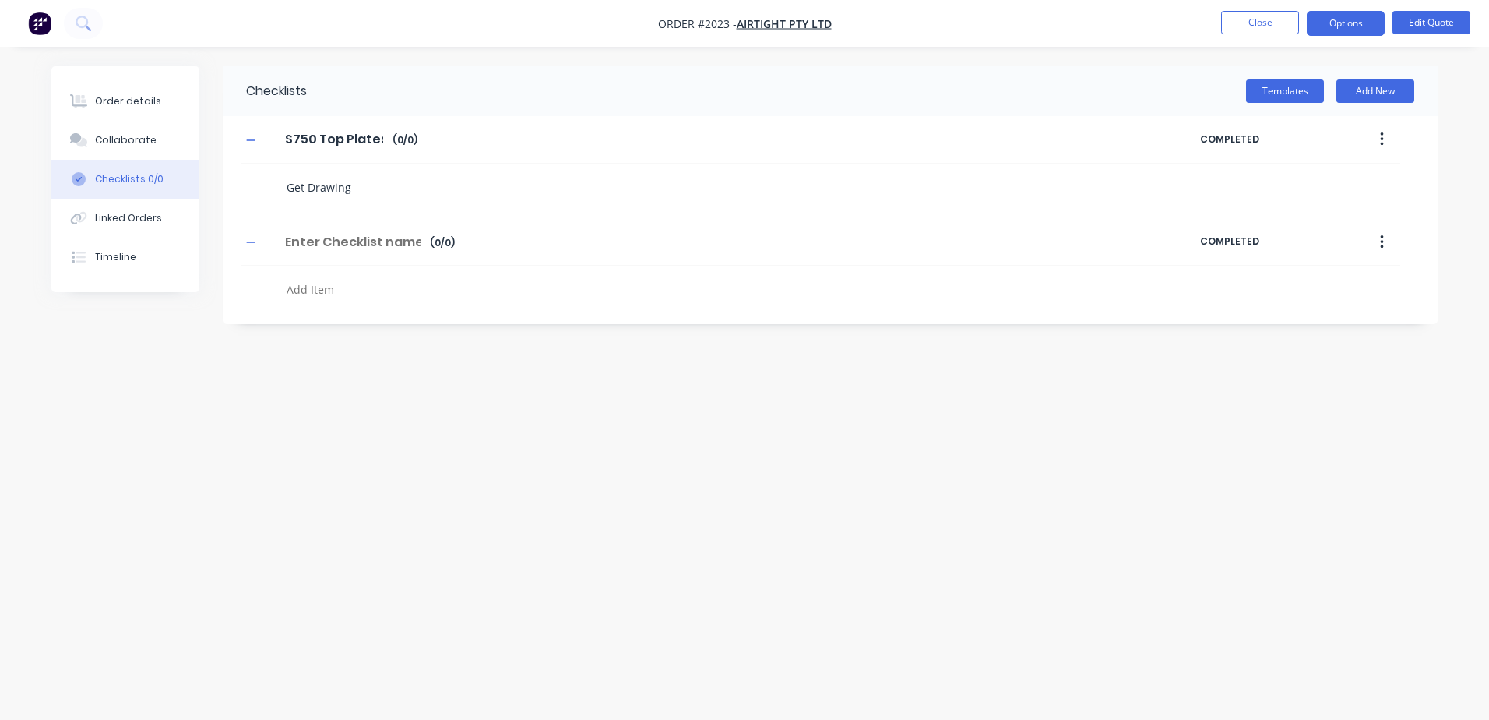
type textarea "x"
type textarea "Get Drawings"
type textarea "x"
type textarea "\"
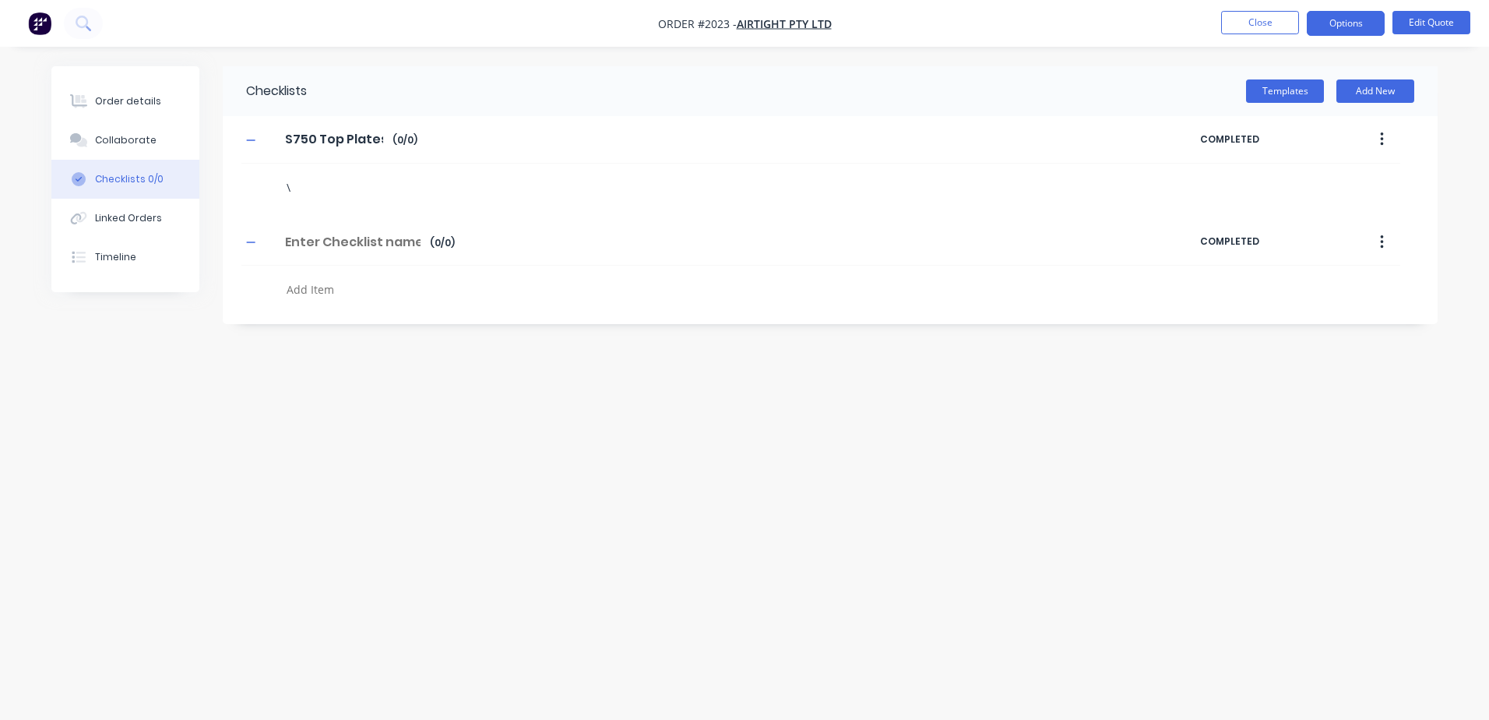
type textarea "x"
type textarea "\"
click at [289, 181] on label at bounding box center [294, 182] width 14 height 16
click at [0, 0] on input "checkbox" at bounding box center [0, 0] width 0 height 0
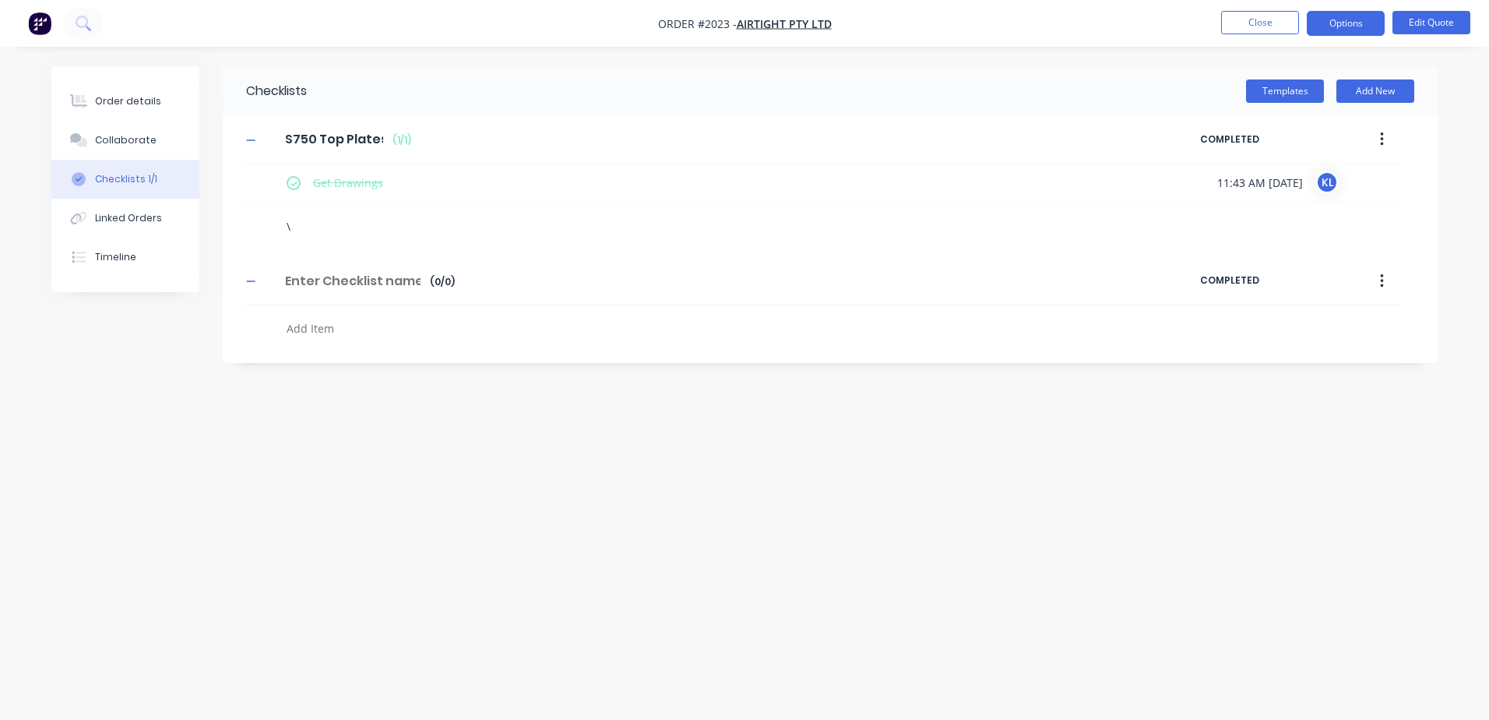
click at [294, 221] on textarea "\" at bounding box center [654, 226] width 749 height 23
type textarea "x"
type textarea "C"
type textarea "x"
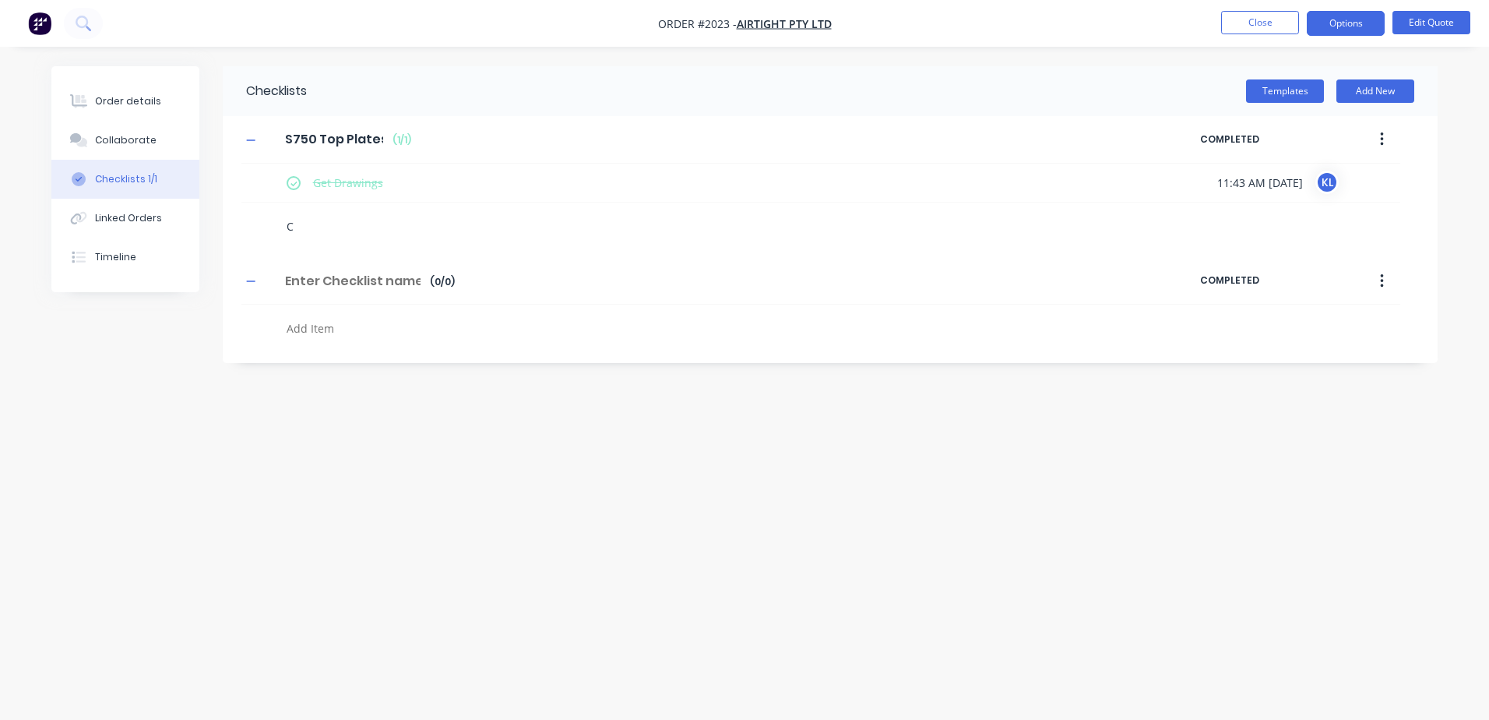
type textarea "Cu"
type textarea "x"
type textarea "Cut"
type textarea "x"
type textarea "Cut"
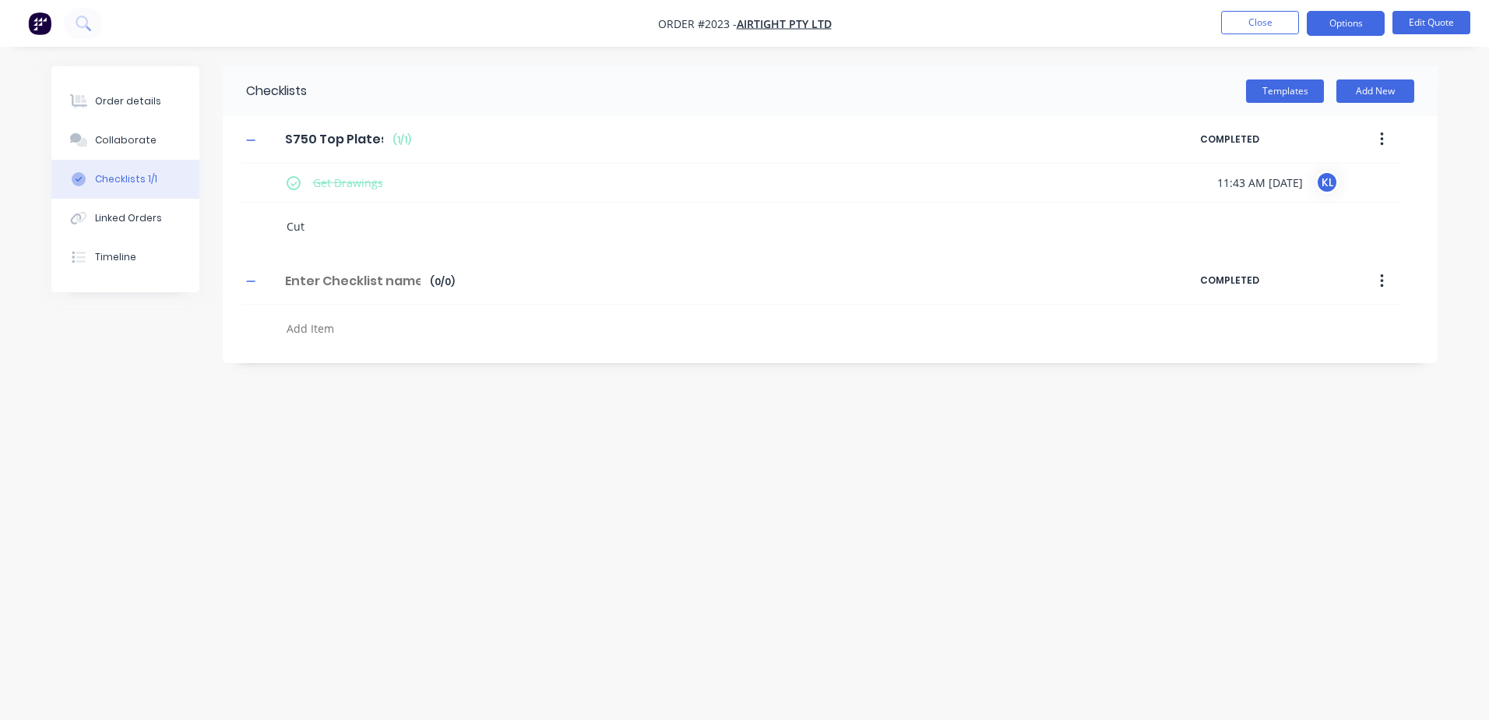
type textarea "x"
type textarea "Cut O"
type textarea "x"
type textarea "Cut Ou"
type textarea "x"
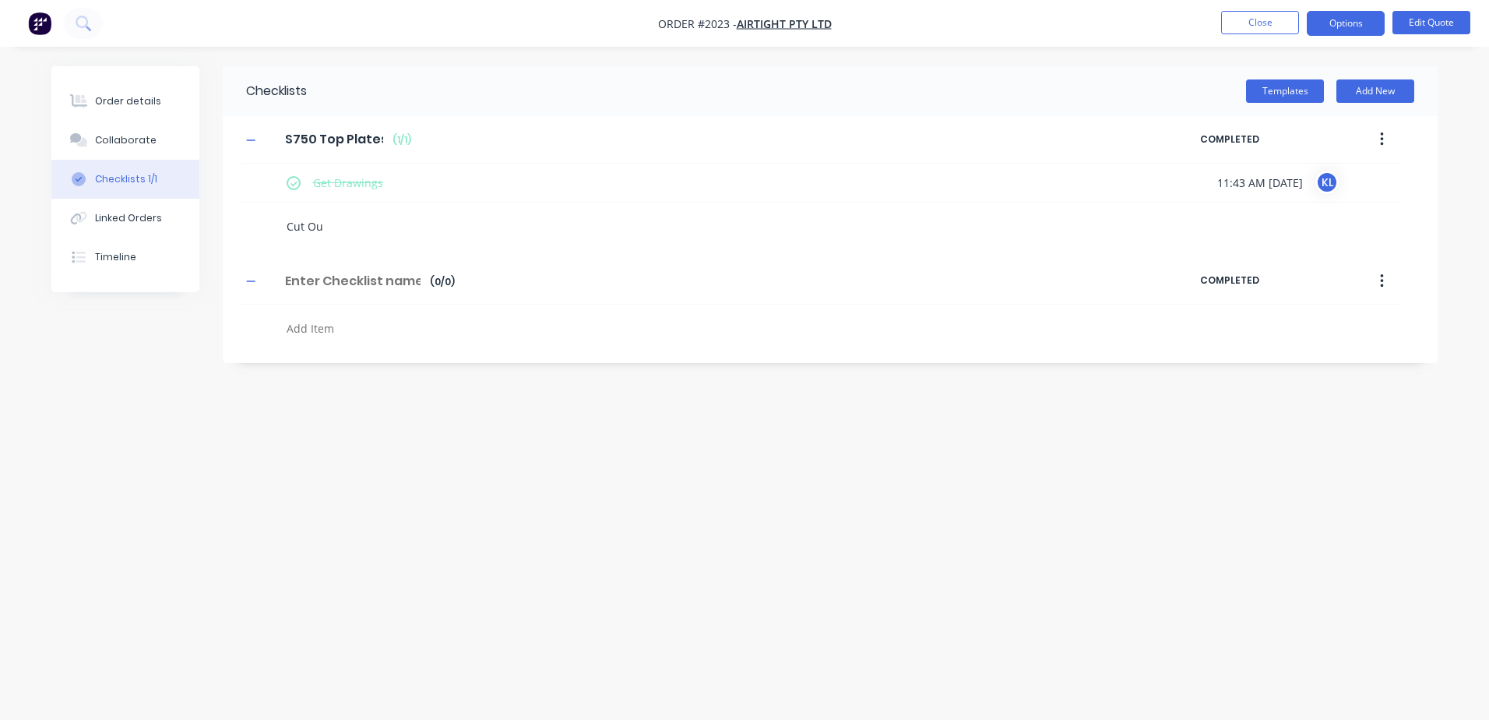
type textarea "Cut Out"
type textarea "x"
click at [318, 265] on textarea at bounding box center [654, 265] width 749 height 23
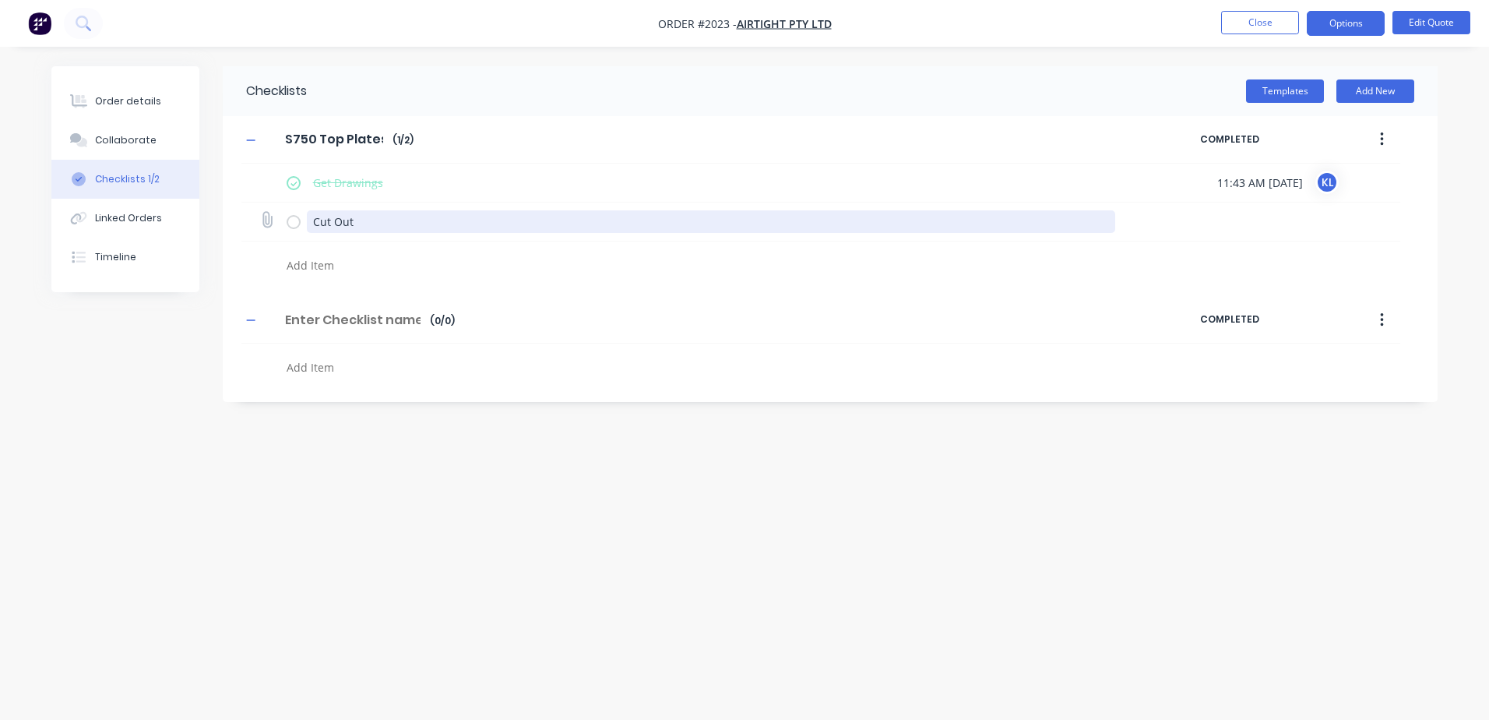
click at [372, 216] on textarea "Cut Out" at bounding box center [711, 221] width 809 height 23
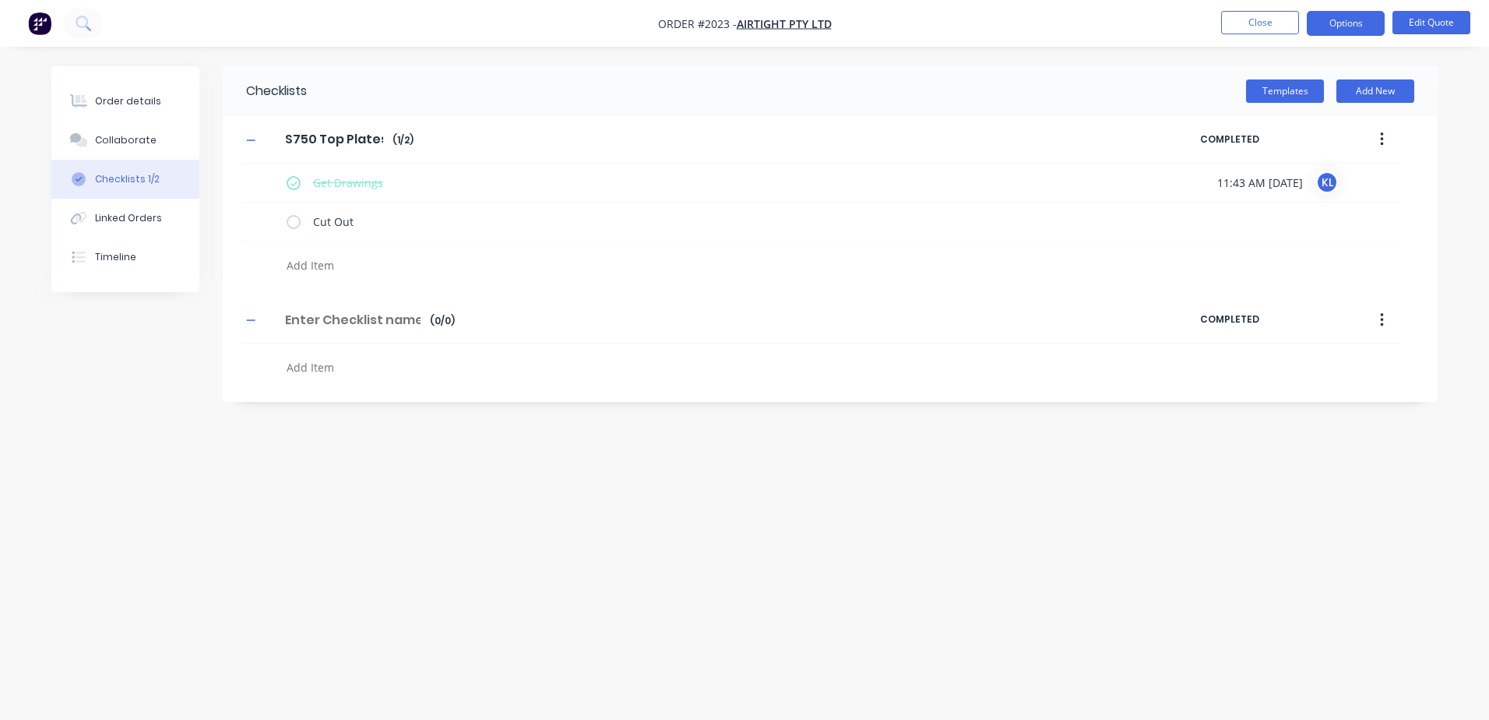
click at [347, 255] on textarea at bounding box center [654, 265] width 749 height 23
click at [308, 270] on textarea at bounding box center [654, 265] width 749 height 23
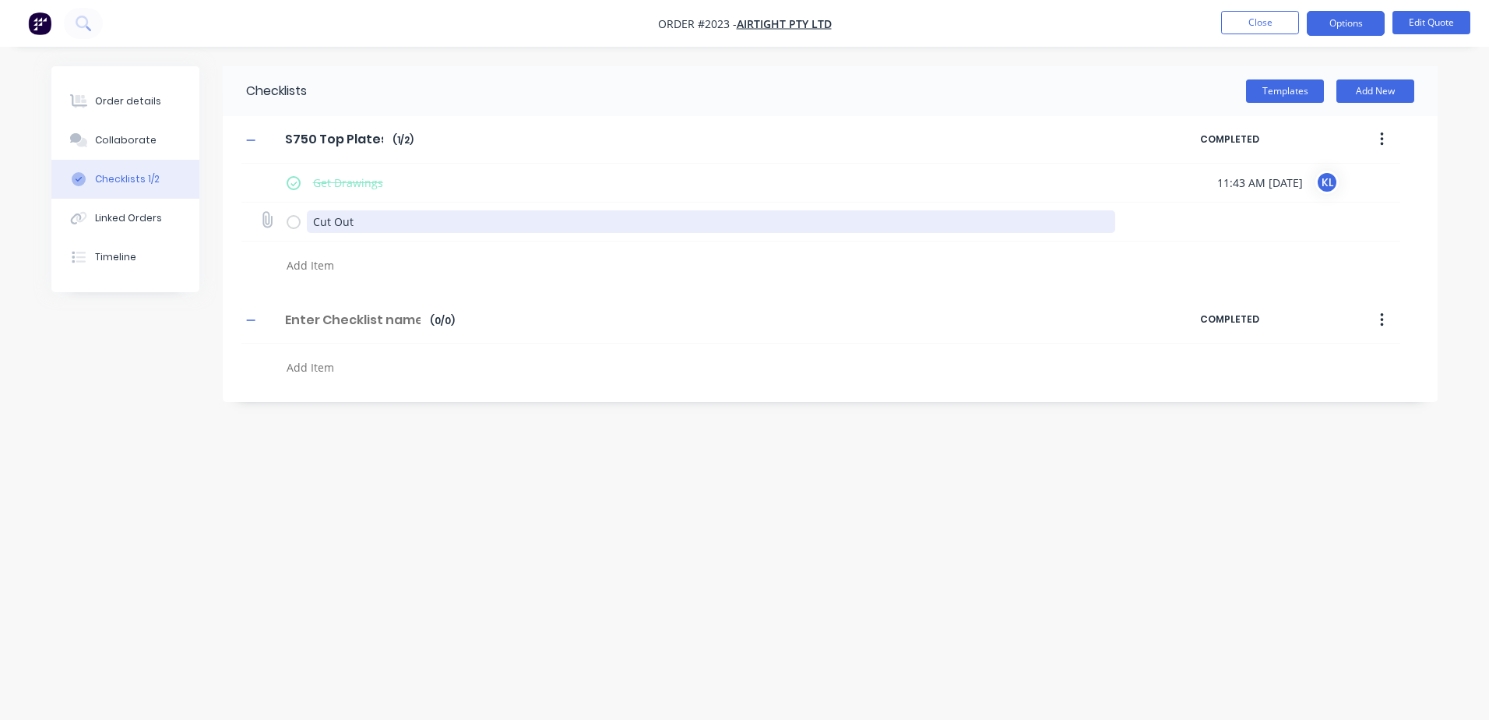
click at [364, 221] on textarea "Cut Out" at bounding box center [711, 221] width 809 height 23
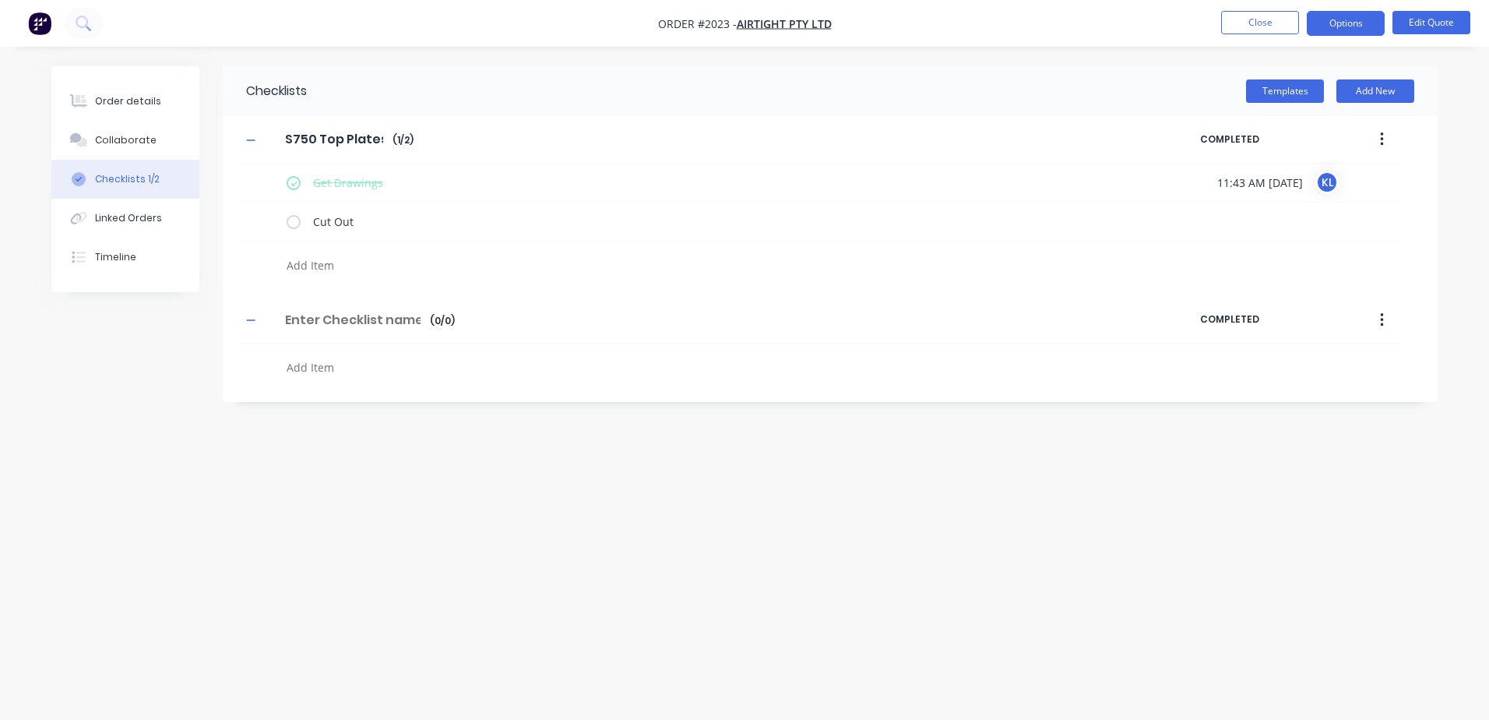
click at [340, 264] on textarea at bounding box center [654, 265] width 749 height 23
click at [341, 265] on textarea at bounding box center [654, 265] width 749 height 23
type textarea "x"
type textarea "F"
type textarea "x"
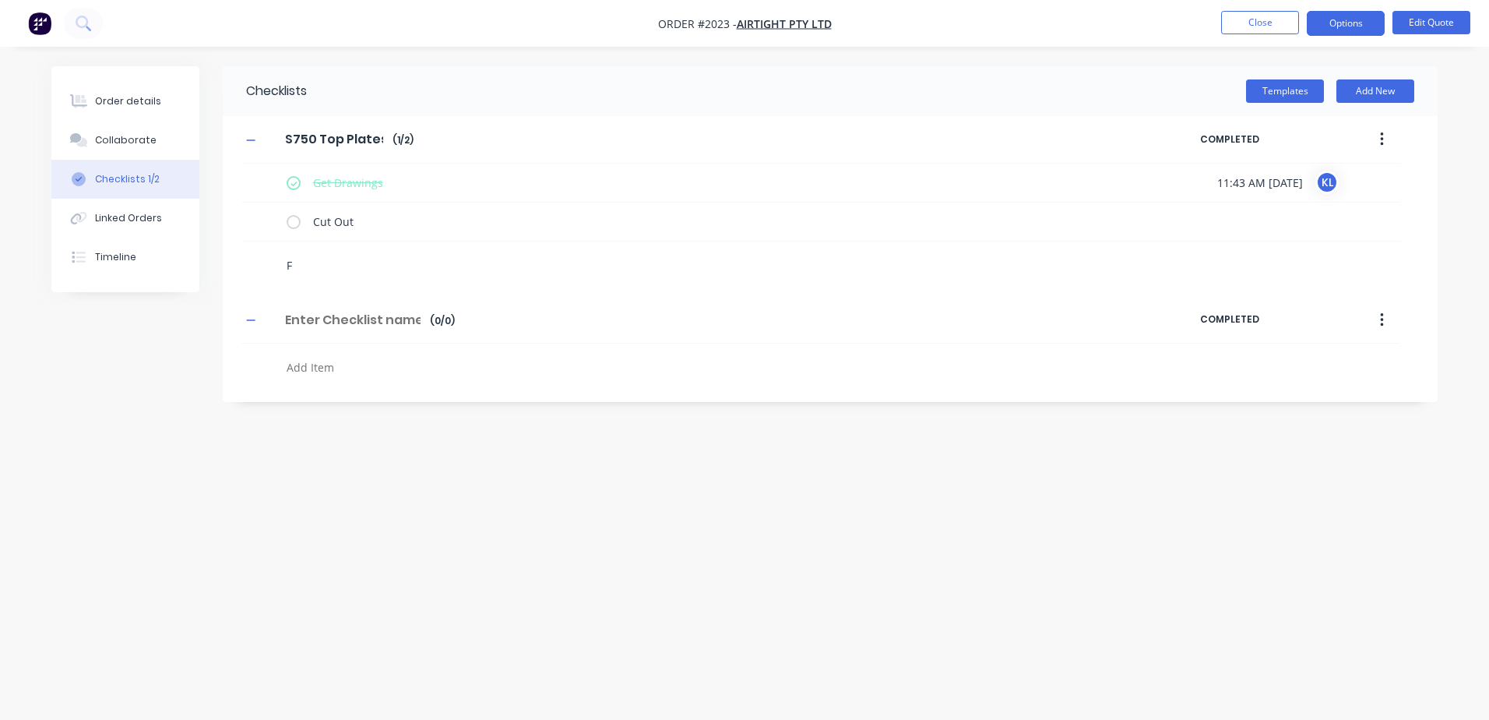
type textarea "Fa"
type textarea "x"
type textarea "Fab"
type textarea "x"
type textarea "Fabr"
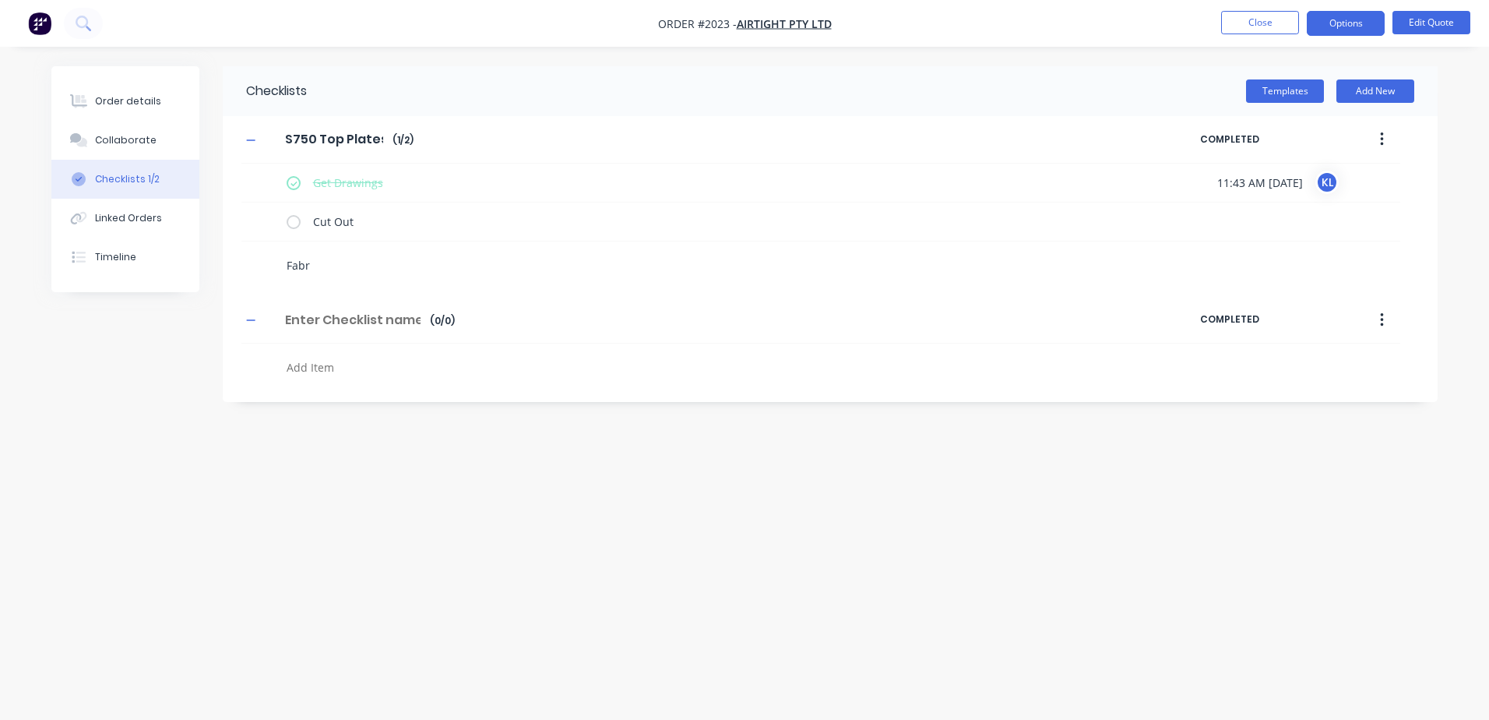
type textarea "x"
type textarea "Fabri"
type textarea "x"
type textarea "Fabric"
type textarea "x"
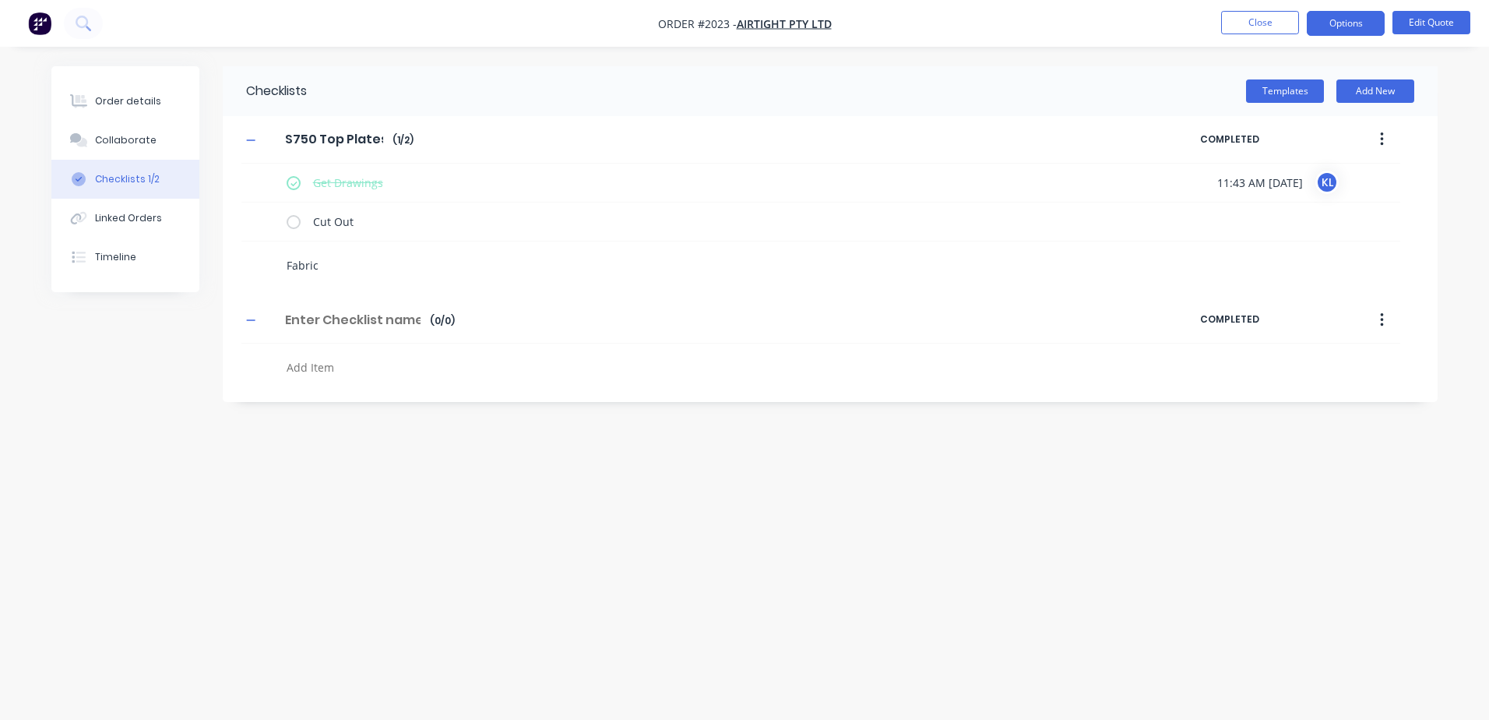
type textarea "Fabrica"
type textarea "x"
type textarea "Fabricat"
type textarea "x"
type textarea "Fabricate"
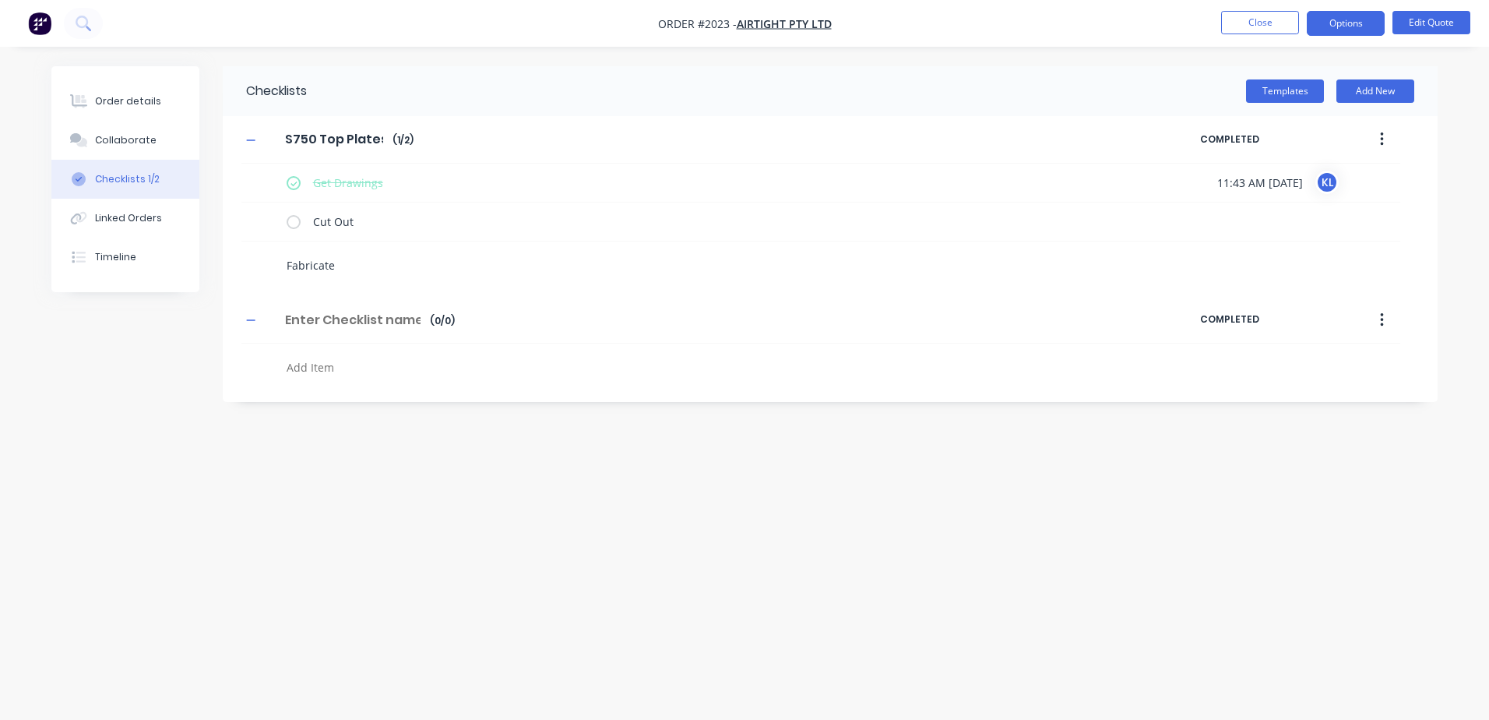
type textarea "x"
type textarea "Fabricat"
type textarea "x"
type textarea "Fabrica"
type textarea "x"
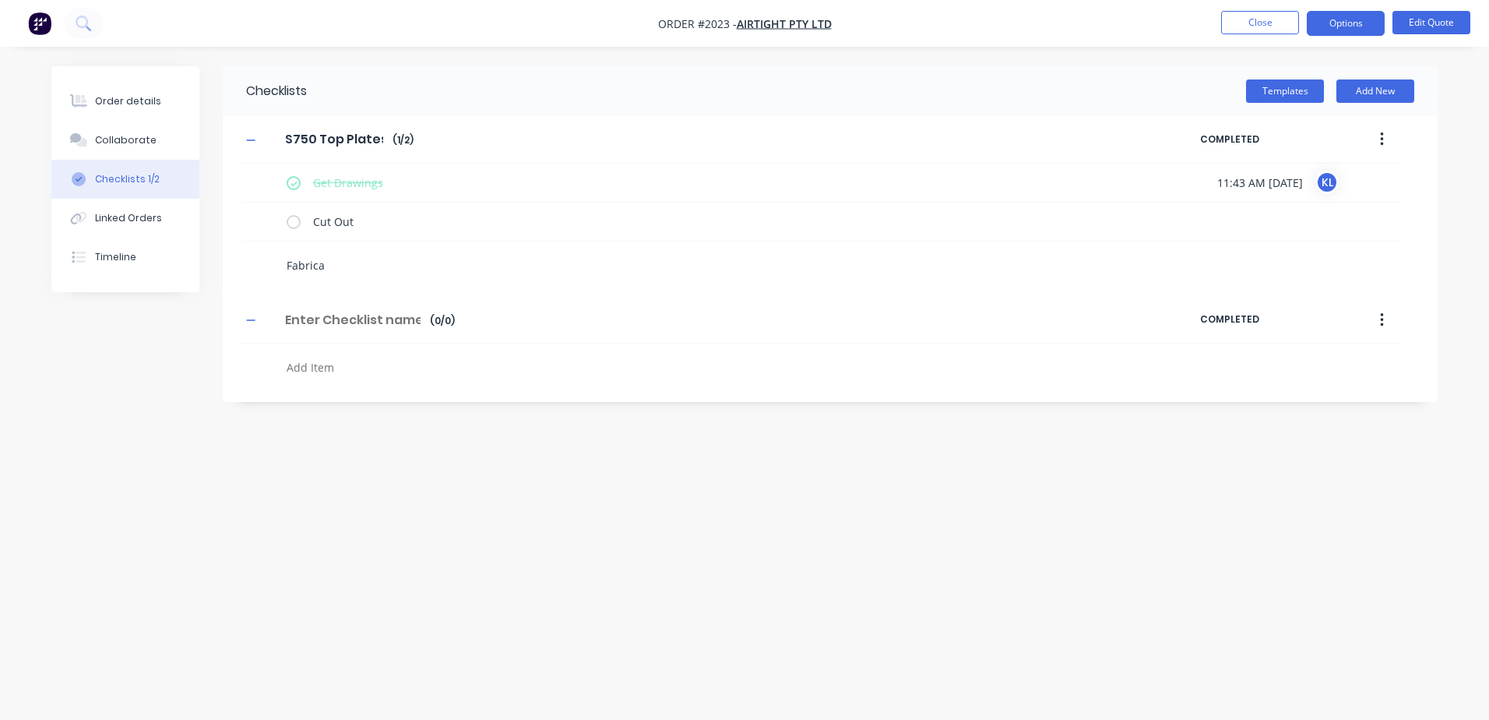
type textarea "Fabric"
type textarea "x"
type textarea "Fabri"
type textarea "x"
type textarea "Fabr"
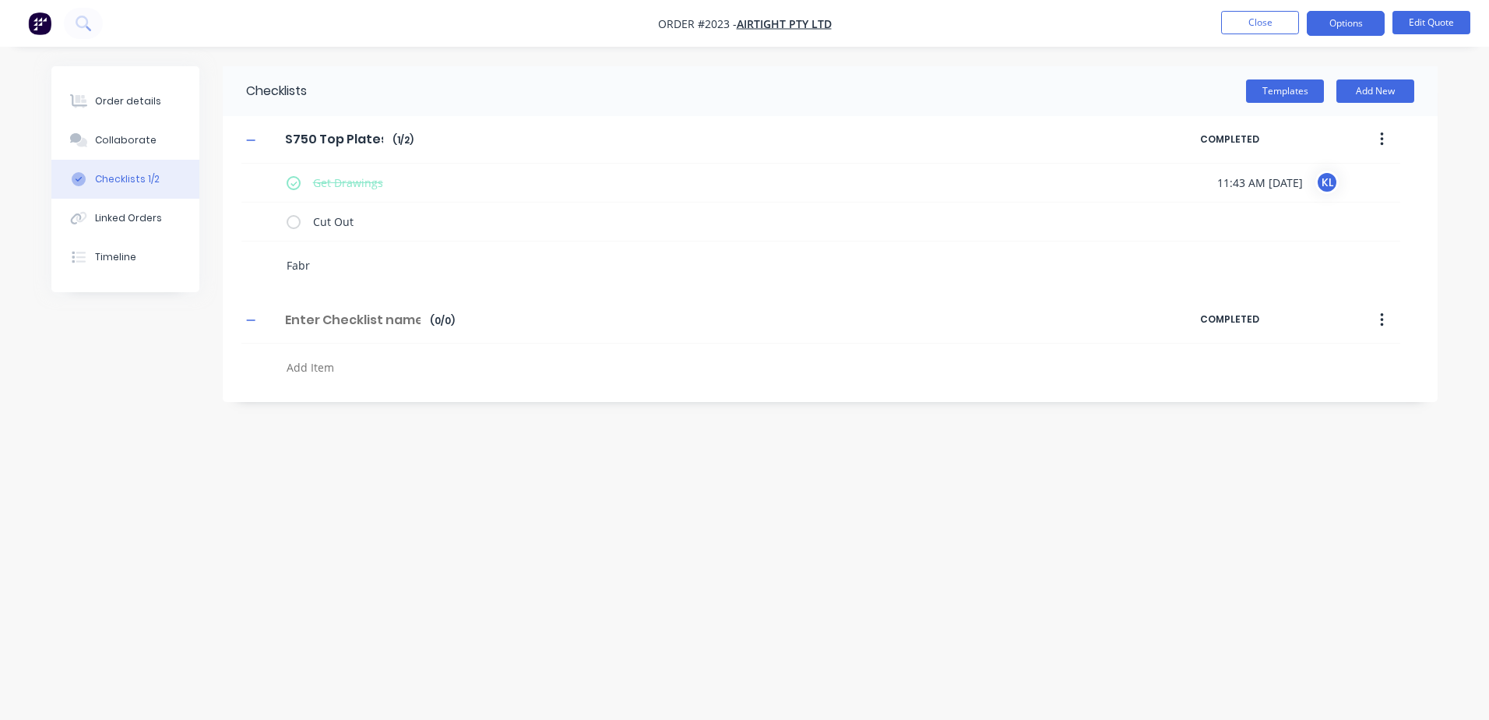
type textarea "x"
type textarea "Fab"
type textarea "x"
type textarea "Fa"
type textarea "x"
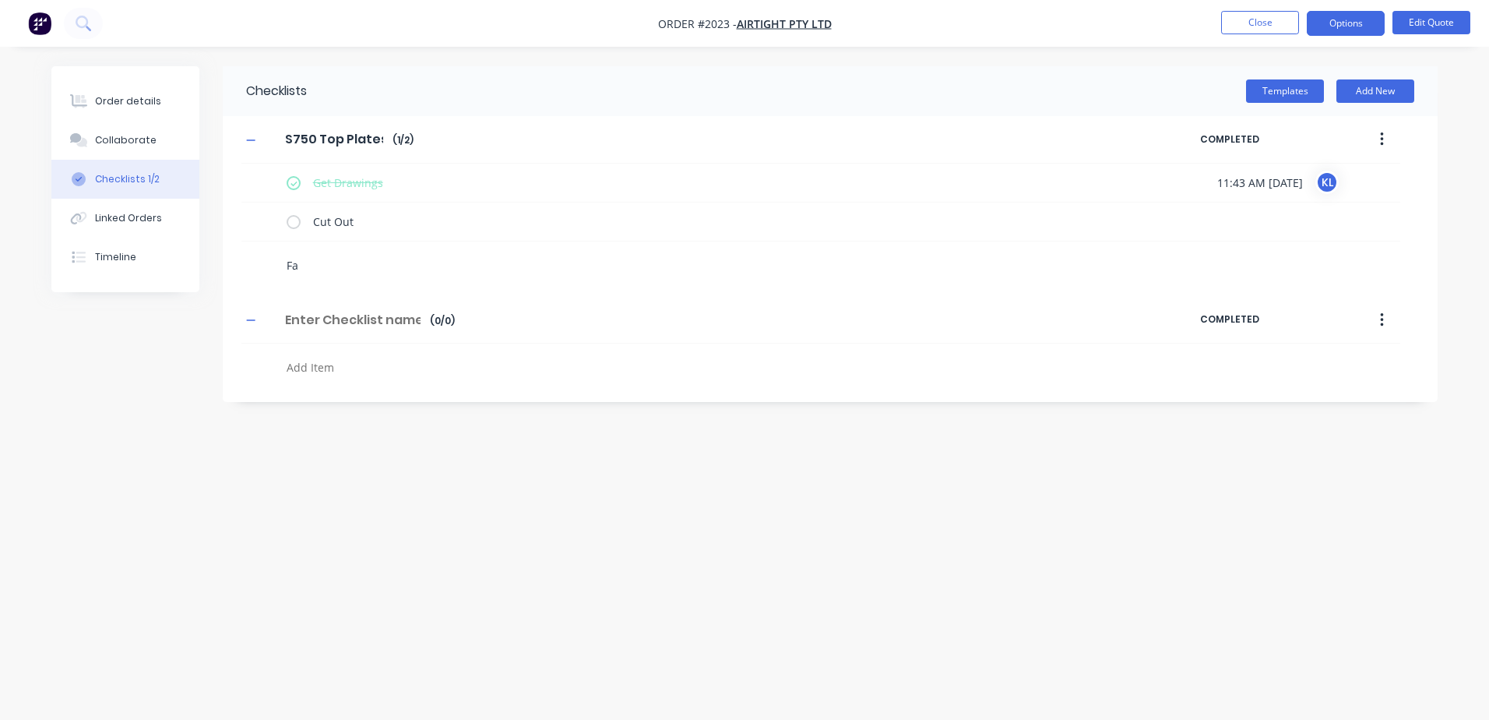
type textarea "F"
type textarea "x"
type textarea "Fo"
type textarea "x"
type textarea "Fol"
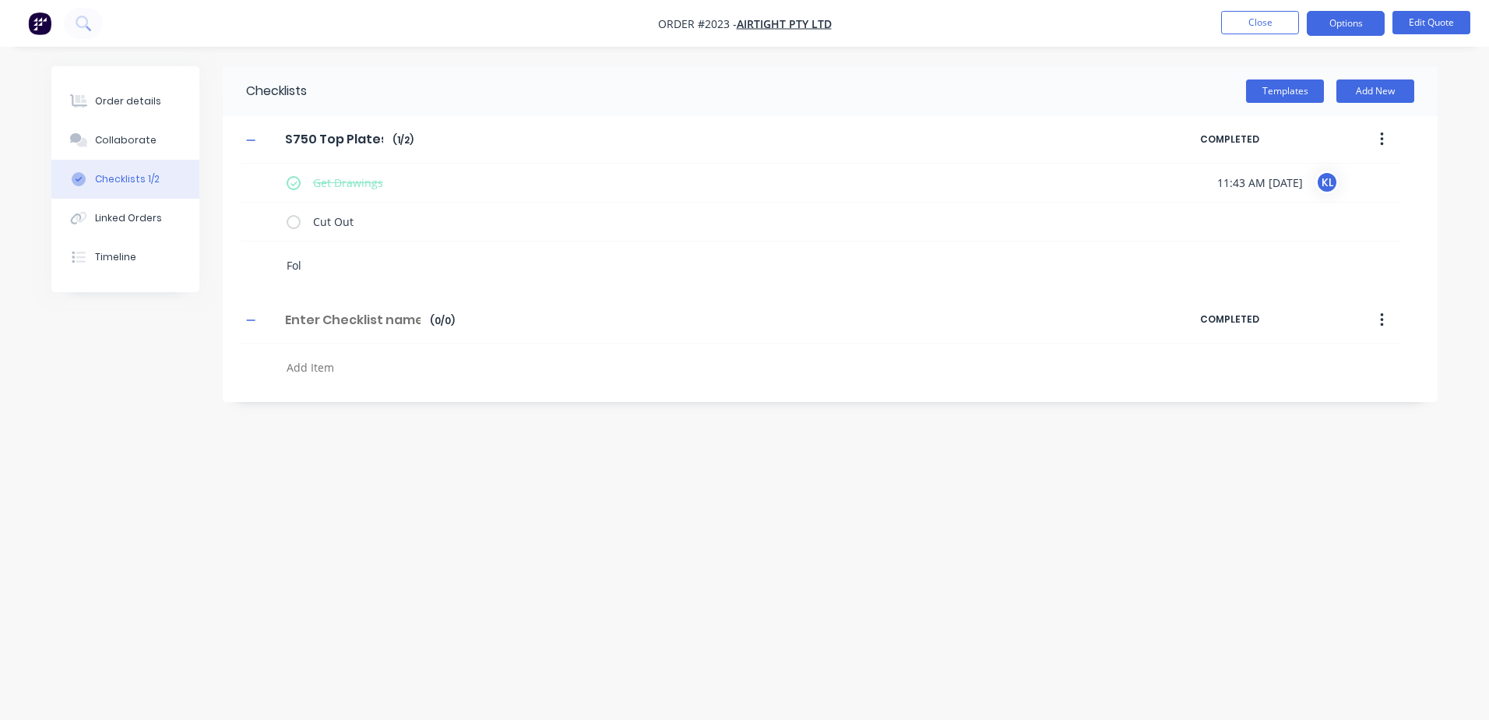
type textarea "x"
type textarea "Fold"
type textarea "x"
click at [277, 488] on div "Checklists Templates Add New S750 Top Plates S750 Top Plates Enter Checklist na…" at bounding box center [744, 330] width 1386 height 528
click at [282, 414] on textarea at bounding box center [654, 406] width 749 height 23
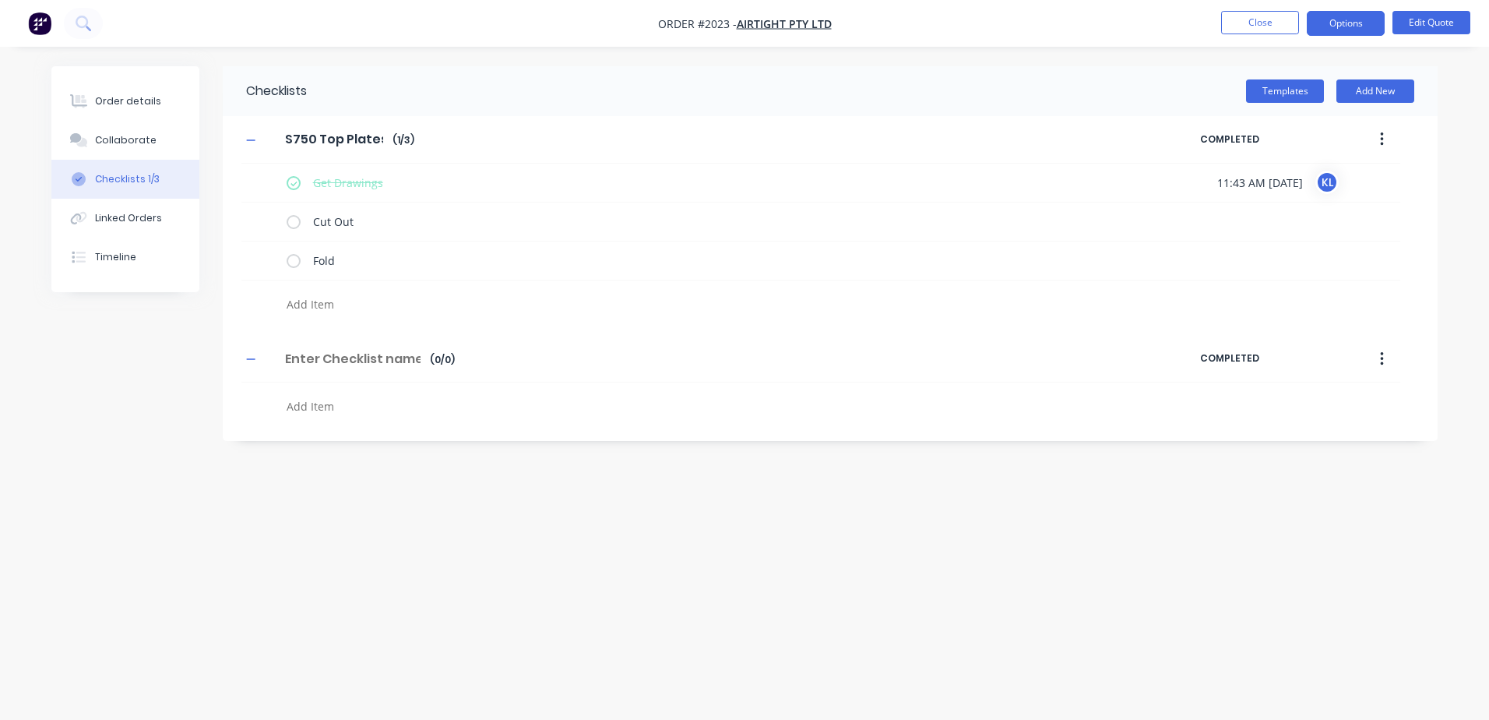
click at [304, 411] on textarea at bounding box center [654, 406] width 749 height 23
click at [306, 410] on textarea at bounding box center [654, 406] width 749 height 23
click at [312, 408] on textarea at bounding box center [654, 406] width 749 height 23
click at [308, 405] on textarea at bounding box center [654, 406] width 749 height 23
type textarea "x"
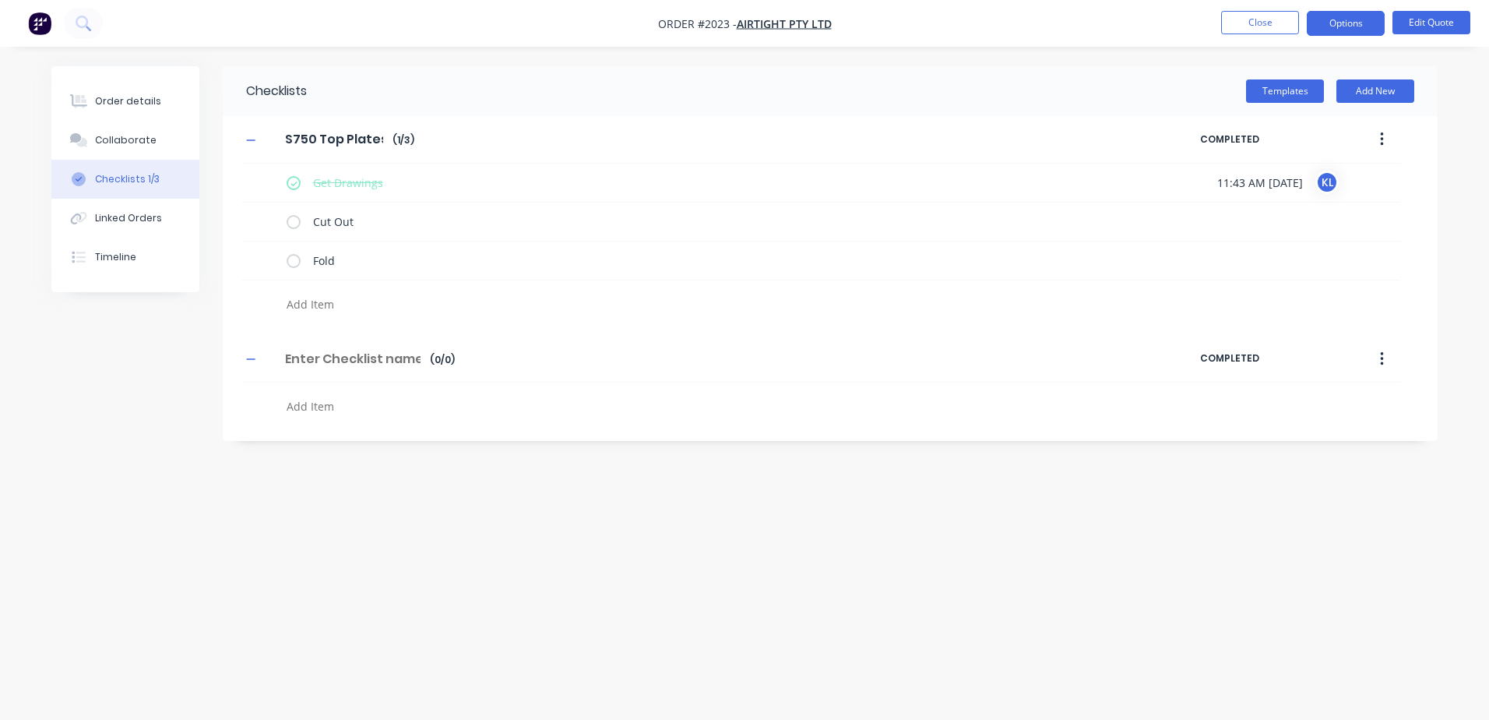
type textarea "S"
type textarea "x"
type textarea "Sq"
type textarea "x"
click at [269, 490] on div "Checklists Templates Add New S750 Top Plates S750 Top Plates Enter Checklist na…" at bounding box center [744, 330] width 1386 height 528
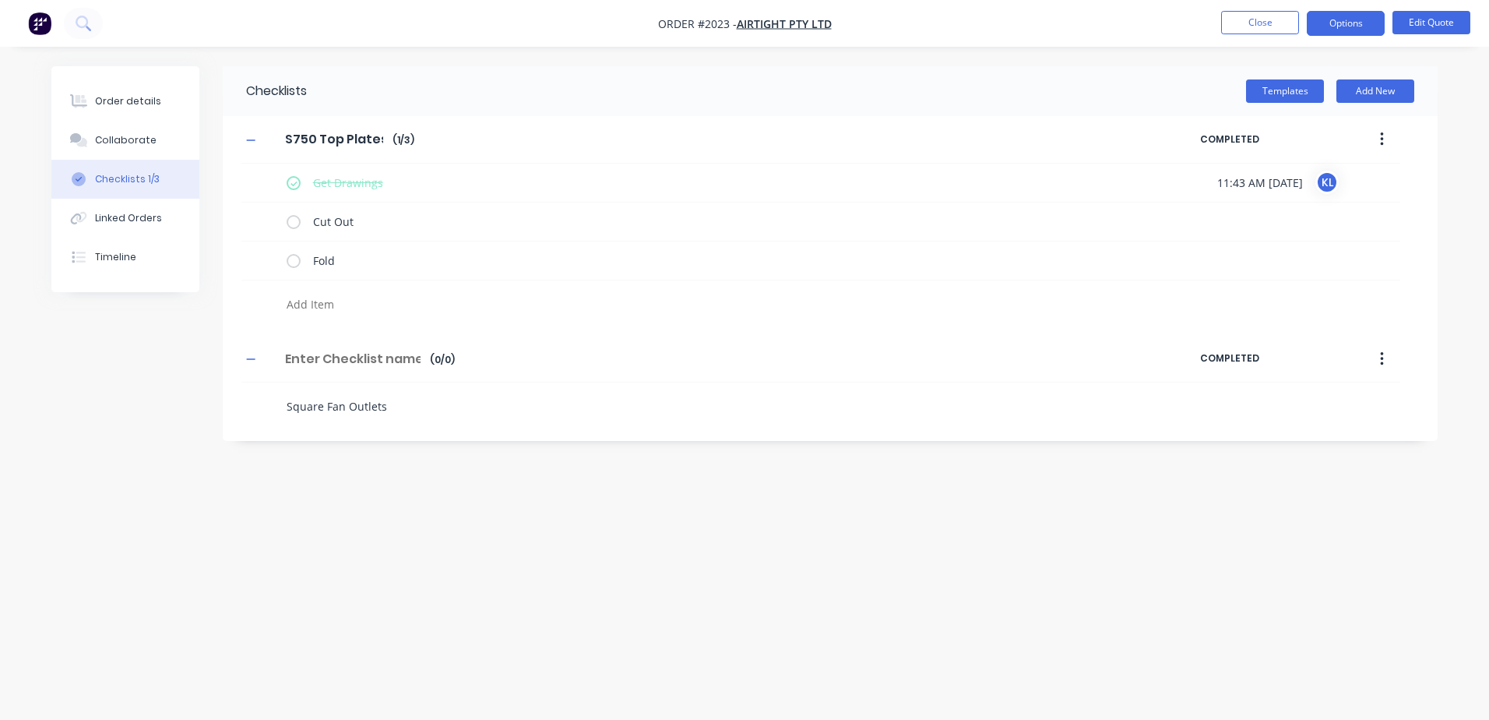
click at [323, 409] on textarea "Square Fan Outlets" at bounding box center [654, 406] width 749 height 23
click at [424, 417] on textarea "Square Fan Outlets" at bounding box center [654, 406] width 749 height 23
click at [316, 437] on textarea at bounding box center [654, 445] width 749 height 23
drag, startPoint x: 428, startPoint y: 400, endPoint x: 312, endPoint y: 402, distance: 116.1
click at [312, 402] on textarea "Square Fan Outlets" at bounding box center [711, 401] width 809 height 23
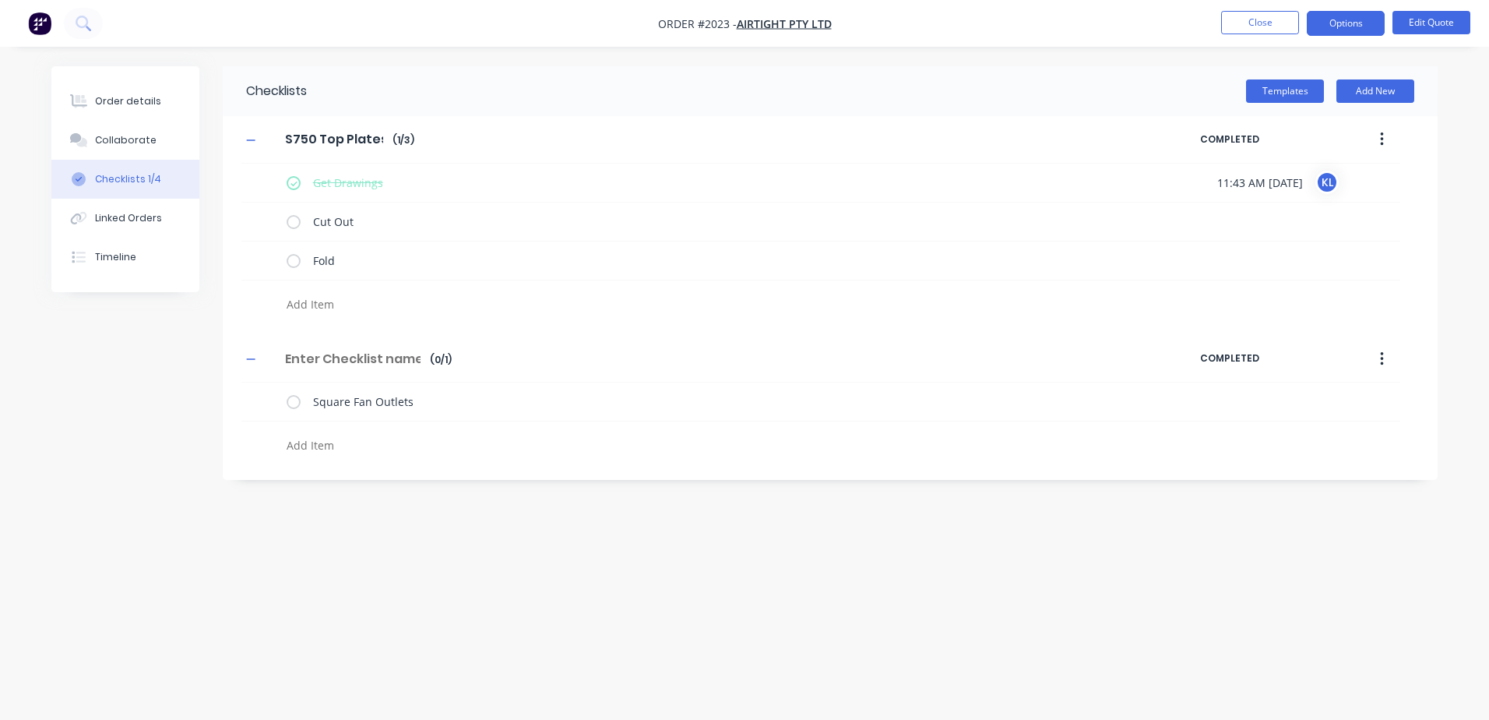
click at [412, 455] on textarea at bounding box center [654, 445] width 749 height 23
click at [263, 467] on div "Checklists Templates Add New S750 Top Plates S750 Top Plates Enter Checklist na…" at bounding box center [830, 273] width 1215 height 414
click at [421, 352] on input at bounding box center [353, 358] width 154 height 23
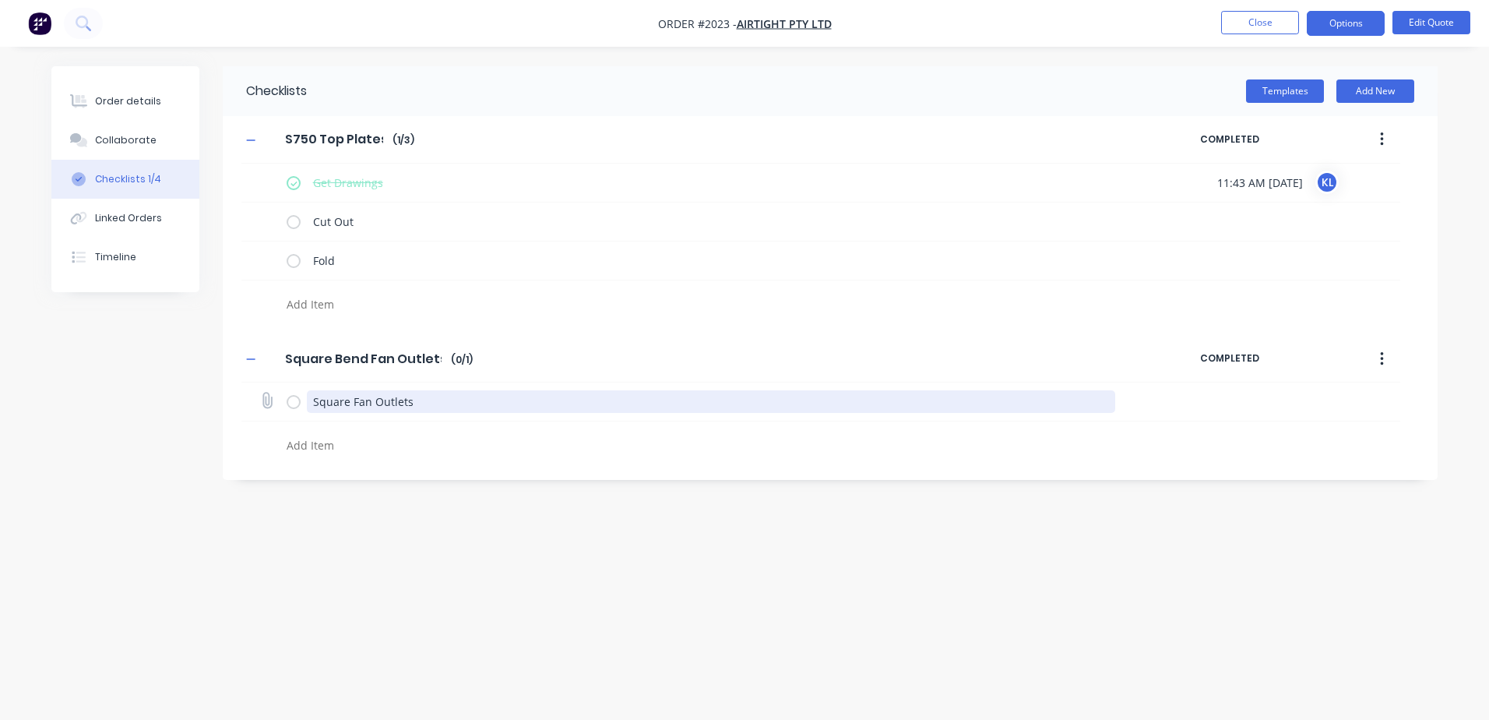
click at [426, 392] on textarea "Square Fan Outlets" at bounding box center [711, 401] width 809 height 23
drag, startPoint x: 424, startPoint y: 403, endPoint x: 296, endPoint y: 406, distance: 127.8
click at [296, 406] on div "Square Fan Outlets" at bounding box center [705, 401] width 836 height 31
click at [300, 414] on textarea at bounding box center [654, 406] width 749 height 23
click at [298, 438] on textarea at bounding box center [654, 445] width 749 height 23
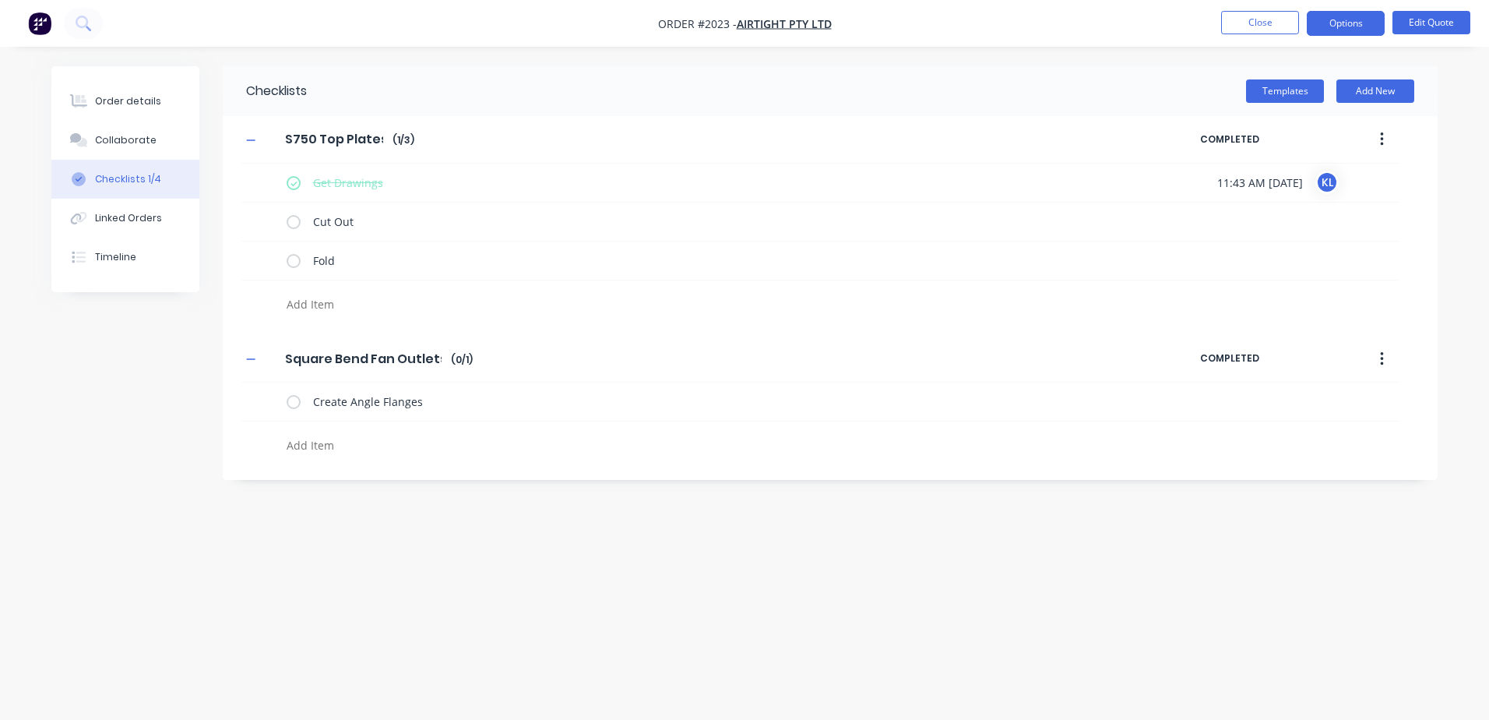
click at [326, 442] on textarea at bounding box center [654, 445] width 749 height 23
click at [310, 402] on textarea "Create Angle Flanges" at bounding box center [711, 401] width 809 height 23
click at [651, 406] on textarea "Create Angle Flanges" at bounding box center [711, 401] width 809 height 23
click at [333, 485] on textarea at bounding box center [654, 484] width 749 height 23
drag, startPoint x: 287, startPoint y: 444, endPoint x: 286, endPoint y: 403, distance: 40.5
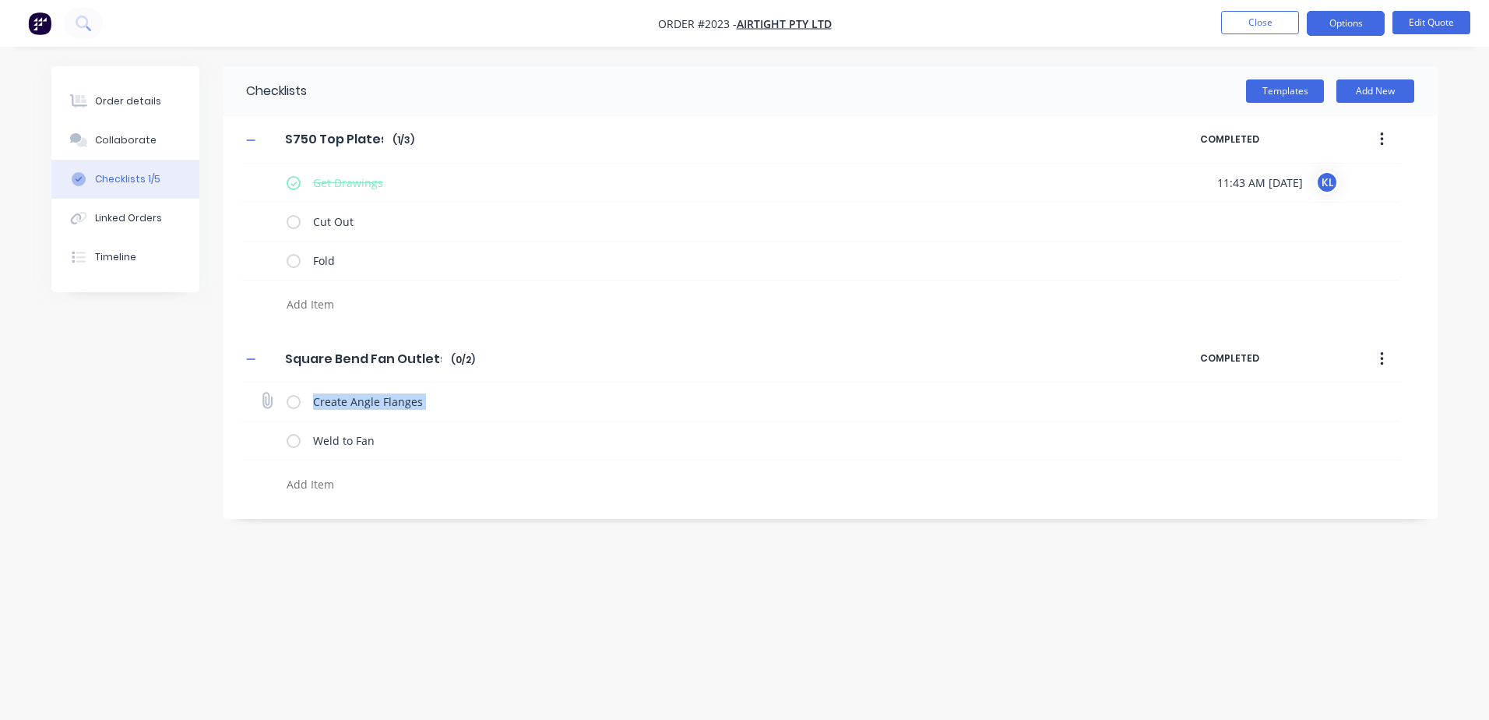
click at [286, 403] on div "Create Angle Flanges Weld to Fan" at bounding box center [820, 441] width 1159 height 118
drag, startPoint x: 286, startPoint y: 403, endPoint x: 360, endPoint y: 455, distance: 90.1
click at [360, 455] on div "Weld to Fan" at bounding box center [711, 442] width 809 height 26
click at [322, 484] on textarea at bounding box center [654, 484] width 749 height 23
click at [298, 396] on label at bounding box center [294, 401] width 14 height 16
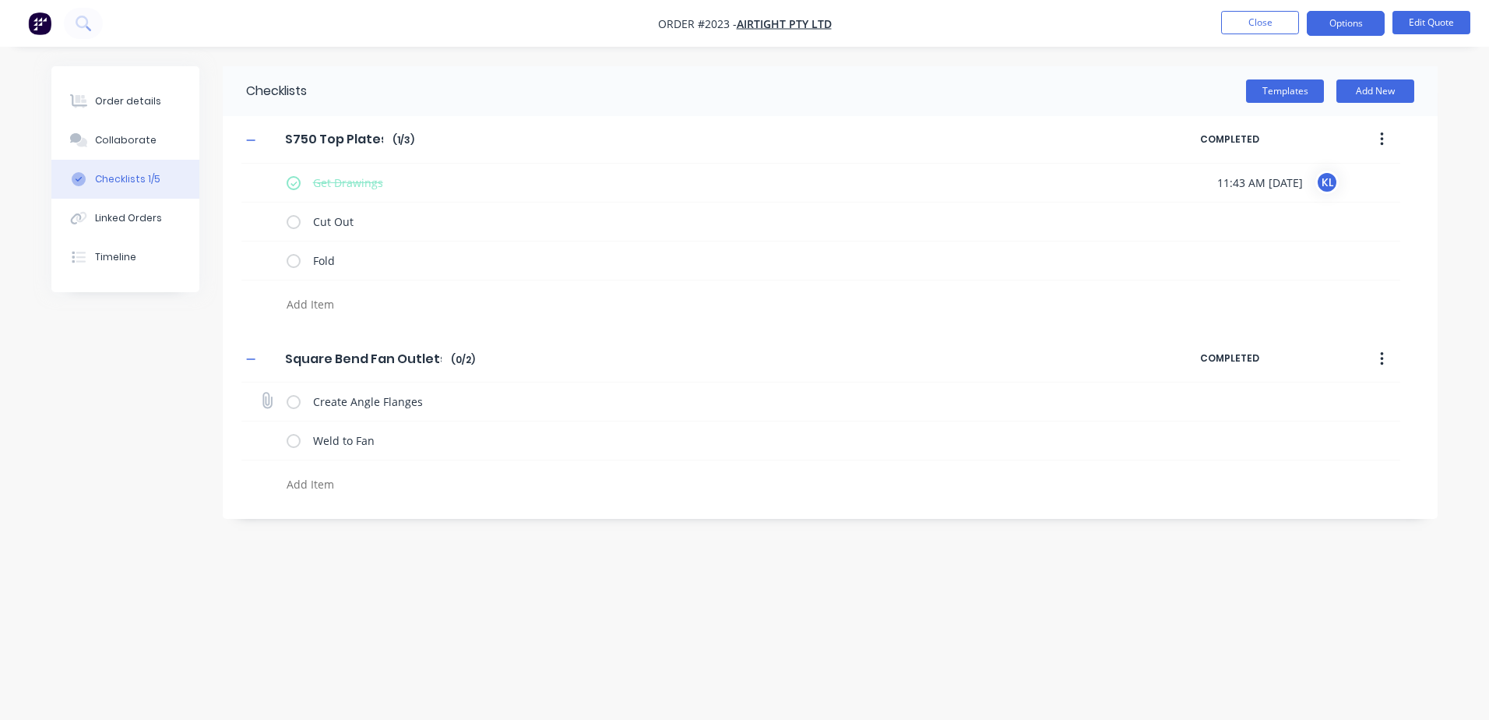
click at [0, 0] on input "checkbox" at bounding box center [0, 0] width 0 height 0
click at [320, 481] on textarea at bounding box center [654, 484] width 749 height 23
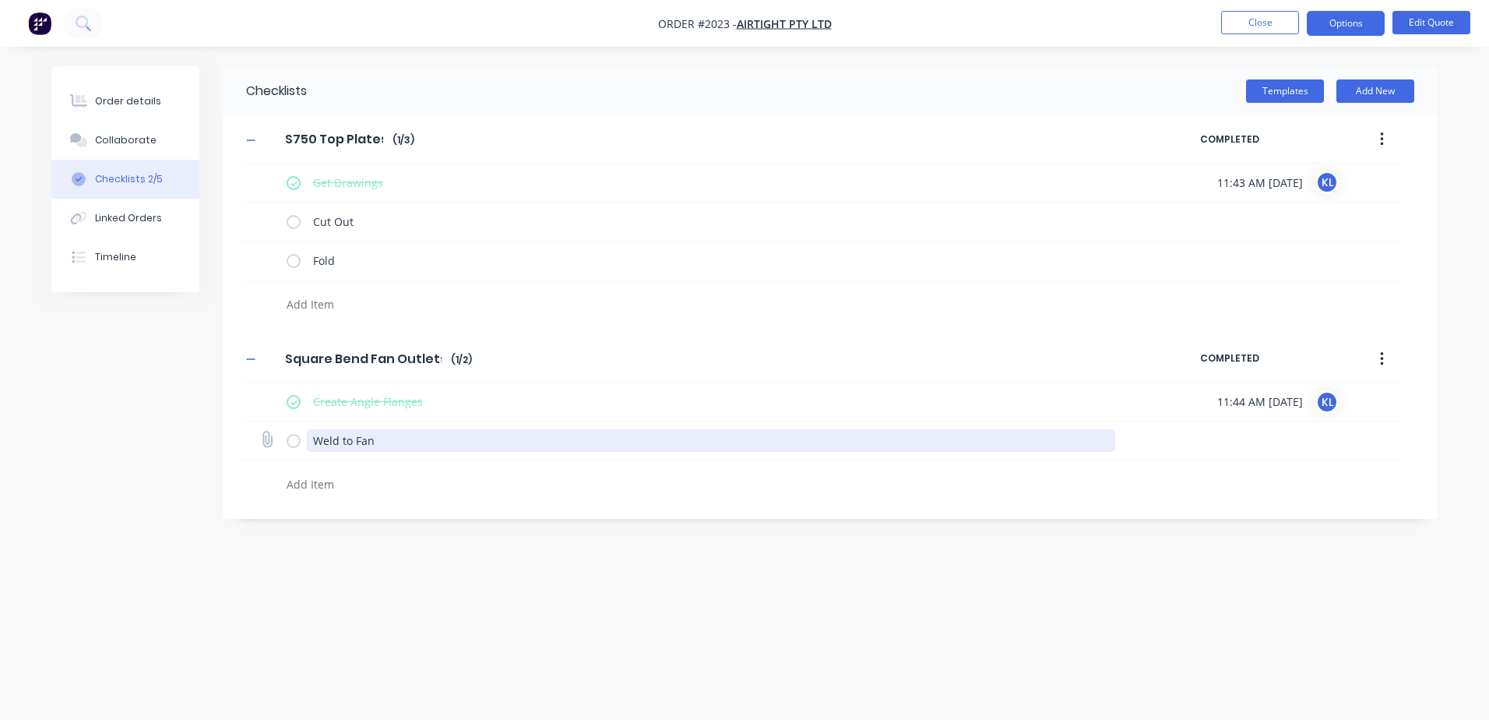
click at [319, 442] on textarea "Weld to Fan" at bounding box center [711, 440] width 809 height 23
click at [340, 443] on textarea "Weld to Fan" at bounding box center [711, 440] width 809 height 23
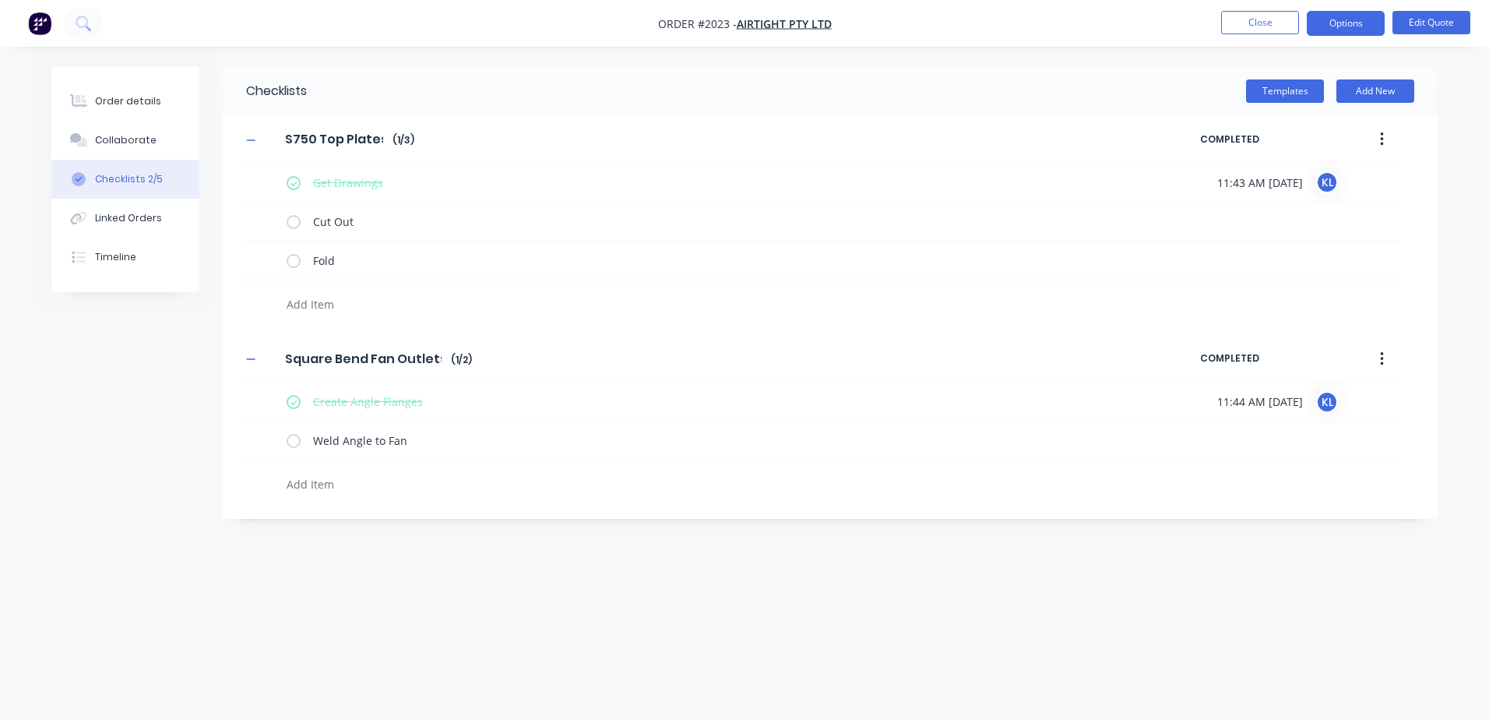
click at [368, 480] on textarea at bounding box center [654, 484] width 749 height 23
click at [298, 446] on label at bounding box center [294, 440] width 14 height 16
click at [0, 0] on input "checkbox" at bounding box center [0, 0] width 0 height 0
click at [327, 477] on textarea at bounding box center [654, 484] width 749 height 23
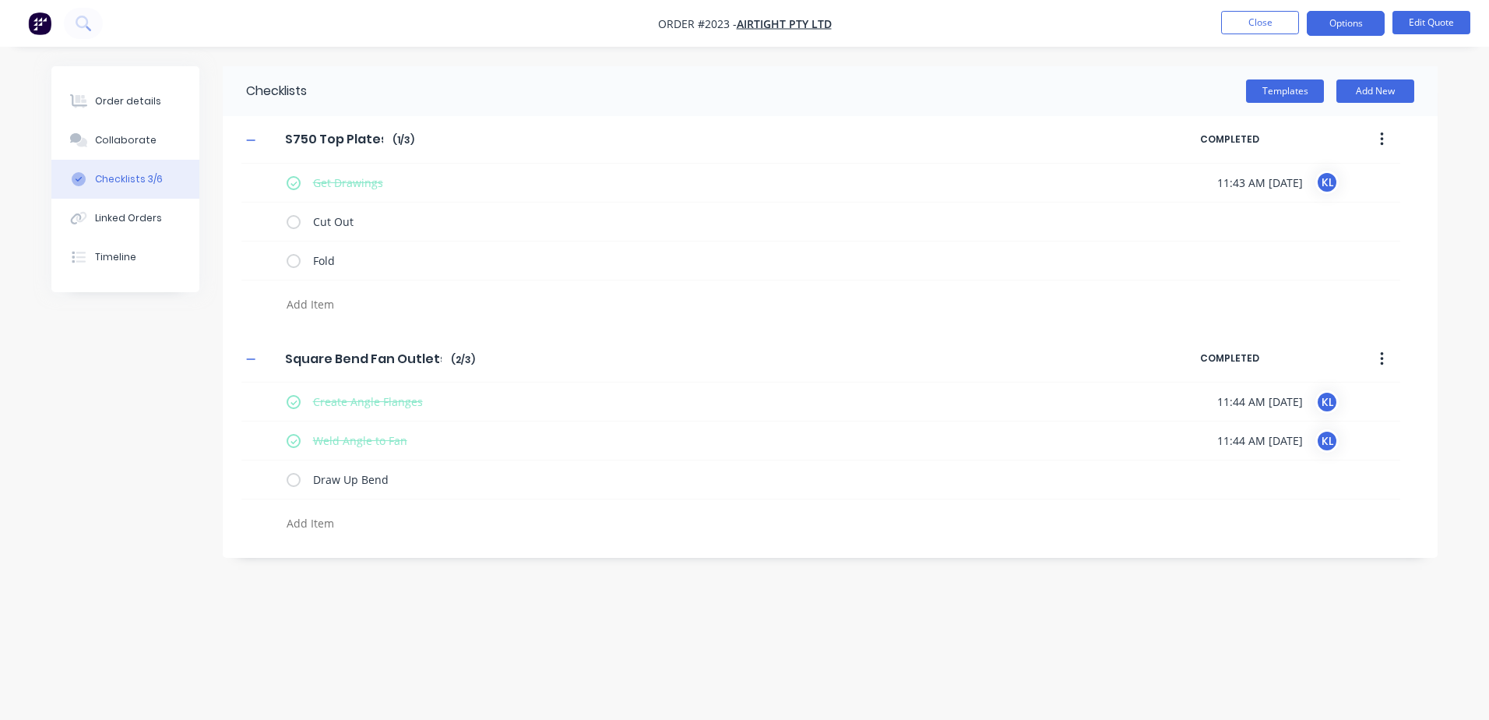
click at [295, 523] on textarea at bounding box center [654, 523] width 749 height 23
click at [395, 484] on textarea "Draw Up Bend" at bounding box center [711, 479] width 809 height 23
click at [355, 534] on textarea "Cut Bends" at bounding box center [654, 523] width 749 height 23
click at [319, 563] on textarea at bounding box center [654, 562] width 749 height 23
click at [529, 667] on div "Order details Collaborate Checklists 3/8 Linked Orders Timeline Order details C…" at bounding box center [744, 360] width 1489 height 720
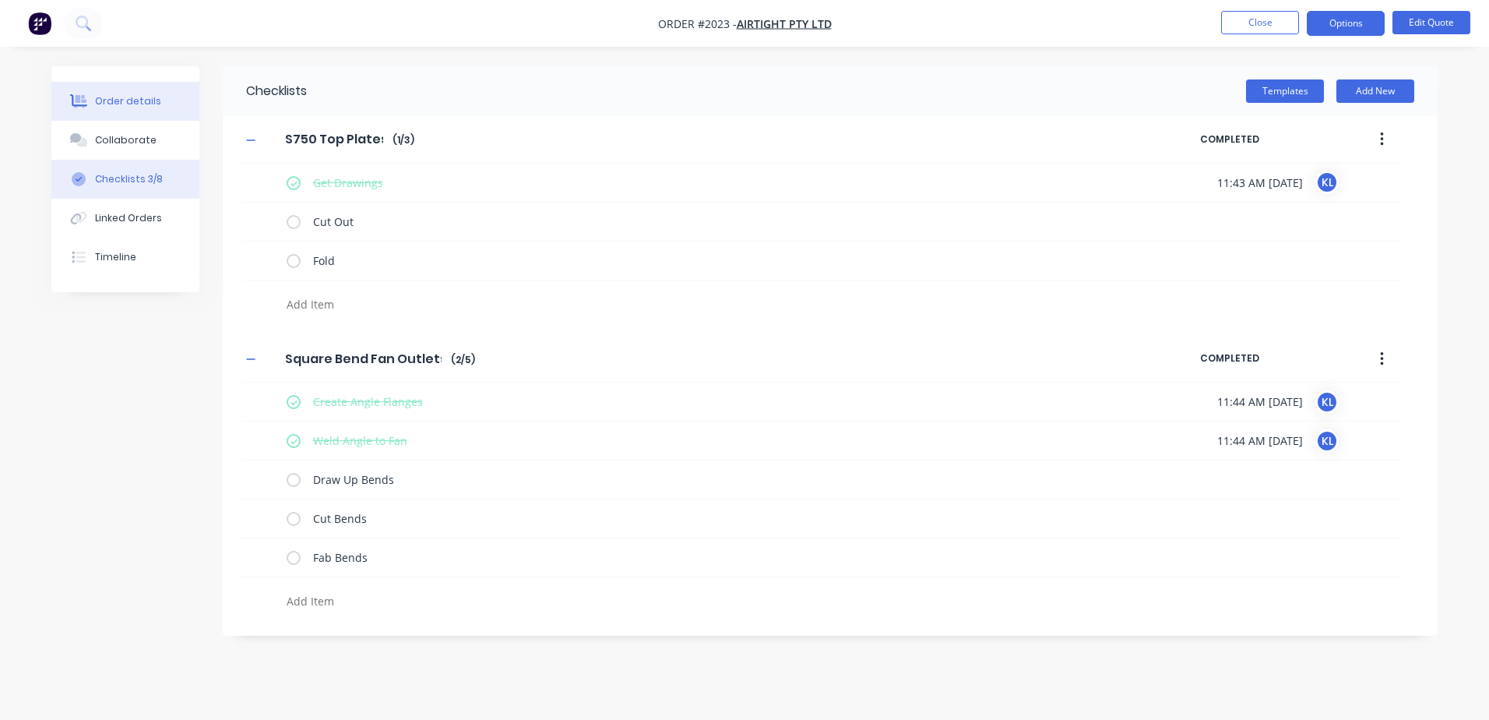
click at [149, 105] on div "Order details" at bounding box center [128, 101] width 66 height 14
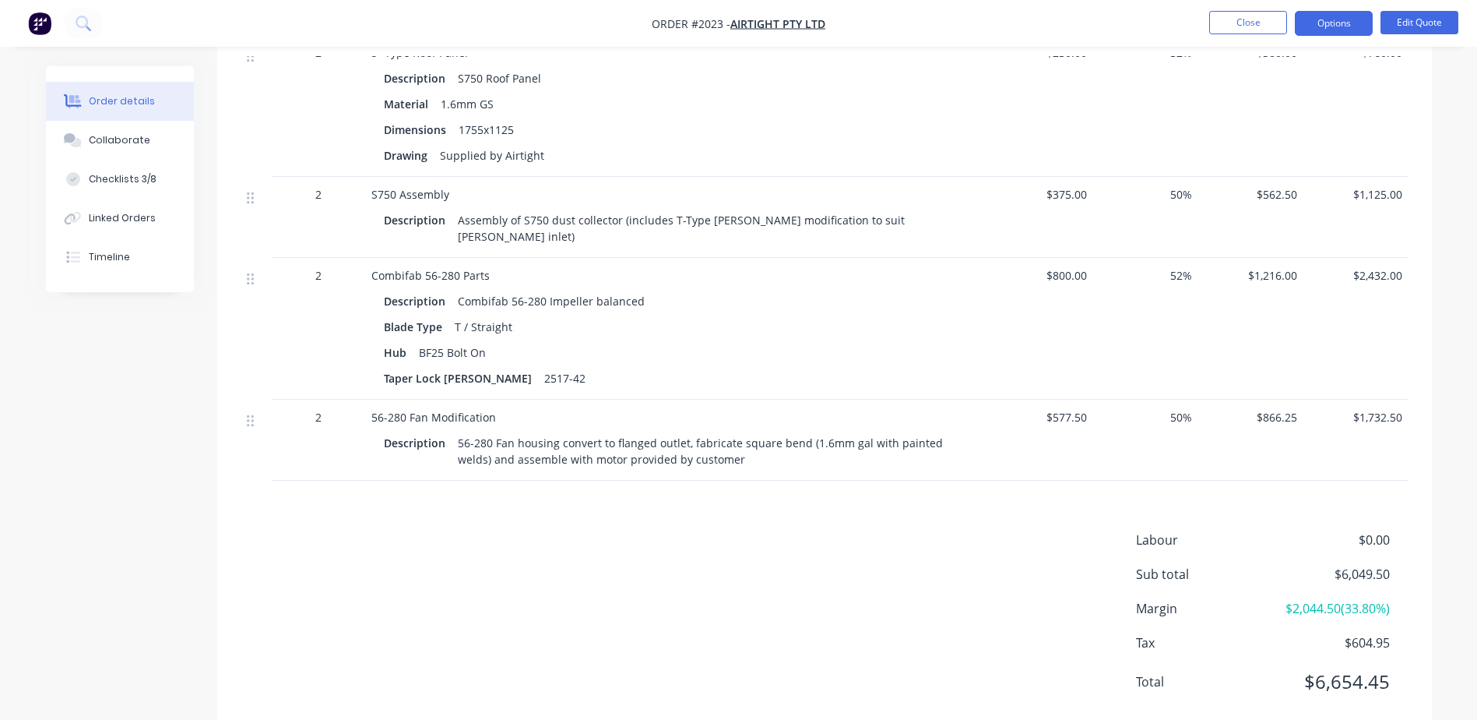
scroll to position [451, 0]
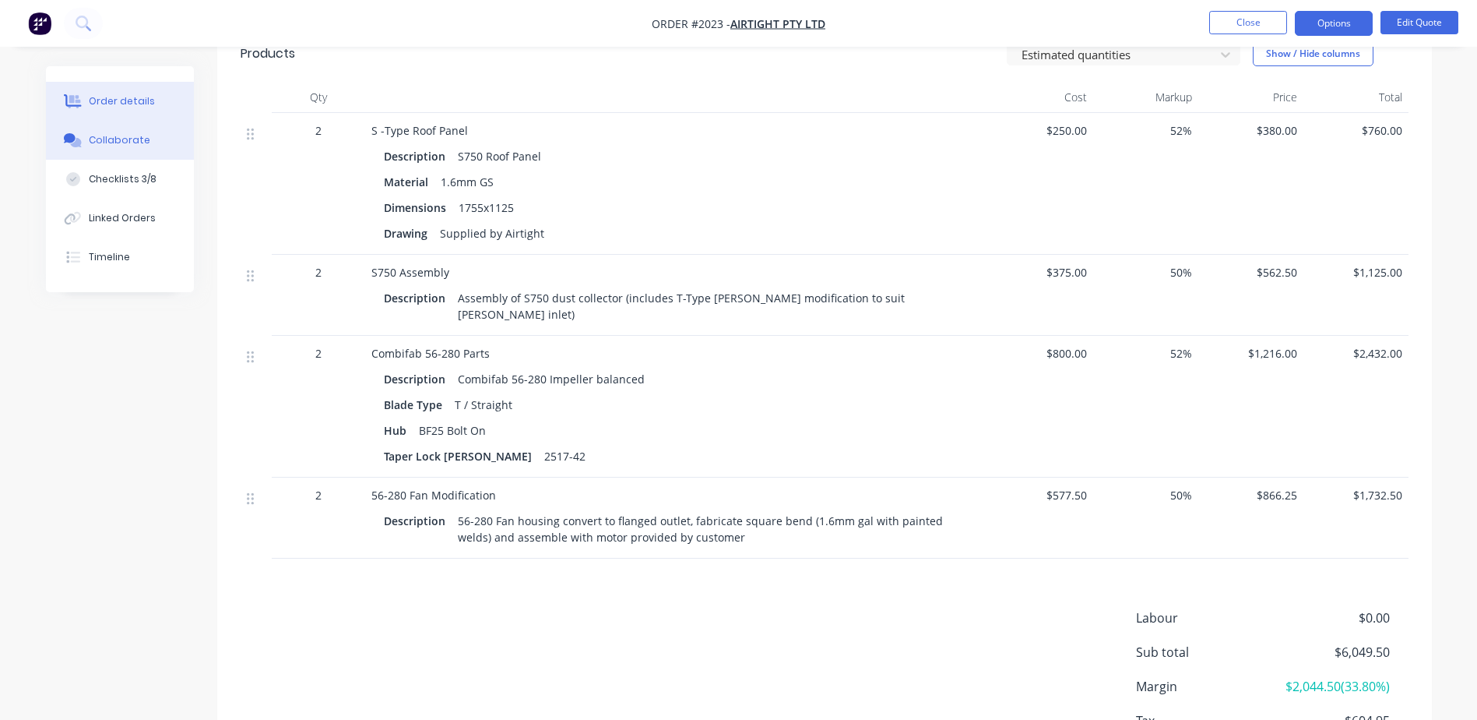
click at [154, 146] on button "Collaborate" at bounding box center [120, 140] width 148 height 39
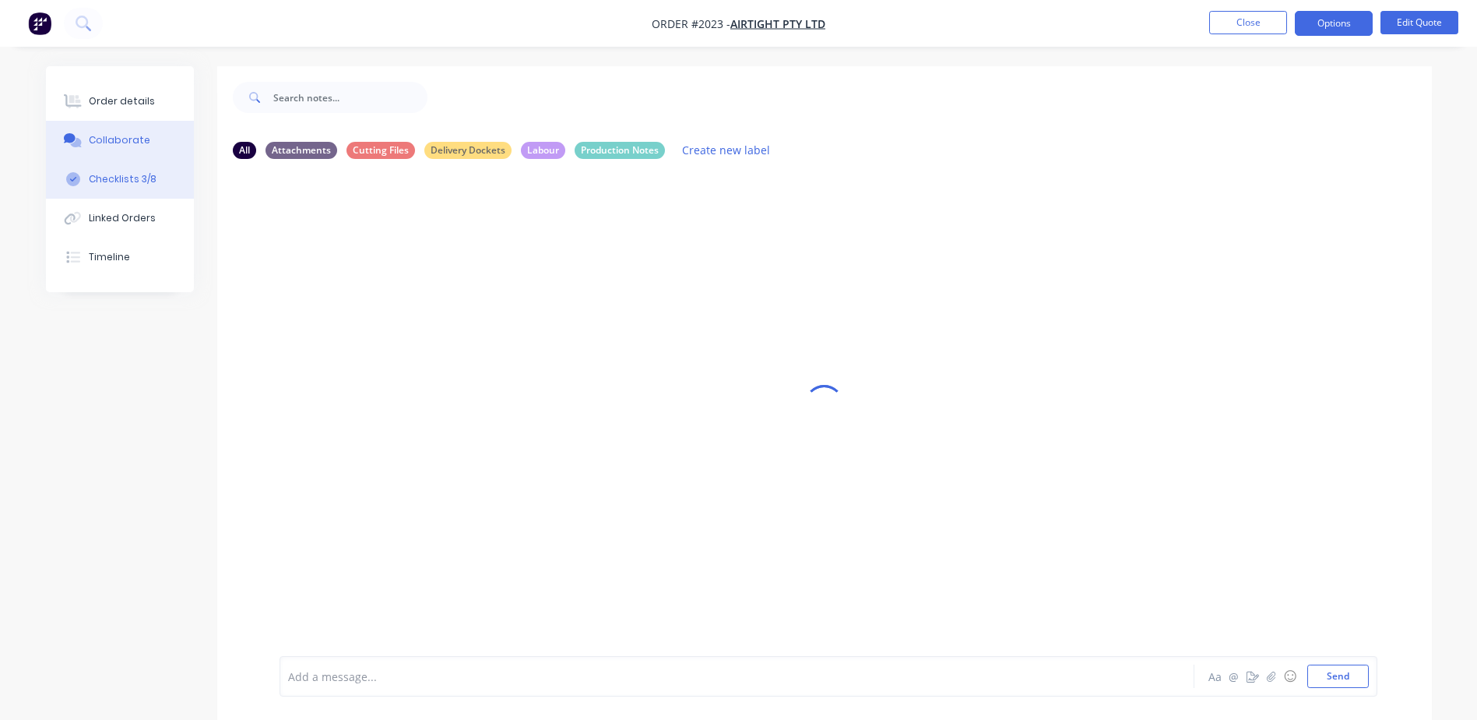
click at [118, 181] on div "Checklists 3/8" at bounding box center [123, 179] width 68 height 14
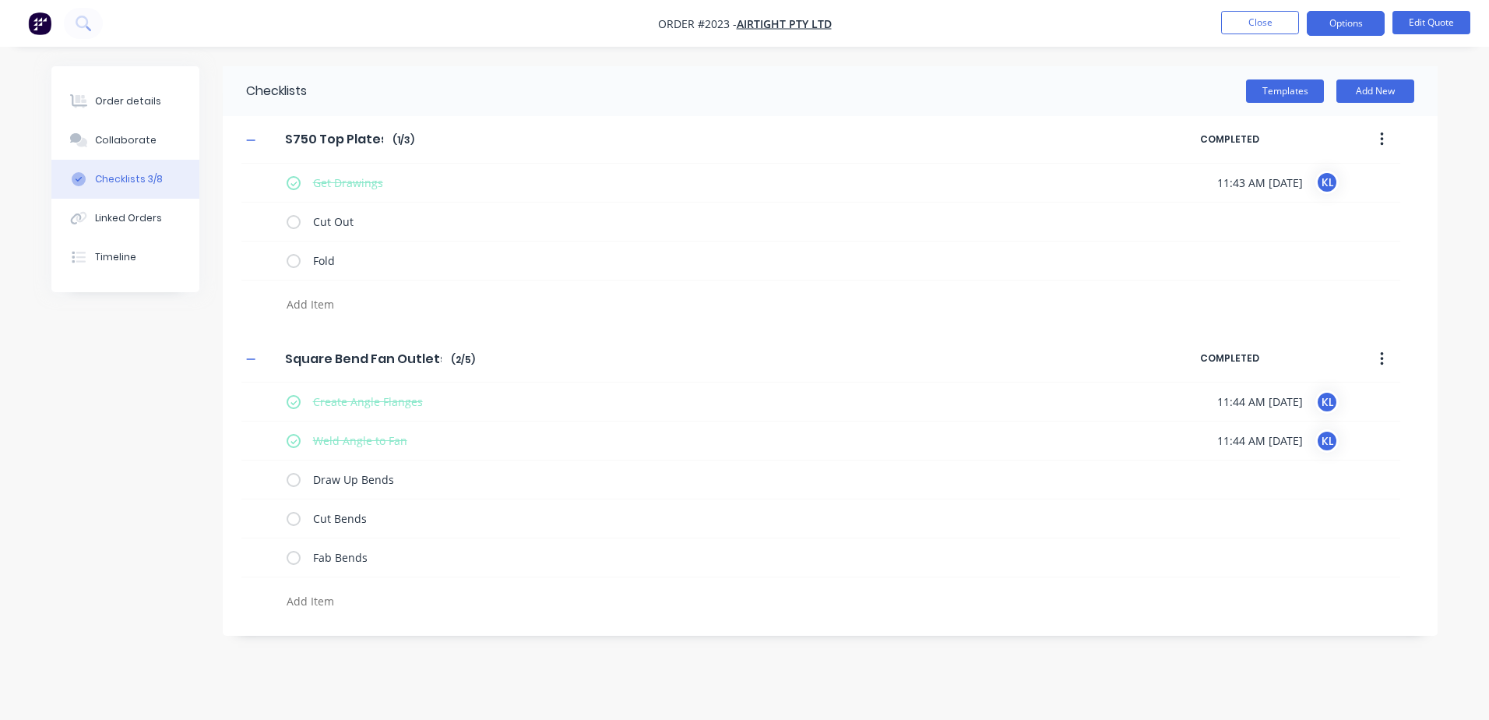
click at [337, 601] on textarea at bounding box center [654, 601] width 749 height 23
drag, startPoint x: 327, startPoint y: 650, endPoint x: 348, endPoint y: 645, distance: 21.5
click at [327, 650] on div "Order details Collaborate Checklists 3/8 Linked Orders Timeline Order details C…" at bounding box center [744, 360] width 1489 height 720
click at [1386, 98] on button "Add New" at bounding box center [1375, 90] width 78 height 23
click at [271, 657] on input "text" at bounding box center [655, 654] width 818 height 19
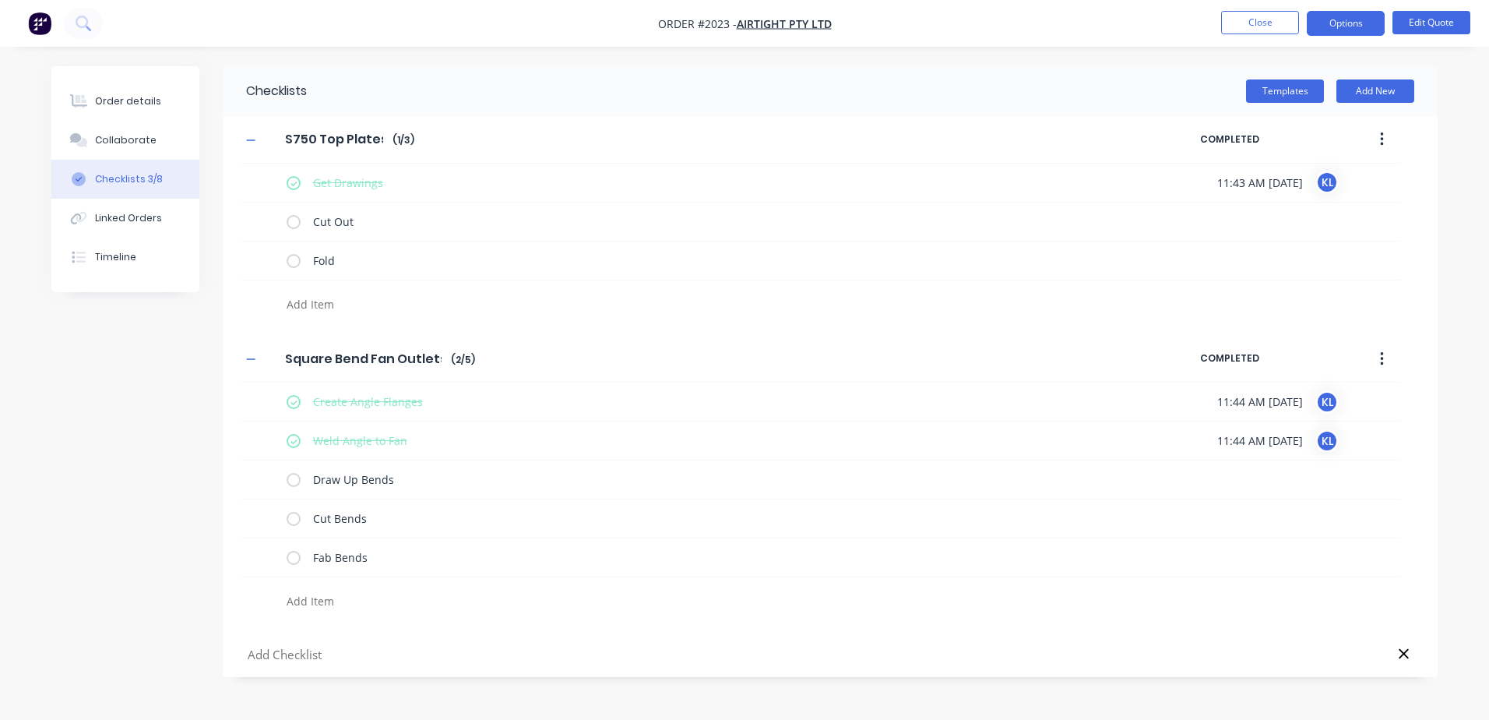
click at [267, 663] on input "text" at bounding box center [655, 654] width 818 height 19
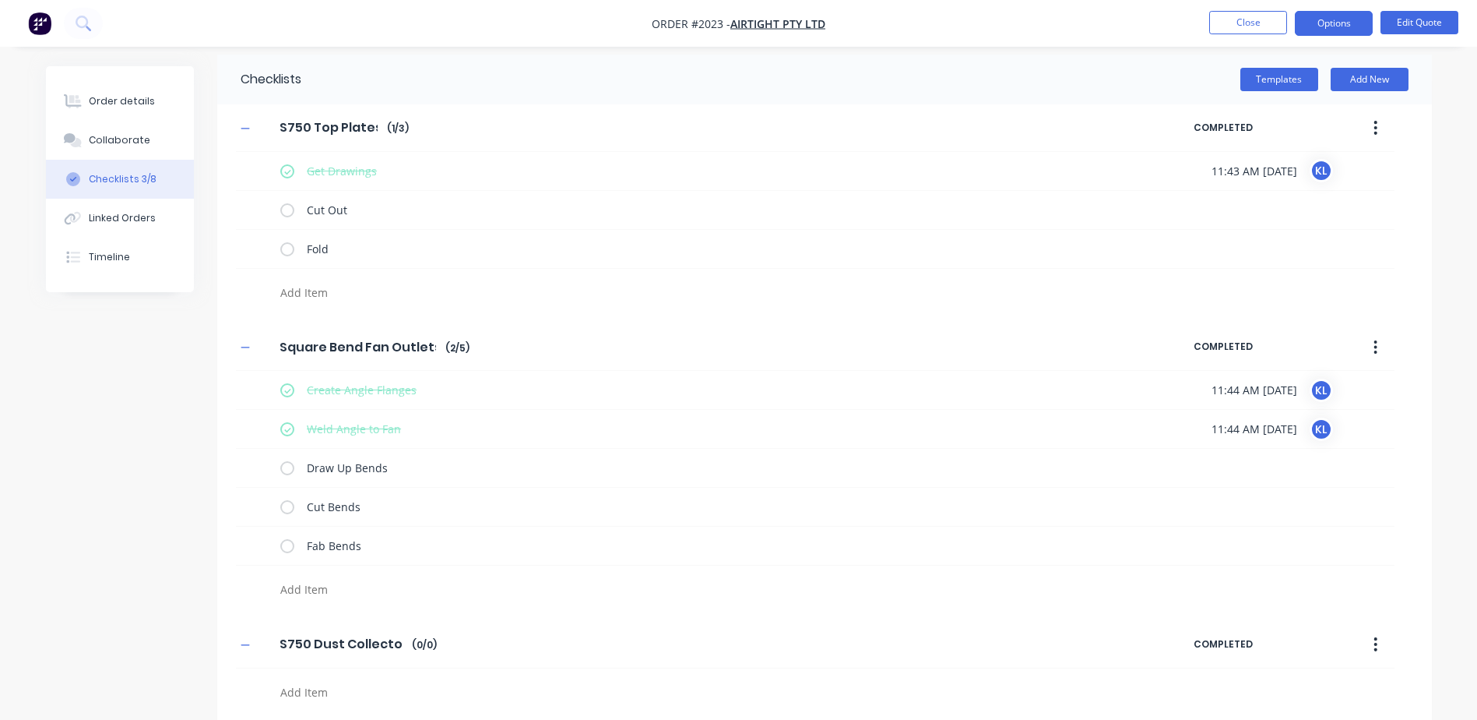
scroll to position [19, 0]
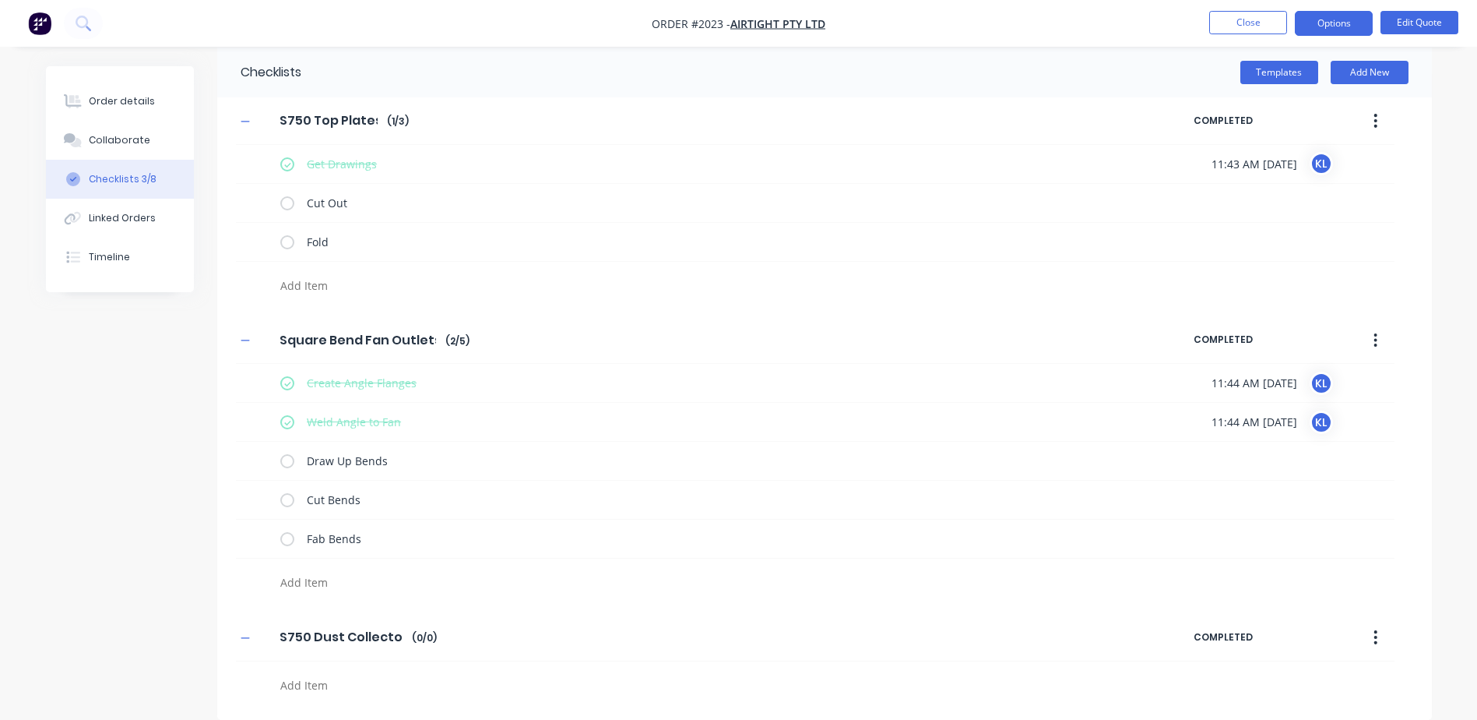
click at [329, 681] on textarea at bounding box center [648, 685] width 749 height 23
click at [350, 682] on textarea "Measure Flange Hole" at bounding box center [705, 680] width 809 height 23
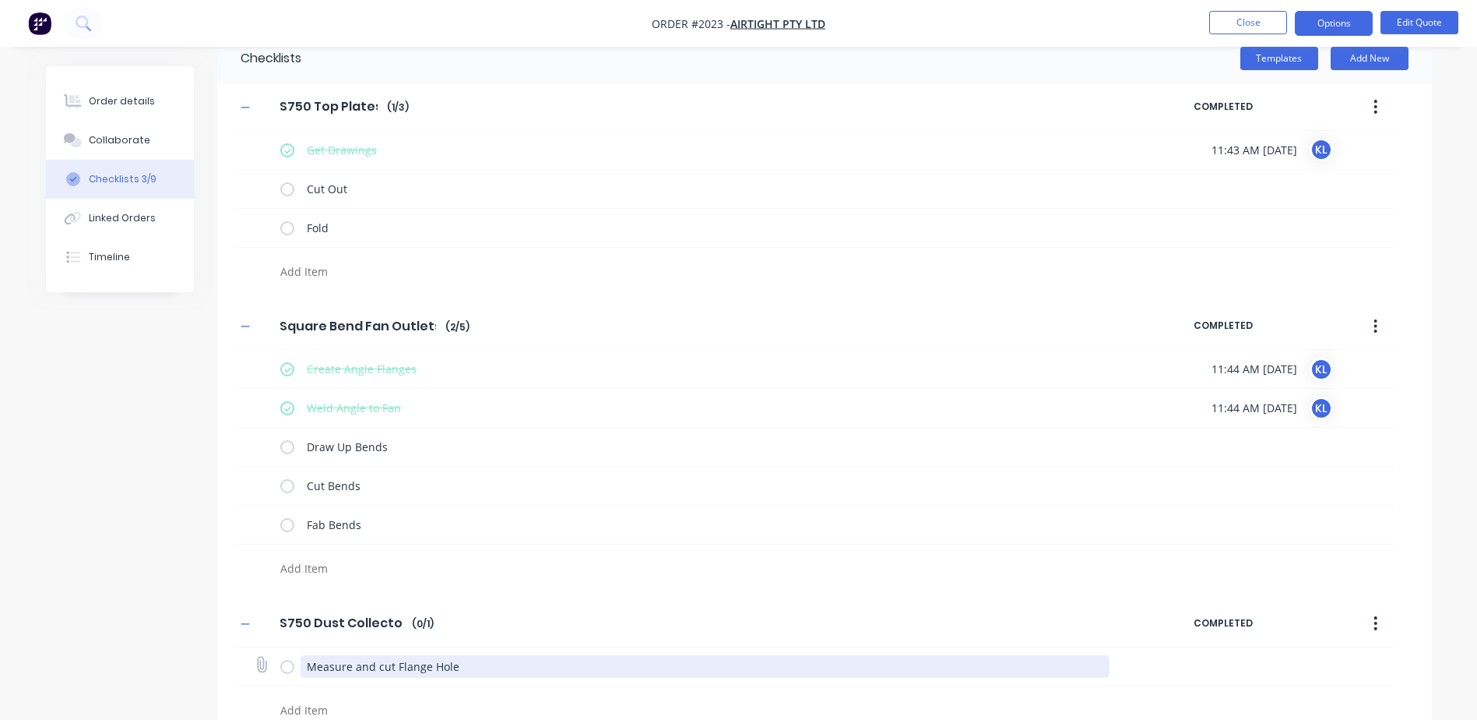
scroll to position [58, 0]
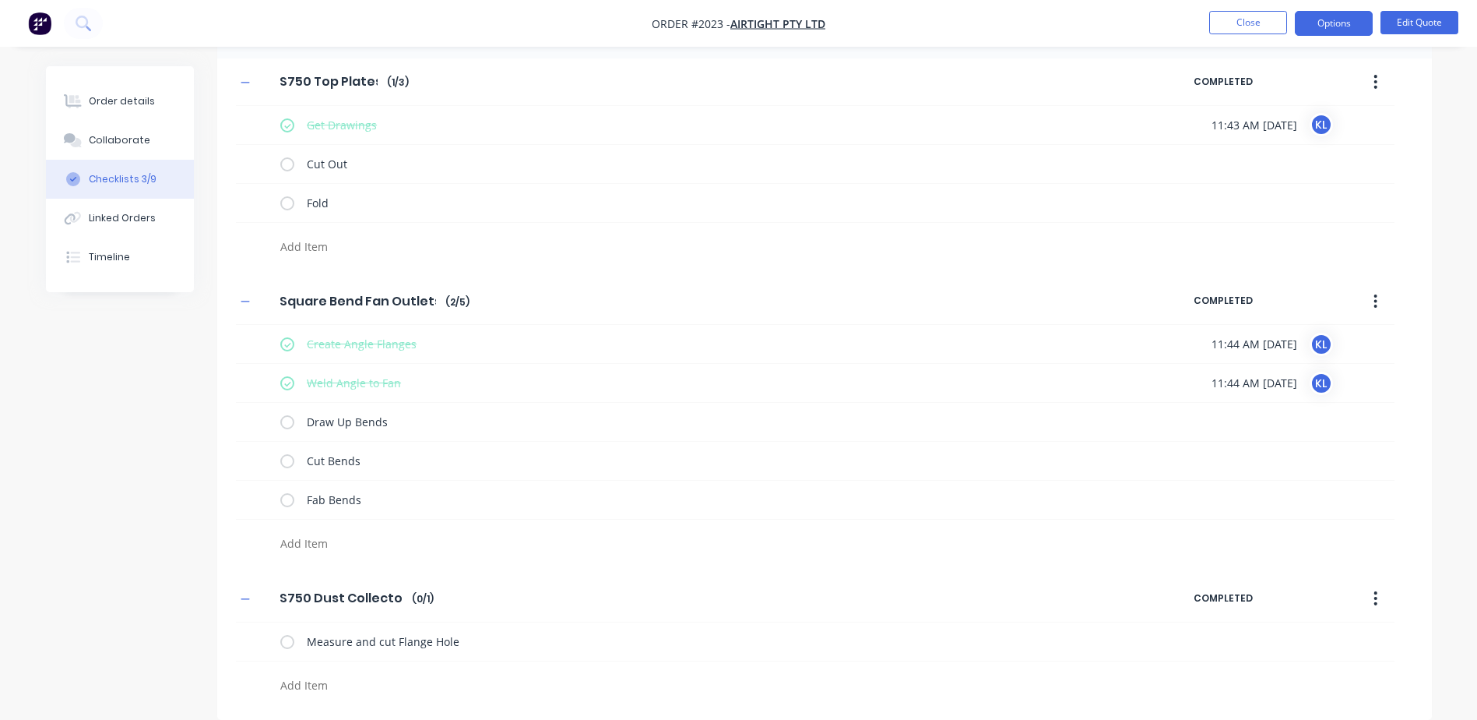
click at [365, 678] on textarea at bounding box center [648, 685] width 749 height 23
click at [178, 679] on div "Checklists Templates Add New S750 Top Plates S750 Top Plates Enter Checklist na…" at bounding box center [739, 364] width 1386 height 711
click at [347, 681] on textarea at bounding box center [648, 685] width 749 height 23
click at [147, 632] on div "Checklists Templates Add New S750 Top Plates S750 Top Plates Enter Checklist na…" at bounding box center [739, 364] width 1386 height 711
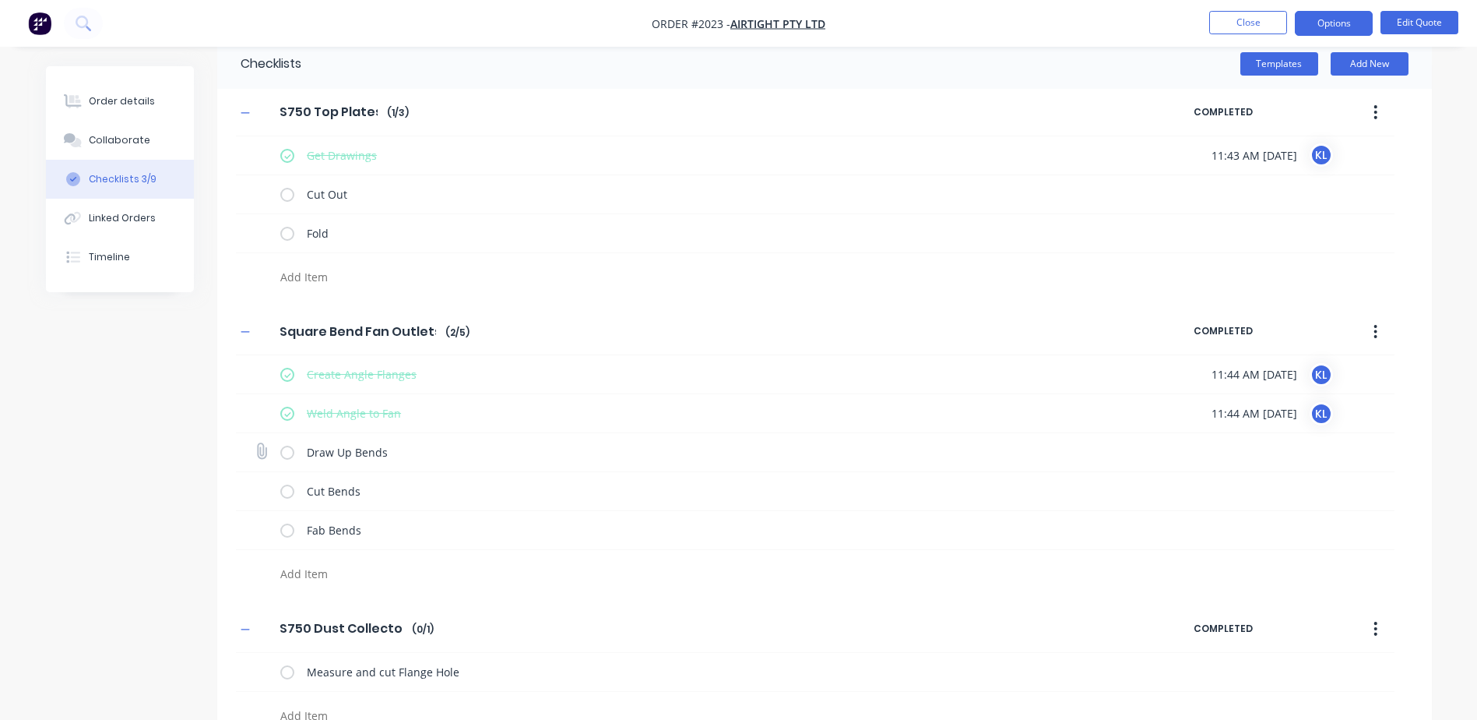
scroll to position [0, 0]
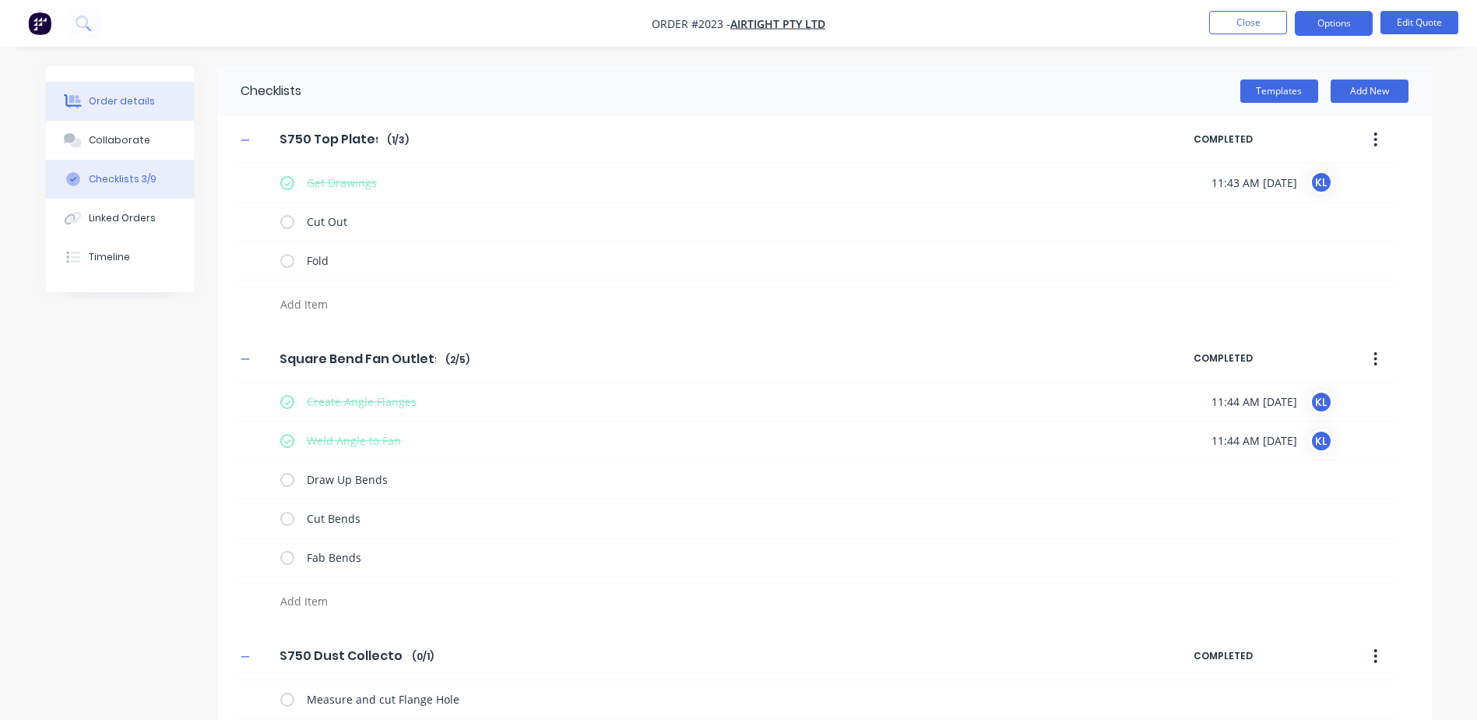
click at [146, 102] on div "Order details" at bounding box center [122, 101] width 66 height 14
